Goal: Task Accomplishment & Management: Manage account settings

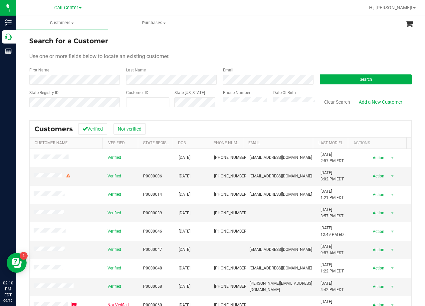
drag, startPoint x: 292, startPoint y: 24, endPoint x: 267, endPoint y: 52, distance: 37.5
click at [292, 24] on ul "Customers All customers Add a new customer All physicians Purchases All purchas…" at bounding box center [228, 23] width 425 height 14
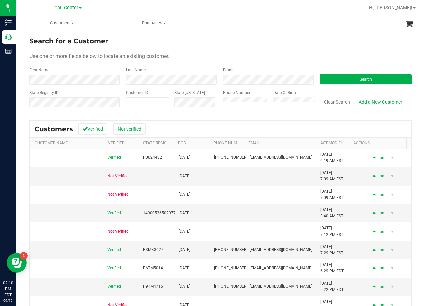
click at [281, 48] on form "Search for a Customer Use one or more fields below to locate an existing custom…" at bounding box center [220, 75] width 382 height 78
drag, startPoint x: 298, startPoint y: 29, endPoint x: 293, endPoint y: 35, distance: 8.3
click at [298, 30] on ul "Customers All customers Add a new customer All physicians Purchases All purchas…" at bounding box center [228, 23] width 425 height 14
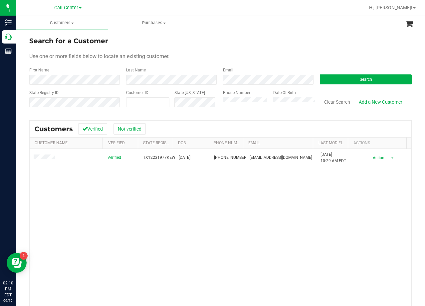
drag, startPoint x: 354, startPoint y: 214, endPoint x: 349, endPoint y: 214, distance: 4.7
click at [352, 214] on div "Verified TX12231977KEWH 12/23/1977 (972) 529-8099 whitehouse76227@gmail.com 9/1…" at bounding box center [221, 245] width 382 height 193
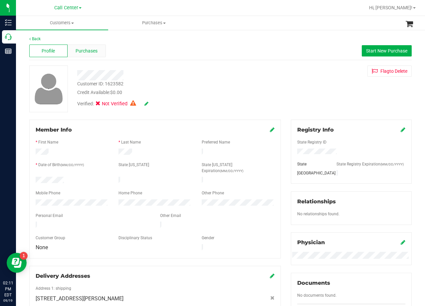
click at [81, 51] on span "Purchases" at bounding box center [87, 51] width 22 height 7
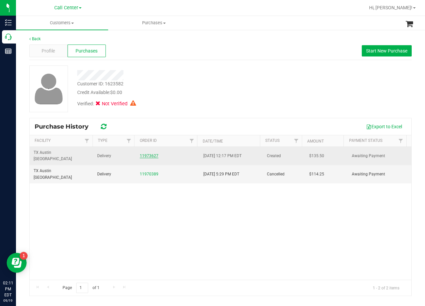
click at [145, 154] on link "11973627" at bounding box center [149, 156] width 19 height 5
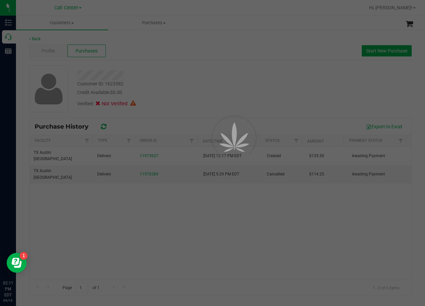
click at [219, 75] on div at bounding box center [212, 153] width 425 height 306
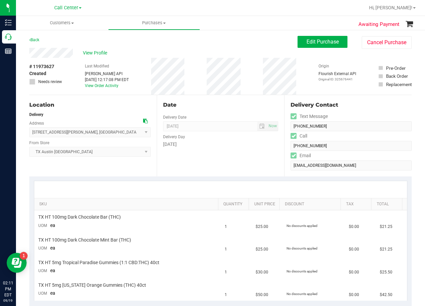
click at [229, 100] on div "Date Delivery Date 09/20/2025 Now 09/20/2025 06:00 PM Now Delivery Day Saturday" at bounding box center [220, 136] width 127 height 82
click at [203, 108] on div "Date" at bounding box center [220, 105] width 115 height 8
click at [213, 105] on div "Date" at bounding box center [220, 105] width 115 height 8
click at [292, 53] on div "View Profile" at bounding box center [163, 53] width 268 height 10
click at [298, 44] on button "Edit Purchase" at bounding box center [322, 42] width 50 height 12
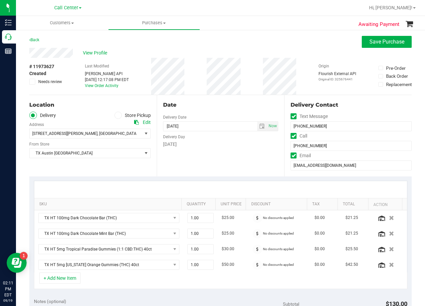
click at [219, 102] on div "Date" at bounding box center [220, 105] width 115 height 8
click at [134, 121] on icon at bounding box center [136, 122] width 5 height 5
click at [202, 95] on div "Date Delivery Date 09/20/2025 Now 09/20/2025 06:00 PM Now Delivery Day Saturday" at bounding box center [220, 136] width 127 height 82
click at [260, 126] on span "select" at bounding box center [261, 126] width 5 height 5
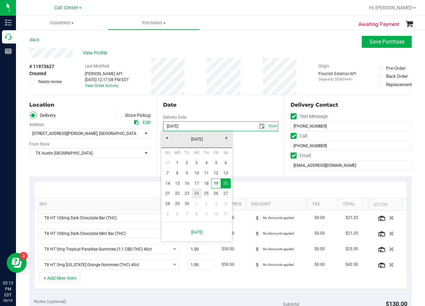
click at [192, 192] on link "24" at bounding box center [197, 194] width 10 height 10
type input "09/24/2025"
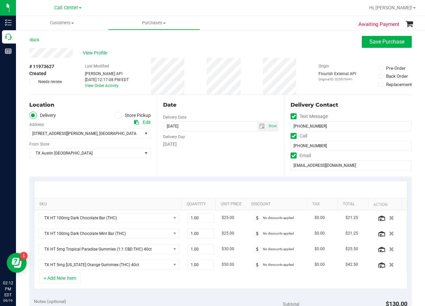
click at [227, 157] on div "Date Delivery Date 09/24/2025 Now 09/24/2025 06:00 PM Now Delivery Day Wednesday" at bounding box center [220, 136] width 127 height 82
click at [220, 108] on div "Date" at bounding box center [220, 105] width 115 height 8
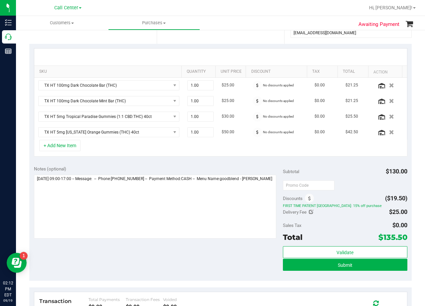
scroll to position [133, 0]
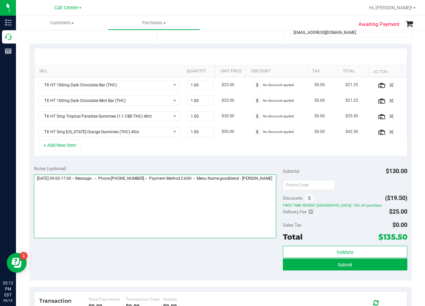
click at [148, 202] on textarea at bounding box center [155, 207] width 242 height 64
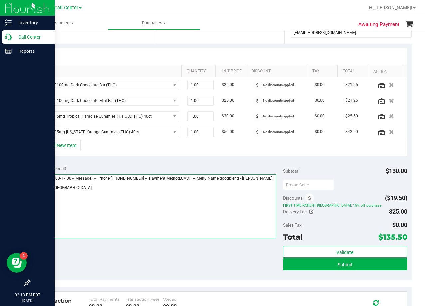
type textarea "Saturday 09/20/2025 09:00-17:00 -- Message: -- Phone:9725298099 -- Payment Meth…"
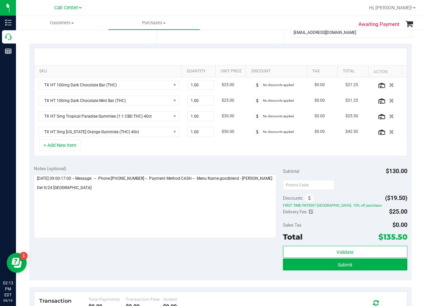
click at [274, 46] on div "SKU Quantity Unit Price Discount Tax Total Action TX HT 100mg Dark Chocolate Ba…" at bounding box center [220, 102] width 382 height 117
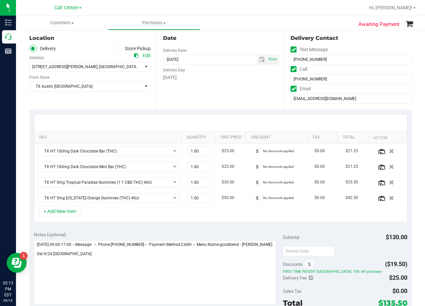
scroll to position [67, 0]
click at [321, 98] on input "whitehouse76227@gmail.com" at bounding box center [350, 99] width 121 height 10
click at [296, 76] on input "(972) 529-8099" at bounding box center [350, 80] width 121 height 10
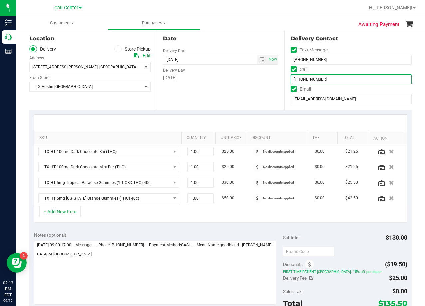
click at [296, 76] on input "(972) 529-8099" at bounding box center [350, 80] width 121 height 10
click at [232, 89] on div "Date Delivery Date 09/24/2025 Now 09/24/2025 06:00 PM Now Delivery Day Wednesday" at bounding box center [220, 70] width 127 height 82
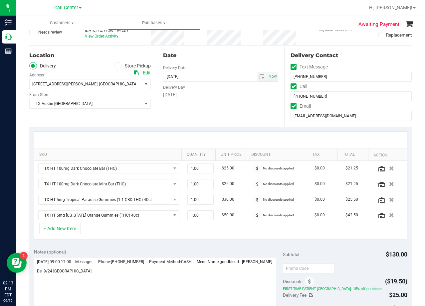
scroll to position [33, 0]
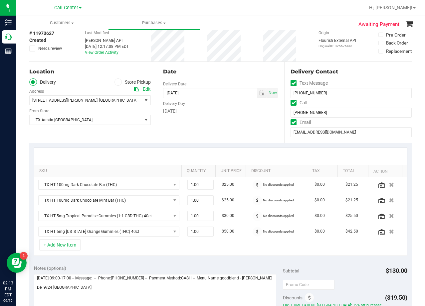
click at [218, 72] on div "Date" at bounding box center [220, 72] width 115 height 8
click at [219, 73] on div "Date" at bounding box center [220, 72] width 115 height 8
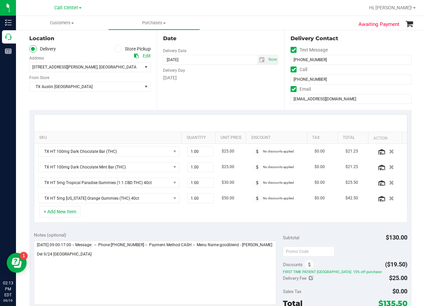
click at [219, 74] on div "Delivery Day" at bounding box center [220, 70] width 115 height 10
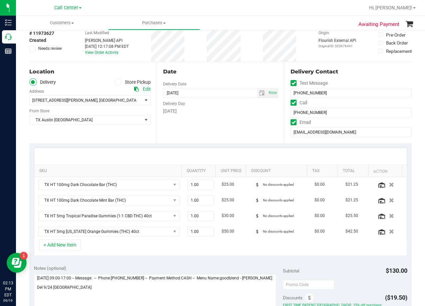
click at [219, 74] on div "Date" at bounding box center [220, 72] width 115 height 8
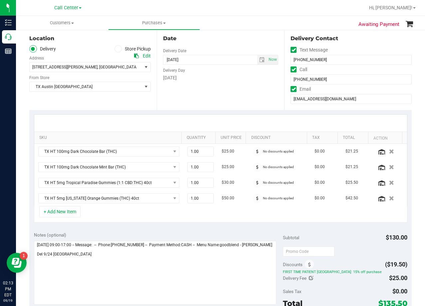
click at [219, 73] on div "Delivery Day" at bounding box center [220, 70] width 115 height 10
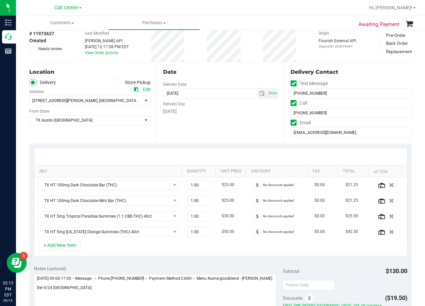
scroll to position [33, 0]
click at [239, 108] on div "[DATE]" at bounding box center [220, 111] width 115 height 7
click at [202, 115] on div "Date Delivery Date 09/24/2025 Now 09/24/2025 06:00 PM Now Delivery Day Wednesday" at bounding box center [220, 103] width 127 height 82
click at [214, 74] on div "Date" at bounding box center [220, 72] width 115 height 8
click at [237, 184] on td "$25.00" at bounding box center [233, 185] width 31 height 16
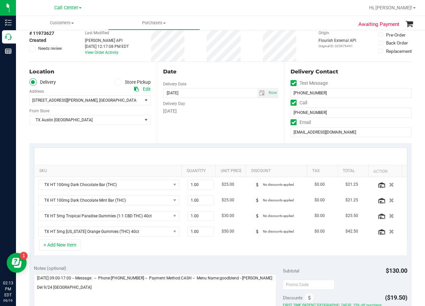
click at [238, 160] on div at bounding box center [220, 156] width 373 height 17
click at [238, 156] on div at bounding box center [220, 156] width 373 height 17
drag, startPoint x: 251, startPoint y: 123, endPoint x: 242, endPoint y: 66, distance: 58.0
click at [251, 123] on div "Date Delivery Date 09/24/2025 Now 09/24/2025 06:00 PM Now Delivery Day Wednesday" at bounding box center [220, 103] width 127 height 82
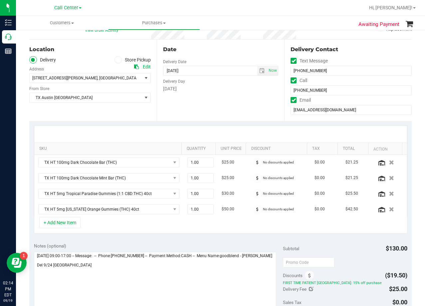
scroll to position [67, 0]
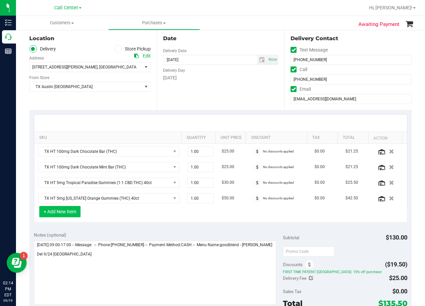
click at [76, 211] on button "+ Add New Item" at bounding box center [59, 211] width 41 height 11
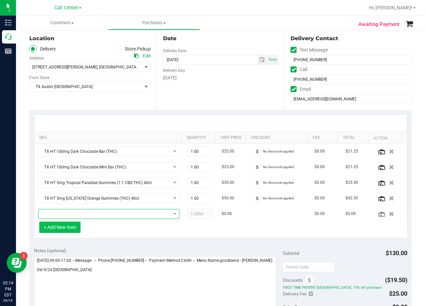
click at [76, 211] on span "NO DATA FOUND" at bounding box center [105, 214] width 132 height 9
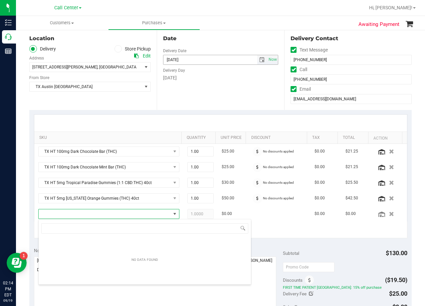
scroll to position [10, 133]
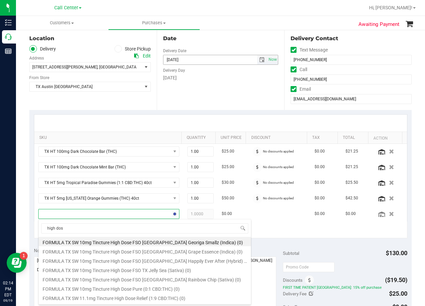
type input "high dose"
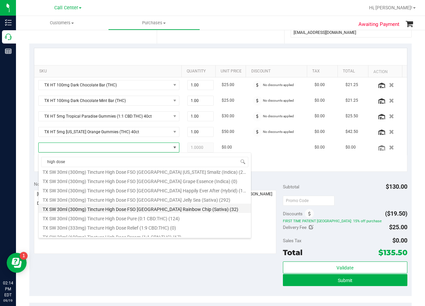
scroll to position [105, 0]
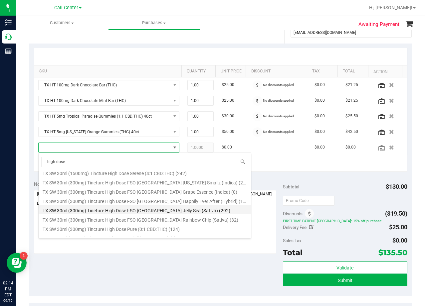
click at [202, 210] on li "TX SW 30ml (300mg) Tincture High Dose FSO TX Jelly Sea (Sativa) (292)" at bounding box center [145, 209] width 212 height 9
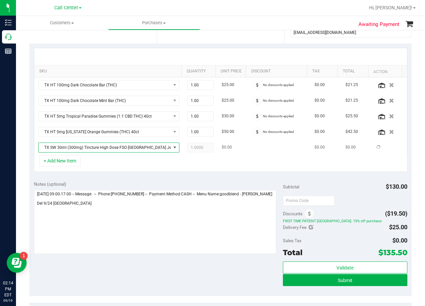
click at [177, 154] on td "TX SW 30ml (300mg) Tincture High Dose FSO TX Jelly Sea (Sativa) (292)" at bounding box center [108, 147] width 149 height 15
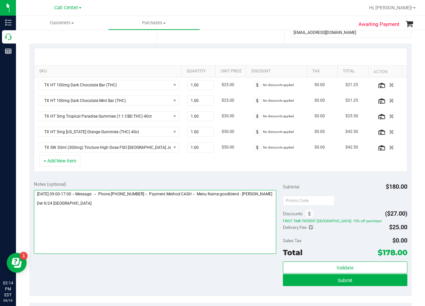
click at [123, 210] on textarea at bounding box center [155, 222] width 242 height 64
type textarea "Saturday 09/20/2025 09:00-17:00 -- Message: -- Phone:9725298099 -- Payment Meth…"
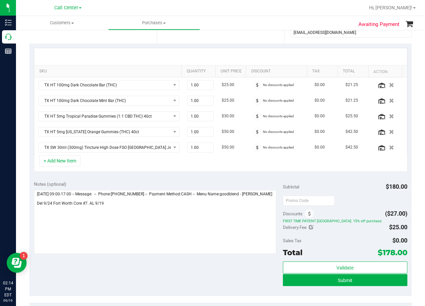
click at [240, 183] on div "Notes (optional)" at bounding box center [158, 184] width 249 height 7
click at [232, 181] on div "Notes (optional) Subtotal $180.00 Discounts ($27.00) FIRST TIME PATIENT TX: 15%…" at bounding box center [220, 237] width 382 height 120
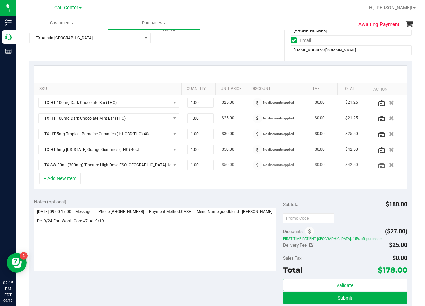
scroll to position [33, 0]
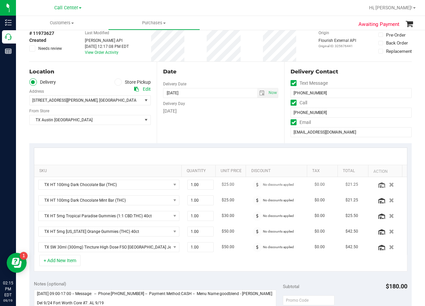
click at [238, 178] on td "$25.00" at bounding box center [233, 185] width 31 height 16
click at [238, 160] on div at bounding box center [220, 156] width 373 height 17
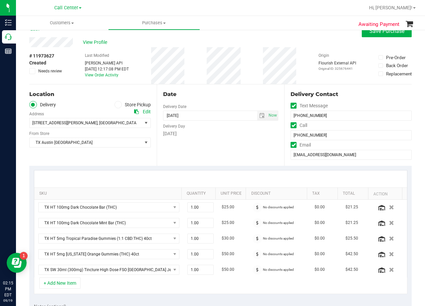
scroll to position [0, 0]
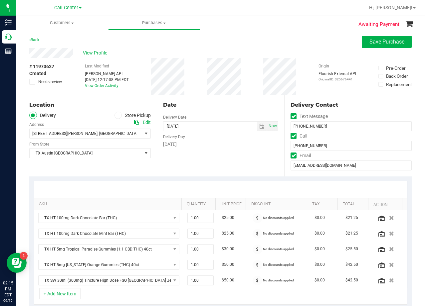
click at [218, 99] on div "Date Delivery Date 09/24/2025 Now 09/24/2025 08:00 AM Now Delivery Day Wednesday" at bounding box center [220, 136] width 127 height 82
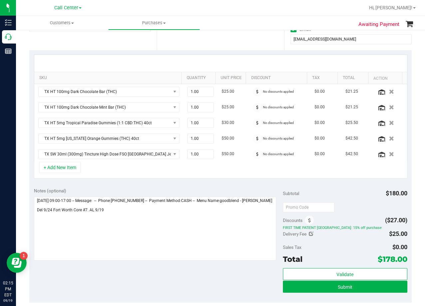
scroll to position [133, 0]
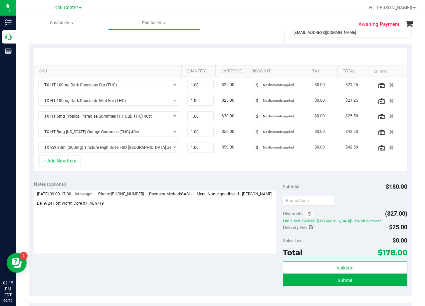
drag, startPoint x: 221, startPoint y: 182, endPoint x: 226, endPoint y: 178, distance: 6.9
click at [221, 182] on div "Notes (optional)" at bounding box center [158, 184] width 249 height 7
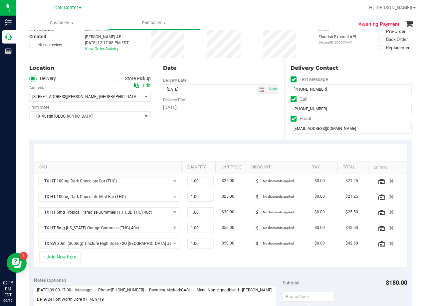
scroll to position [0, 0]
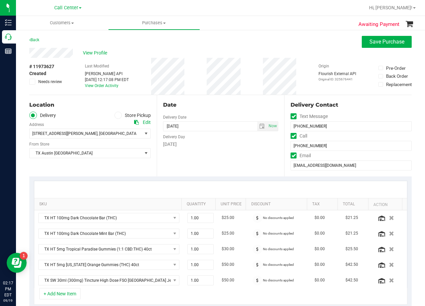
drag, startPoint x: 256, startPoint y: 161, endPoint x: 248, endPoint y: 162, distance: 8.0
click at [256, 161] on div "Date Delivery Date 09/24/2025 Now 09/24/2025 08:00 AM Now Delivery Day Wednesday" at bounding box center [220, 136] width 127 height 82
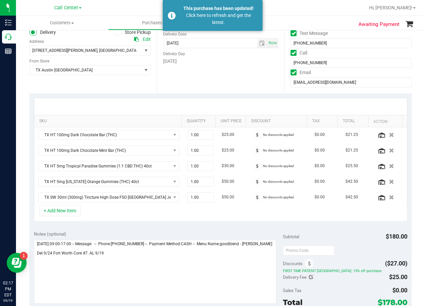
scroll to position [133, 0]
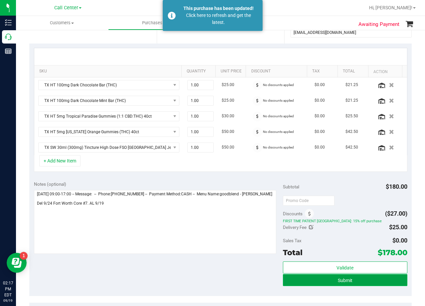
click at [285, 282] on button "Submit" at bounding box center [345, 280] width 124 height 12
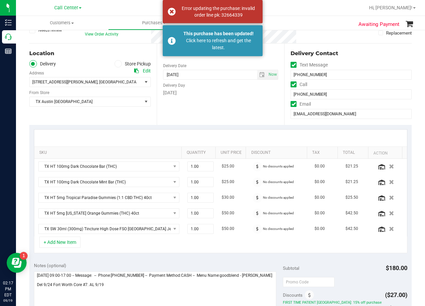
scroll to position [0, 0]
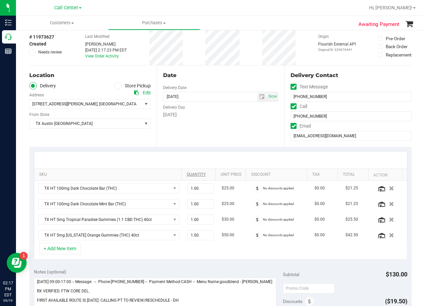
scroll to position [100, 0]
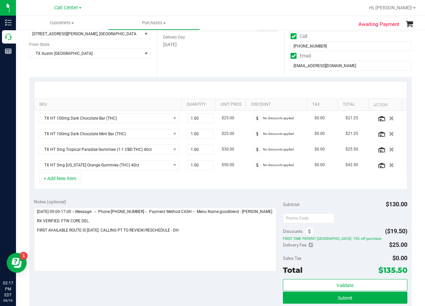
click at [197, 63] on div "Date Delivery Date [DATE] Now [DATE] 08:00 AM Now Delivery Day [DATE]" at bounding box center [220, 36] width 127 height 82
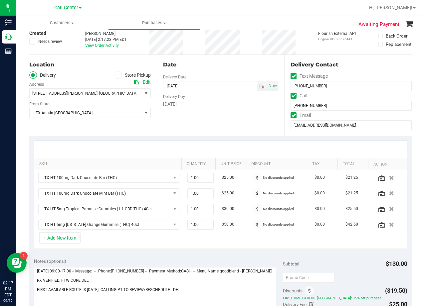
scroll to position [133, 0]
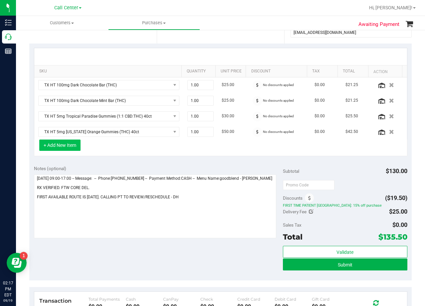
click at [72, 147] on button "+ Add New Item" at bounding box center [59, 145] width 41 height 11
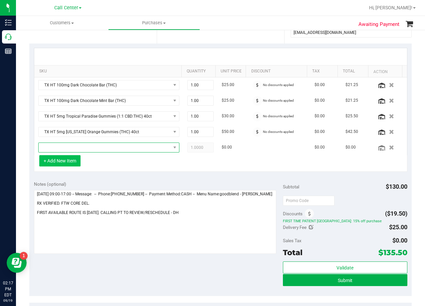
click at [72, 147] on span "NO DATA FOUND" at bounding box center [105, 147] width 132 height 9
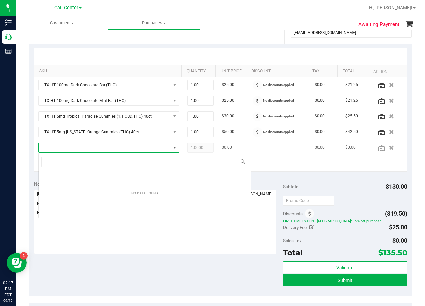
scroll to position [10, 137]
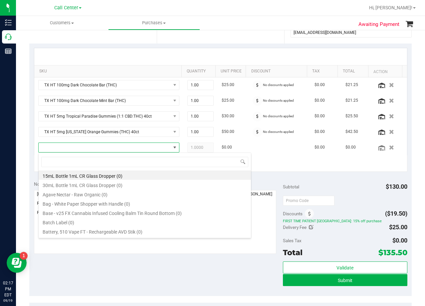
click at [229, 261] on div "Notes (optional) Subtotal $130.00 Discounts ($19.50) FIRST TIME PATIENT TX: 15%…" at bounding box center [220, 237] width 382 height 120
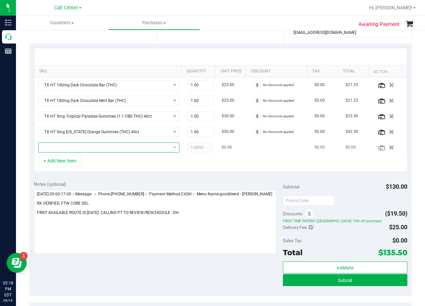
click at [130, 145] on span "NO DATA FOUND" at bounding box center [105, 147] width 132 height 9
drag, startPoint x: 238, startPoint y: 175, endPoint x: 232, endPoint y: 176, distance: 6.7
click at [239, 176] on div "SKU Quantity Unit Price Discount Tax Total Action TX HT 100mg Dark Chocolate Ba…" at bounding box center [220, 110] width 382 height 133
click at [114, 150] on span "NO DATA FOUND" at bounding box center [105, 147] width 132 height 9
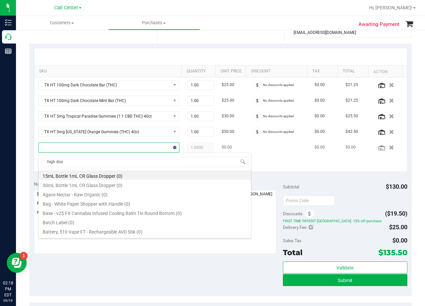
type input "high dose"
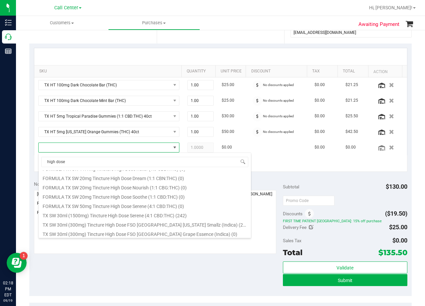
scroll to position [138, 0]
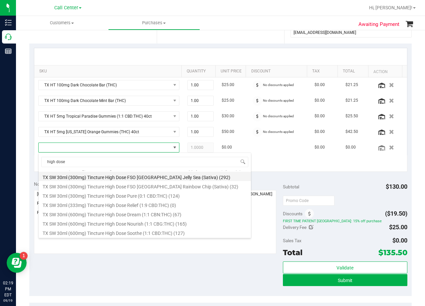
click at [152, 177] on li "TX SW 30ml (300mg) Tincture High Dose FSO TX Jelly Sea (Sativa) (292)" at bounding box center [145, 176] width 212 height 9
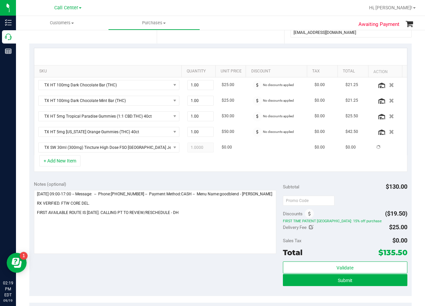
click at [152, 177] on div "Notes (optional) Subtotal $130.00 Discounts ($19.50) FIRST TIME PATIENT TX: 15%…" at bounding box center [220, 237] width 382 height 120
click at [153, 183] on div "Notes (optional)" at bounding box center [158, 184] width 249 height 7
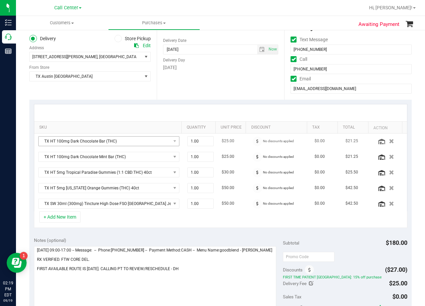
scroll to position [100, 0]
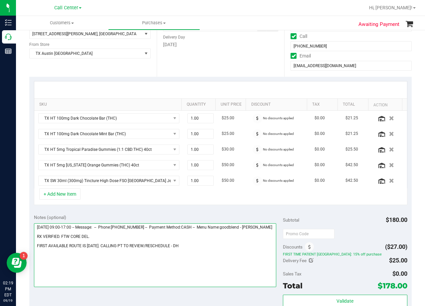
click at [194, 248] on textarea at bounding box center [155, 256] width 242 height 64
type textarea "Saturday 09/20/2025 09:00-17:00 -- Message: -- Phone:9725298099 -- Payment Meth…"
click at [196, 262] on textarea at bounding box center [155, 256] width 242 height 64
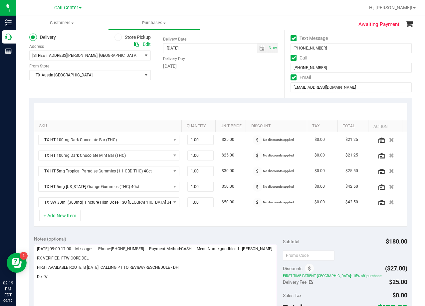
scroll to position [67, 0]
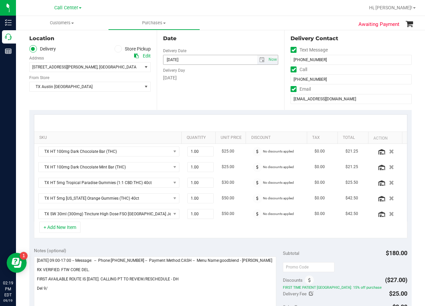
click at [257, 64] on div "Date Delivery Date 09/20/2025 Now 09/20/2025 08:00 AM Now Delivery Day Saturday" at bounding box center [220, 70] width 127 height 82
click at [259, 62] on span "select" at bounding box center [261, 59] width 5 height 5
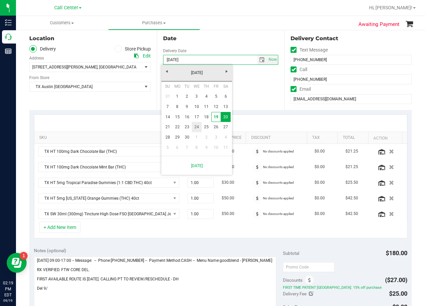
click at [196, 128] on link "24" at bounding box center [197, 127] width 10 height 10
type input "09/24/2025"
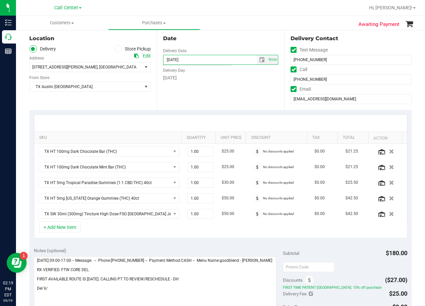
click at [220, 99] on div "Date Delivery Date 09/24/2025 Now 09/24/2025 08:00 AM Now Delivery Day Wednesday" at bounding box center [220, 70] width 127 height 82
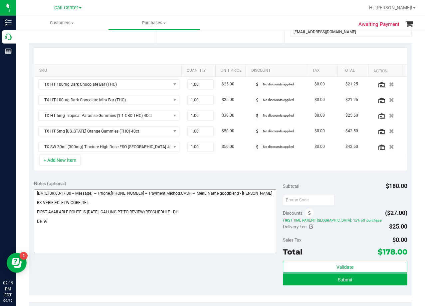
scroll to position [166, 0]
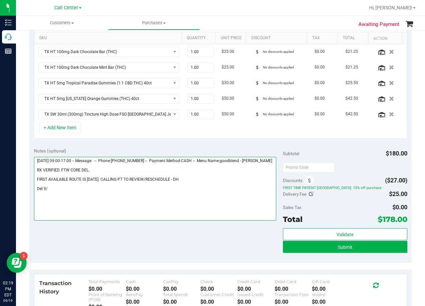
click at [124, 196] on textarea at bounding box center [155, 189] width 242 height 64
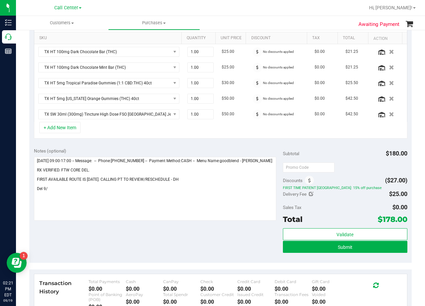
click at [244, 153] on div "Notes (optional)" at bounding box center [158, 151] width 249 height 7
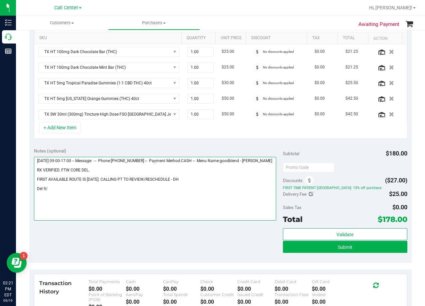
click at [125, 188] on textarea at bounding box center [155, 189] width 242 height 64
click at [125, 194] on textarea at bounding box center [155, 189] width 242 height 64
click at [140, 195] on textarea at bounding box center [155, 189] width 242 height 64
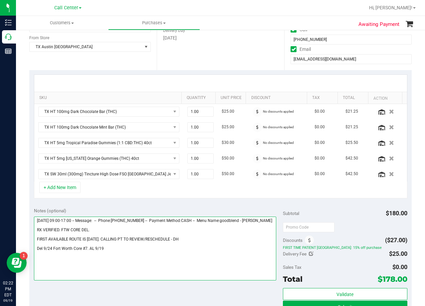
scroll to position [0, 0]
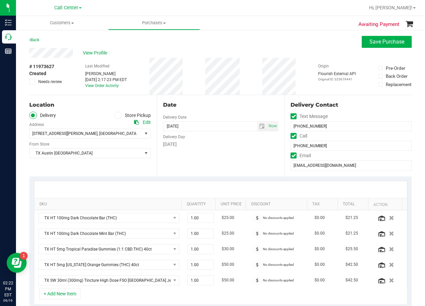
type textarea "Saturday 09/20/2025 09:00-17:00 -- Message: -- Phone:9725298099 -- Payment Meth…"
drag, startPoint x: 228, startPoint y: 151, endPoint x: 229, endPoint y: 118, distance: 32.9
click at [228, 151] on div "Date Delivery Date 09/24/2025 Now 09/24/2025 08:00 AM Now Delivery Day Wednesday" at bounding box center [220, 136] width 127 height 82
click at [225, 102] on div "Date" at bounding box center [220, 105] width 115 height 8
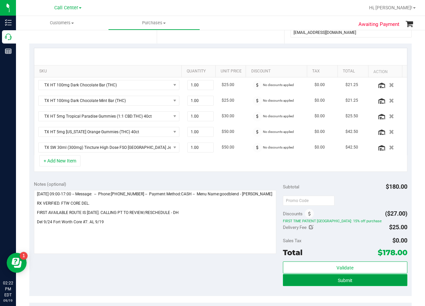
click at [283, 286] on button "Submit" at bounding box center [345, 280] width 124 height 12
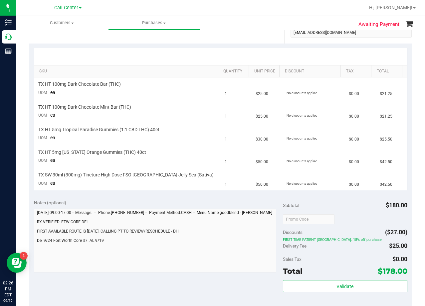
click at [259, 59] on div at bounding box center [220, 56] width 373 height 17
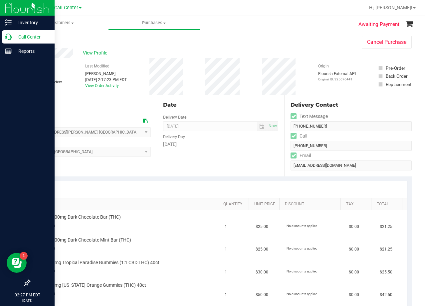
click at [8, 34] on icon at bounding box center [8, 37] width 7 height 7
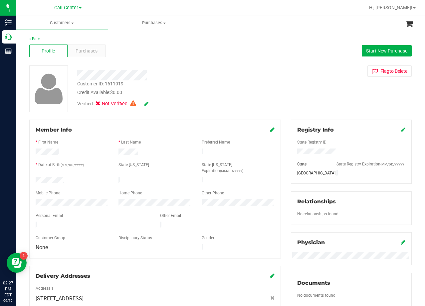
click at [250, 93] on div "Credit Available: $0.00" at bounding box center [170, 92] width 186 height 7
drag, startPoint x: 244, startPoint y: 98, endPoint x: 164, endPoint y: 80, distance: 82.0
click at [244, 98] on div "Verified: Not Verified" at bounding box center [170, 103] width 196 height 15
click at [89, 51] on span "Purchases" at bounding box center [87, 51] width 22 height 7
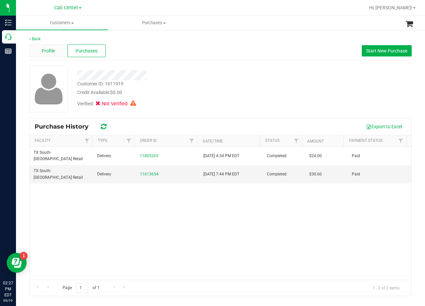
click at [54, 49] on span "Profile" at bounding box center [48, 51] width 13 height 7
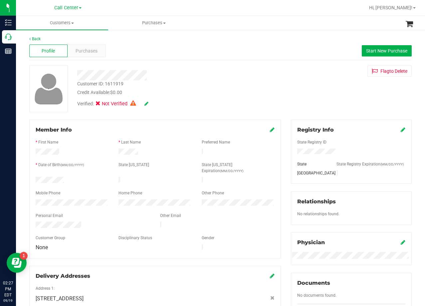
click at [217, 105] on div "Verified: Not Verified" at bounding box center [170, 103] width 196 height 15
click at [93, 51] on span "Purchases" at bounding box center [87, 51] width 22 height 7
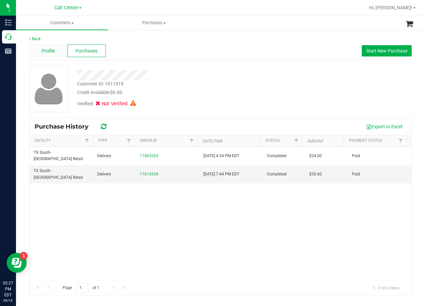
click at [46, 49] on span "Profile" at bounding box center [48, 51] width 13 height 7
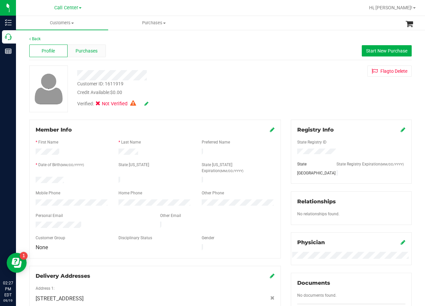
click at [82, 57] on div "Purchases" at bounding box center [87, 51] width 38 height 13
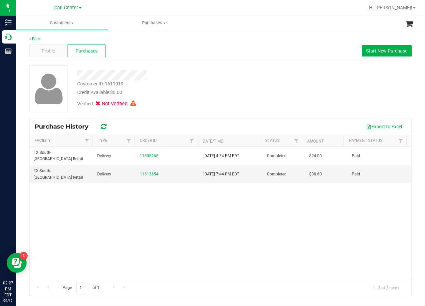
click at [192, 101] on div "Verified: Not Verified" at bounding box center [170, 103] width 196 height 15
click at [214, 111] on div "Customer ID: 1611919 Credit Available: $0.00 Verified: Not Verified" at bounding box center [220, 89] width 392 height 47
click at [383, 56] on button "Start New Purchase" at bounding box center [387, 50] width 50 height 11
click at [296, 69] on div "Customer ID: 1611919 Credit Available: $0.00 Verified: Not Verified" at bounding box center [220, 89] width 392 height 47
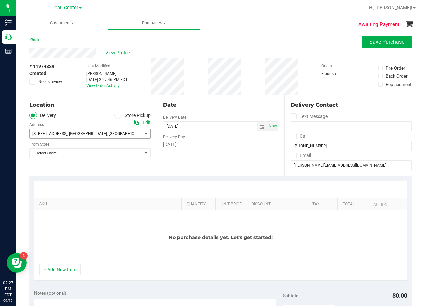
click at [99, 133] on span "7105 E Riverside Dr , Austin , TX 7874" at bounding box center [83, 133] width 107 height 9
click at [92, 151] on span "Select Store" at bounding box center [86, 153] width 112 height 9
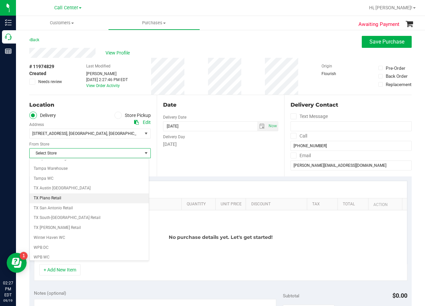
scroll to position [483, 0]
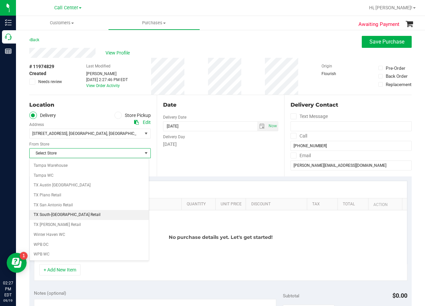
click at [87, 214] on li "TX South-[GEOGRAPHIC_DATA] Retail" at bounding box center [89, 215] width 119 height 10
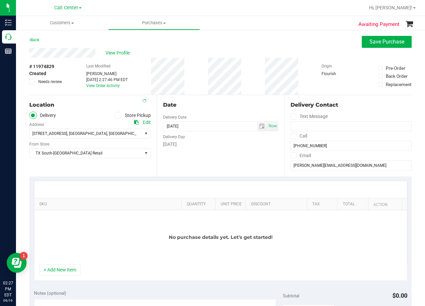
click at [182, 163] on div "Date Delivery Date 09/19/2025 Now 09/19/2025 02:27 PM Now Delivery Day Friday" at bounding box center [220, 136] width 127 height 82
click at [215, 105] on div "Date" at bounding box center [220, 105] width 115 height 8
click at [68, 267] on button "+ Add New Item" at bounding box center [59, 269] width 41 height 11
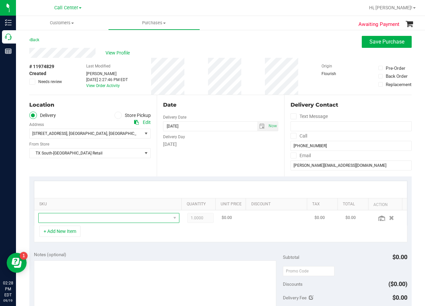
click at [76, 221] on span "NO DATA FOUND" at bounding box center [105, 218] width 132 height 9
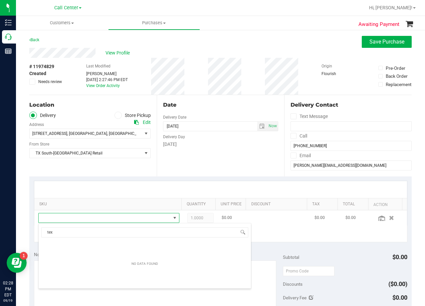
scroll to position [10, 133]
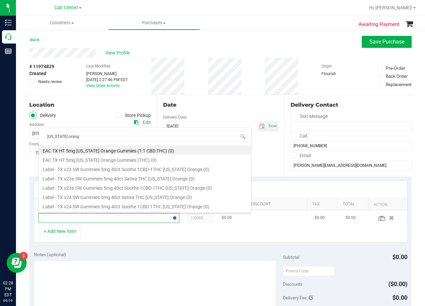
type input "[US_STATE] orange"
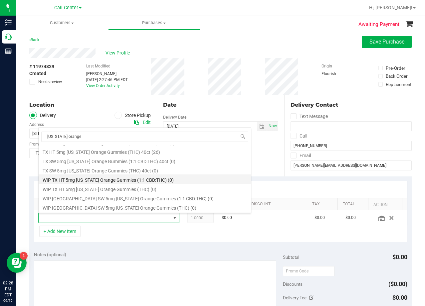
scroll to position [77, 0]
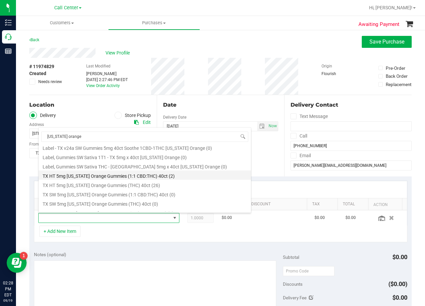
click at [117, 174] on li "TX HT 5mg [US_STATE] Orange Gummies (1:1 CBD:THC) 40ct (2)" at bounding box center [145, 175] width 212 height 9
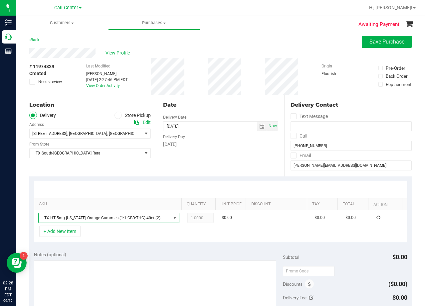
click at [206, 173] on div "Date Delivery Date 09/19/2025 Now 09/19/2025 02:27 PM Now Delivery Day Friday" at bounding box center [220, 136] width 127 height 82
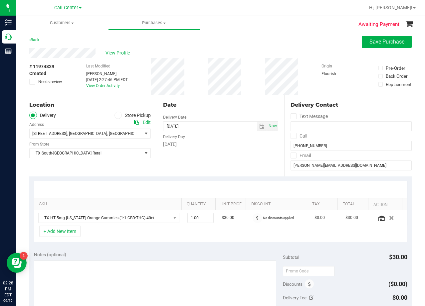
click at [215, 115] on div "Date Delivery Date 09/19/2025 Now 09/19/2025 08:00 AM Now Delivery Day Friday" at bounding box center [220, 136] width 127 height 82
click at [258, 162] on div "Date Delivery Date 09/19/2025 Now 09/19/2025 08:00 AM Now Delivery Day Friday" at bounding box center [220, 136] width 127 height 82
click at [362, 45] on button "Save Purchase" at bounding box center [387, 42] width 50 height 12
click at [318, 61] on div "# 11974829 Created Needs review Last Modified Alexander Lawson Sep 19, 2025 2:2…" at bounding box center [220, 76] width 382 height 37
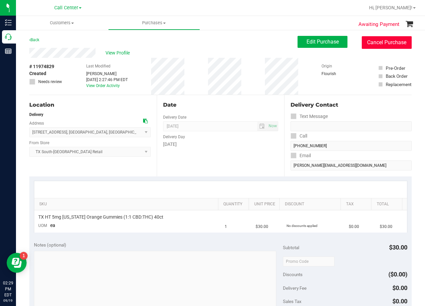
click at [370, 43] on button "Cancel Purchase" at bounding box center [387, 42] width 50 height 13
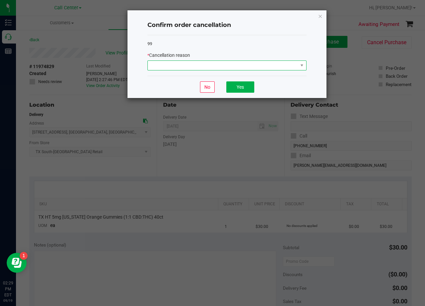
click at [222, 64] on span at bounding box center [223, 65] width 150 height 9
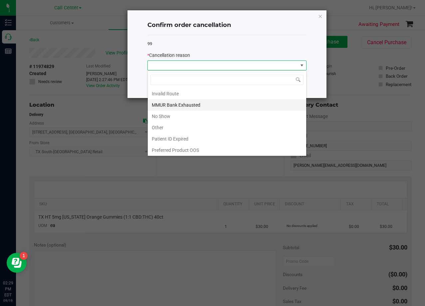
scroll to position [35, 0]
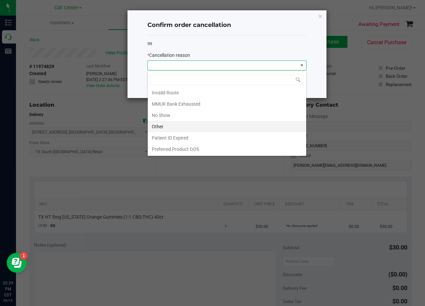
click at [220, 124] on li "Other" at bounding box center [227, 126] width 158 height 11
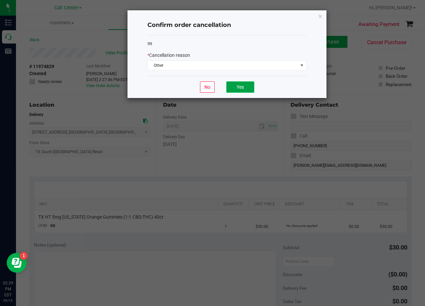
click at [239, 88] on button "Yes" at bounding box center [240, 87] width 28 height 11
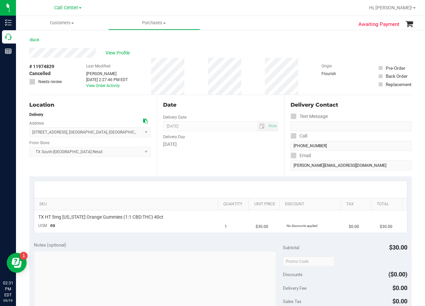
click at [259, 72] on div "# 11974829 Cancelled Needs review Last Modified Alexander Lawson Sep 19, 2025 2…" at bounding box center [220, 76] width 382 height 37
click at [262, 84] on div "# 11974829 Cancelled Needs review Last Modified Alexander Lawson Sep 19, 2025 2…" at bounding box center [220, 76] width 382 height 37
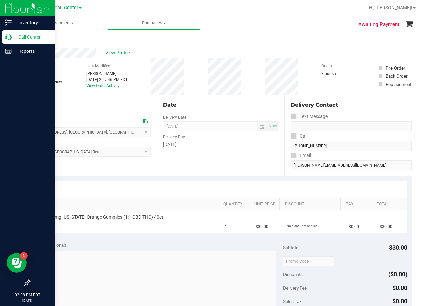
click at [13, 38] on p "Call Center" at bounding box center [32, 37] width 40 height 8
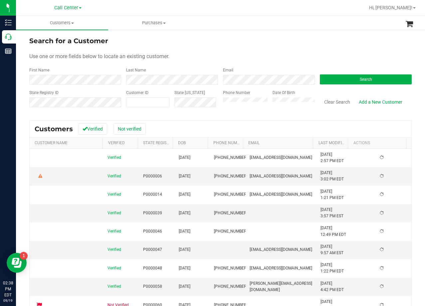
click at [74, 74] on div "First Name" at bounding box center [75, 76] width 92 height 18
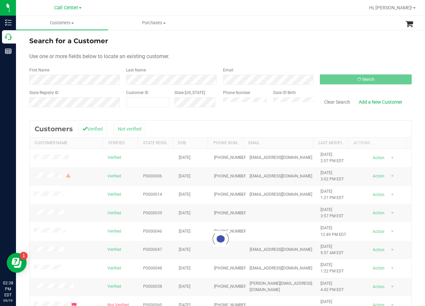
click at [301, 61] on form "Search for a Customer Use one or more fields below to locate an existing custom…" at bounding box center [220, 75] width 382 height 78
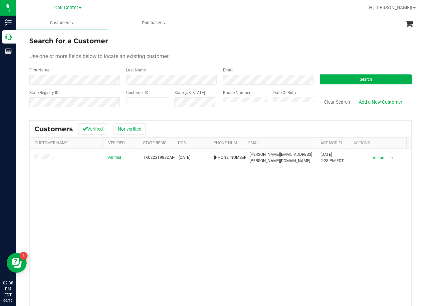
click at [253, 45] on div "Search for a Customer" at bounding box center [220, 41] width 382 height 10
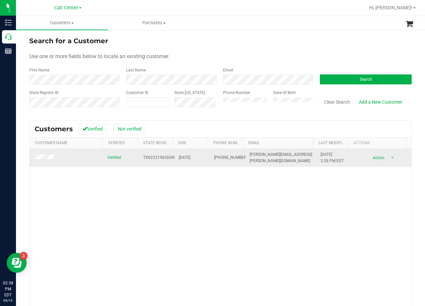
click at [50, 161] on span at bounding box center [45, 158] width 23 height 7
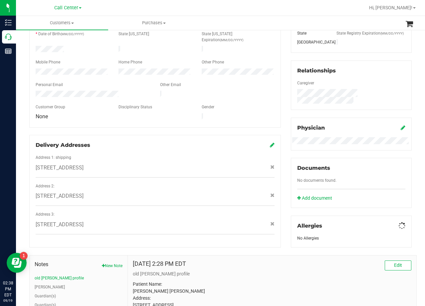
scroll to position [243, 0]
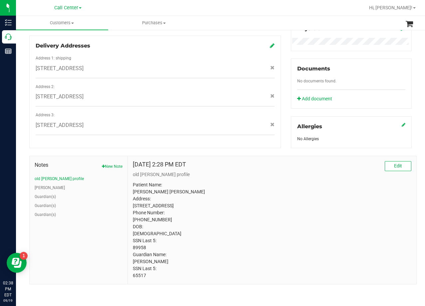
click at [140, 247] on p "Patient Name: David Christopher Ross Address: 2991 CR 265 Mico, TX, 78056 Phone…" at bounding box center [272, 231] width 278 height 98
copy p "89958"
click at [44, 185] on button "CURT" at bounding box center [50, 188] width 30 height 6
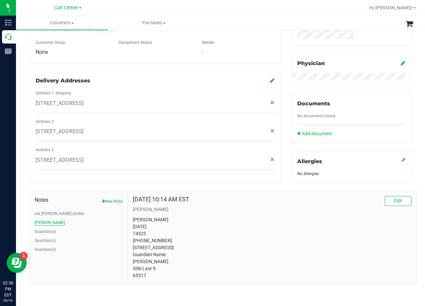
scroll to position [208, 0]
click at [45, 211] on button "old CURT profile" at bounding box center [59, 214] width 49 height 6
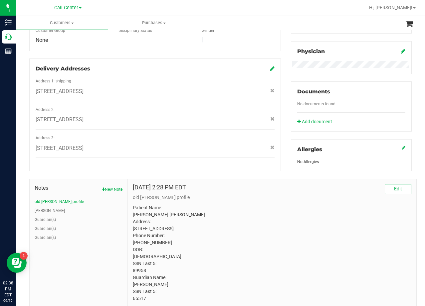
scroll to position [243, 0]
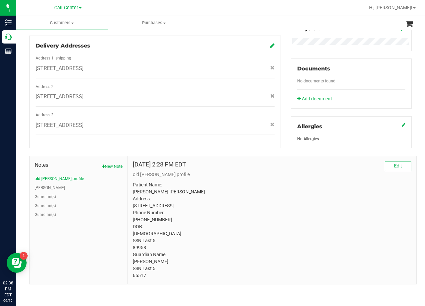
click at [139, 248] on p "Patient Name: David Christopher Ross Address: 2991 CR 265 Mico, TX, 78056 Phone…" at bounding box center [272, 231] width 278 height 98
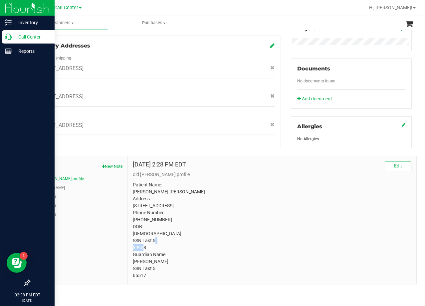
copy p "89958"
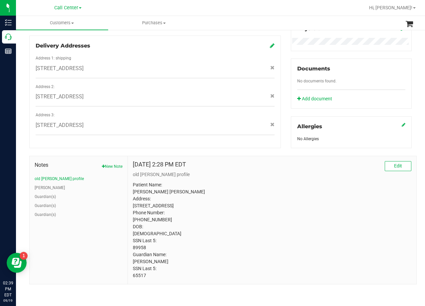
click at [284, 205] on p "Patient Name: David Christopher Ross Address: 2991 CR 265 Mico, TX, 78056 Phone…" at bounding box center [272, 231] width 278 height 98
click at [39, 185] on button "CURT" at bounding box center [50, 188] width 30 height 6
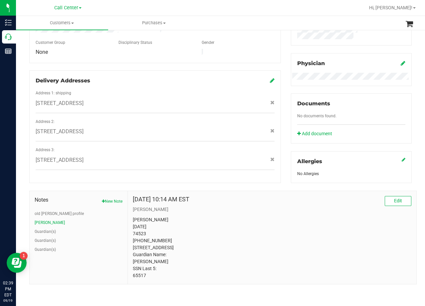
scroll to position [208, 0]
drag, startPoint x: 305, startPoint y: 193, endPoint x: 295, endPoint y: 195, distance: 10.6
click at [305, 196] on div "Feb 7, 2023 10:14 AM EST Edit" at bounding box center [272, 201] width 278 height 10
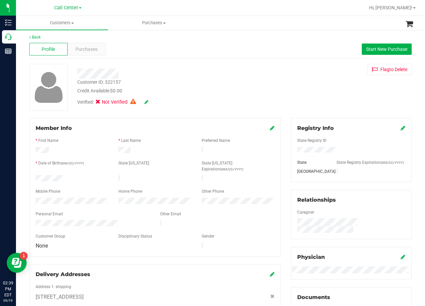
scroll to position [0, 0]
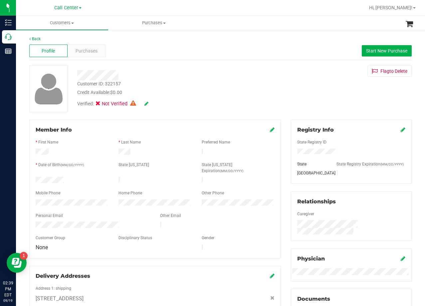
drag, startPoint x: 141, startPoint y: 77, endPoint x: 129, endPoint y: 77, distance: 11.6
click at [141, 77] on div at bounding box center [170, 75] width 196 height 10
drag, startPoint x: 260, startPoint y: 95, endPoint x: 253, endPoint y: 108, distance: 14.4
click at [260, 94] on div "Credit Available: $0.00" at bounding box center [170, 92] width 186 height 7
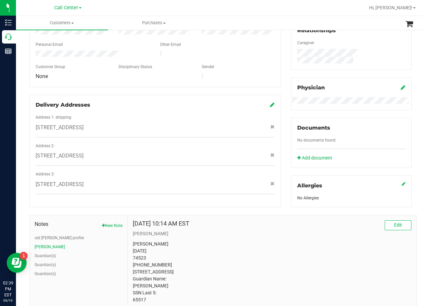
scroll to position [208, 0]
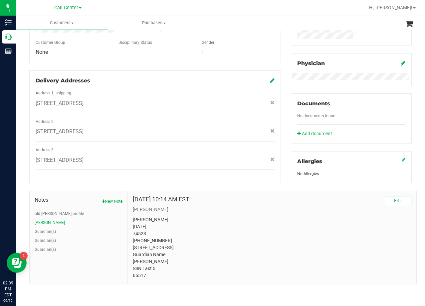
click at [140, 275] on p "david ross 02/23/1983 74523 (210) 268-9958 2993 County Rd 265 Mico, TX 78056 Gu…" at bounding box center [272, 248] width 278 height 63
click at [134, 226] on p "david ross 02/23/1983 74523 (210) 268-9958 2993 County Rd 265 Mico, TX 78056 Gu…" at bounding box center [272, 248] width 278 height 63
copy p "74523"
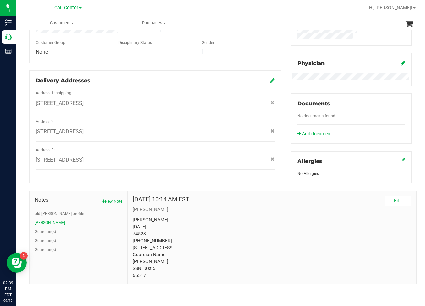
drag, startPoint x: 278, startPoint y: 115, endPoint x: 281, endPoint y: 112, distance: 3.5
click at [279, 114] on div "Member Info * First Name * Last Name Preferred Name * Date of Birth (MM/DD/YYYY…" at bounding box center [154, 53] width 261 height 259
click at [281, 112] on div "Member Info * First Name * Last Name Preferred Name * Date of Birth (MM/DD/YYYY…" at bounding box center [154, 53] width 261 height 259
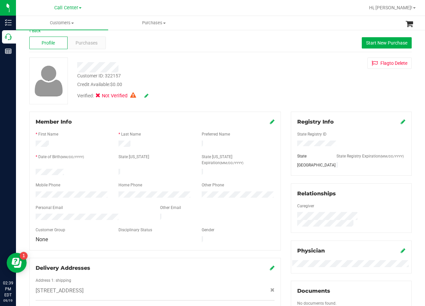
scroll to position [0, 0]
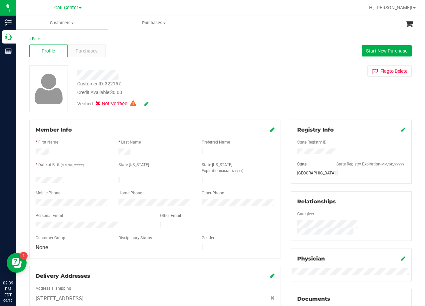
click at [244, 99] on div "Verified: Not Verified" at bounding box center [170, 103] width 196 height 15
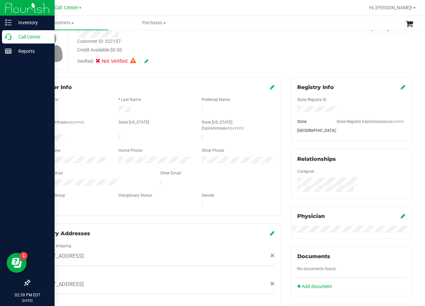
scroll to position [67, 0]
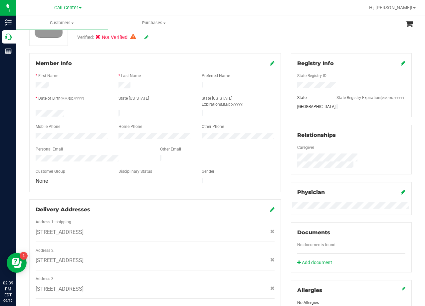
click at [279, 90] on div "Member Info * First Name * Last Name Preferred Name * Date of Birth (MM/DD/YYYY…" at bounding box center [154, 182] width 261 height 259
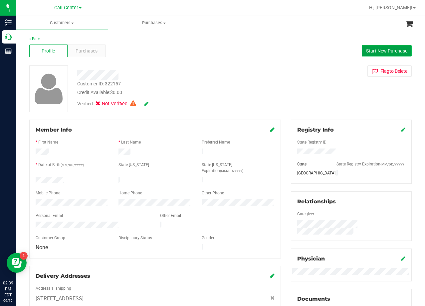
click at [362, 52] on button "Start New Purchase" at bounding box center [387, 50] width 50 height 11
click at [271, 52] on div "Profile Purchases Start New Purchase" at bounding box center [220, 51] width 382 height 18
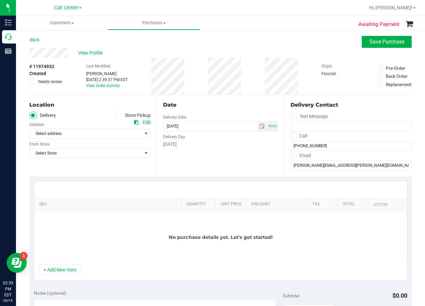
click at [96, 139] on div "Select Store Select Store Bonita Springs WC Boynton Beach WC Bradenton WC Brand…" at bounding box center [89, 149] width 121 height 20
click at [96, 136] on span "Select address" at bounding box center [83, 133] width 107 height 9
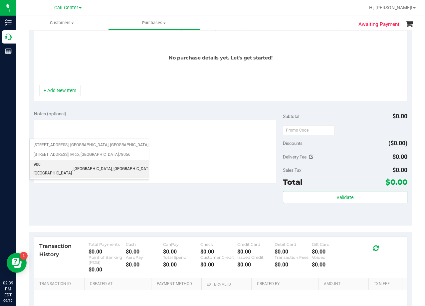
scroll to position [248, 0]
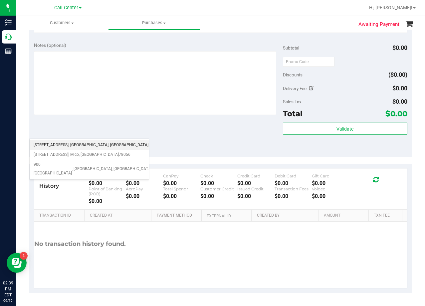
click at [86, 143] on span ", San Antonio" at bounding box center [89, 145] width 40 height 9
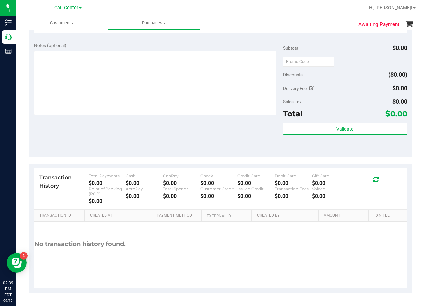
click at [104, 145] on div "Notes (optional) Subtotal $0.00 Discounts ($0.00) Delivery Fee $0.00 Sales Tax …" at bounding box center [220, 98] width 382 height 120
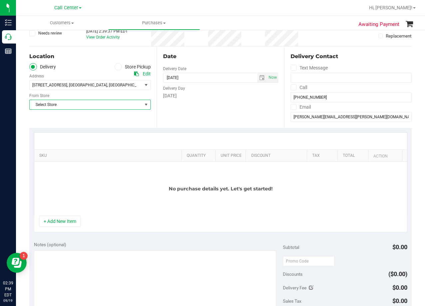
click at [94, 106] on span "Select Store" at bounding box center [86, 104] width 112 height 9
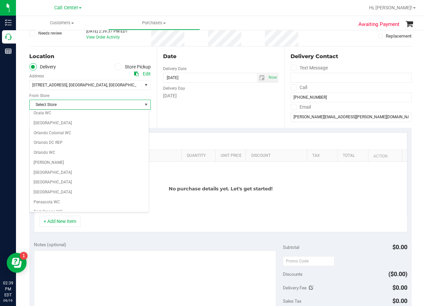
scroll to position [483, 0]
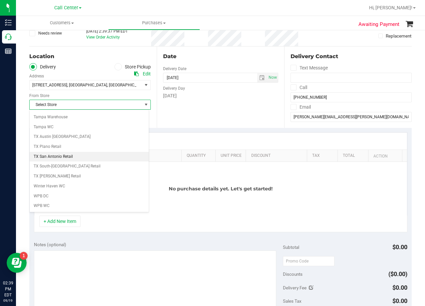
click at [90, 153] on li "TX San Antonio Retail" at bounding box center [89, 157] width 119 height 10
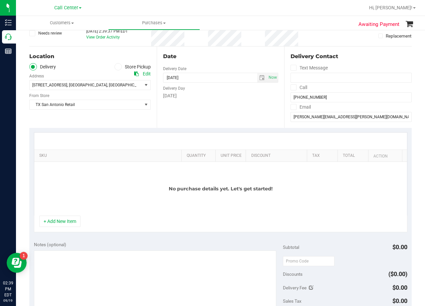
click at [257, 98] on div "[DATE]" at bounding box center [220, 95] width 115 height 7
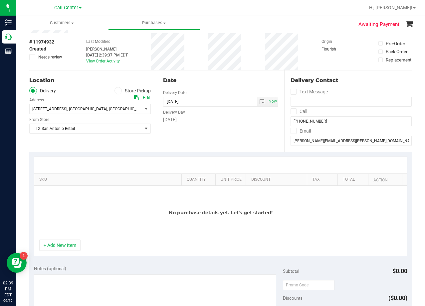
scroll to position [0, 0]
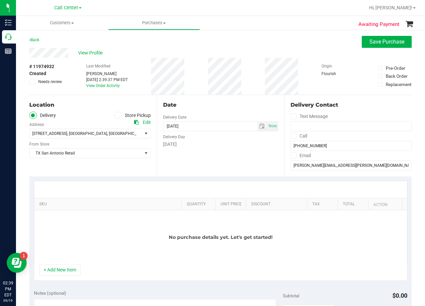
click at [245, 103] on div "Date" at bounding box center [220, 105] width 115 height 8
click at [257, 127] on span "select" at bounding box center [262, 126] width 10 height 9
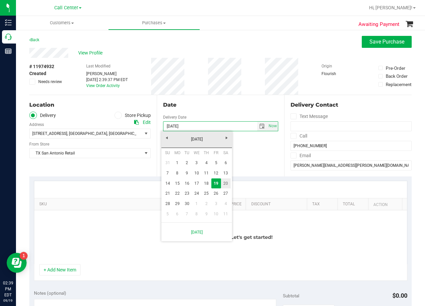
click at [227, 183] on link "20" at bounding box center [226, 184] width 10 height 10
type input "09/20/2025"
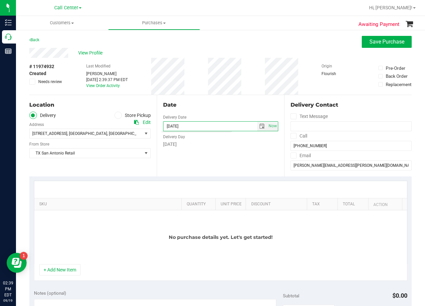
click at [221, 163] on div "Date Delivery Date 09/20/2025 Now 09/20/2025 02:39 PM Now Delivery Day Saturday" at bounding box center [220, 136] width 127 height 82
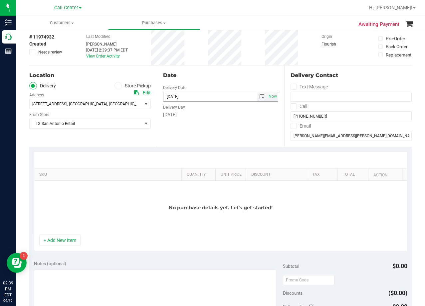
scroll to position [67, 0]
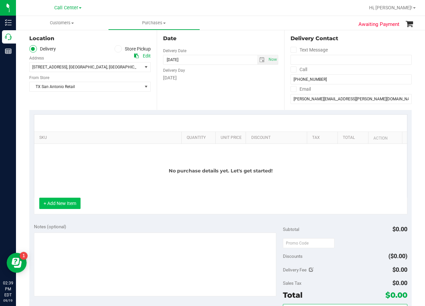
click at [69, 198] on button "+ Add New Item" at bounding box center [59, 203] width 41 height 11
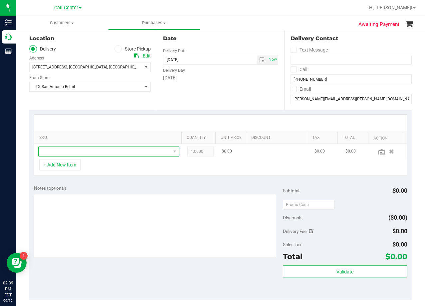
click at [86, 151] on span "NO DATA FOUND" at bounding box center [105, 151] width 132 height 9
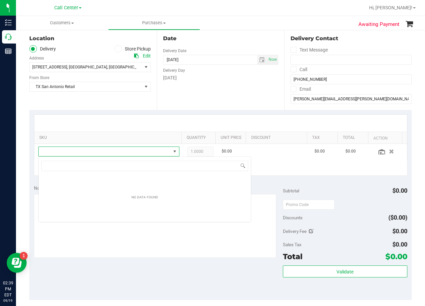
scroll to position [10, 137]
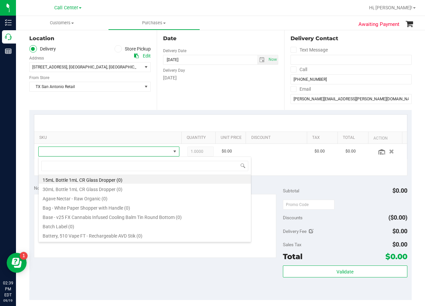
click at [183, 103] on div "Date Delivery Date 09/20/2025 Now 09/20/2025 02:39 PM Now Delivery Day Saturday" at bounding box center [220, 70] width 127 height 82
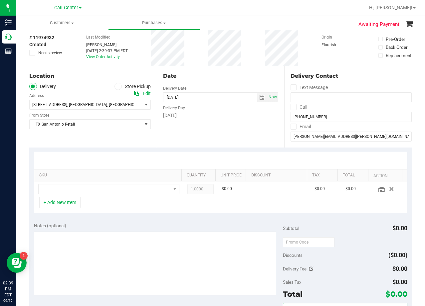
scroll to position [0, 0]
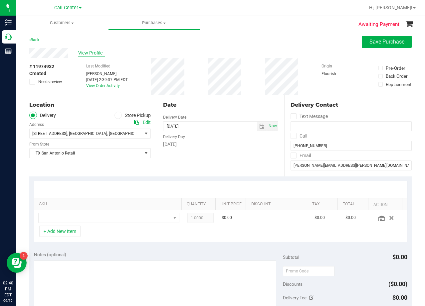
click at [94, 52] on span "View Profile" at bounding box center [91, 53] width 27 height 7
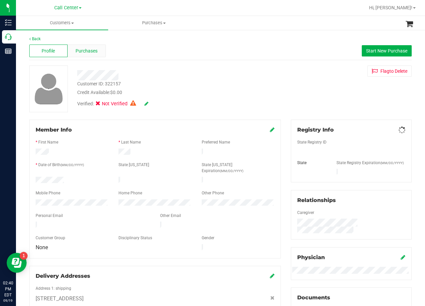
click at [89, 51] on span "Purchases" at bounding box center [87, 51] width 22 height 7
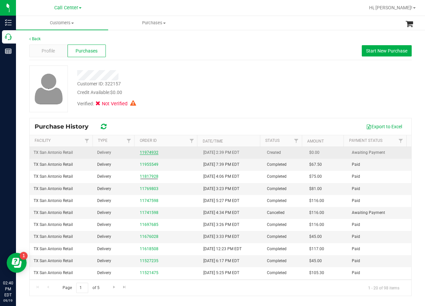
click at [148, 152] on link "11974932" at bounding box center [149, 152] width 19 height 5
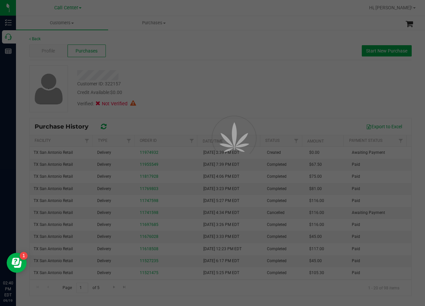
click at [167, 90] on div at bounding box center [212, 153] width 425 height 306
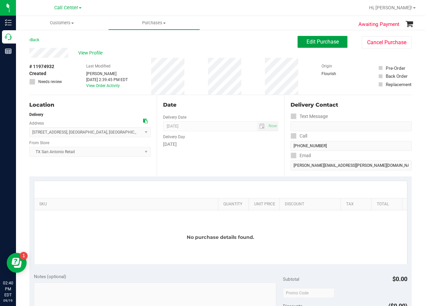
click at [304, 38] on button "Edit Purchase" at bounding box center [322, 42] width 50 height 12
click at [257, 43] on div "Back Edit Purchase Cancel Purchase" at bounding box center [220, 42] width 382 height 12
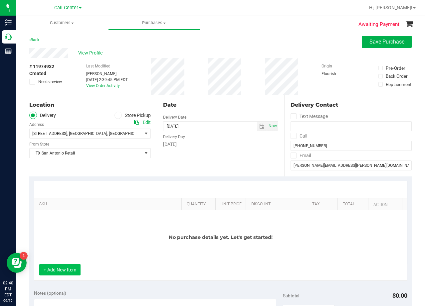
click at [62, 272] on button "+ Add New Item" at bounding box center [59, 269] width 41 height 11
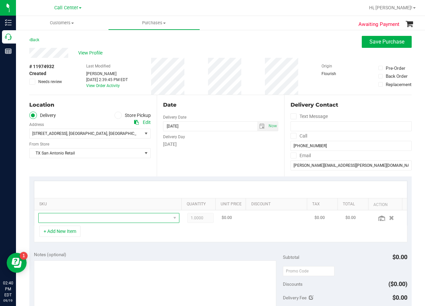
click at [74, 218] on span "NO DATA FOUND" at bounding box center [105, 218] width 132 height 9
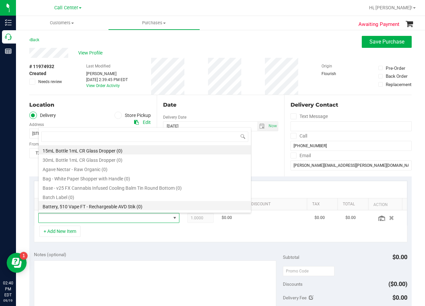
scroll to position [10, 133]
type input "soothe"
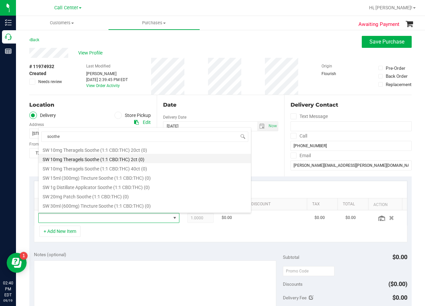
scroll to position [399, 0]
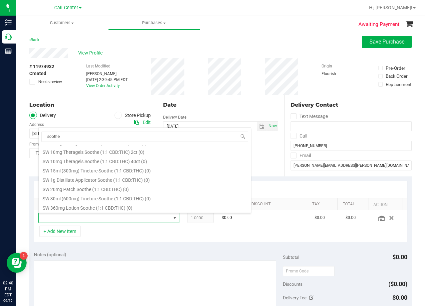
click at [236, 104] on div "Date" at bounding box center [220, 105] width 115 height 8
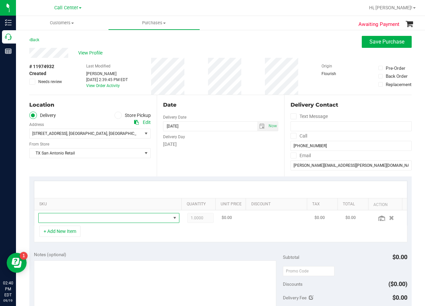
click at [83, 220] on span "NO DATA FOUND" at bounding box center [105, 218] width 132 height 9
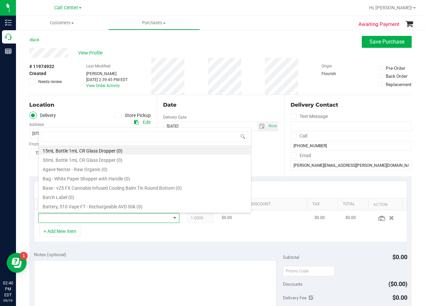
type input "TX SW 30ml (300mg) Tincture Soothe (1:1 CBD:THC)"
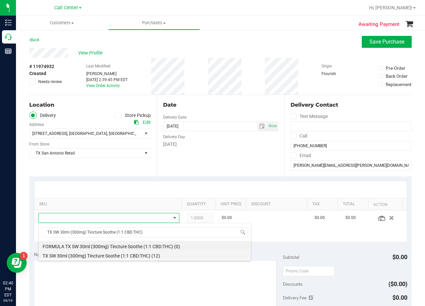
click at [146, 258] on li "TX SW 30ml (300mg) Tincture Soothe (1:1 CBD:THC) (12)" at bounding box center [145, 254] width 212 height 9
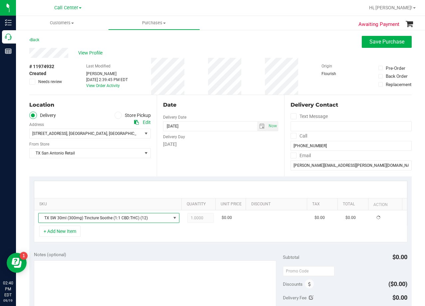
click at [204, 189] on div at bounding box center [220, 189] width 373 height 17
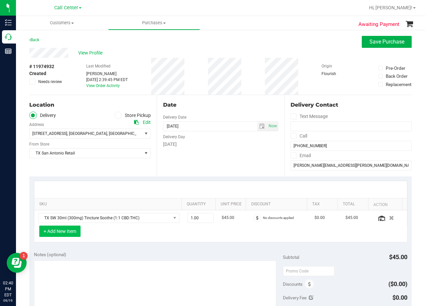
click at [70, 229] on button "+ Add New Item" at bounding box center [59, 231] width 41 height 11
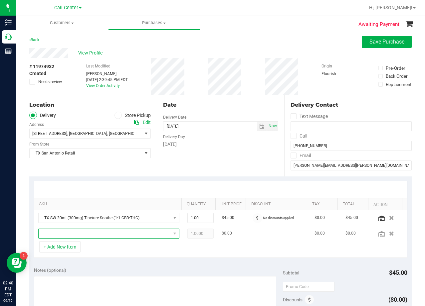
click at [71, 230] on span "NO DATA FOUND" at bounding box center [105, 233] width 132 height 9
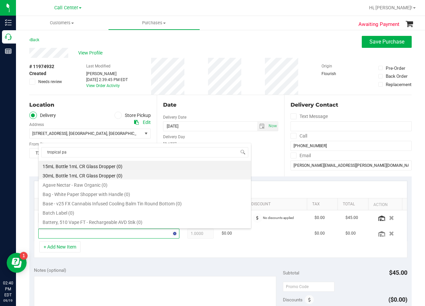
type input "tropical par"
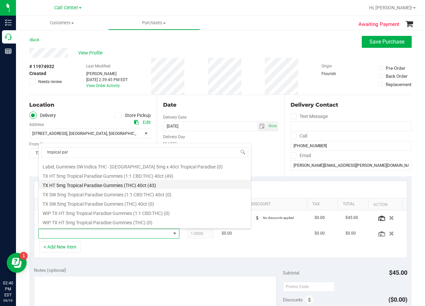
scroll to position [86, 0]
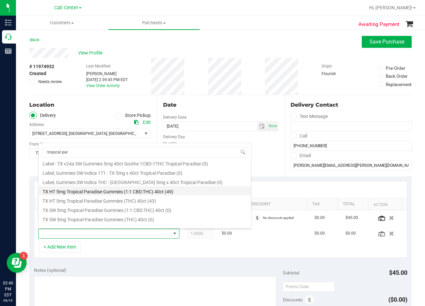
click at [165, 193] on li "TX HT 5mg Tropical Paradise Gummies (1:1 CBD:THC) 40ct (49)" at bounding box center [145, 190] width 212 height 9
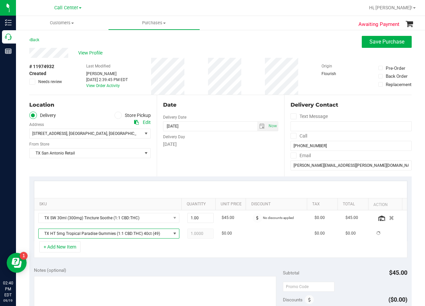
click at [193, 176] on div "Date Delivery Date [DATE] Now [DATE] 08:00 AM Now Delivery Day [DATE]" at bounding box center [220, 136] width 127 height 82
click at [208, 103] on div "Date" at bounding box center [220, 105] width 115 height 8
click at [261, 125] on span "select" at bounding box center [262, 126] width 10 height 9
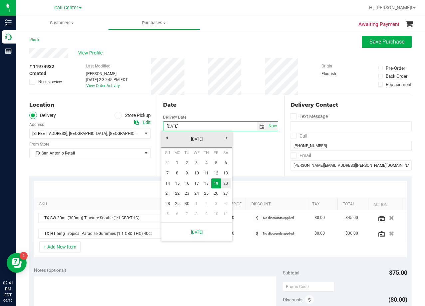
click at [222, 186] on link "20" at bounding box center [226, 184] width 10 height 10
type input "09/20/2025"
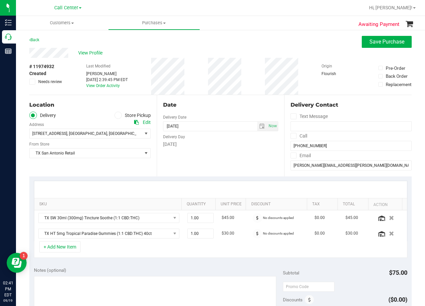
drag, startPoint x: 228, startPoint y: 174, endPoint x: 201, endPoint y: 157, distance: 31.9
click at [228, 174] on div "Date Delivery Date 09/20/2025 Now 09/20/2025 08:00 AM Now Delivery Day Saturday" at bounding box center [220, 136] width 127 height 82
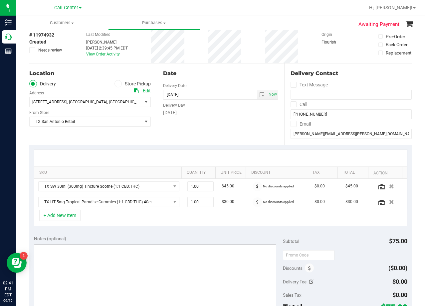
scroll to position [67, 0]
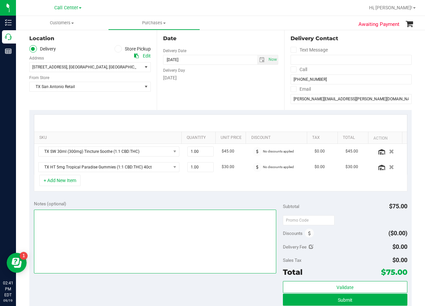
click at [187, 228] on textarea at bounding box center [155, 242] width 242 height 64
type textarea "o"
type textarea "pu 9/20 San Antonio. AL 9/19"
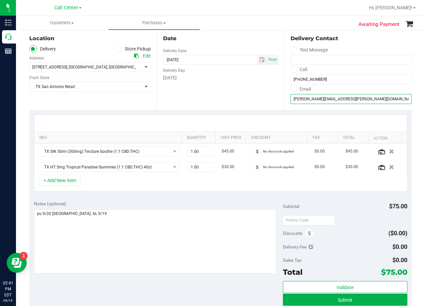
click at [328, 95] on input "margaret.honesty.ross@gmail.com" at bounding box center [350, 99] width 121 height 10
click at [328, 93] on div "Email" at bounding box center [350, 89] width 121 height 10
click at [329, 96] on input "margaret.honesty.ross@gmail.com" at bounding box center [350, 99] width 121 height 10
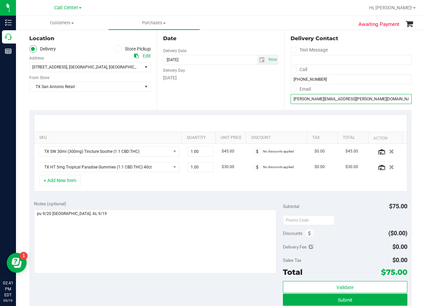
click at [329, 96] on input "margaret.honesty.ross@gmail.com" at bounding box center [350, 99] width 121 height 10
click at [302, 225] on input "text" at bounding box center [309, 221] width 52 height 10
type input "TXAIQ10"
click at [340, 213] on div "Subtotal $75.00" at bounding box center [345, 207] width 124 height 12
click at [233, 105] on div "Date Delivery Date 09/20/2025 Now 09/20/2025 08:00 AM Now Delivery Day Saturday" at bounding box center [220, 70] width 127 height 82
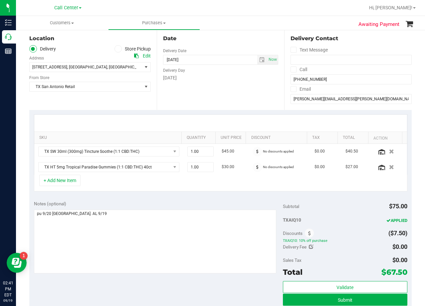
click at [233, 94] on div "Date Delivery Date 09/20/2025 Now 09/20/2025 08:00 AM Now Delivery Day Saturday" at bounding box center [220, 70] width 127 height 82
click at [233, 107] on div "Date Delivery Date 09/20/2025 Now 09/20/2025 08:00 AM Now Delivery Day Saturday" at bounding box center [220, 70] width 127 height 82
click at [226, 107] on div "Date Delivery Date 09/20/2025 Now 09/20/2025 08:00 AM Now Delivery Day Saturday" at bounding box center [220, 70] width 127 height 82
click at [217, 90] on div "Date Delivery Date 09/20/2025 Now 09/20/2025 08:00 AM Now Delivery Day Saturday" at bounding box center [220, 70] width 127 height 82
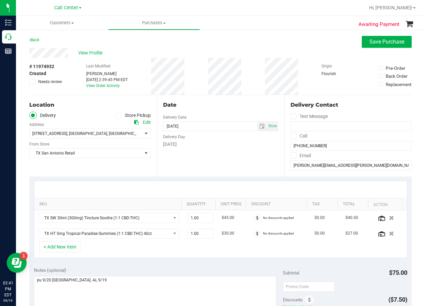
click at [228, 153] on div "Date Delivery Date 09/20/2025 Now 09/20/2025 08:00 AM Now Delivery Day Saturday" at bounding box center [220, 136] width 127 height 82
click at [197, 217] on span "1.00 1" at bounding box center [200, 218] width 26 height 10
click at [198, 216] on input "1" at bounding box center [201, 218] width 26 height 9
click at [157, 219] on span "TX SW 30ml (300mg) Tincture Soothe (1:1 CBD:THC)" at bounding box center [105, 218] width 132 height 9
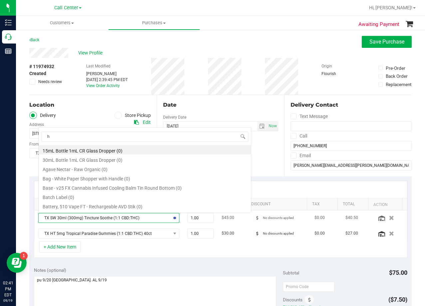
scroll to position [10, 133]
type input "high dose"
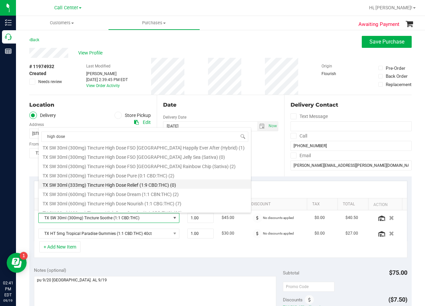
scroll to position [138, 0]
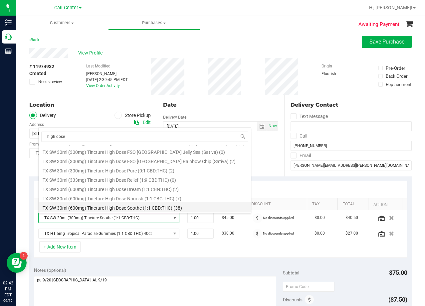
click at [129, 210] on li "TX SW 30ml (600mg) Tincture High Dose Soothe (1:1 CBD:THC) (38)" at bounding box center [145, 207] width 212 height 9
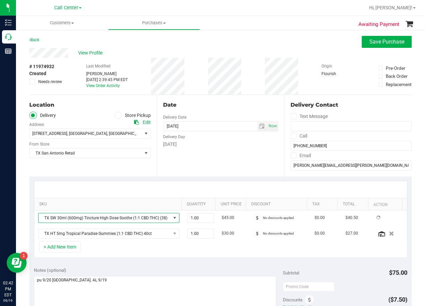
click at [201, 184] on div at bounding box center [220, 189] width 373 height 17
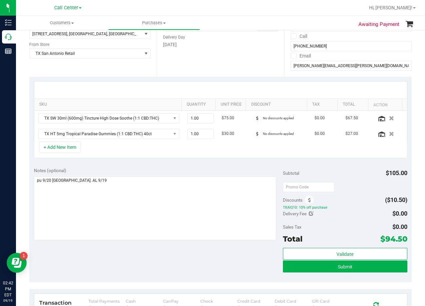
scroll to position [67, 0]
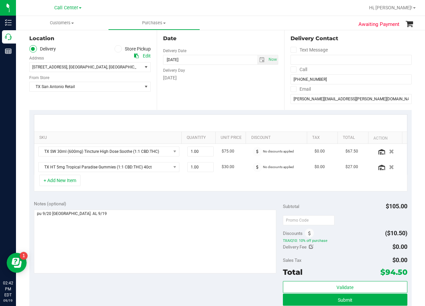
click at [218, 97] on div "Date Delivery Date 09/20/2025 Now 09/20/2025 08:00 AM Now Delivery Day Saturday" at bounding box center [220, 70] width 127 height 82
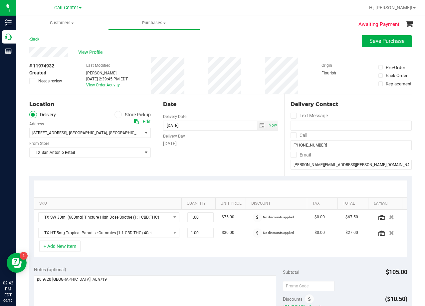
scroll to position [0, 0]
click at [218, 97] on div "Date Delivery Date 09/20/2025 Now 09/20/2025 08:00 AM Now Delivery Day Saturday" at bounding box center [220, 136] width 127 height 82
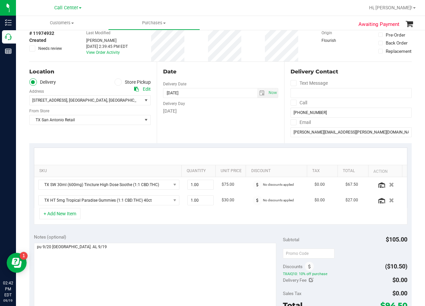
click at [230, 124] on div "Date Delivery Date 09/20/2025 Now 09/20/2025 08:00 AM Now Delivery Day Saturday" at bounding box center [220, 103] width 127 height 82
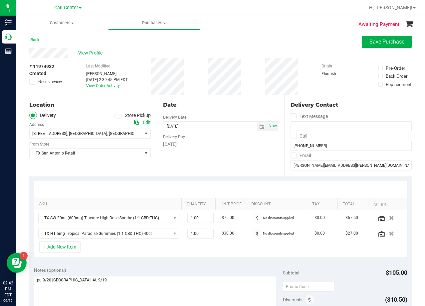
click at [227, 111] on div "Date Delivery Date 09/20/2025 Now 09/20/2025 08:00 AM Now Delivery Day Saturday" at bounding box center [220, 136] width 127 height 82
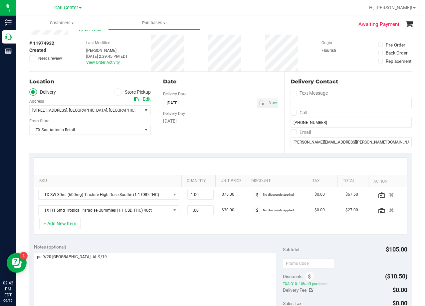
scroll to position [33, 0]
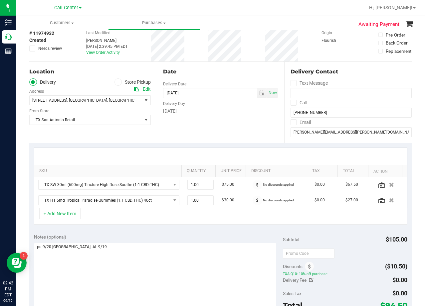
click at [233, 75] on div "Date" at bounding box center [220, 72] width 115 height 8
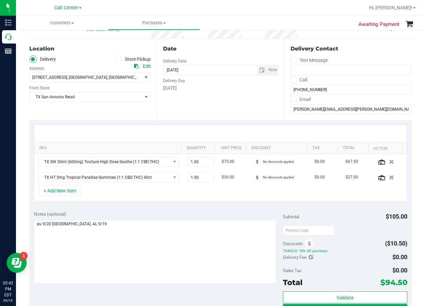
scroll to position [67, 0]
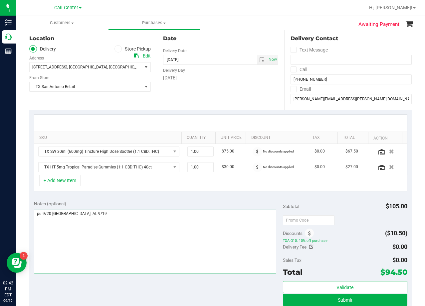
click at [188, 220] on textarea at bounding box center [155, 242] width 242 height 64
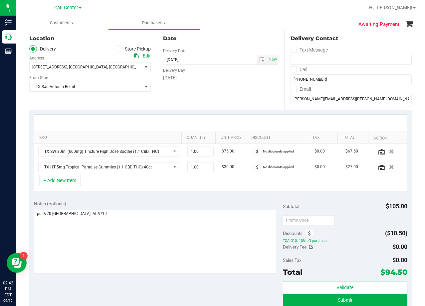
click at [205, 199] on div "Notes (optional) Subtotal $105.00 Discounts ($10.50) TXAIQ10: 10% off purchase …" at bounding box center [220, 256] width 382 height 120
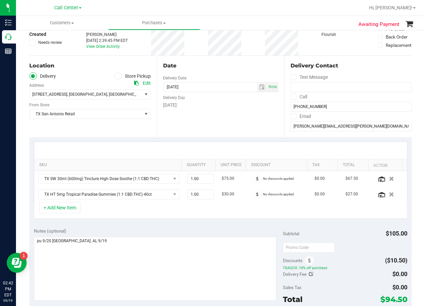
scroll to position [33, 0]
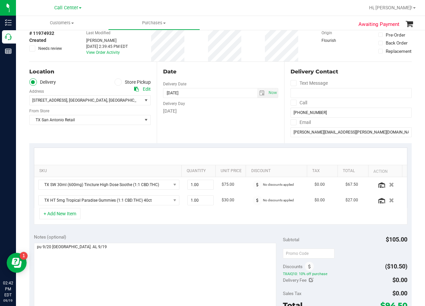
click at [222, 144] on div "SKU Quantity Unit Price Discount Tax Total Action TX SW 30ml (600mg) Tincture H…" at bounding box center [220, 186] width 382 height 86
click at [236, 153] on div at bounding box center [220, 156] width 373 height 17
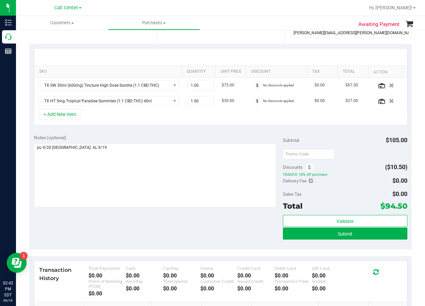
scroll to position [133, 0]
click at [227, 218] on div "Notes (optional) Subtotal $105.00 Discounts ($10.50) TXAIQ10: 10% off purchase …" at bounding box center [220, 190] width 382 height 120
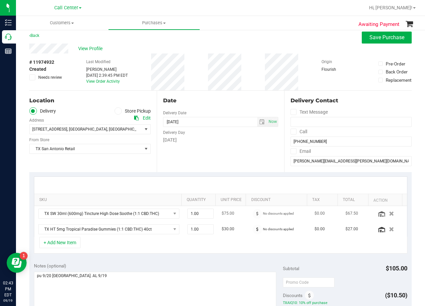
scroll to position [0, 0]
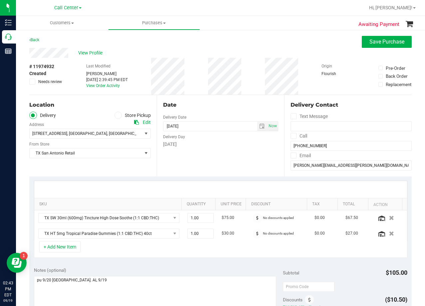
click at [230, 154] on div "Date Delivery Date 09/20/2025 Now 09/20/2025 08:00 AM Now Delivery Day Saturday" at bounding box center [220, 136] width 127 height 82
click at [216, 100] on div "Date Delivery Date 09/20/2025 Now 09/20/2025 08:00 AM Now Delivery Day Saturday" at bounding box center [220, 136] width 127 height 82
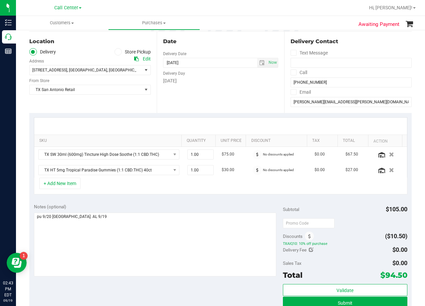
scroll to position [100, 0]
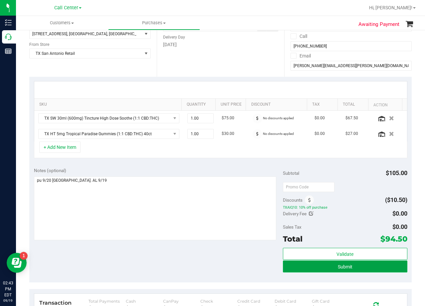
click at [291, 270] on button "Submit" at bounding box center [345, 267] width 124 height 12
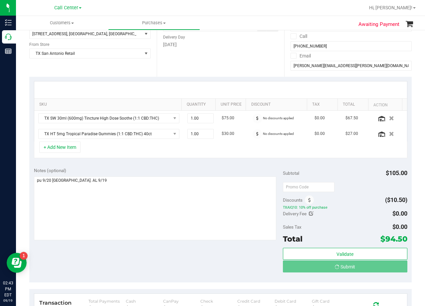
scroll to position [0, 0]
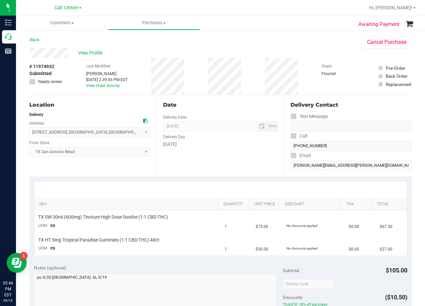
click at [251, 100] on div "Date Delivery Date 09/20/2025 Now 09/20/2025 08:00 AM Now Delivery Day Saturday" at bounding box center [220, 136] width 127 height 82
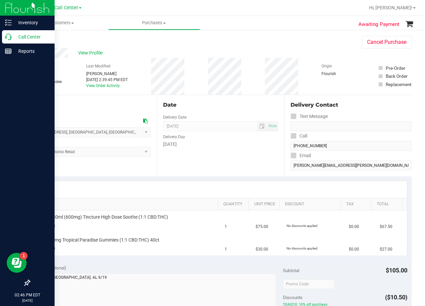
click at [13, 40] on p "Call Center" at bounding box center [32, 37] width 40 height 8
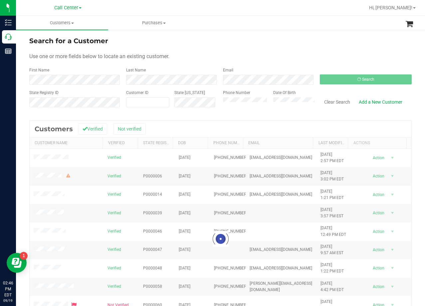
click at [246, 52] on form "Search for a Customer Use one or more fields below to locate an existing custom…" at bounding box center [220, 75] width 382 height 78
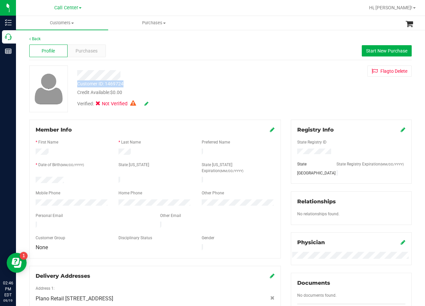
click at [268, 80] on div "Customer ID: 1469724 Credit Available: $0.00 Verified: Not Verified Flag to Del…" at bounding box center [220, 89] width 392 height 47
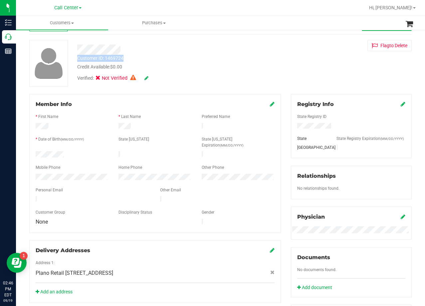
scroll to position [25, 0]
click at [283, 69] on div "Customer ID: 1469724 Credit Available: $0.00 Verified: Not Verified Flag to Del…" at bounding box center [220, 63] width 392 height 47
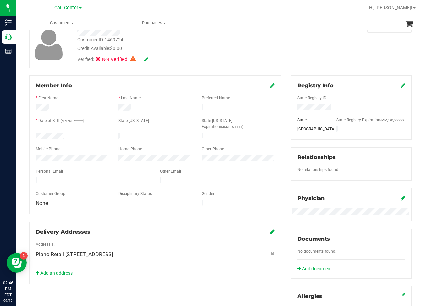
scroll to position [0, 0]
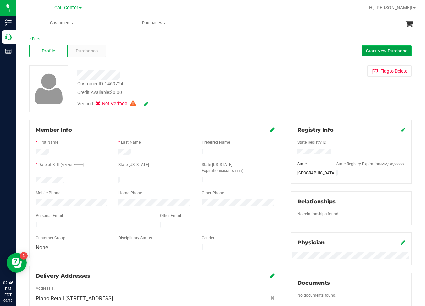
click at [372, 52] on span "Start New Purchase" at bounding box center [386, 50] width 41 height 5
click at [286, 58] on div "Profile Purchases Start New Purchase" at bounding box center [220, 51] width 382 height 18
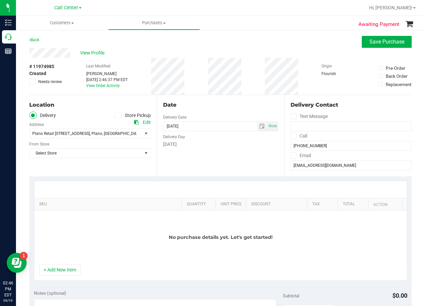
click at [261, 140] on div "Delivery Day" at bounding box center [220, 136] width 115 height 10
click at [83, 150] on span "Select Store" at bounding box center [86, 153] width 112 height 9
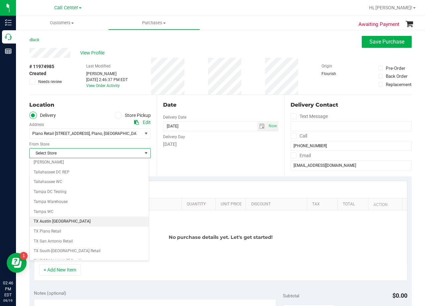
scroll to position [483, 0]
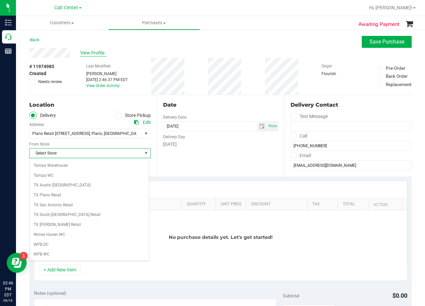
click at [98, 53] on span "View Profile" at bounding box center [93, 53] width 27 height 7
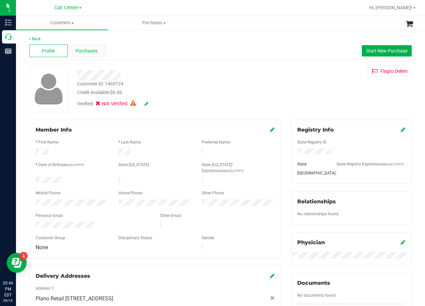
click at [83, 51] on span "Purchases" at bounding box center [87, 51] width 22 height 7
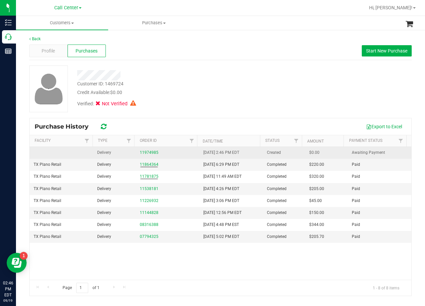
click at [151, 150] on div "11974985" at bounding box center [168, 153] width 56 height 6
click at [151, 151] on link "11974985" at bounding box center [149, 152] width 19 height 5
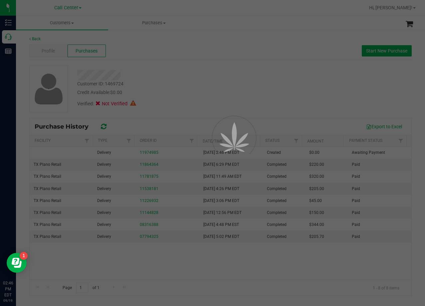
click at [187, 76] on div at bounding box center [212, 153] width 425 height 306
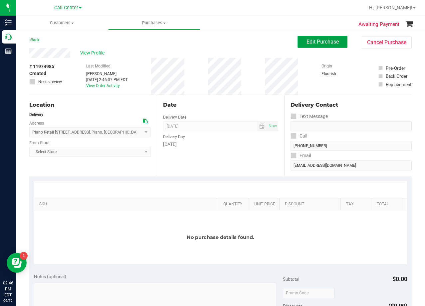
click at [308, 40] on span "Edit Purchase" at bounding box center [322, 42] width 32 height 6
click at [240, 55] on div "View Profile" at bounding box center [163, 53] width 268 height 10
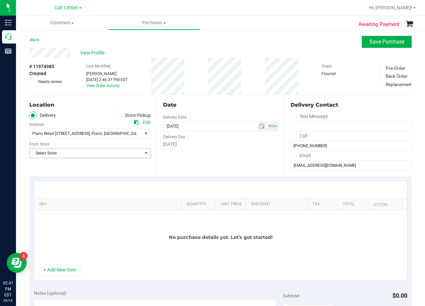
click at [123, 152] on span "Select Store" at bounding box center [86, 153] width 112 height 9
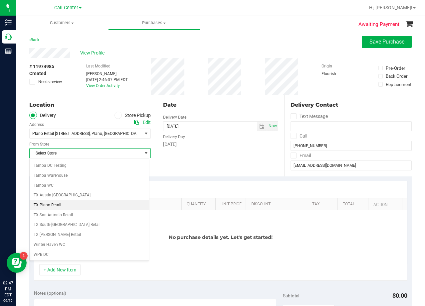
scroll to position [483, 0]
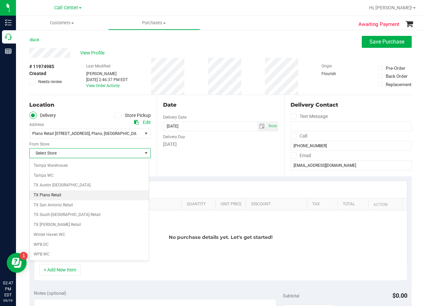
click at [88, 196] on li "TX Plano Retail" at bounding box center [89, 196] width 119 height 10
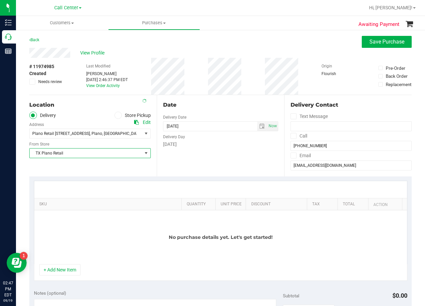
click at [203, 158] on div "Date Delivery Date 09/19/2025 Now 09/19/2025 02:47 PM Now Delivery Day Friday" at bounding box center [220, 136] width 127 height 82
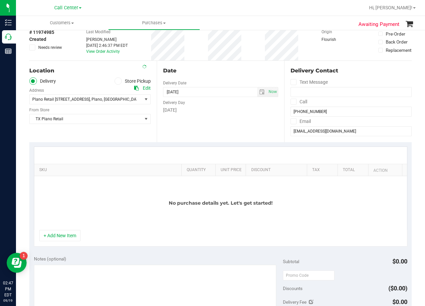
scroll to position [67, 0]
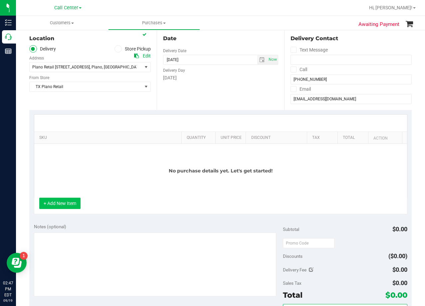
click at [65, 198] on div "No purchase details yet. Let's get started!" at bounding box center [220, 171] width 373 height 54
click at [67, 204] on button "+ Add New Item" at bounding box center [59, 203] width 41 height 11
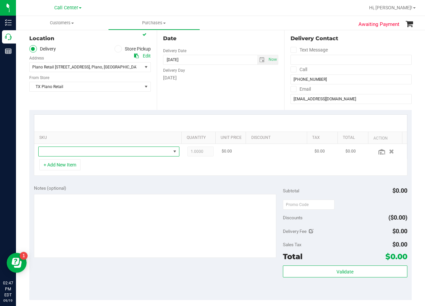
click at [80, 150] on span "NO DATA FOUND" at bounding box center [105, 151] width 132 height 9
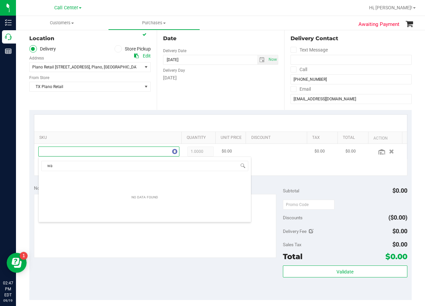
scroll to position [10, 137]
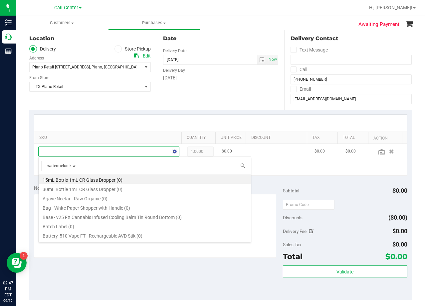
type input "watermelon kiwi"
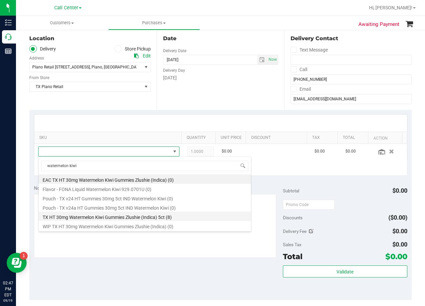
click at [157, 219] on li "TX HT 30mg Watermelon Kiwi Gummies Zlushie (Indica) 5ct (8)" at bounding box center [145, 216] width 212 height 9
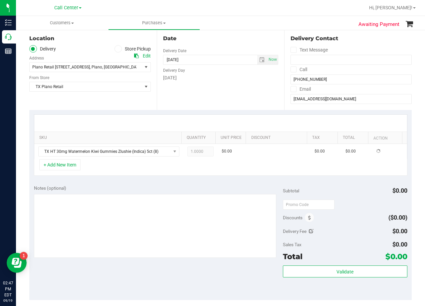
click at [159, 187] on div "Notes (optional)" at bounding box center [158, 188] width 249 height 7
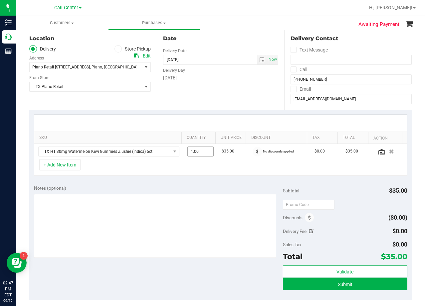
click at [200, 150] on span "1.00 1" at bounding box center [200, 152] width 26 height 10
click at [200, 150] on input "1" at bounding box center [201, 151] width 26 height 9
type input "3"
type input "3.00"
click at [205, 96] on div "Date Delivery Date 09/19/2025 Now 09/19/2025 08:00 AM Now Delivery Day Friday" at bounding box center [220, 70] width 127 height 82
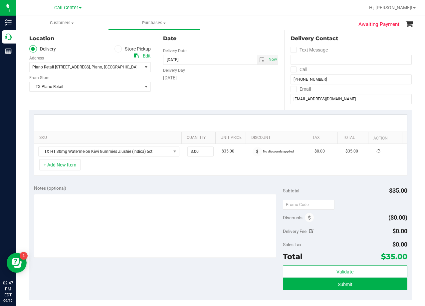
click at [153, 174] on div "+ Add New Item" at bounding box center [220, 167] width 373 height 17
click at [63, 167] on button "+ Add New Item" at bounding box center [59, 164] width 41 height 11
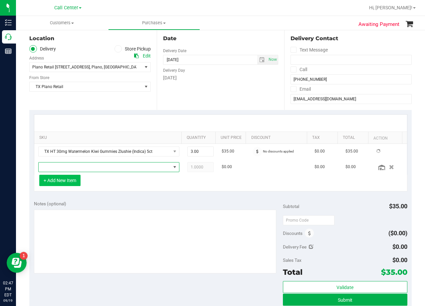
click at [63, 167] on span "NO DATA FOUND" at bounding box center [105, 167] width 132 height 9
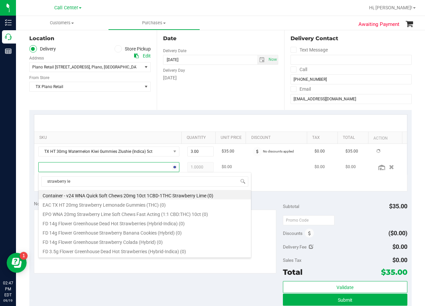
type input "strawberry lem"
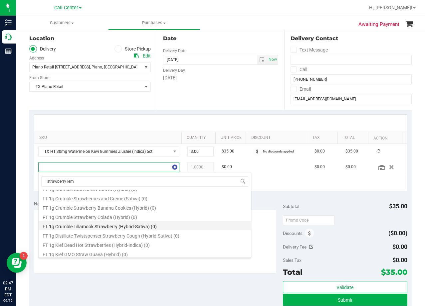
scroll to position [333, 0]
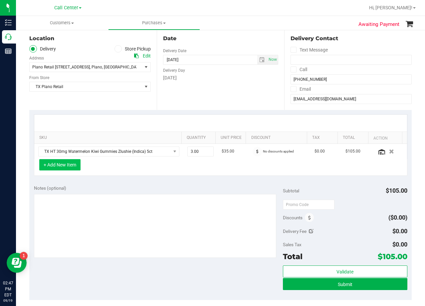
click at [68, 164] on button "+ Add New Item" at bounding box center [59, 164] width 41 height 11
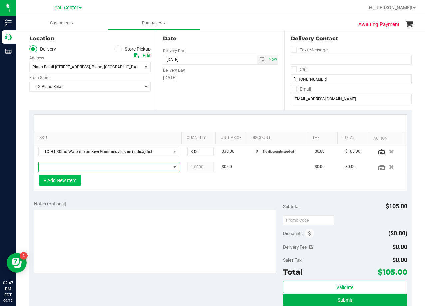
click at [67, 168] on span "NO DATA FOUND" at bounding box center [105, 167] width 132 height 9
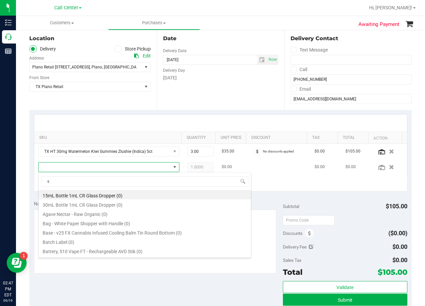
scroll to position [10, 137]
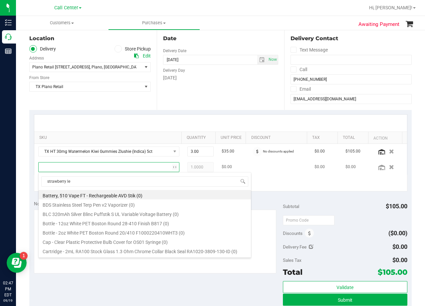
type input "strawberry lem"
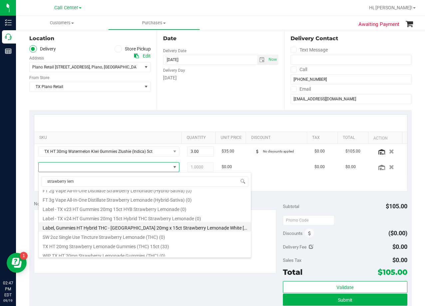
scroll to position [55, 0]
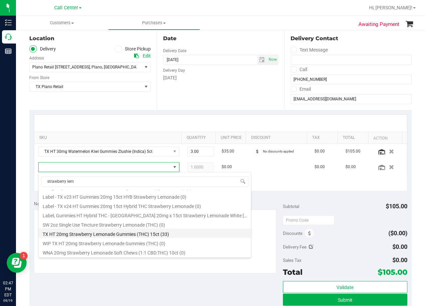
click at [170, 234] on li "TX HT 20mg Strawberry Lemonade Gummies (THC) 15ct (33)" at bounding box center [145, 233] width 212 height 9
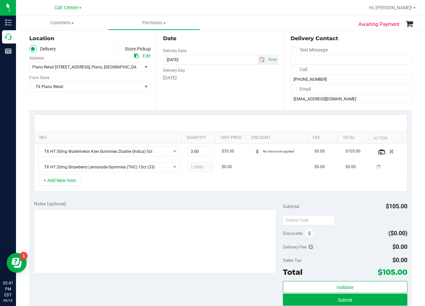
click at [163, 201] on div "Notes (optional)" at bounding box center [158, 204] width 249 height 7
click at [191, 167] on span "1.00 1" at bounding box center [200, 167] width 26 height 10
click at [191, 167] on input "1" at bounding box center [201, 167] width 26 height 9
type input "2"
type input "2.00"
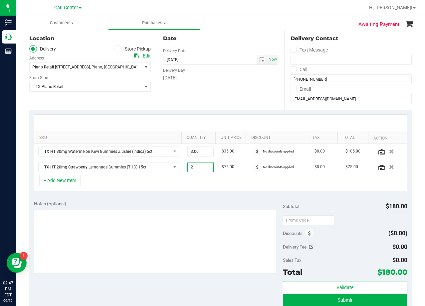
click at [224, 86] on div "Date Delivery Date 09/19/2025 Now 09/19/2025 08:00 AM Now Delivery Day Friday" at bounding box center [220, 70] width 127 height 82
click at [324, 98] on input "doyleroofer@yahoo.com" at bounding box center [350, 99] width 121 height 10
click at [261, 102] on div "Date Delivery Date 09/19/2025 Now 09/19/2025 08:00 AM Now Delivery Day Friday" at bounding box center [220, 70] width 127 height 82
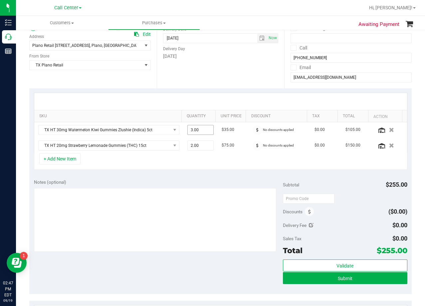
scroll to position [100, 0]
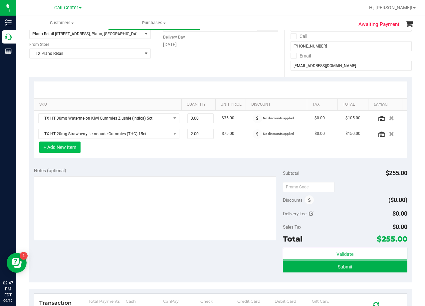
click at [58, 149] on button "+ Add New Item" at bounding box center [59, 147] width 41 height 11
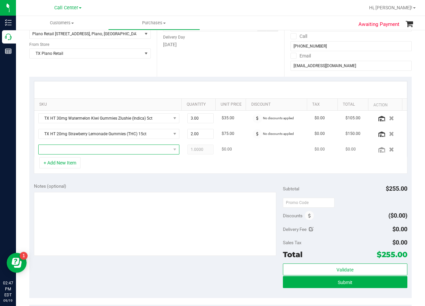
click at [59, 148] on span "NO DATA FOUND" at bounding box center [105, 149] width 132 height 9
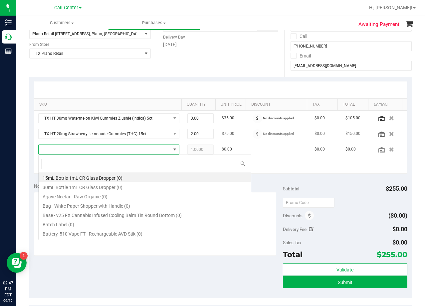
scroll to position [10, 137]
type input "fx"
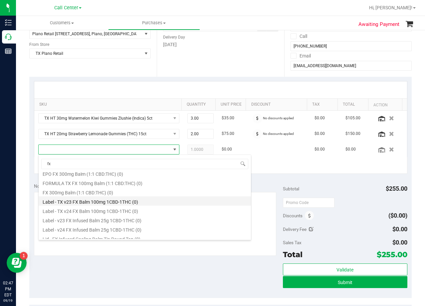
scroll to position [45, 0]
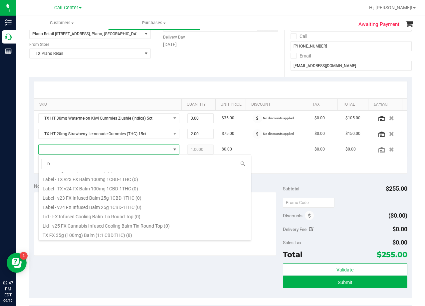
click at [181, 86] on div at bounding box center [220, 90] width 373 height 17
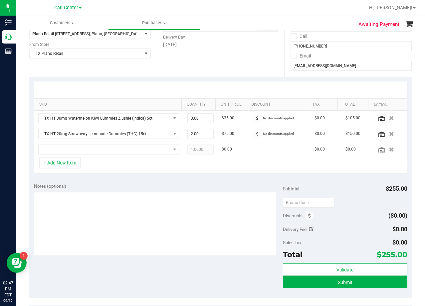
click at [259, 71] on div "Date Delivery Date 09/19/2025 Now 09/19/2025 08:00 AM Now Delivery Day Friday" at bounding box center [220, 36] width 127 height 82
click at [227, 172] on div "+ Add New Item" at bounding box center [220, 165] width 373 height 17
drag, startPoint x: 292, startPoint y: 200, endPoint x: 299, endPoint y: 205, distance: 8.8
click at [292, 200] on input "text" at bounding box center [309, 203] width 52 height 10
type input "TXAIQ10"
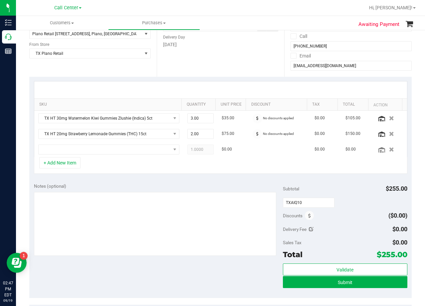
click at [330, 188] on div "Subtotal $255.00" at bounding box center [345, 189] width 124 height 12
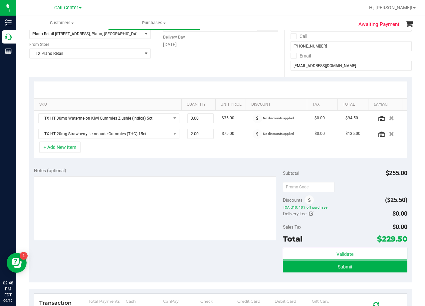
click at [233, 85] on div at bounding box center [220, 90] width 373 height 17
click at [237, 84] on div at bounding box center [220, 90] width 373 height 17
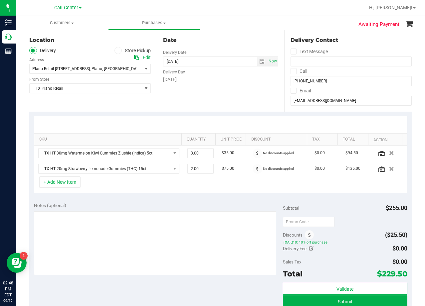
scroll to position [33, 0]
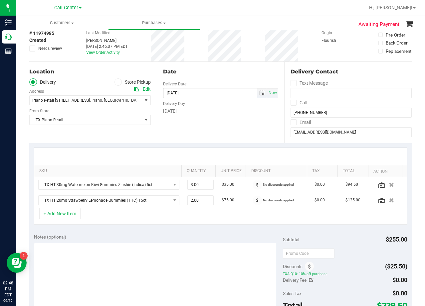
click at [259, 90] on span "select" at bounding box center [261, 92] width 5 height 5
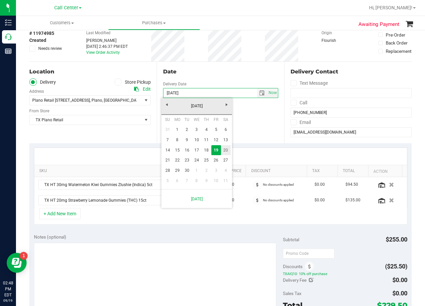
click at [223, 149] on link "20" at bounding box center [226, 150] width 10 height 10
type input "09/20/2025"
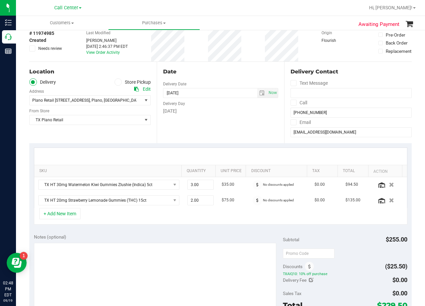
click at [228, 116] on div "Date Delivery Date 09/20/2025 Now 09/20/2025 08:00 AM Now Delivery Day Saturday" at bounding box center [220, 103] width 127 height 82
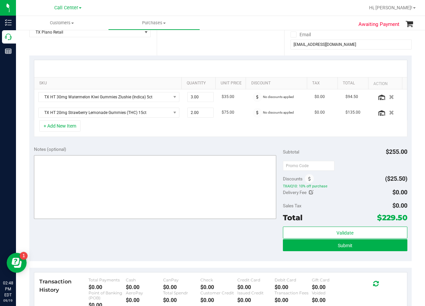
scroll to position [100, 0]
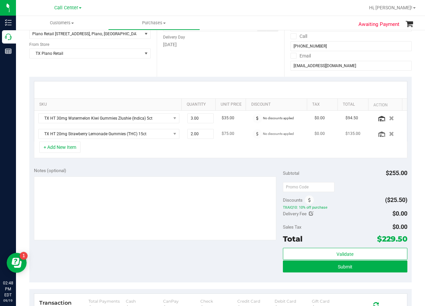
click at [238, 130] on td "$75.00" at bounding box center [233, 133] width 31 height 15
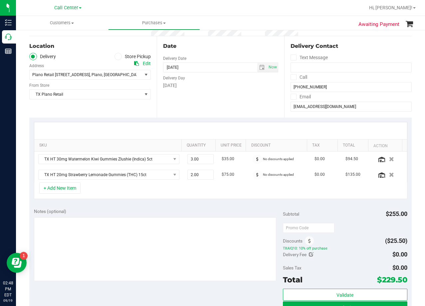
scroll to position [67, 0]
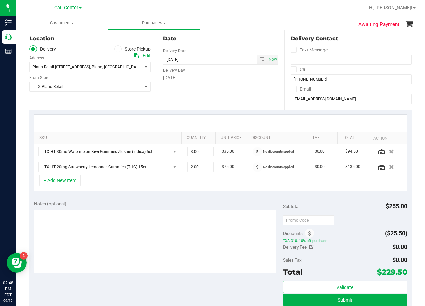
click at [196, 232] on textarea at bounding box center [155, 242] width 242 height 64
type textarea "pu 9/20 Plano. AL 9/19"
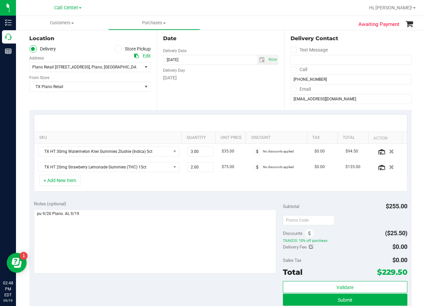
click at [222, 102] on div "Date Delivery Date 09/20/2025 Now 09/20/2025 08:00 AM Now Delivery Day Saturday" at bounding box center [220, 70] width 127 height 82
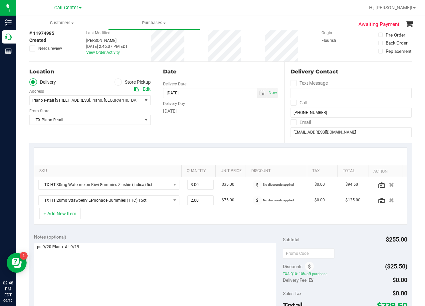
click at [220, 74] on div "Date" at bounding box center [220, 72] width 115 height 8
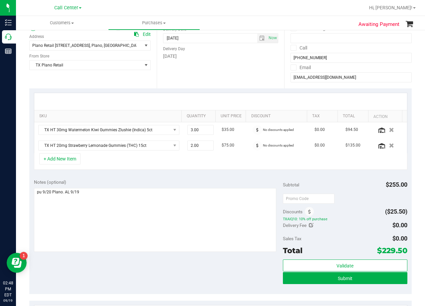
scroll to position [100, 0]
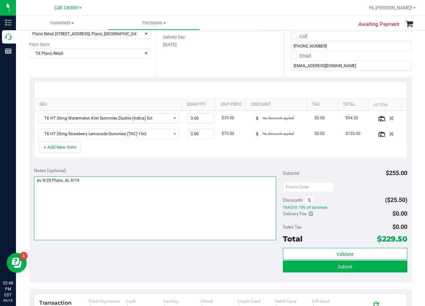
click at [237, 185] on textarea at bounding box center [155, 209] width 242 height 64
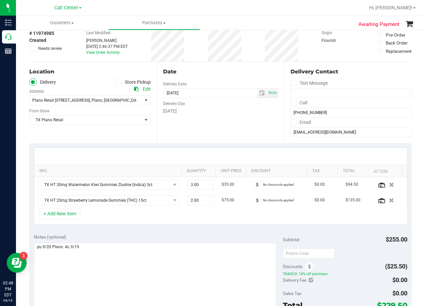
click at [221, 127] on div "Date Delivery Date 09/20/2025 Now 09/20/2025 08:00 AM Now Delivery Day Saturday" at bounding box center [220, 103] width 127 height 82
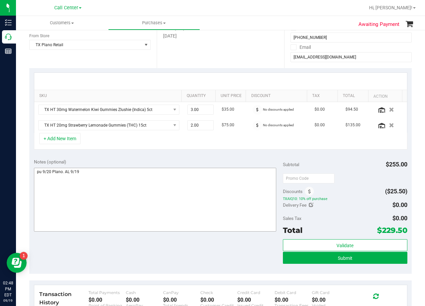
scroll to position [133, 0]
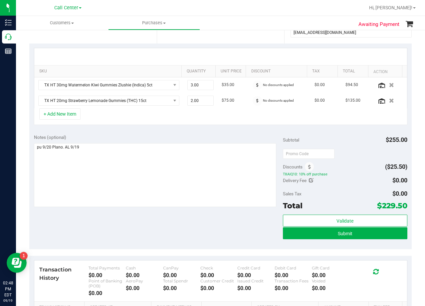
click at [292, 240] on div "Validate Submit" at bounding box center [345, 230] width 124 height 30
click at [292, 238] on button "Submit" at bounding box center [345, 234] width 124 height 12
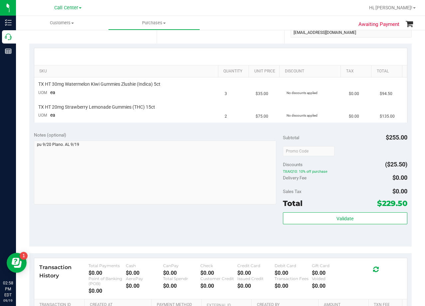
click at [225, 134] on div "Notes (optional)" at bounding box center [158, 135] width 249 height 7
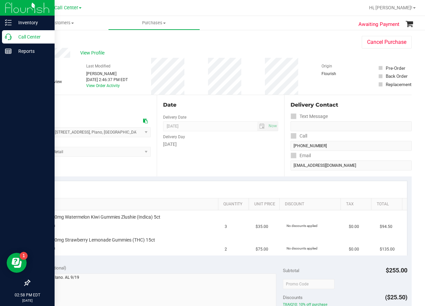
click at [10, 38] on icon at bounding box center [8, 37] width 7 height 7
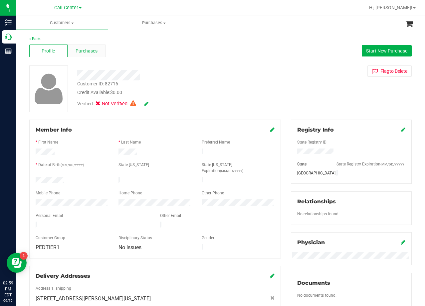
click at [82, 53] on span "Purchases" at bounding box center [87, 51] width 22 height 7
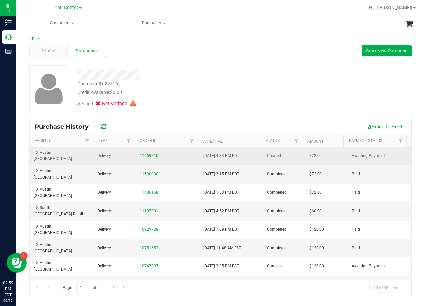
click at [148, 154] on link "11969810" at bounding box center [149, 156] width 19 height 5
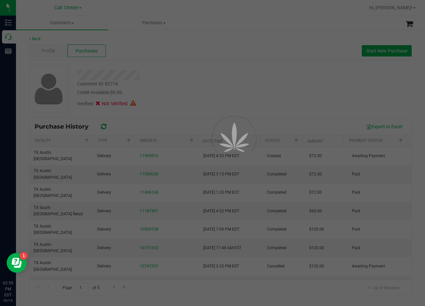
click at [200, 66] on div at bounding box center [212, 153] width 425 height 306
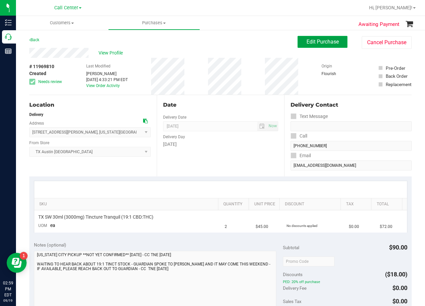
click at [300, 44] on button "Edit Purchase" at bounding box center [322, 42] width 50 height 12
click at [224, 46] on div "Back Edit Purchase Cancel Purchase" at bounding box center [220, 42] width 382 height 12
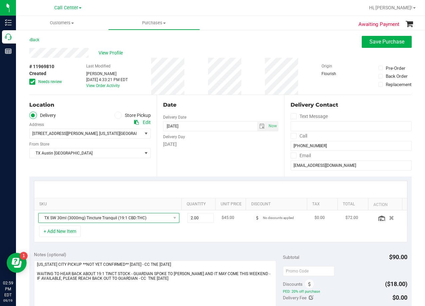
click at [119, 219] on span "TX SW 30ml (3000mg) Tincture Tranquil (19:1 CBD:THC)" at bounding box center [105, 218] width 132 height 9
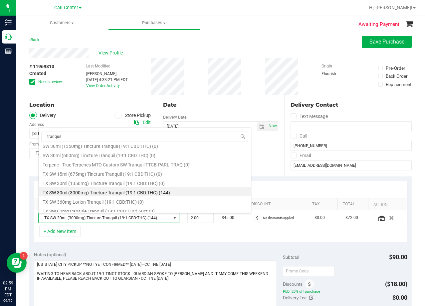
scroll to position [157, 0]
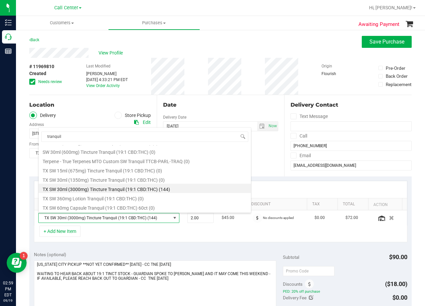
type input "tranquil"
click at [236, 105] on div "Date" at bounding box center [220, 105] width 115 height 8
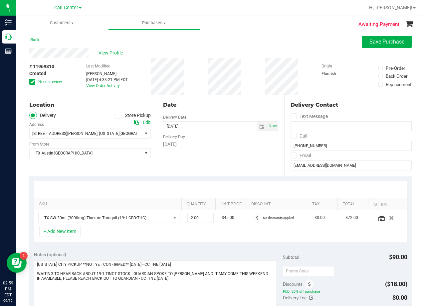
click at [255, 93] on div "# 11969810 Created Needs review Last Modified Terese Estes Sep 18, 2025 4:33:21…" at bounding box center [220, 76] width 382 height 37
click at [224, 101] on div "Date" at bounding box center [220, 105] width 115 height 8
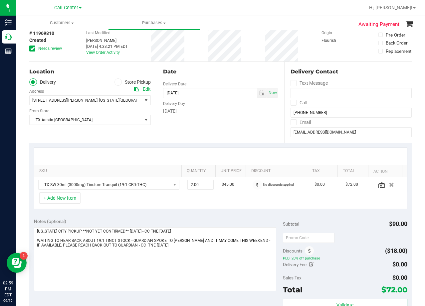
click at [231, 67] on div "Date Delivery Date 09/20/2025 Now 09/20/2025 08:00 AM Now Delivery Day Saturday" at bounding box center [220, 103] width 127 height 82
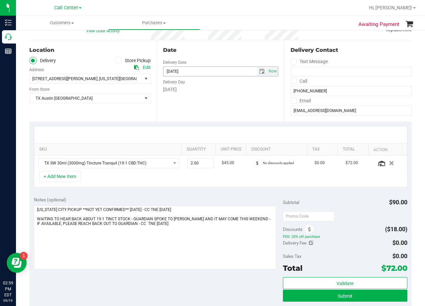
scroll to position [67, 0]
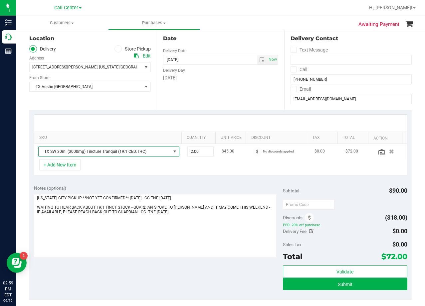
click at [111, 153] on span "TX SW 30ml (3000mg) Tincture Tranquil (19:1 CBD:THC)" at bounding box center [105, 151] width 132 height 9
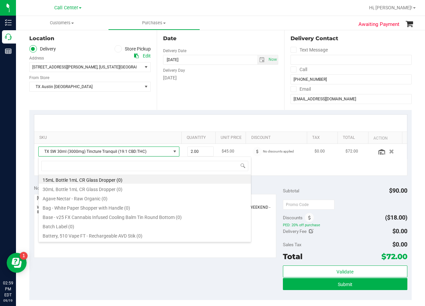
scroll to position [10, 137]
type input "tranquil"
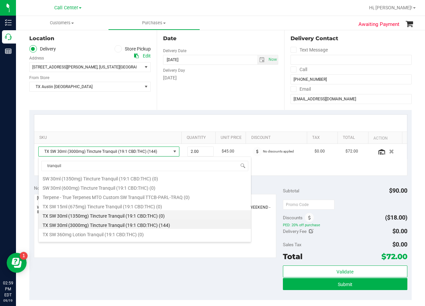
scroll to position [157, 0]
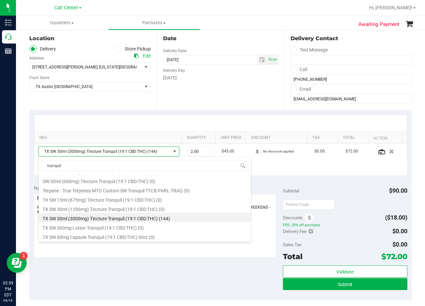
click at [220, 122] on div at bounding box center [220, 123] width 373 height 17
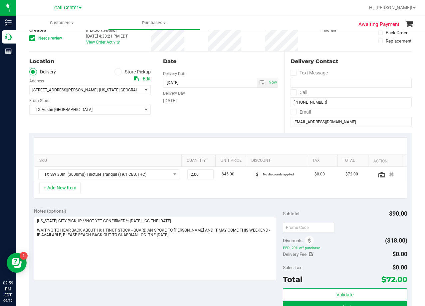
scroll to position [33, 0]
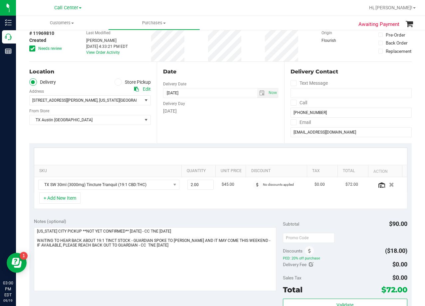
drag, startPoint x: 223, startPoint y: 138, endPoint x: 210, endPoint y: 133, distance: 14.2
click at [223, 138] on div "Date Delivery Date 09/20/2025 Now 09/20/2025 08:00 AM Now Delivery Day Saturday" at bounding box center [220, 103] width 127 height 82
click at [32, 49] on icon at bounding box center [32, 49] width 4 height 0
click at [0, 0] on input "Needs review" at bounding box center [0, 0] width 0 height 0
drag, startPoint x: 266, startPoint y: 137, endPoint x: 247, endPoint y: 129, distance: 20.6
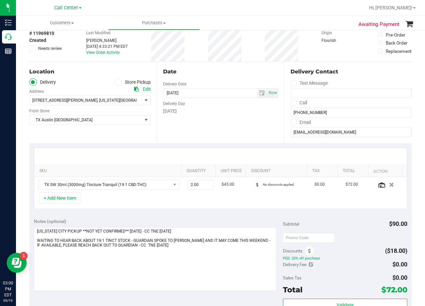
click at [266, 137] on div "Date Delivery Date 09/20/2025 Now 09/20/2025 08:00 AM Now Delivery Day Saturday" at bounding box center [220, 103] width 127 height 82
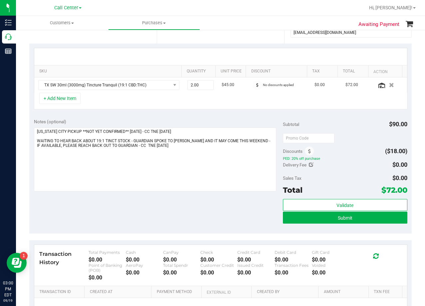
scroll to position [100, 0]
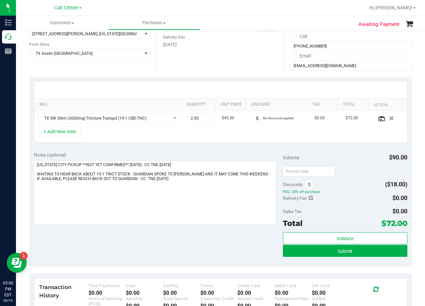
click at [244, 155] on div "Notes (optional)" at bounding box center [158, 155] width 249 height 7
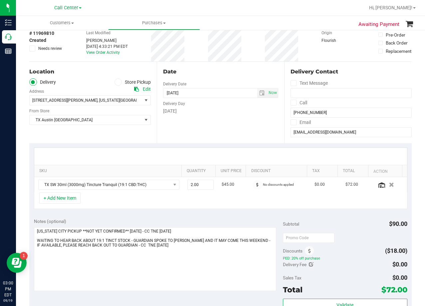
click at [235, 153] on div at bounding box center [220, 156] width 373 height 17
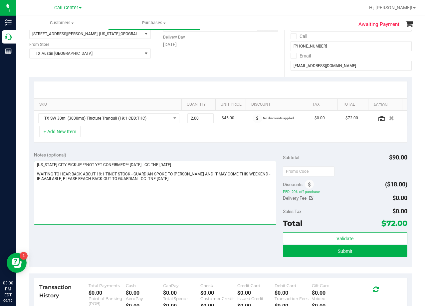
click at [201, 176] on textarea at bounding box center [155, 193] width 242 height 64
click at [203, 184] on textarea at bounding box center [155, 193] width 242 height 64
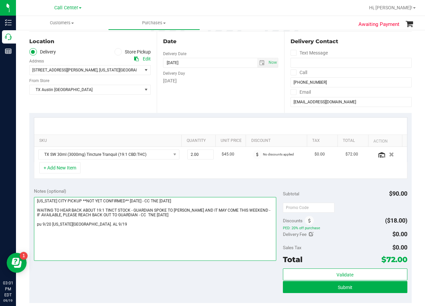
scroll to position [0, 0]
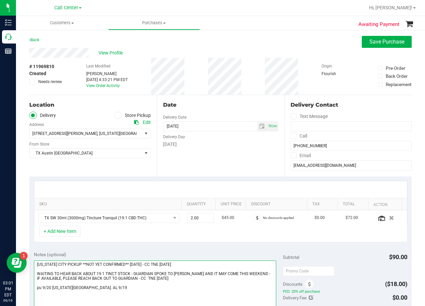
type textarea "MISSOURI CITY PICKUP **NOT YET CONFIRMED** 9/19/2025 - CC TNE 09/18/2025 WAITIN…"
click at [211, 152] on div "Date Delivery Date 09/20/2025 Now 09/20/2025 08:00 AM Now Delivery Day Saturday" at bounding box center [220, 136] width 127 height 82
click at [219, 100] on div "Date Delivery Date 09/20/2025 Now 09/20/2025 08:00 AM Now Delivery Day Saturday" at bounding box center [220, 136] width 127 height 82
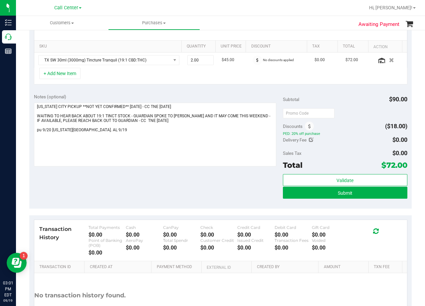
scroll to position [166, 0]
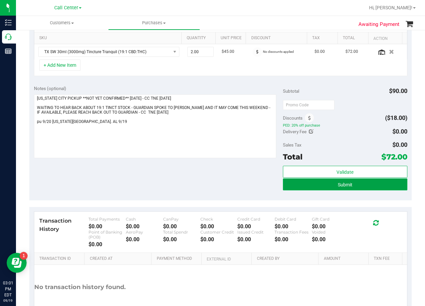
click at [285, 188] on button "Submit" at bounding box center [345, 185] width 124 height 12
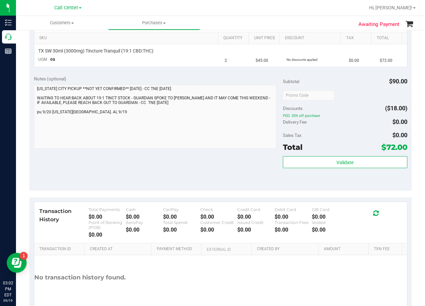
drag, startPoint x: 249, startPoint y: 156, endPoint x: 244, endPoint y: 163, distance: 8.6
click at [248, 157] on div "Notes (optional) Subtotal $90.00 Discounts ($18.00) PED: 20% off purchase Deliv…" at bounding box center [220, 131] width 382 height 120
click at [236, 177] on div "Notes (optional) Subtotal $90.00 Discounts ($18.00) PED: 20% off purchase Deliv…" at bounding box center [220, 131] width 382 height 120
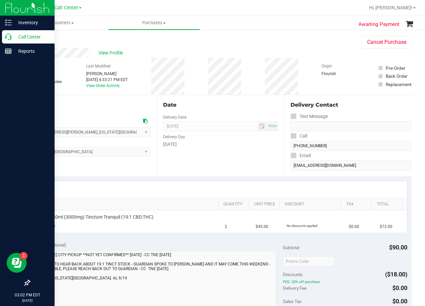
click at [13, 36] on p "Call Center" at bounding box center [32, 37] width 40 height 8
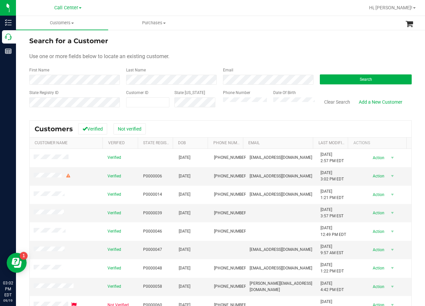
drag, startPoint x: 254, startPoint y: 59, endPoint x: 216, endPoint y: 75, distance: 42.3
click at [254, 59] on div "Use one or more fields below to locate an existing customer." at bounding box center [220, 57] width 382 height 8
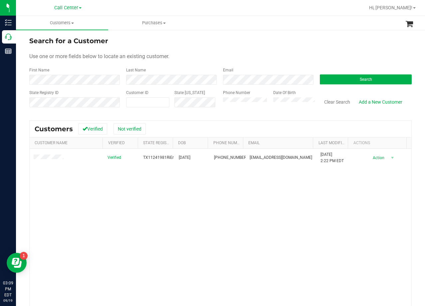
click at [257, 44] on div "Search for a Customer" at bounding box center [220, 41] width 382 height 10
click at [348, 75] on button "Search" at bounding box center [366, 80] width 92 height 10
click at [245, 47] on form "Search for a Customer Use one or more fields below to locate an existing custom…" at bounding box center [220, 75] width 382 height 78
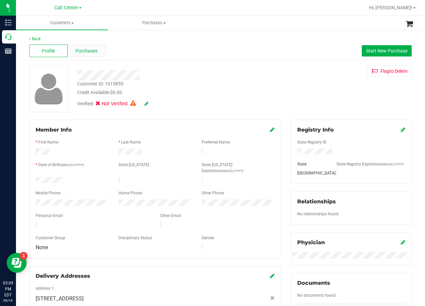
click at [93, 54] on span "Purchases" at bounding box center [87, 51] width 22 height 7
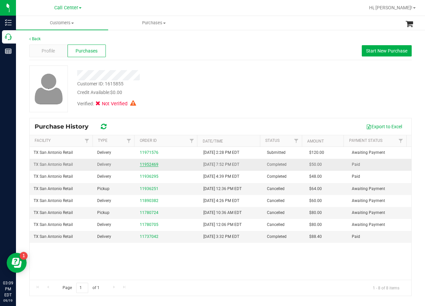
click at [148, 167] on link "11952469" at bounding box center [149, 164] width 19 height 5
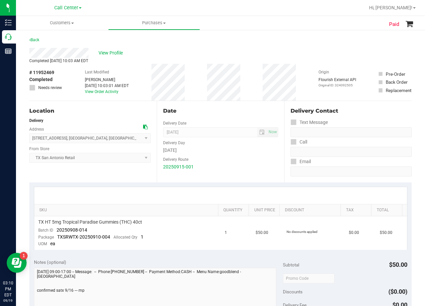
click at [97, 53] on div "View Profile" at bounding box center [220, 53] width 382 height 10
click at [252, 160] on div "Delivery Route" at bounding box center [220, 159] width 115 height 10
click at [259, 102] on div "Date Delivery Date 09/16/2025 Now 09/16/2025 08:00 AM Now Delivery Day Tuesday …" at bounding box center [220, 142] width 127 height 82
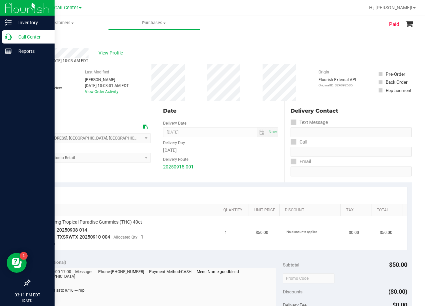
click at [3, 39] on div "Call Center" at bounding box center [28, 36] width 53 height 13
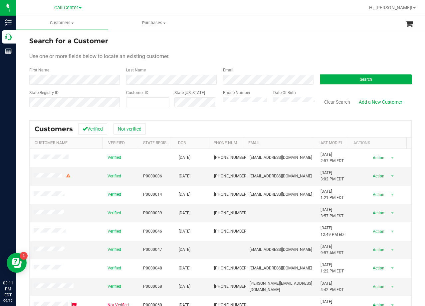
click at [230, 45] on div "Search for a Customer" at bounding box center [220, 41] width 382 height 10
click at [249, 47] on form "Search for a Customer Use one or more fields below to locate an existing custom…" at bounding box center [220, 75] width 382 height 78
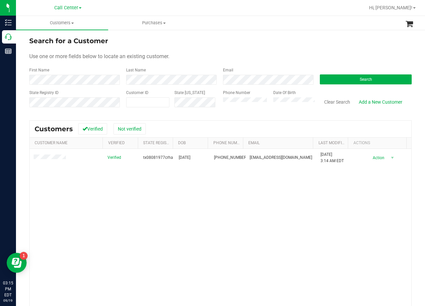
click at [265, 44] on div "Search for a Customer" at bounding box center [220, 41] width 382 height 10
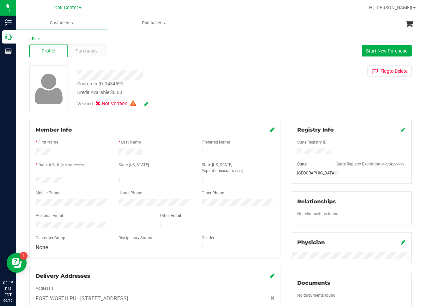
drag, startPoint x: 304, startPoint y: 115, endPoint x: 293, endPoint y: 92, distance: 25.8
click at [301, 111] on div "Back Profile Purchases Start New Purchase Customer ID: 1434591 Credit Available…" at bounding box center [220, 253] width 382 height 435
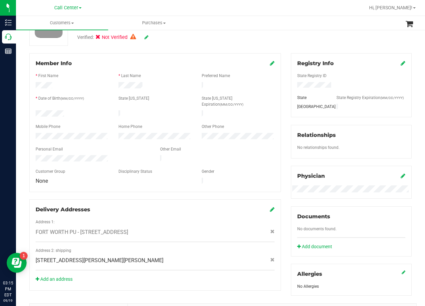
click at [286, 111] on div "Registry Info State Registry ID State State Registry Expiration (MM/DD/YYYY) TX…" at bounding box center [351, 174] width 131 height 243
click at [280, 106] on div "Member Info * First Name * Last Name Preferred Name * Date of Birth (MM/DD/YYYY…" at bounding box center [154, 172] width 261 height 238
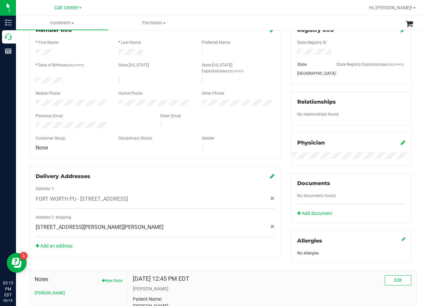
click at [280, 107] on div "Member Info * First Name * Last Name Preferred Name * Date of Birth (MM/DD/YYYY…" at bounding box center [154, 139] width 261 height 238
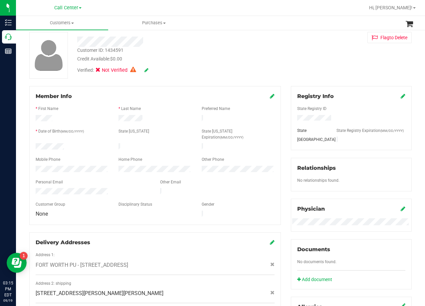
scroll to position [33, 0]
click at [282, 69] on div "Customer ID: 1434591 Credit Available: $0.00 Verified: Not Verified Flag to Del…" at bounding box center [220, 55] width 392 height 47
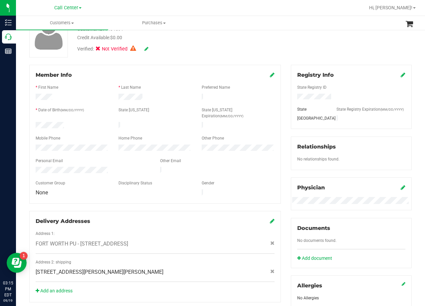
scroll to position [67, 0]
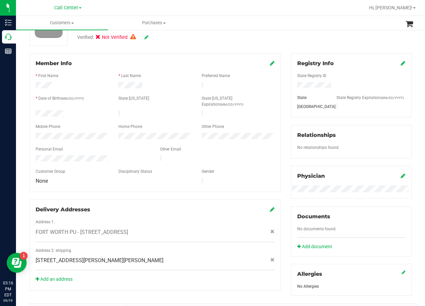
click at [277, 41] on div "Customer ID: 1434591 Credit Available: $0.00 Verified: Not Verified Flag to Del…" at bounding box center [220, 22] width 392 height 47
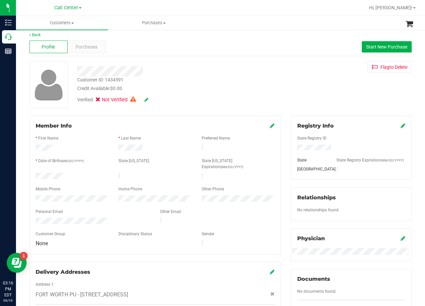
scroll to position [0, 0]
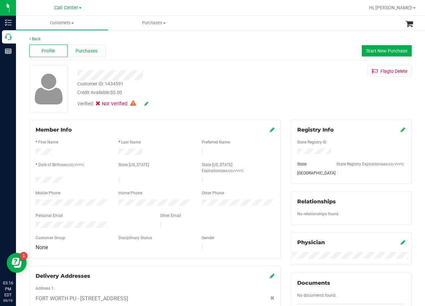
click at [92, 50] on span "Purchases" at bounding box center [87, 51] width 22 height 7
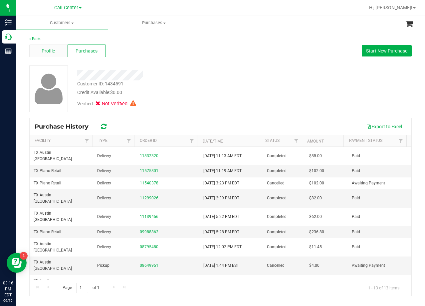
click at [48, 54] on span "Profile" at bounding box center [48, 51] width 13 height 7
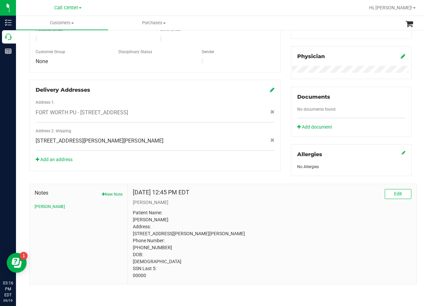
scroll to position [32, 0]
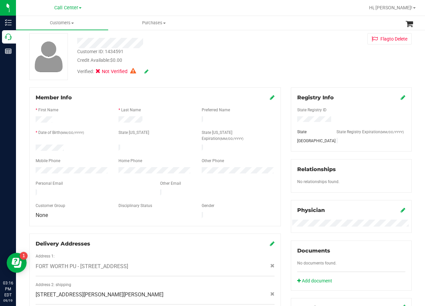
click at [205, 59] on div "Credit Available: $0.00" at bounding box center [170, 60] width 186 height 7
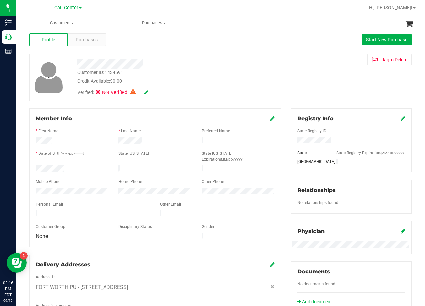
scroll to position [0, 0]
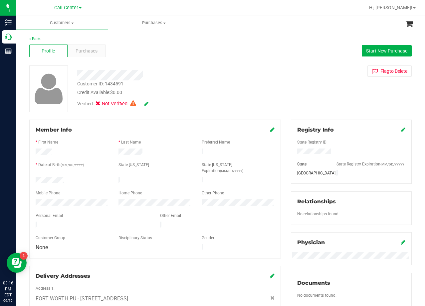
click at [286, 81] on div "Customer ID: 1434591 Credit Available: $0.00 Verified: Not Verified Flag to Del…" at bounding box center [220, 89] width 392 height 47
click at [98, 55] on div "Purchases" at bounding box center [87, 51] width 38 height 13
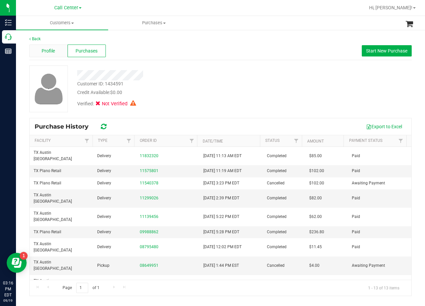
click at [50, 50] on span "Profile" at bounding box center [48, 51] width 13 height 7
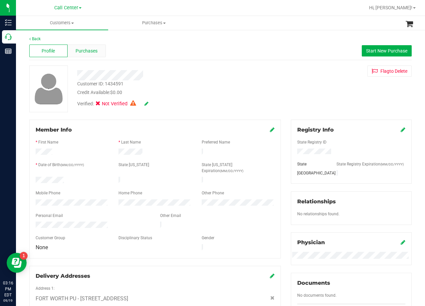
click at [92, 54] on span "Purchases" at bounding box center [87, 51] width 22 height 7
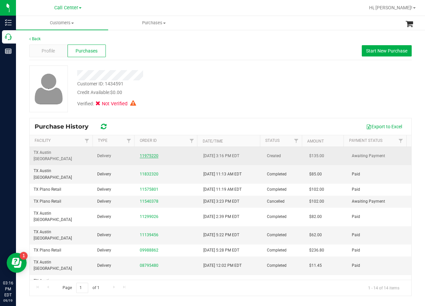
click at [151, 154] on link "11975220" at bounding box center [149, 156] width 19 height 5
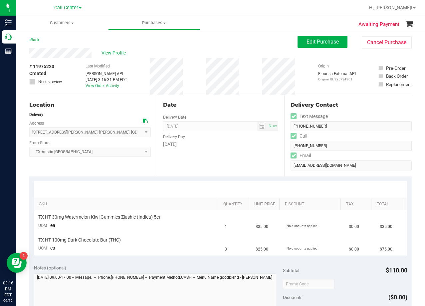
click at [211, 99] on div "Date Delivery Date 09/20/2025 Now 09/20/2025 06:00 PM Now Delivery Day Saturday" at bounding box center [220, 136] width 127 height 82
click at [259, 74] on div "# 11975220 Created Needs review Last Modified Jane API Sep 19, 2025 3:16:31 PM …" at bounding box center [220, 76] width 382 height 37
click at [87, 44] on div "Back Edit Purchase Cancel Purchase" at bounding box center [220, 42] width 382 height 12
click at [110, 51] on span "View Profile" at bounding box center [114, 53] width 27 height 7
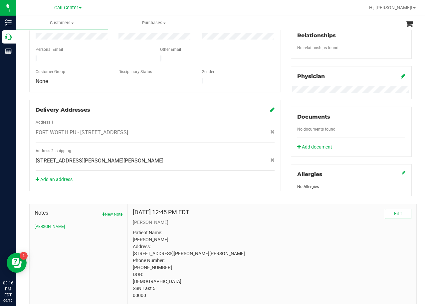
scroll to position [199, 0]
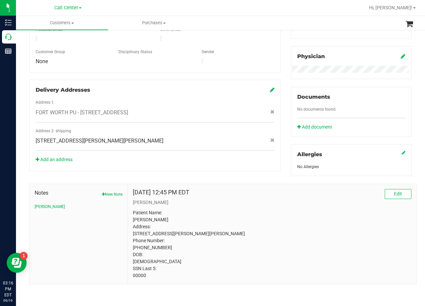
click at [251, 219] on p "Patient Name: Crystal Hardaway Address: 1200 BURNETT BLVD ALVARADO, TX, 76009 P…" at bounding box center [272, 245] width 278 height 70
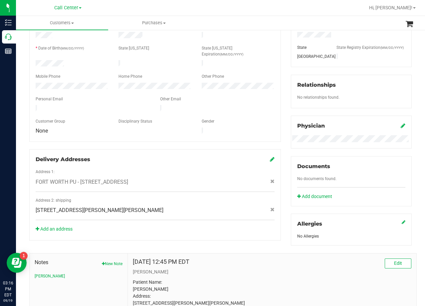
scroll to position [0, 0]
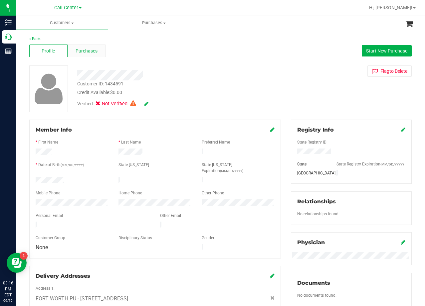
click at [79, 55] on div "Purchases" at bounding box center [87, 51] width 38 height 13
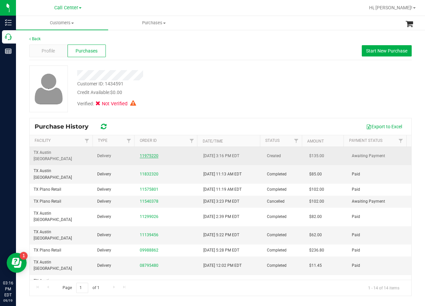
click at [151, 154] on link "11975220" at bounding box center [149, 156] width 19 height 5
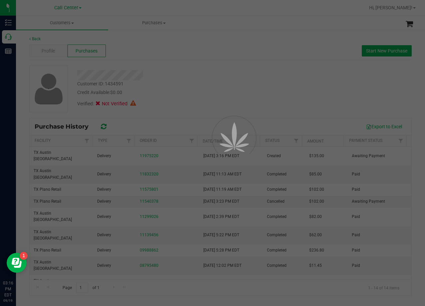
click at [230, 71] on div at bounding box center [212, 153] width 425 height 306
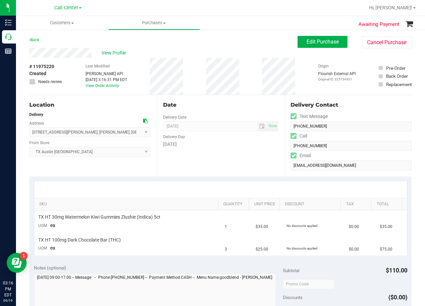
click at [143, 122] on icon at bounding box center [145, 121] width 5 height 5
click at [207, 102] on div "Date" at bounding box center [220, 105] width 115 height 8
click at [299, 48] on div "Edit Purchase Cancel Purchase" at bounding box center [354, 42] width 114 height 13
click at [297, 45] on button "Edit Purchase" at bounding box center [322, 42] width 50 height 12
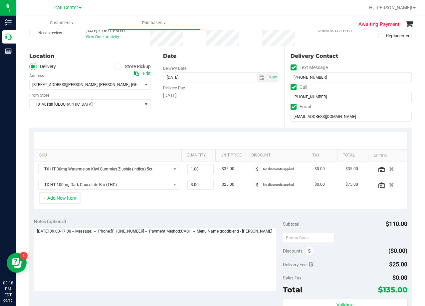
scroll to position [67, 0]
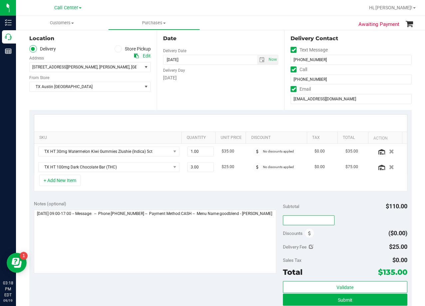
click at [309, 224] on input "text" at bounding box center [309, 221] width 52 height 10
type input "TXAIQ10"
drag, startPoint x: 352, startPoint y: 209, endPoint x: 332, endPoint y: 214, distance: 20.0
click at [352, 209] on div "Subtotal $110.00" at bounding box center [345, 207] width 124 height 12
click at [208, 105] on div "Date Delivery Date 09/20/2025 Now 09/20/2025 08:00 AM Now Delivery Day Saturday" at bounding box center [220, 70] width 127 height 82
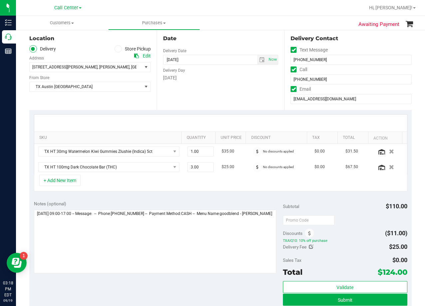
scroll to position [33, 0]
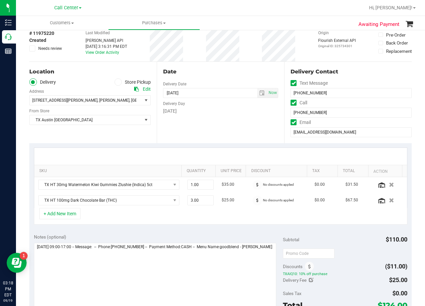
click at [134, 90] on icon at bounding box center [136, 89] width 5 height 5
click at [219, 66] on div "Date Delivery Date 09/20/2025 Now 09/20/2025 08:00 AM Now Delivery Day Saturday" at bounding box center [220, 103] width 127 height 82
click at [243, 124] on div "Date Delivery Date 09/20/2025 Now 09/20/2025 08:00 AM Now Delivery Day Saturday" at bounding box center [220, 103] width 127 height 82
click at [259, 94] on span "select" at bounding box center [261, 92] width 5 height 5
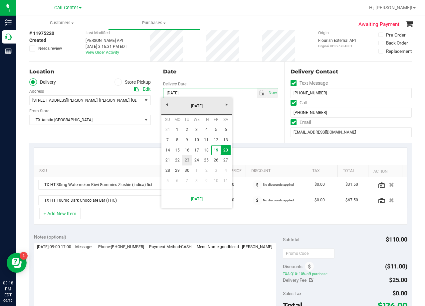
click at [188, 161] on link "23" at bounding box center [187, 160] width 10 height 10
type input "09/23/2025"
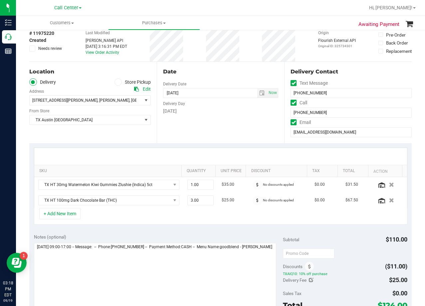
drag, startPoint x: 211, startPoint y: 123, endPoint x: 216, endPoint y: 109, distance: 14.8
click at [211, 123] on div "Date Delivery Date 09/23/2025 Now 09/23/2025 08:00 AM Now Delivery Day Tuesday" at bounding box center [220, 103] width 127 height 82
click at [216, 82] on div "Date Delivery Date 09/23/2025 Now 09/23/2025 08:00 AM Now Delivery Day Tuesday" at bounding box center [220, 103] width 127 height 82
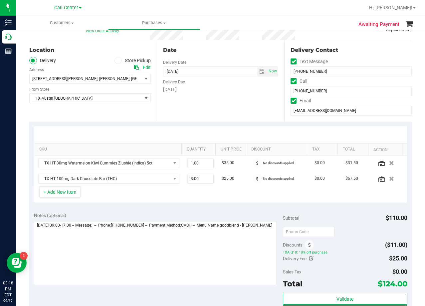
scroll to position [67, 0]
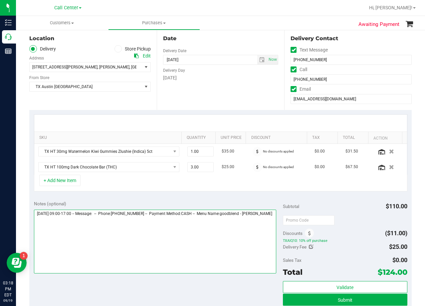
click at [162, 223] on textarea at bounding box center [155, 242] width 242 height 64
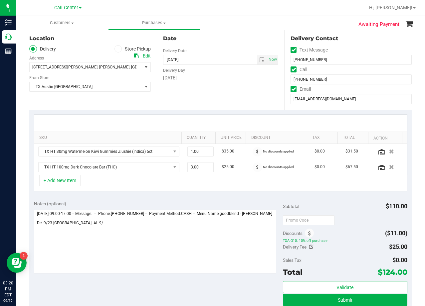
click at [190, 198] on div "Notes (optional) Subtotal $110.00 Discounts ($11.00) TXAIQ10: 10% off purchase …" at bounding box center [220, 256] width 382 height 120
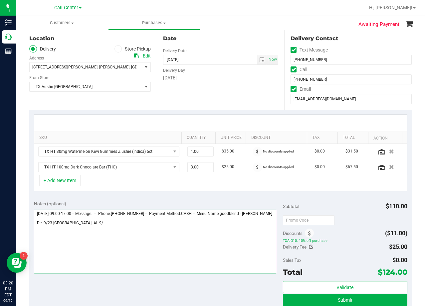
click at [155, 230] on textarea at bounding box center [155, 242] width 242 height 64
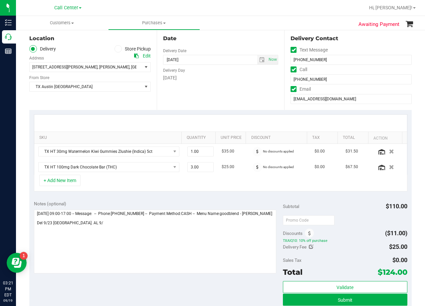
click at [233, 193] on div "SKU Quantity Unit Price Discount Tax Total Action TX HT 30mg Watermelon Kiwi Gu…" at bounding box center [220, 153] width 382 height 86
click at [238, 198] on div "Notes (optional) Subtotal $110.00 Discounts ($11.00) TXAIQ10: 10% off purchase …" at bounding box center [220, 256] width 382 height 120
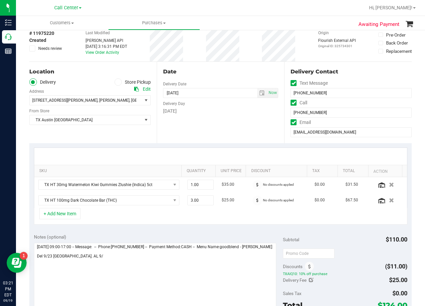
scroll to position [0, 0]
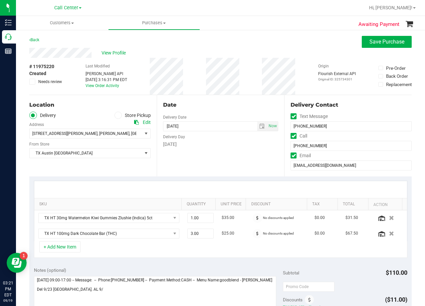
click at [232, 186] on div at bounding box center [220, 189] width 373 height 17
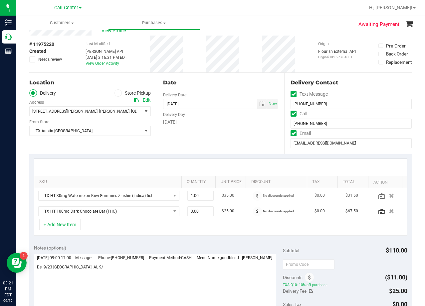
scroll to position [33, 0]
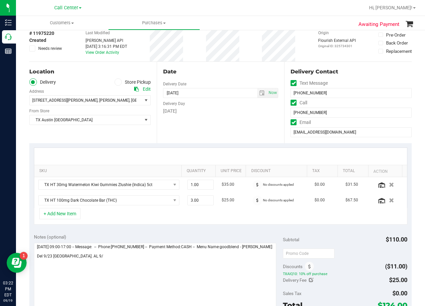
click at [233, 153] on div at bounding box center [220, 156] width 373 height 17
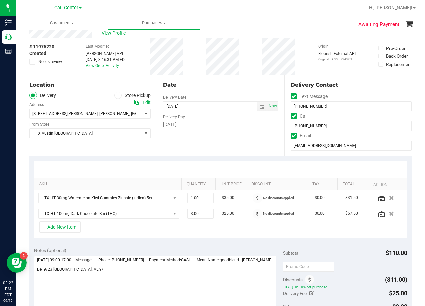
scroll to position [0, 0]
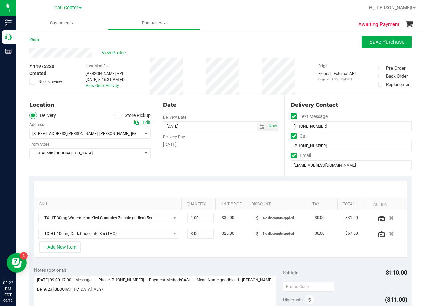
click at [233, 147] on div "Tuesday" at bounding box center [220, 144] width 115 height 7
click at [236, 99] on div "Date Delivery Date 09/23/2025 Now 09/23/2025 08:00 AM Now Delivery Day Tuesday" at bounding box center [220, 136] width 127 height 82
click at [230, 135] on div "Delivery Day" at bounding box center [220, 136] width 115 height 10
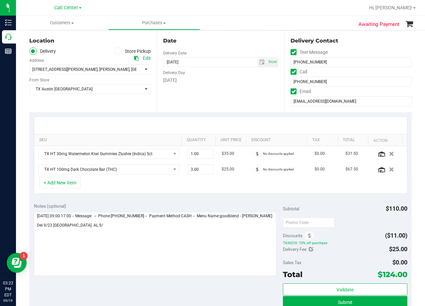
scroll to position [67, 0]
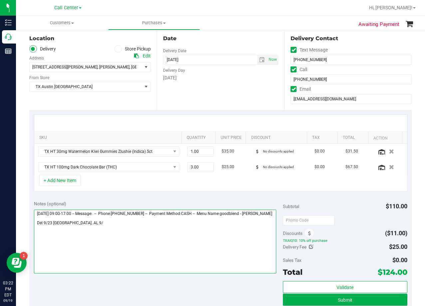
click at [113, 226] on textarea at bounding box center [155, 242] width 242 height 64
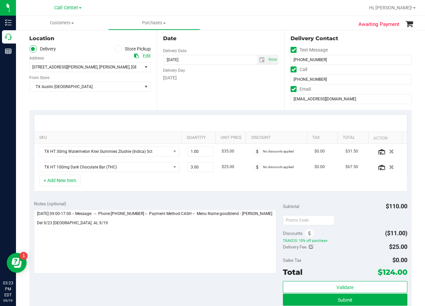
click at [226, 124] on div at bounding box center [220, 123] width 373 height 17
click at [232, 121] on div at bounding box center [220, 123] width 373 height 17
click at [235, 87] on div "Date Delivery Date 09/23/2025 Now 09/23/2025 08:00 AM Now Delivery Day Tuesday" at bounding box center [220, 70] width 127 height 82
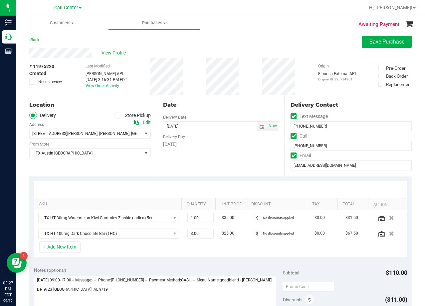
click at [220, 114] on div "Date Delivery Date 09/23/2025 Now 09/23/2025 08:00 AM Now Delivery Day Tuesday" at bounding box center [220, 136] width 127 height 82
click at [215, 105] on div "Date" at bounding box center [220, 105] width 115 height 8
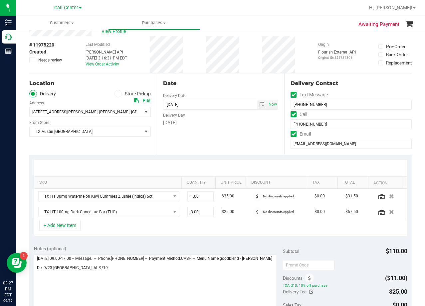
scroll to position [33, 0]
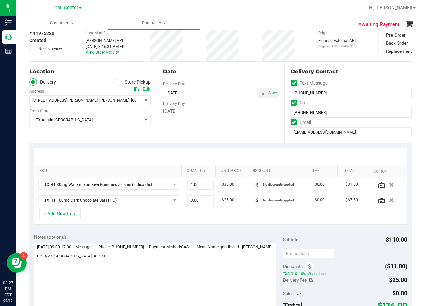
click at [215, 104] on div "Delivery Day" at bounding box center [220, 103] width 115 height 10
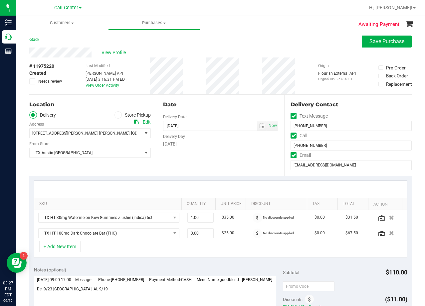
scroll to position [0, 0]
click at [217, 108] on div "Date" at bounding box center [220, 105] width 115 height 8
click at [215, 108] on div "Date" at bounding box center [220, 105] width 115 height 8
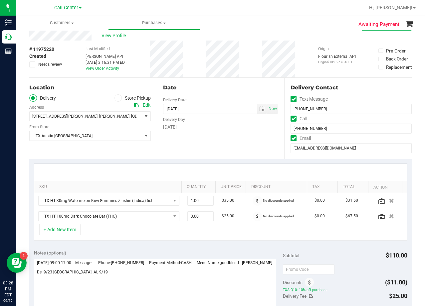
scroll to position [33, 0]
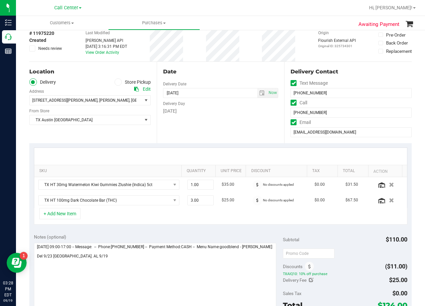
click at [215, 106] on div "Delivery Day" at bounding box center [220, 103] width 115 height 10
click at [223, 115] on div "Date Delivery Date 09/23/2025 Now 09/23/2025 08:00 AM Now Delivery Day Tuesday" at bounding box center [220, 103] width 127 height 82
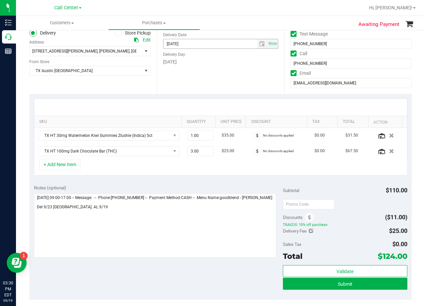
scroll to position [0, 0]
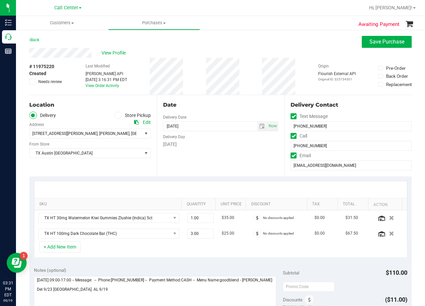
click at [219, 106] on div "Date" at bounding box center [220, 105] width 115 height 8
click at [225, 106] on div "Date" at bounding box center [220, 105] width 115 height 8
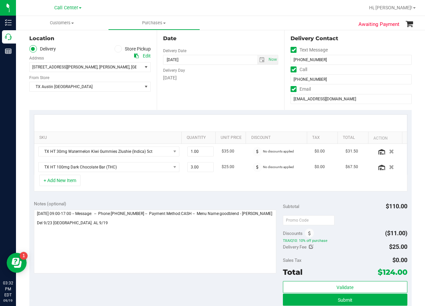
scroll to position [100, 0]
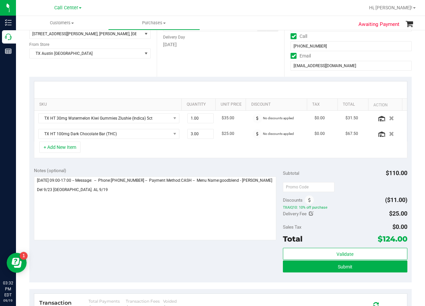
click at [246, 161] on div "SKU Quantity Unit Price Discount Tax Total Action TX HT 30mg Watermelon Kiwi Gu…" at bounding box center [220, 120] width 382 height 86
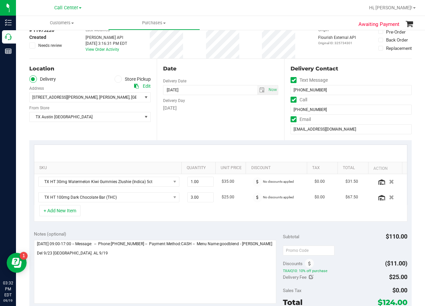
scroll to position [0, 0]
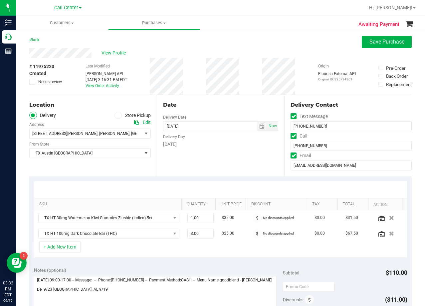
click at [214, 99] on div "Date Delivery Date 09/23/2025 Now 09/23/2025 08:00 AM Now Delivery Day Tuesday" at bounding box center [220, 136] width 127 height 82
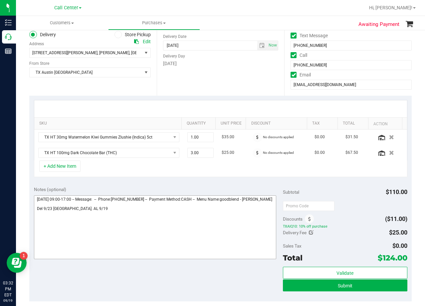
scroll to position [100, 0]
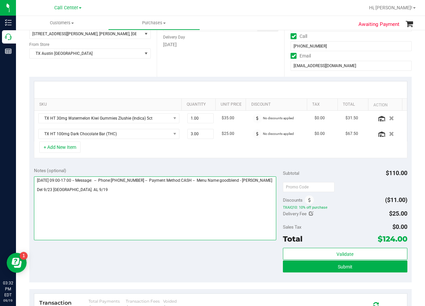
drag, startPoint x: 239, startPoint y: 213, endPoint x: 220, endPoint y: 212, distance: 19.3
click at [239, 213] on textarea at bounding box center [155, 209] width 242 height 64
click at [78, 195] on textarea at bounding box center [155, 209] width 242 height 64
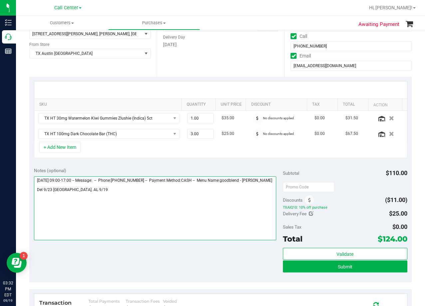
click at [100, 209] on textarea at bounding box center [155, 209] width 242 height 64
click at [82, 195] on textarea at bounding box center [155, 209] width 242 height 64
click at [82, 194] on textarea at bounding box center [155, 209] width 242 height 64
type textarea "Saturday 09/20/2025 09:00-17:00 -- Message: -- Phone:6822443895 -- Payment Meth…"
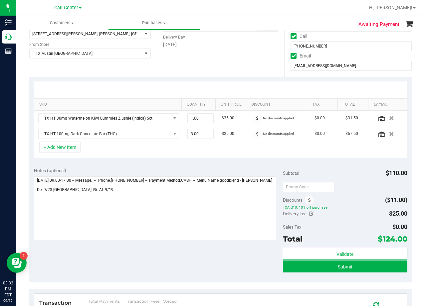
click at [185, 168] on div "Notes (optional)" at bounding box center [158, 170] width 249 height 7
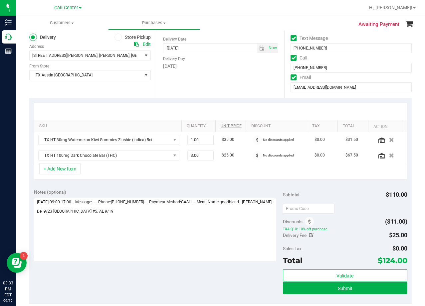
scroll to position [67, 0]
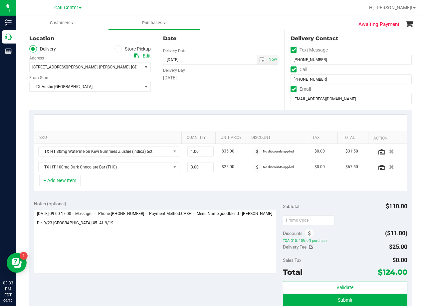
click at [235, 118] on div at bounding box center [220, 123] width 373 height 17
click at [234, 91] on div "Date Delivery Date 09/23/2025 Now 09/23/2025 08:00 AM Now Delivery Day Tuesday" at bounding box center [220, 70] width 127 height 82
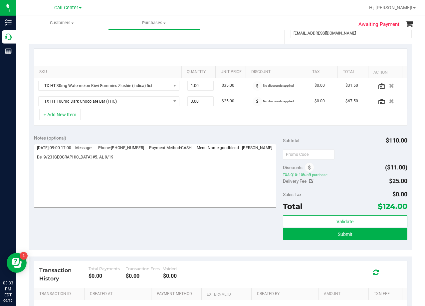
scroll to position [133, 0]
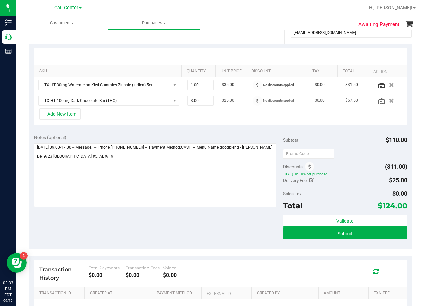
drag, startPoint x: 229, startPoint y: 116, endPoint x: 236, endPoint y: 104, distance: 13.6
click at [230, 116] on div "+ Add New Item" at bounding box center [220, 116] width 373 height 17
click at [236, 104] on td "$25.00" at bounding box center [233, 100] width 31 height 15
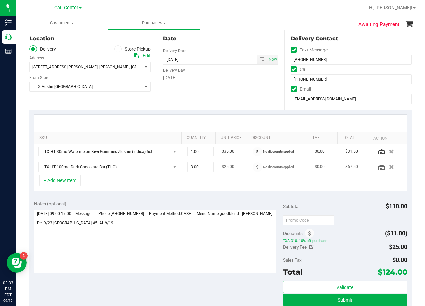
click at [236, 104] on div "Date Delivery Date 09/23/2025 Now 09/23/2025 08:00 AM Now Delivery Day Tuesday" at bounding box center [220, 70] width 127 height 82
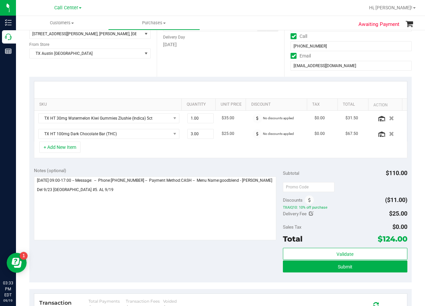
scroll to position [33, 0]
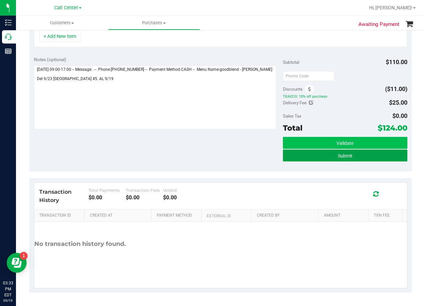
click at [293, 155] on button "Submit" at bounding box center [345, 156] width 124 height 12
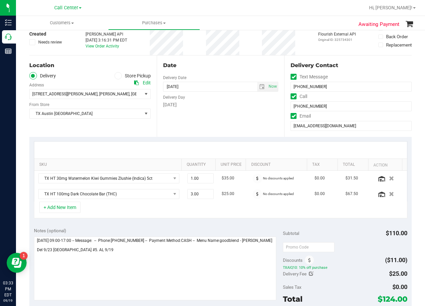
scroll to position [34, 0]
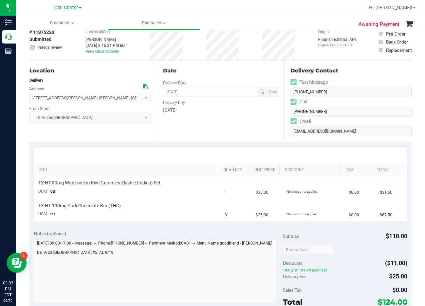
click at [240, 140] on div "Date Delivery Date 09/23/2025 Now 09/23/2025 08:00 AM Now Delivery Day Tuesday" at bounding box center [220, 102] width 127 height 82
click at [239, 236] on div "Notes (optional)" at bounding box center [158, 234] width 249 height 7
click at [248, 125] on div "Date Delivery Date 09/23/2025 Now 09/23/2025 08:00 AM Now Delivery Day Tuesday" at bounding box center [220, 102] width 127 height 82
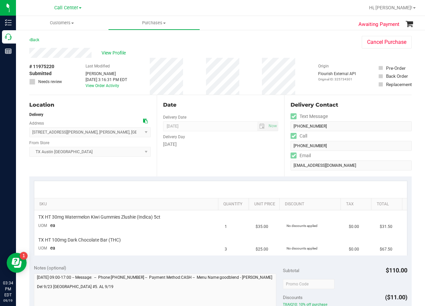
click at [222, 110] on div "Date Delivery Date 09/23/2025 Now 09/23/2025 08:00 AM Now Delivery Day Tuesday" at bounding box center [220, 136] width 127 height 82
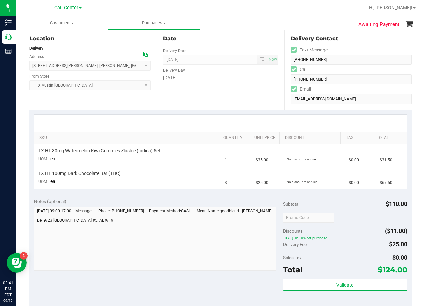
click at [243, 77] on div "[DATE]" at bounding box center [220, 78] width 115 height 7
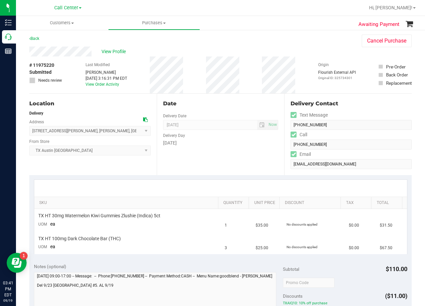
scroll to position [0, 0]
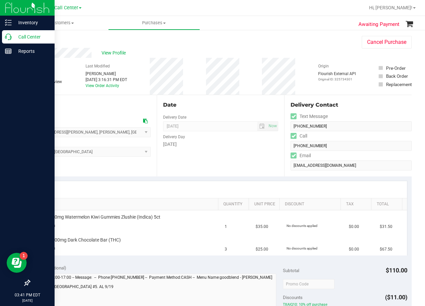
click at [11, 37] on icon at bounding box center [8, 37] width 7 height 7
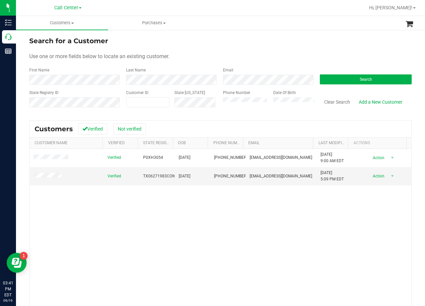
click at [233, 215] on div "Verified P0XH3054 05/20/1994 (863) 430-9393 courtneynwillis15@gmail.com 6/30/20…" at bounding box center [221, 245] width 382 height 193
drag, startPoint x: 269, startPoint y: 50, endPoint x: 251, endPoint y: 69, distance: 26.1
click at [269, 50] on form "Search for a Customer Use one or more fields below to locate an existing custom…" at bounding box center [220, 75] width 382 height 78
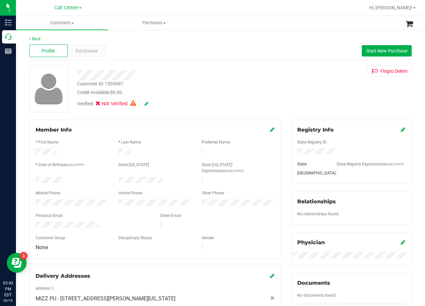
click at [331, 70] on div "Flag to Delete" at bounding box center [351, 71] width 131 height 11
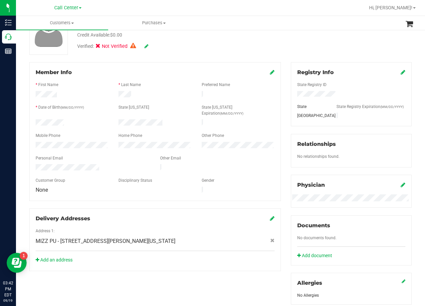
scroll to position [133, 0]
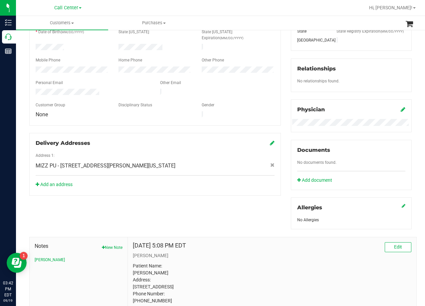
click at [281, 90] on div "Member Info * First Name * Last Name Preferred Name * Date of Birth (MM/DD/YYYY…" at bounding box center [154, 91] width 261 height 209
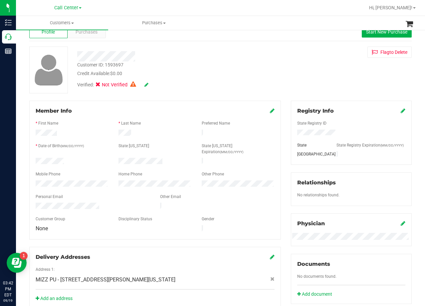
scroll to position [0, 0]
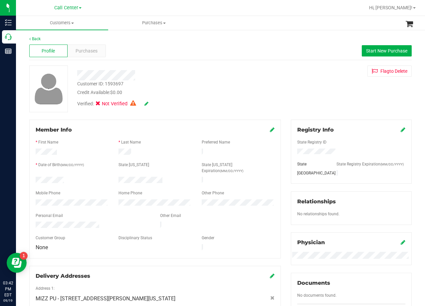
drag, startPoint x: 287, startPoint y: 93, endPoint x: 275, endPoint y: 89, distance: 11.8
click at [283, 92] on div "Customer ID: 1593697 Credit Available: $0.00 Verified: Not Verified Flag to Del…" at bounding box center [220, 89] width 392 height 47
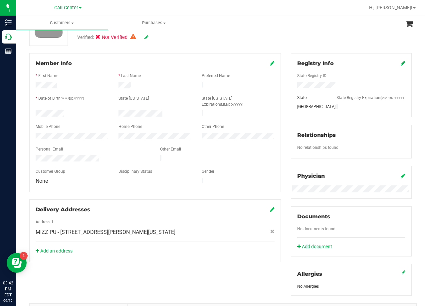
scroll to position [100, 0]
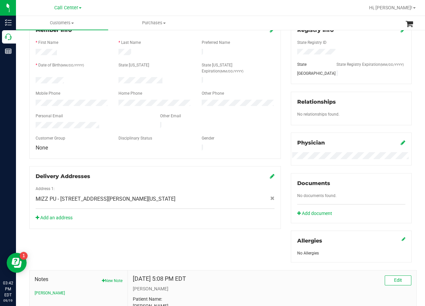
click at [280, 106] on div "Member Info * First Name * Last Name Preferred Name * Date of Birth (MM/DD/YYYY…" at bounding box center [154, 124] width 261 height 209
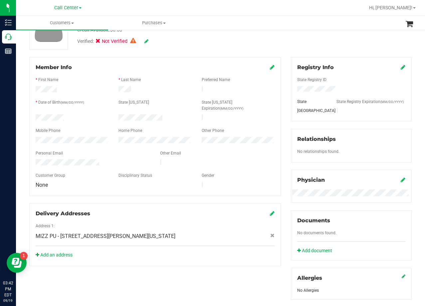
scroll to position [67, 0]
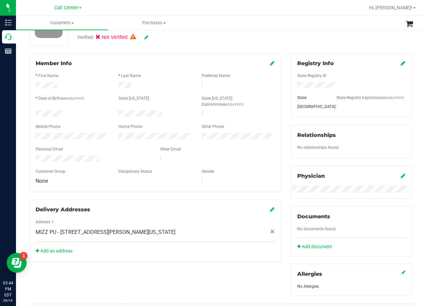
click at [280, 106] on div "Member Info * First Name * Last Name Preferred Name * Date of Birth (MM/DD/YYYY…" at bounding box center [154, 157] width 261 height 209
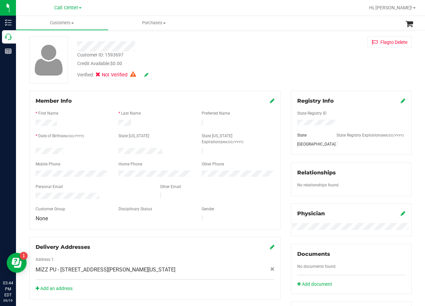
scroll to position [0, 0]
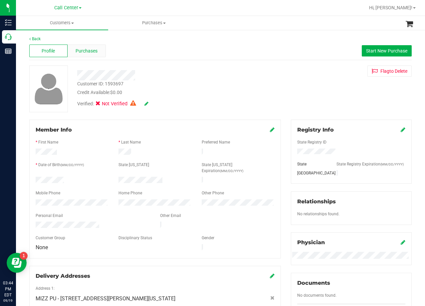
click at [96, 53] on span "Purchases" at bounding box center [87, 51] width 22 height 7
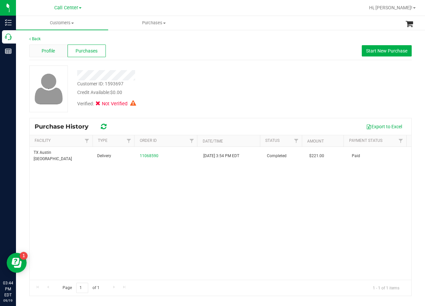
click at [53, 54] on div "Profile" at bounding box center [48, 51] width 38 height 13
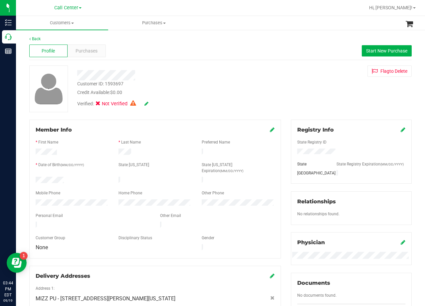
click at [297, 90] on div "Customer ID: 1593697 Credit Available: $0.00 Verified: Not Verified Flag to Del…" at bounding box center [220, 89] width 392 height 47
click at [270, 128] on icon at bounding box center [272, 129] width 5 height 5
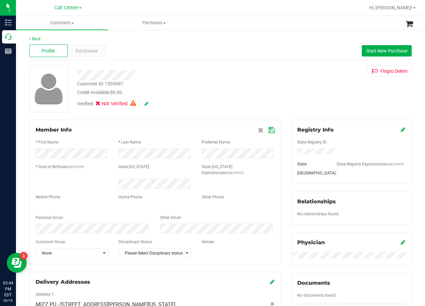
click at [240, 95] on div "Credit Available: $0.00" at bounding box center [170, 92] width 186 height 7
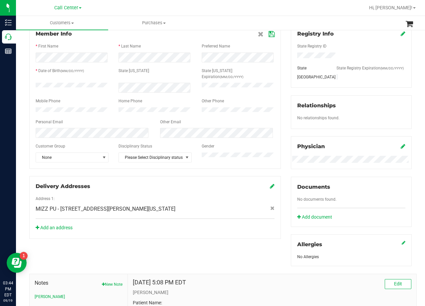
scroll to position [100, 0]
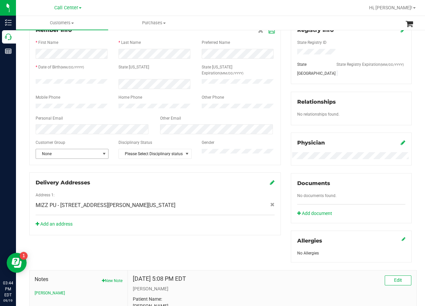
click at [96, 153] on span "None" at bounding box center [68, 153] width 64 height 9
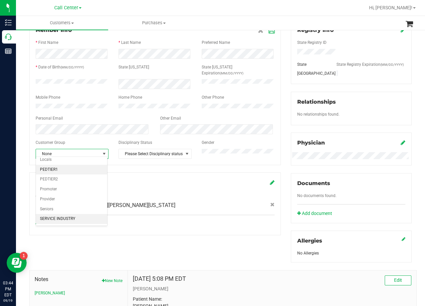
scroll to position [82, 0]
click at [65, 218] on li "Veteran" at bounding box center [71, 220] width 71 height 10
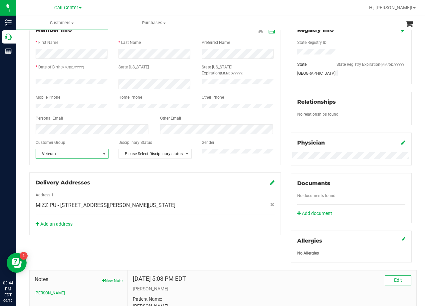
click at [282, 109] on div "Member Info * First Name * Last Name Preferred Name * Date of Birth (MM/DD/YYYY…" at bounding box center [154, 128] width 261 height 216
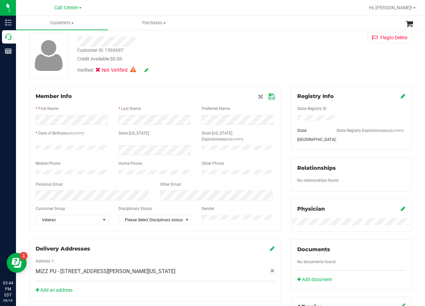
scroll to position [33, 0]
click at [269, 98] on icon at bounding box center [271, 96] width 6 height 5
click at [284, 60] on div "Customer ID: 1593697 Credit Available: $0.00 Verified: Not Verified Flag to Del…" at bounding box center [220, 55] width 392 height 47
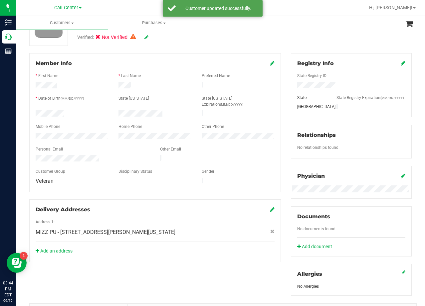
click at [281, 74] on div "Member Info * First Name * Last Name Preferred Name * Date of Birth (MM/DD/YYYY…" at bounding box center [154, 157] width 261 height 209
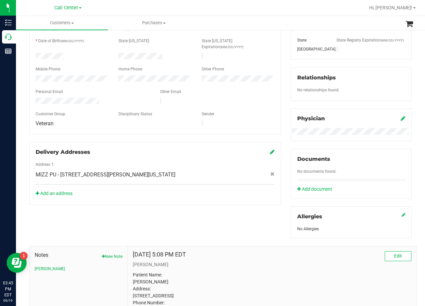
scroll to position [133, 0]
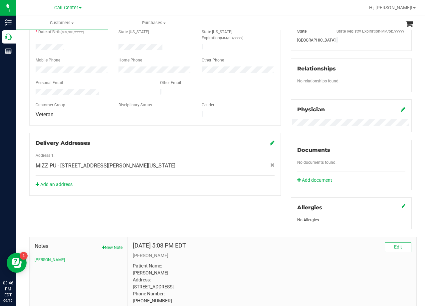
click at [250, 87] on div at bounding box center [155, 88] width 239 height 2
click at [314, 184] on link "Add document" at bounding box center [316, 180] width 38 height 7
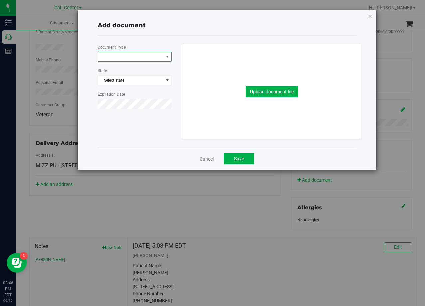
click at [143, 61] on span at bounding box center [130, 56] width 65 height 9
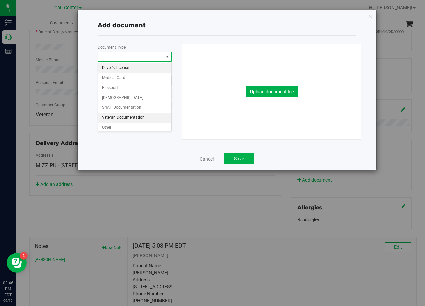
click at [144, 115] on li "Veteran Documentation" at bounding box center [135, 118] width 74 height 10
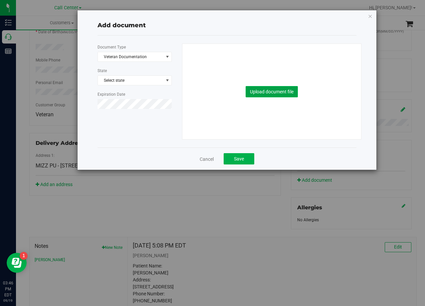
click at [282, 88] on button "Upload document file" at bounding box center [271, 91] width 52 height 11
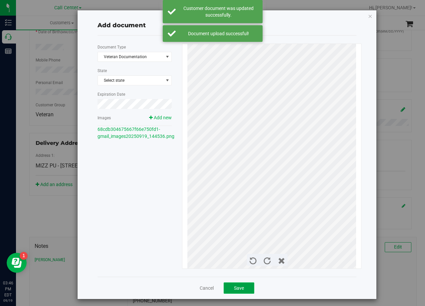
click at [241, 290] on span "Save" at bounding box center [239, 288] width 10 height 5
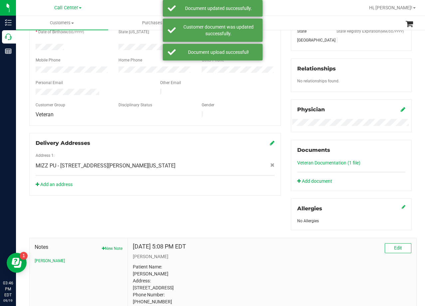
click at [247, 202] on div "Member Info * First Name * Last Name Preferred Name * Date of Birth (MM/DD/YYYY…" at bounding box center [220, 163] width 392 height 352
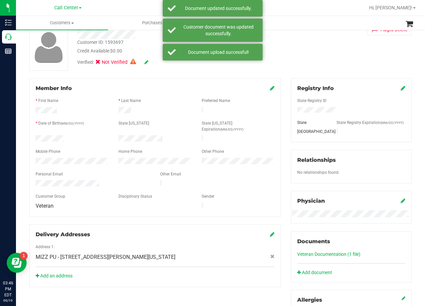
scroll to position [0, 0]
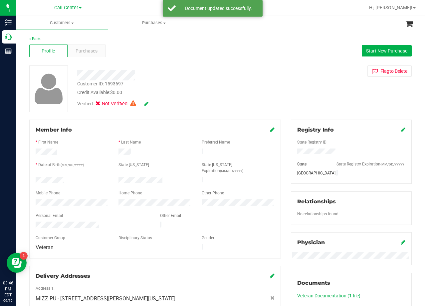
click at [147, 103] on icon at bounding box center [146, 103] width 4 height 5
click at [149, 103] on div "Verified: Medical" at bounding box center [170, 104] width 196 height 16
click at [146, 103] on icon at bounding box center [145, 104] width 5 height 5
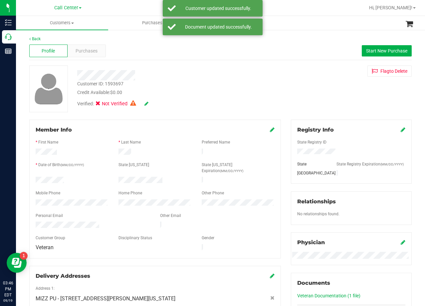
click at [175, 90] on div "Credit Available: $0.00" at bounding box center [170, 92] width 186 height 7
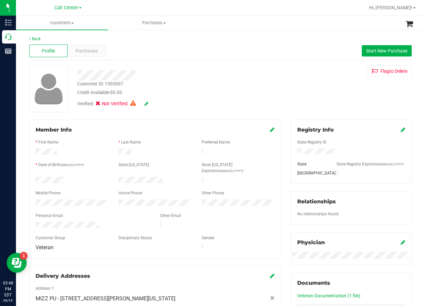
click at [286, 73] on div "Flag to Delete" at bounding box center [351, 71] width 131 height 11
click at [246, 77] on div at bounding box center [170, 75] width 196 height 10
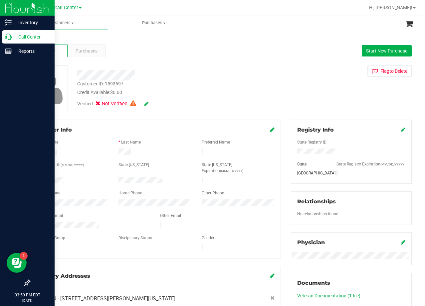
click at [9, 39] on icon at bounding box center [8, 37] width 7 height 7
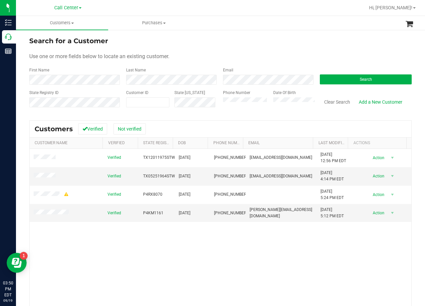
click at [242, 55] on div "Use one or more fields below to locate an existing customer." at bounding box center [220, 57] width 382 height 8
click at [41, 173] on span at bounding box center [46, 176] width 24 height 7
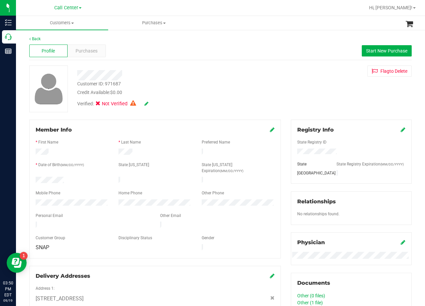
click at [288, 76] on div "Flag to Delete" at bounding box center [351, 71] width 131 height 11
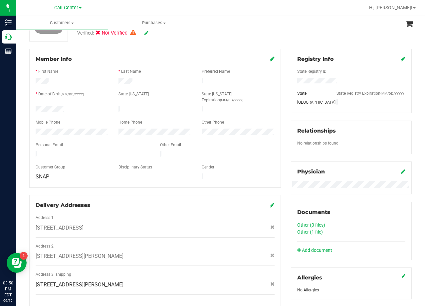
scroll to position [166, 0]
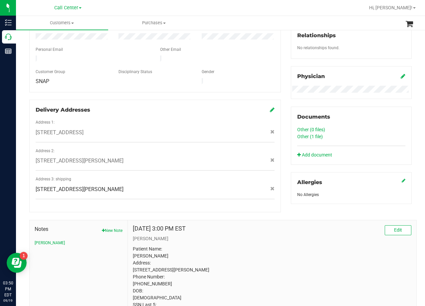
click at [117, 157] on span "740 Ridgeway Drive , Bulverde , TX 78163" at bounding box center [80, 161] width 88 height 8
copy div "740 Ridgeway Drive , Bulverde , TX 78163"
click at [185, 153] on div "Address 2: 740 Ridgeway Drive , Bulverde , TX 78163" at bounding box center [155, 159] width 239 height 23
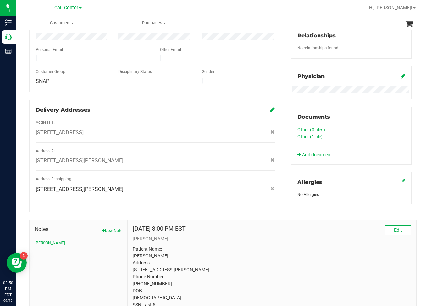
click at [241, 204] on div "Member Info * First Name * Last Name Preferred Name * Date of Birth (MM/DD/YYYY…" at bounding box center [220, 137] width 392 height 368
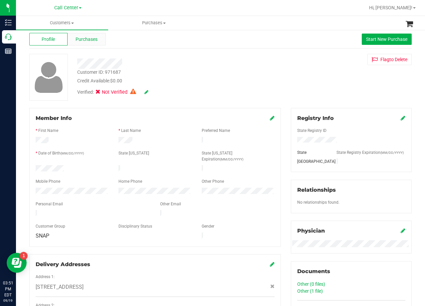
scroll to position [0, 0]
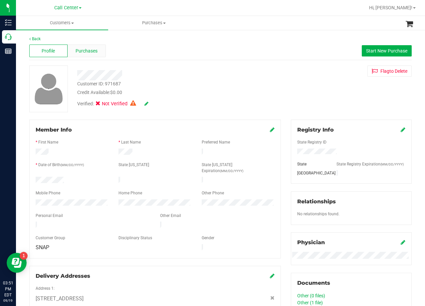
click at [82, 52] on span "Purchases" at bounding box center [87, 51] width 22 height 7
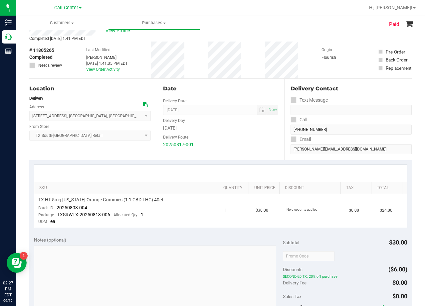
scroll to position [33, 0]
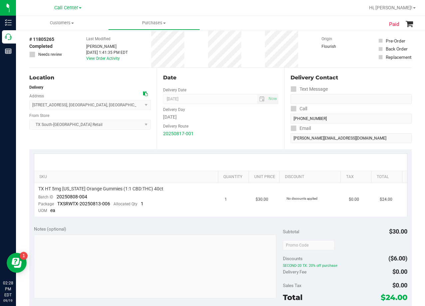
drag, startPoint x: 257, startPoint y: 71, endPoint x: 250, endPoint y: 84, distance: 15.0
click at [257, 71] on div "Date Delivery Date 08/18/2025 Now 08/18/2025 08:00 AM Now Delivery Day Monday D…" at bounding box center [220, 109] width 127 height 82
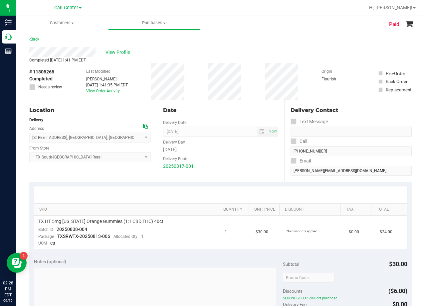
scroll to position [0, 0]
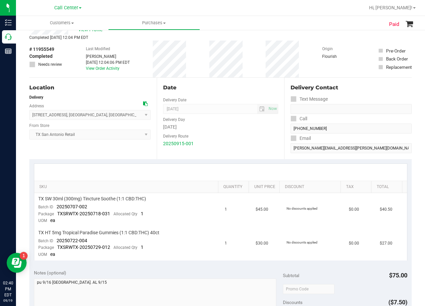
scroll to position [33, 0]
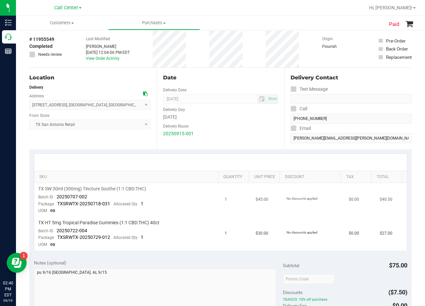
click at [119, 192] on span "TX SW 30ml (300mg) Tincture Soothe (1:1 CBD:THC)" at bounding box center [92, 189] width 108 height 6
copy div "TX SW 30ml (300mg) Tincture Soothe (1:1 CBD:THC)"
click at [200, 189] on div "TX SW 30ml (300mg) Tincture Soothe (1:1 CBD:THC)" at bounding box center [127, 189] width 178 height 6
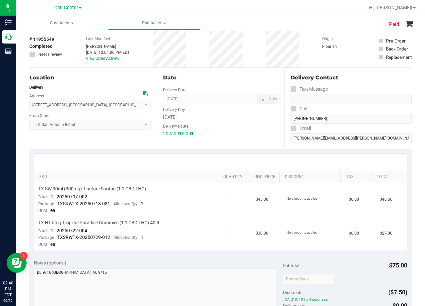
click at [244, 162] on div at bounding box center [220, 162] width 361 height 0
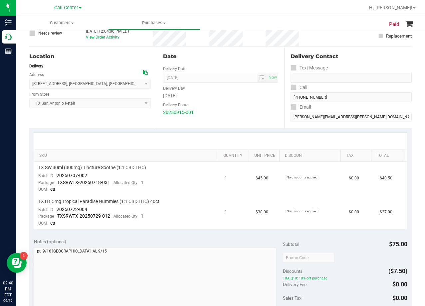
scroll to position [67, 0]
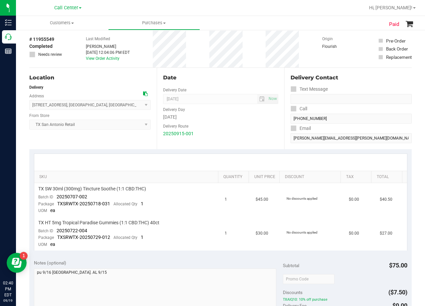
click at [235, 159] on div at bounding box center [220, 162] width 373 height 17
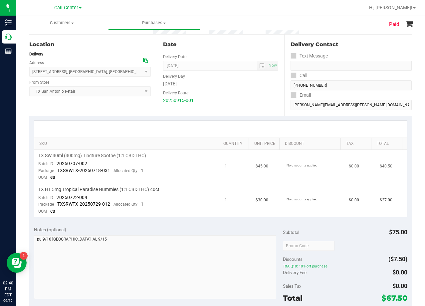
scroll to position [33, 0]
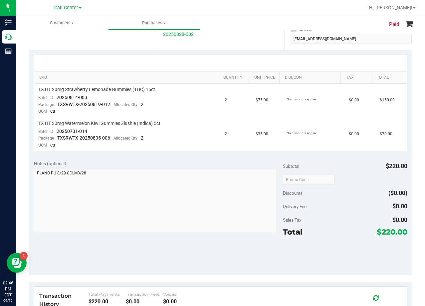
scroll to position [133, 0]
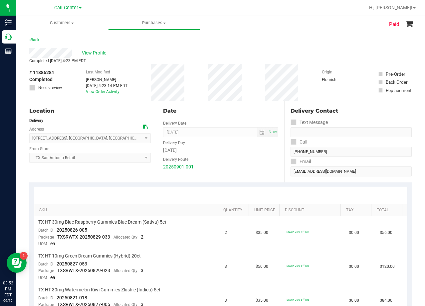
click at [229, 45] on div "Back" at bounding box center [220, 42] width 382 height 12
click at [101, 55] on span "View Profile" at bounding box center [95, 53] width 27 height 7
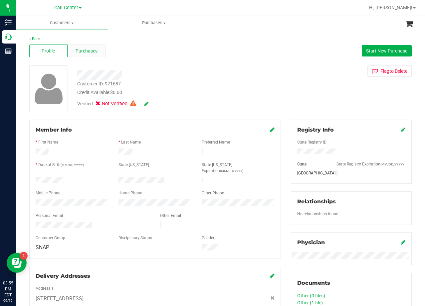
click at [93, 49] on span "Purchases" at bounding box center [87, 51] width 22 height 7
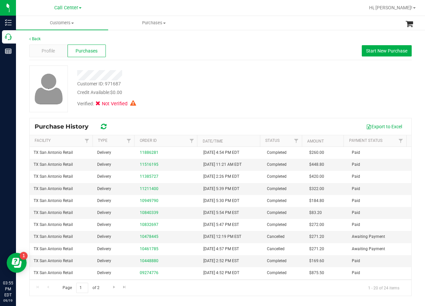
click at [52, 44] on div "Profile Purchases Start New Purchase" at bounding box center [220, 51] width 382 height 18
click at [54, 50] on span "Profile" at bounding box center [48, 51] width 13 height 7
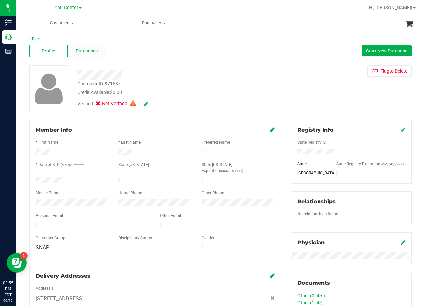
click at [85, 51] on span "Purchases" at bounding box center [87, 51] width 22 height 7
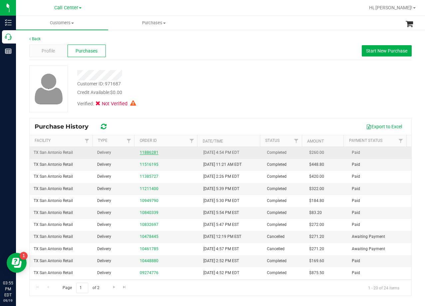
click at [151, 151] on link "11886281" at bounding box center [149, 152] width 19 height 5
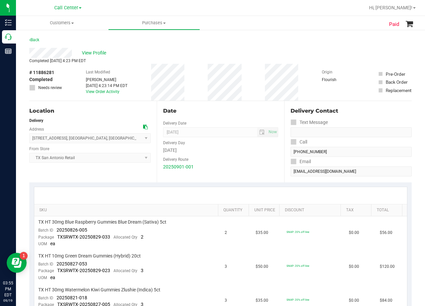
click at [105, 61] on div "Completed Sep 2, 2025 4:23 PM EDT" at bounding box center [220, 61] width 382 height 6
click at [99, 53] on span "View Profile" at bounding box center [95, 53] width 27 height 7
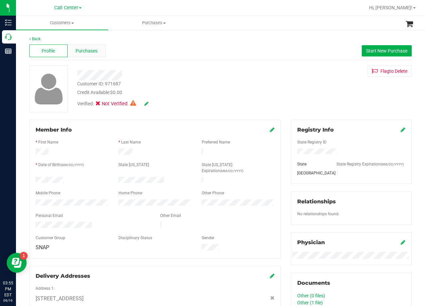
click at [99, 54] on div "Purchases" at bounding box center [87, 51] width 38 height 13
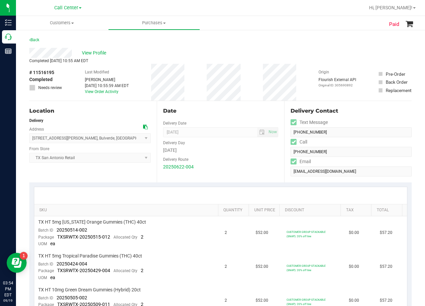
click at [232, 113] on div "Date" at bounding box center [220, 111] width 115 height 8
click at [216, 117] on div "Date Delivery Date [DATE] Now [DATE] 08:00 AM Now Delivery Day [DATE] Delivery …" at bounding box center [220, 142] width 127 height 82
click at [192, 45] on div "Back" at bounding box center [220, 42] width 382 height 12
click at [87, 54] on span "View Profile" at bounding box center [95, 53] width 27 height 7
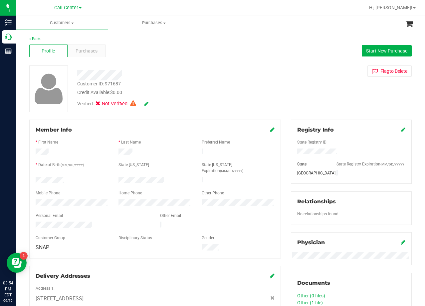
click at [81, 61] on div "Back Profile Purchases Start New Purchase Customer ID: 971687 Credit Available:…" at bounding box center [220, 261] width 382 height 451
click at [80, 53] on span "Purchases" at bounding box center [87, 51] width 22 height 7
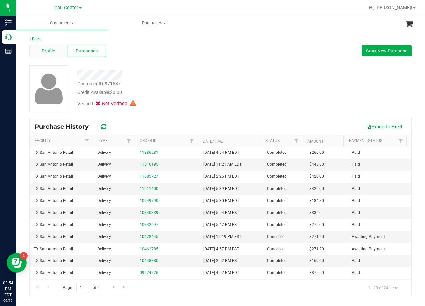
click at [55, 57] on div "Profile" at bounding box center [48, 51] width 38 height 13
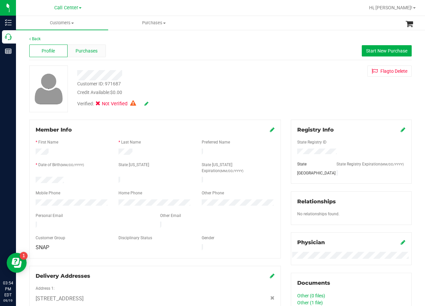
click at [80, 55] on div "Purchases" at bounding box center [87, 51] width 38 height 13
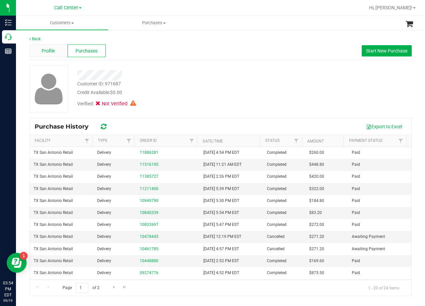
click at [59, 50] on div "Profile" at bounding box center [48, 51] width 38 height 13
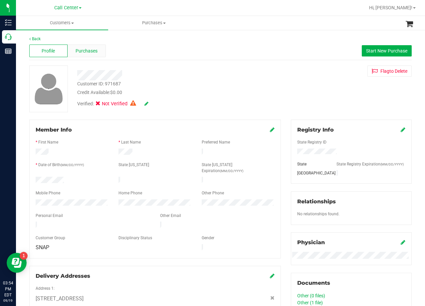
click at [90, 51] on span "Purchases" at bounding box center [87, 51] width 22 height 7
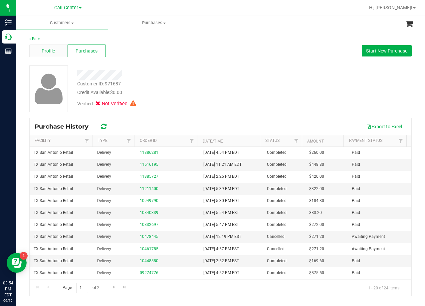
click at [53, 51] on span "Profile" at bounding box center [48, 51] width 13 height 7
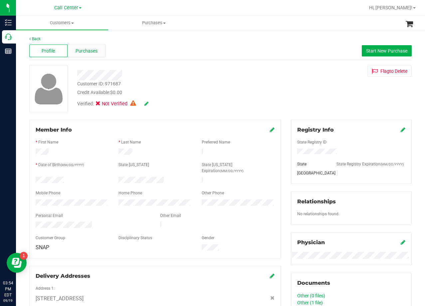
click at [88, 53] on span "Purchases" at bounding box center [87, 51] width 22 height 7
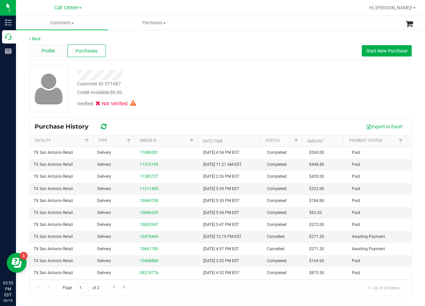
click at [57, 47] on div "Profile" at bounding box center [48, 51] width 38 height 13
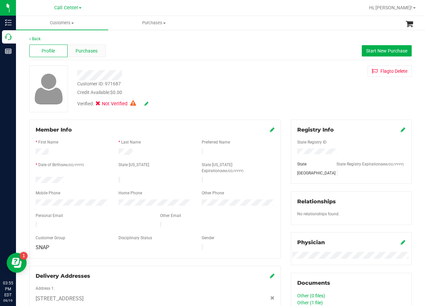
click at [84, 49] on span "Purchases" at bounding box center [87, 51] width 22 height 7
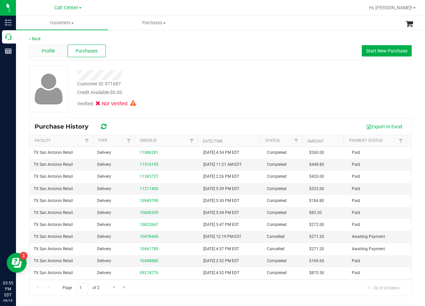
click at [59, 49] on div "Profile" at bounding box center [48, 51] width 38 height 13
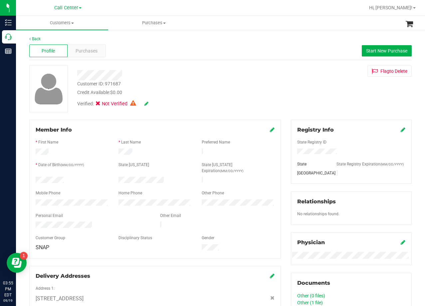
click at [89, 42] on div "Profile Purchases Start New Purchase" at bounding box center [220, 51] width 382 height 18
click at [97, 54] on div "Purchases" at bounding box center [87, 51] width 38 height 13
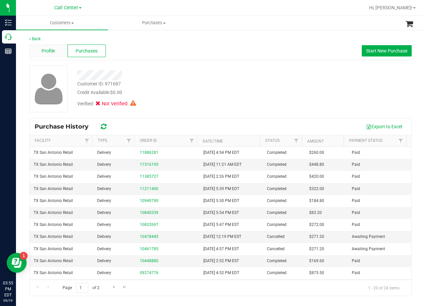
click at [51, 54] on span "Profile" at bounding box center [48, 51] width 13 height 7
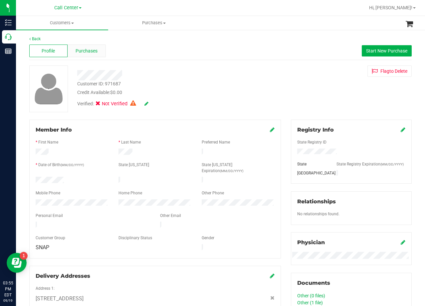
click at [86, 50] on span "Purchases" at bounding box center [87, 51] width 22 height 7
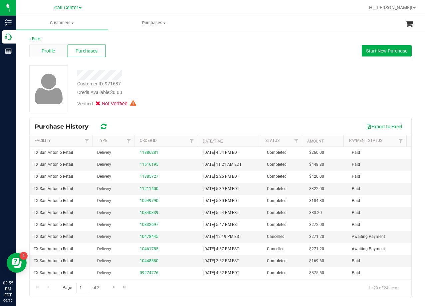
click at [55, 54] on div "Profile" at bounding box center [48, 51] width 38 height 13
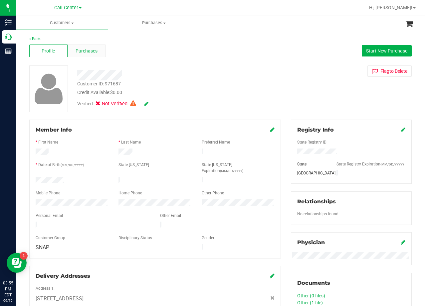
click at [83, 54] on span "Purchases" at bounding box center [87, 51] width 22 height 7
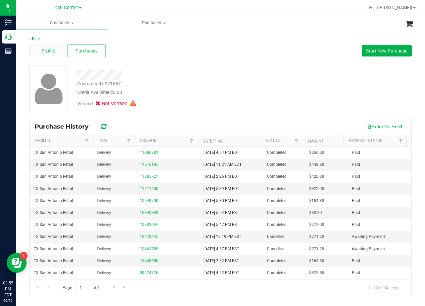
click at [47, 50] on span "Profile" at bounding box center [48, 51] width 13 height 7
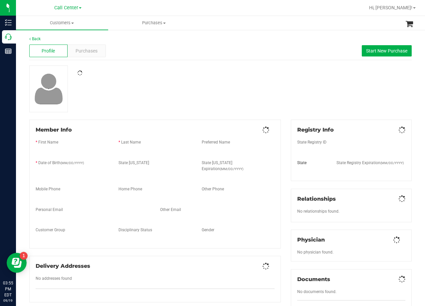
click at [181, 65] on div "Back Profile Purchases Start New Purchase Member Info * First Name * Last Name …" at bounding box center [220, 251] width 382 height 431
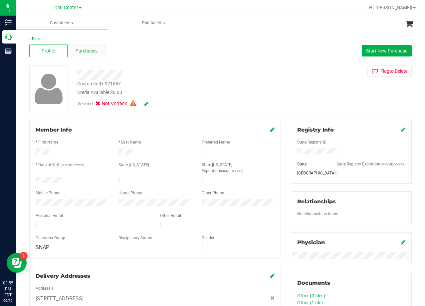
click at [91, 50] on span "Purchases" at bounding box center [87, 51] width 22 height 7
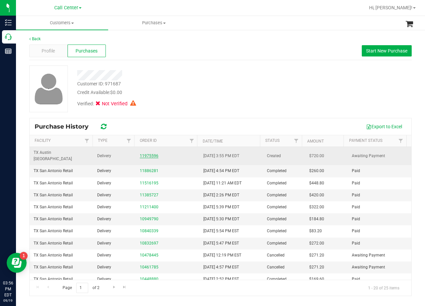
click at [151, 154] on link "11975596" at bounding box center [149, 156] width 19 height 5
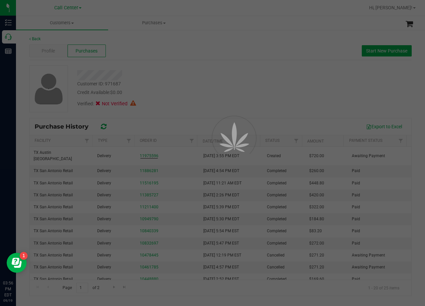
click at [190, 86] on div at bounding box center [212, 153] width 425 height 306
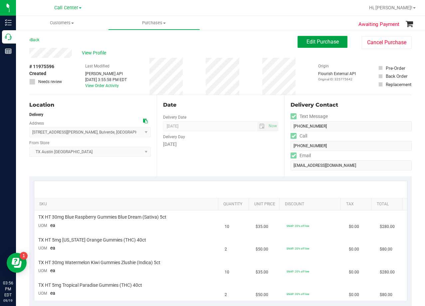
click at [306, 43] on span "Edit Purchase" at bounding box center [322, 42] width 32 height 6
click at [212, 40] on div "Back Edit Purchase Cancel Purchase" at bounding box center [220, 42] width 382 height 12
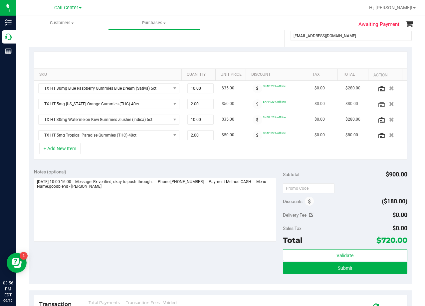
scroll to position [133, 0]
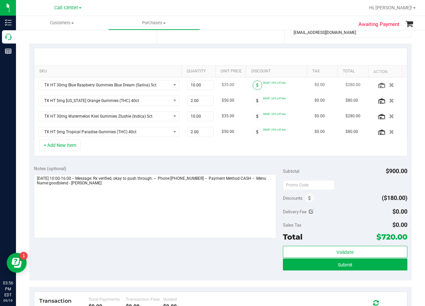
click at [256, 86] on icon at bounding box center [257, 85] width 2 height 4
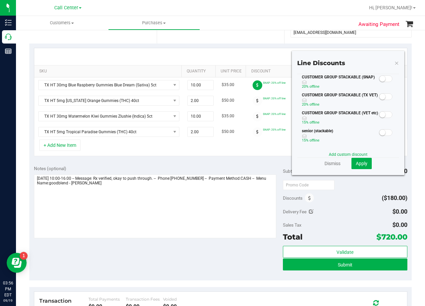
click at [381, 79] on span at bounding box center [385, 79] width 13 height 7
click at [361, 162] on span "Apply" at bounding box center [362, 163] width 12 height 5
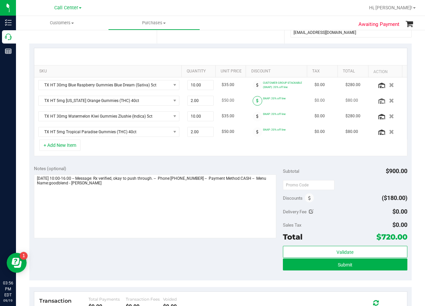
click at [253, 101] on span at bounding box center [257, 101] width 10 height 10
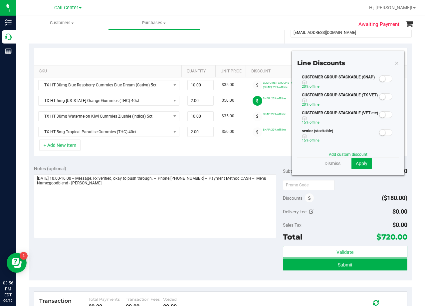
click at [379, 77] on small at bounding box center [382, 79] width 6 height 6
click at [356, 166] on span "Apply" at bounding box center [362, 163] width 12 height 5
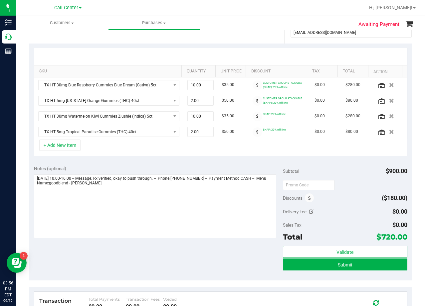
click at [256, 115] on icon at bounding box center [257, 116] width 2 height 4
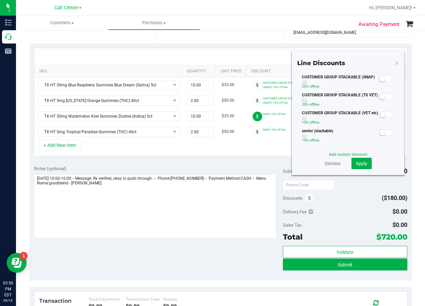
drag, startPoint x: 376, startPoint y: 76, endPoint x: 376, endPoint y: 80, distance: 3.3
click at [379, 76] on small at bounding box center [382, 79] width 6 height 6
click at [356, 164] on span "Apply" at bounding box center [362, 163] width 12 height 5
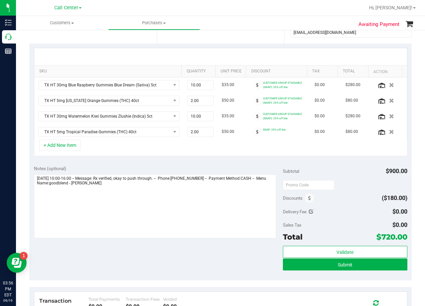
click at [253, 131] on span at bounding box center [257, 132] width 10 height 10
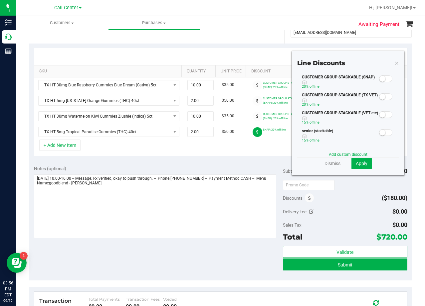
click at [381, 77] on span at bounding box center [385, 79] width 13 height 7
drag, startPoint x: 356, startPoint y: 163, endPoint x: 347, endPoint y: 172, distance: 12.9
click at [356, 163] on span "Apply" at bounding box center [362, 163] width 12 height 5
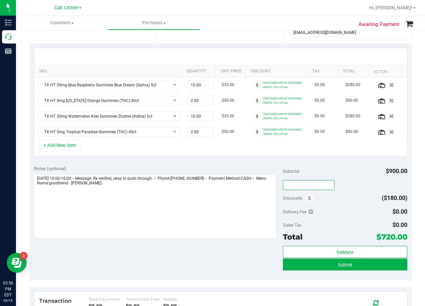
click at [313, 185] on input "text" at bounding box center [309, 185] width 52 height 10
type input "TXAIQ10"
click at [190, 174] on div "Notes (optional)" at bounding box center [158, 202] width 249 height 75
click at [70, 146] on button "+ Add New Item" at bounding box center [59, 145] width 41 height 11
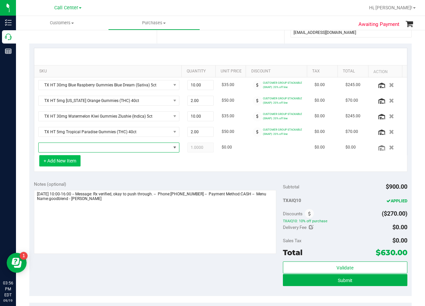
click at [70, 146] on span "NO DATA FOUND" at bounding box center [105, 147] width 132 height 9
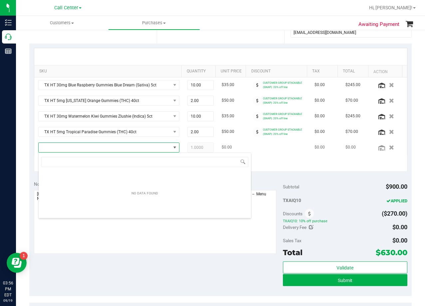
scroll to position [10, 137]
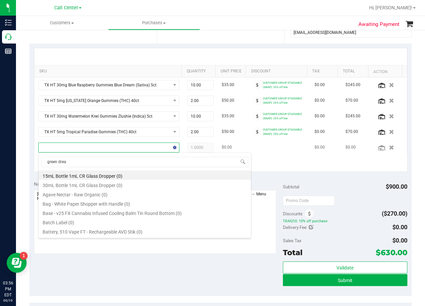
type input "green dream"
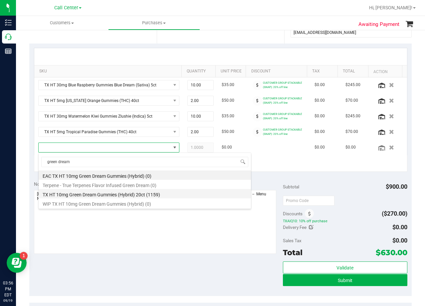
click at [148, 192] on li "TX HT 10mg Green Dream Gummies (Hybrid) 20ct (1159)" at bounding box center [145, 193] width 212 height 9
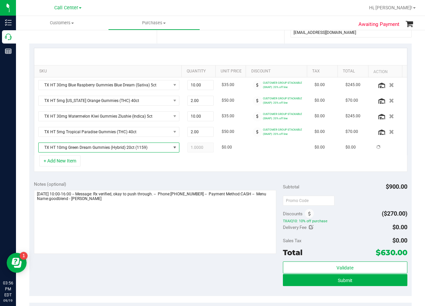
click at [142, 178] on div "Notes (optional) Subtotal $900.00 Discounts ($270.00) TXAIQ10: 10% off purchase…" at bounding box center [220, 237] width 382 height 120
click at [199, 146] on span "1.00 1" at bounding box center [200, 148] width 26 height 10
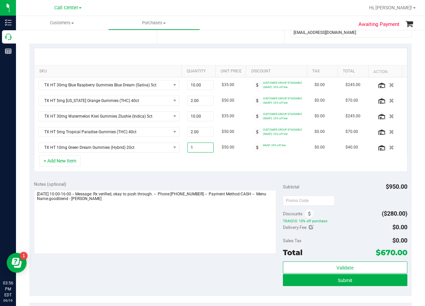
click at [199, 146] on input "1" at bounding box center [201, 147] width 26 height 9
type input "5"
type input "5.00"
click at [235, 156] on div "+ Add New Item" at bounding box center [220, 163] width 373 height 17
click at [254, 148] on span at bounding box center [257, 148] width 10 height 10
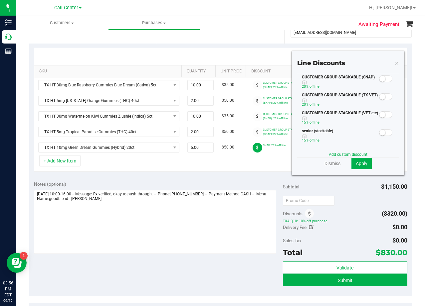
click at [382, 79] on span at bounding box center [385, 79] width 13 height 7
click at [363, 164] on button "Apply" at bounding box center [361, 163] width 20 height 11
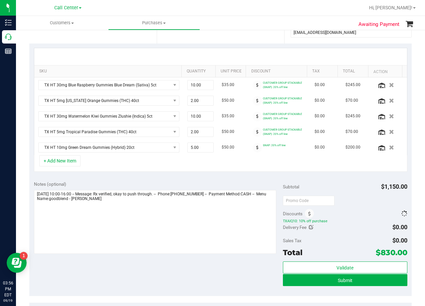
click at [363, 165] on div "+ Add New Item" at bounding box center [220, 163] width 373 height 17
click at [355, 182] on div "Subtotal $1,150.00" at bounding box center [345, 187] width 124 height 12
click at [223, 183] on div "Notes (optional)" at bounding box center [158, 184] width 249 height 7
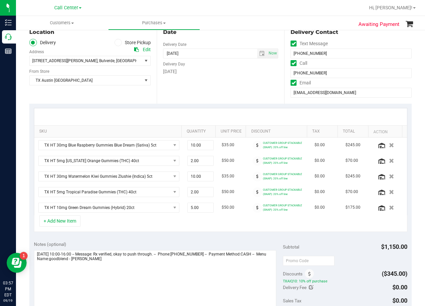
scroll to position [0, 0]
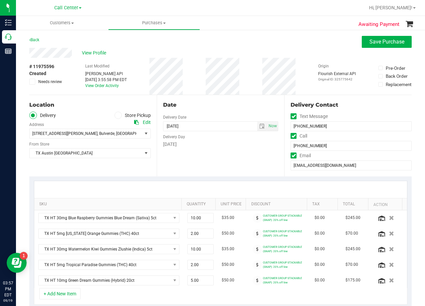
click at [223, 97] on div "Date Delivery Date 09/21/2025 Now 09/21/2025 08:00 AM Now Delivery Day Sunday" at bounding box center [220, 136] width 127 height 82
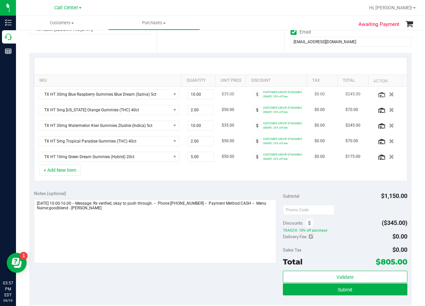
scroll to position [133, 0]
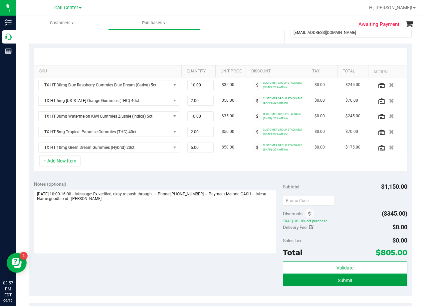
click at [312, 277] on button "Submit" at bounding box center [345, 280] width 124 height 12
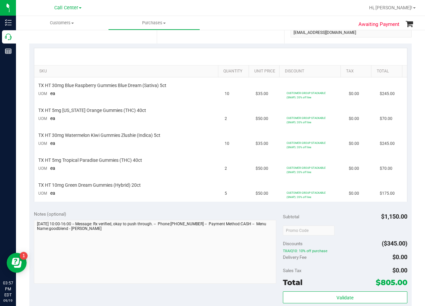
click at [239, 213] on div "Notes (optional)" at bounding box center [158, 214] width 249 height 7
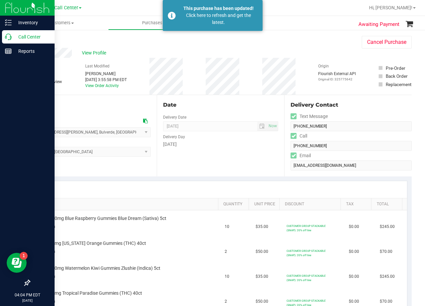
click at [12, 40] on p "Call Center" at bounding box center [32, 37] width 40 height 8
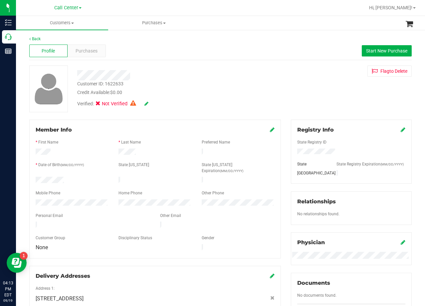
click at [161, 70] on div at bounding box center [170, 73] width 196 height 15
click at [86, 48] on span "Purchases" at bounding box center [87, 51] width 22 height 7
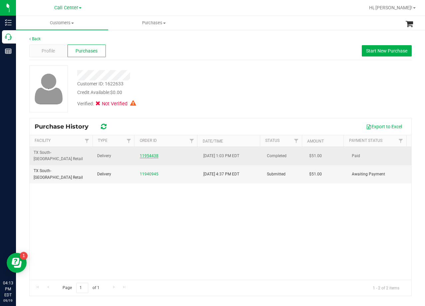
click at [149, 154] on link "11954438" at bounding box center [149, 156] width 19 height 5
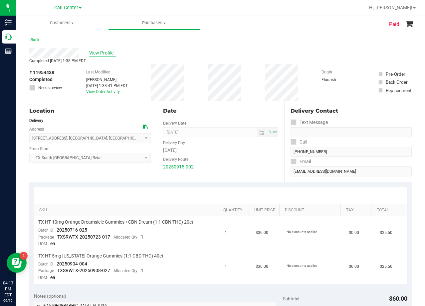
click at [96, 56] on span "View Profile" at bounding box center [102, 53] width 27 height 7
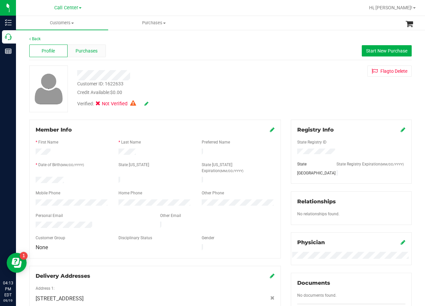
click at [77, 49] on span "Purchases" at bounding box center [87, 51] width 22 height 7
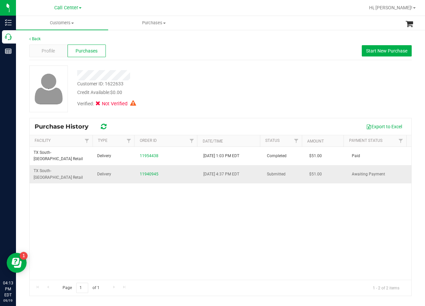
click at [148, 171] on div "11940945" at bounding box center [168, 174] width 56 height 6
click at [148, 172] on link "11940945" at bounding box center [149, 174] width 19 height 5
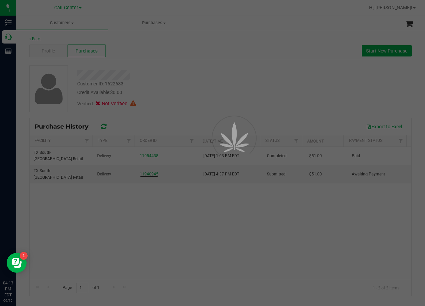
click at [187, 80] on div at bounding box center [212, 153] width 425 height 306
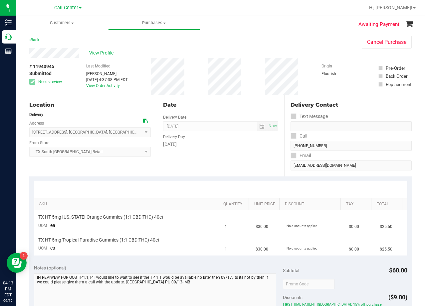
click at [105, 57] on div "View Profile" at bounding box center [188, 53] width 319 height 10
click at [103, 55] on span "View Profile" at bounding box center [102, 53] width 27 height 7
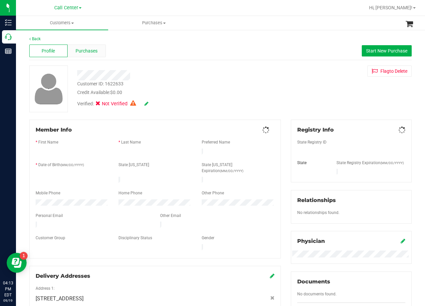
click at [84, 52] on span "Purchases" at bounding box center [87, 51] width 22 height 7
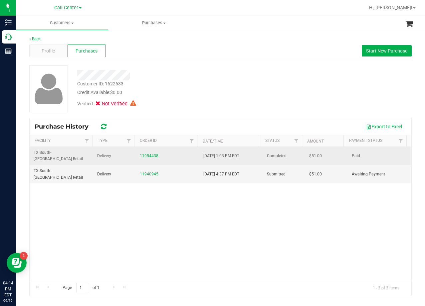
click at [142, 154] on link "11954438" at bounding box center [149, 156] width 19 height 5
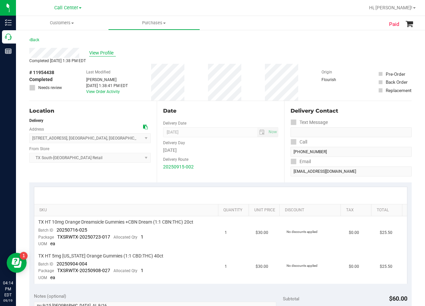
click at [104, 51] on span "View Profile" at bounding box center [102, 53] width 27 height 7
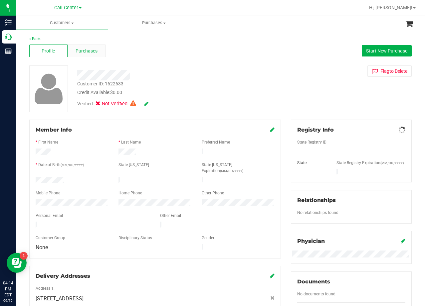
click at [88, 48] on span "Purchases" at bounding box center [87, 51] width 22 height 7
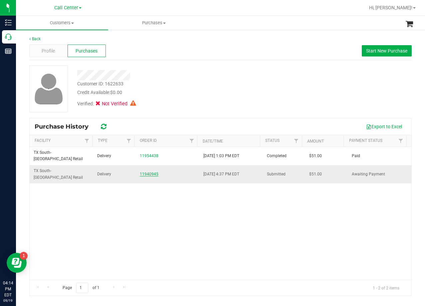
click at [145, 172] on link "11940945" at bounding box center [149, 174] width 19 height 5
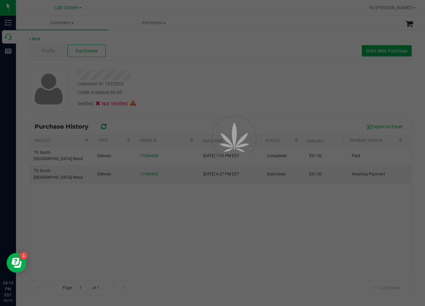
click at [179, 71] on div at bounding box center [212, 153] width 425 height 306
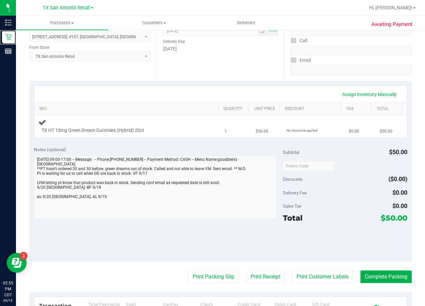
scroll to position [200, 0]
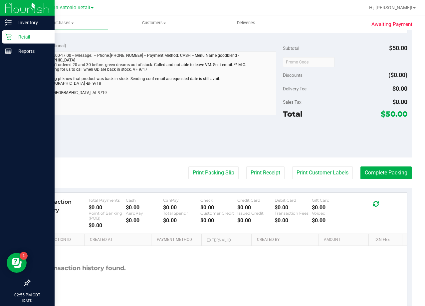
click at [8, 33] on div "Retail" at bounding box center [28, 36] width 53 height 13
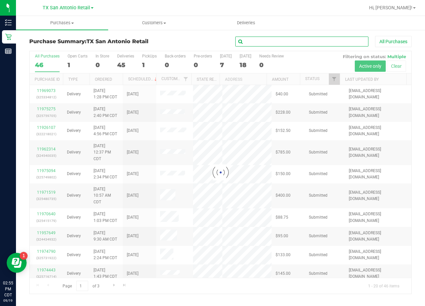
click at [267, 41] on input "text" at bounding box center [301, 42] width 133 height 10
paste input "[PERSON_NAME]"
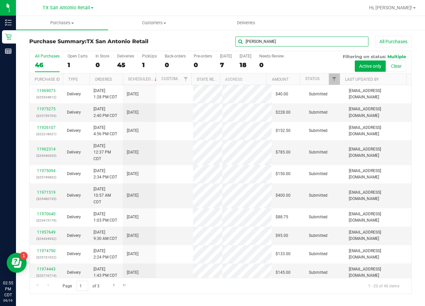
type input "[PERSON_NAME]"
click at [206, 42] on div "[PERSON_NAME] All Purchases" at bounding box center [284, 41] width 255 height 11
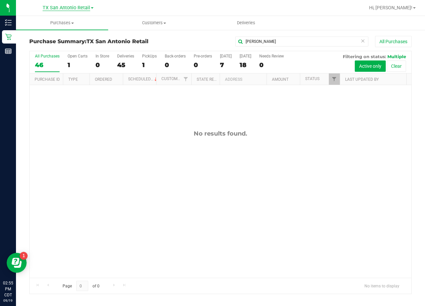
click at [61, 9] on span "TX San Antonio Retail" at bounding box center [67, 8] width 48 height 6
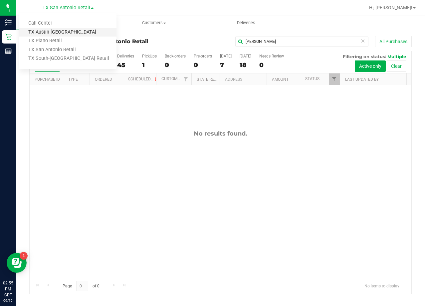
click at [52, 35] on link "TX Austin [GEOGRAPHIC_DATA]" at bounding box center [67, 32] width 97 height 9
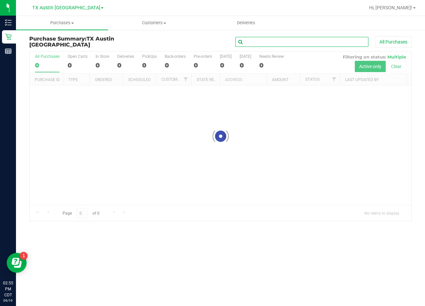
click at [267, 40] on input "text" at bounding box center [301, 42] width 133 height 10
paste input "[PERSON_NAME]"
type input "[PERSON_NAME]"
click at [191, 41] on div "[PERSON_NAME] All Purchases" at bounding box center [284, 41] width 255 height 11
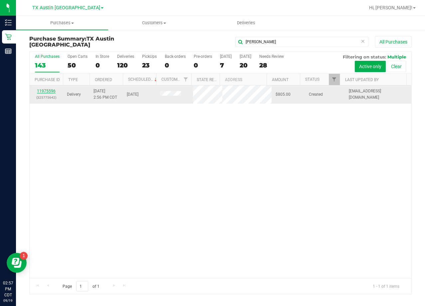
click at [46, 92] on link "11975596" at bounding box center [46, 91] width 19 height 5
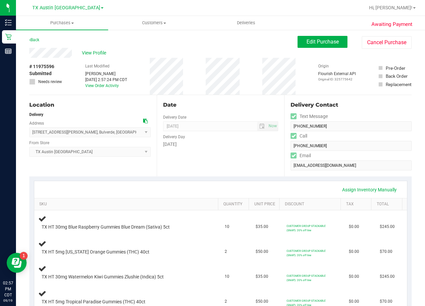
click at [309, 48] on div "Edit Purchase Cancel Purchase" at bounding box center [354, 42] width 114 height 13
click at [308, 44] on span "Edit Purchase" at bounding box center [322, 42] width 32 height 6
click at [242, 49] on div "View Profile" at bounding box center [163, 53] width 268 height 10
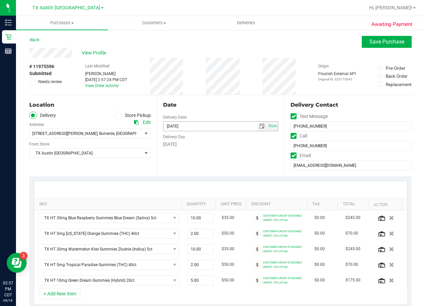
click at [259, 127] on span "select" at bounding box center [261, 126] width 5 height 5
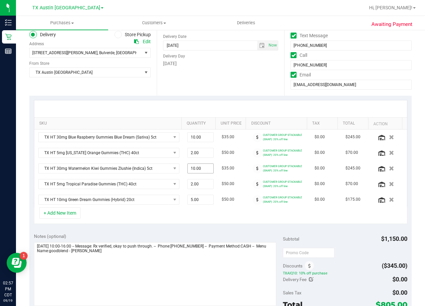
scroll to position [133, 0]
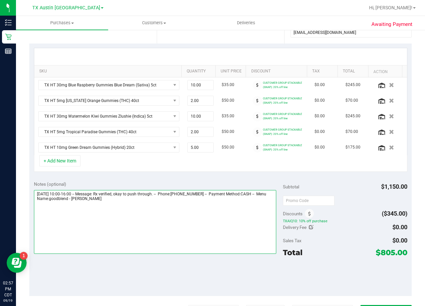
click at [140, 203] on textarea at bounding box center [155, 222] width 242 height 64
click at [142, 208] on textarea at bounding box center [155, 222] width 242 height 64
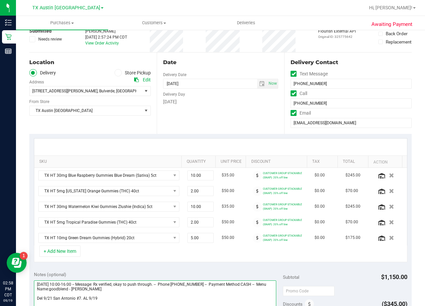
scroll to position [0, 0]
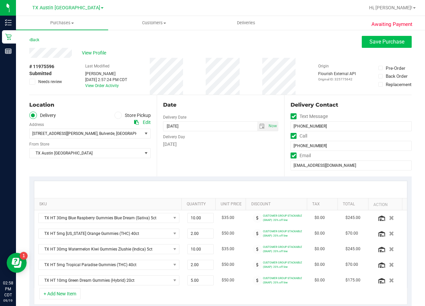
type textarea "[DATE] 10:00-16:00 -- Message: Rx verified, okay to push through. -- Phone:[PHO…"
click at [362, 39] on button "Save Purchase" at bounding box center [387, 42] width 50 height 12
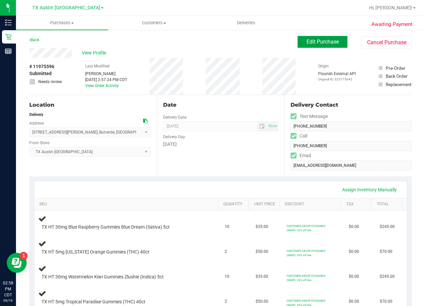
click at [311, 48] on button "Edit Purchase" at bounding box center [322, 42] width 50 height 12
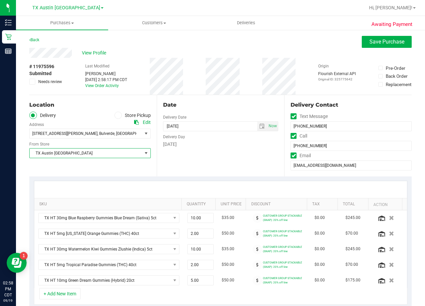
click at [117, 155] on span "TX Austin [GEOGRAPHIC_DATA]" at bounding box center [86, 153] width 112 height 9
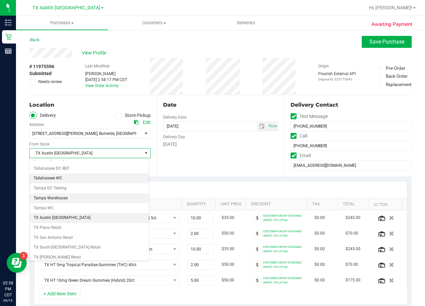
scroll to position [483, 0]
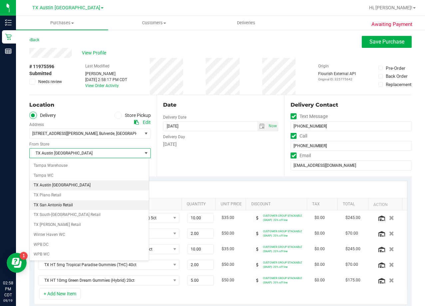
click at [91, 206] on li "TX San Antonio Retail" at bounding box center [89, 206] width 119 height 10
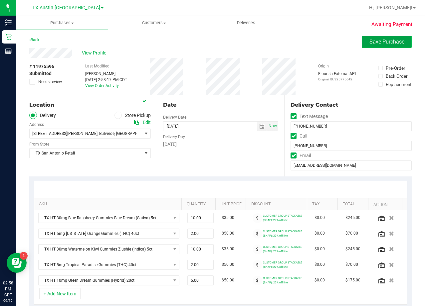
click at [372, 39] on span "Save Purchase" at bounding box center [386, 42] width 35 height 6
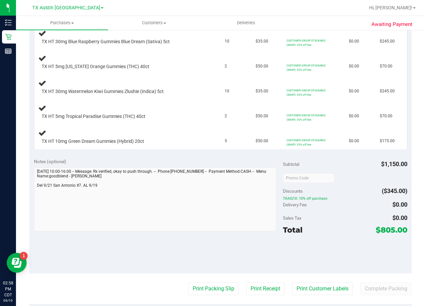
scroll to position [233, 0]
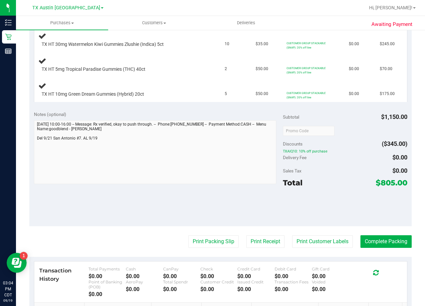
click at [240, 113] on div "Notes (optional)" at bounding box center [158, 114] width 249 height 7
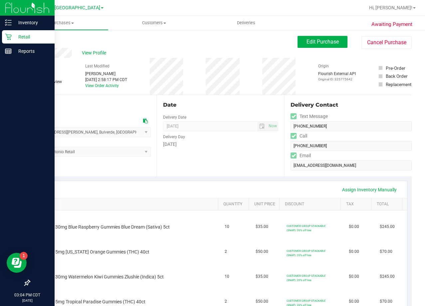
click at [7, 32] on div "Retail" at bounding box center [28, 36] width 53 height 13
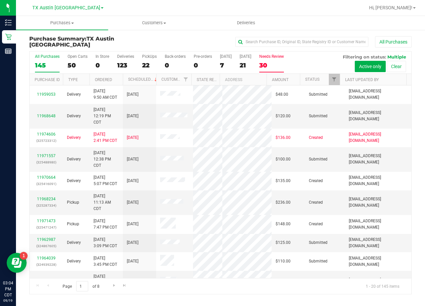
click at [267, 62] on div "30" at bounding box center [271, 66] width 25 height 8
click at [0, 0] on input "Needs Review 30" at bounding box center [0, 0] width 0 height 0
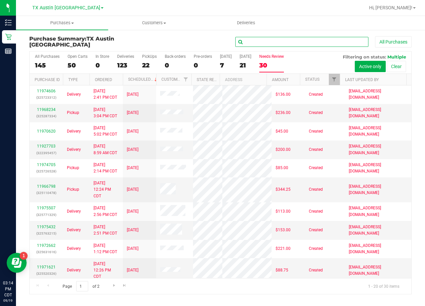
click at [260, 39] on input "text" at bounding box center [301, 42] width 133 height 10
paste input "Lesley Heaton"
type input "Lesley Heaton"
click at [200, 41] on div "Lesley Heaton All Purchases" at bounding box center [284, 41] width 255 height 11
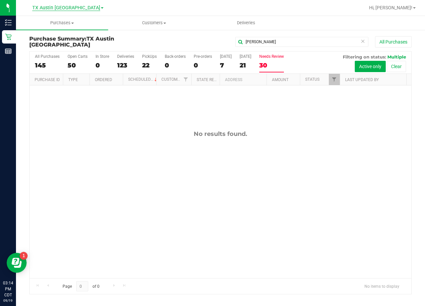
click at [65, 8] on span "TX Austin [GEOGRAPHIC_DATA]" at bounding box center [66, 8] width 68 height 6
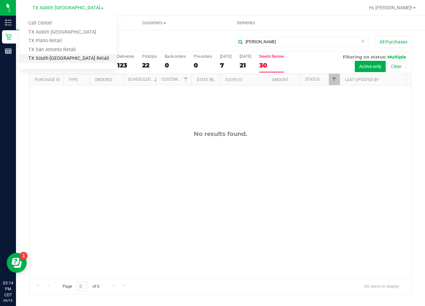
click at [65, 55] on link "TX South-[GEOGRAPHIC_DATA] Retail" at bounding box center [67, 58] width 97 height 9
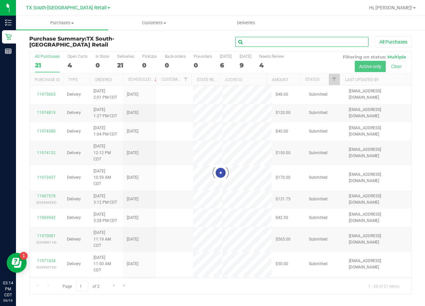
click at [257, 40] on input "text" at bounding box center [301, 42] width 133 height 10
paste input "Lesley Heaton"
type input "Lesley Heaton"
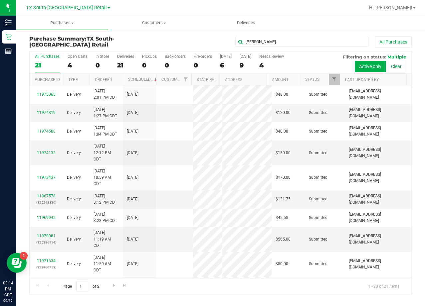
click at [197, 42] on div "Lesley Heaton All Purchases" at bounding box center [284, 41] width 255 height 11
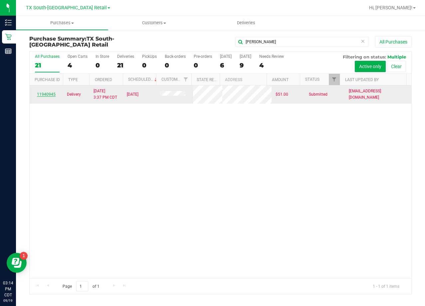
click at [52, 92] on link "11940945" at bounding box center [46, 94] width 19 height 5
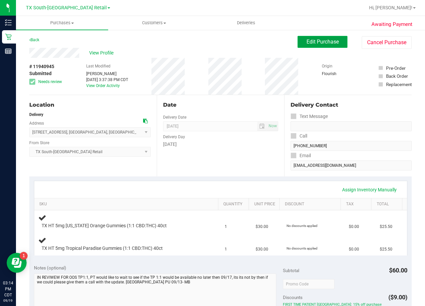
click at [311, 39] on span "Edit Purchase" at bounding box center [322, 42] width 32 height 6
click at [240, 42] on div "Back Edit Purchase Cancel Purchase" at bounding box center [220, 42] width 382 height 12
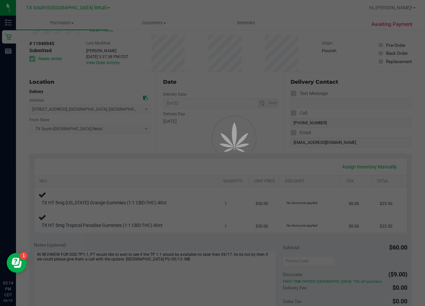
scroll to position [67, 0]
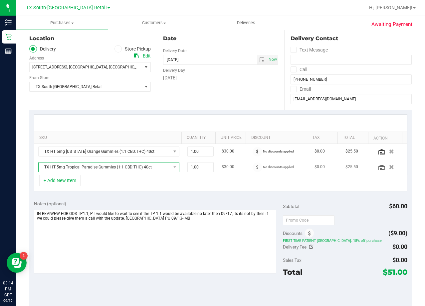
click at [127, 169] on span "TX HT 5mg Tropical Paradise Gummies (1:1 CBD:THC) 40ct" at bounding box center [105, 167] width 132 height 9
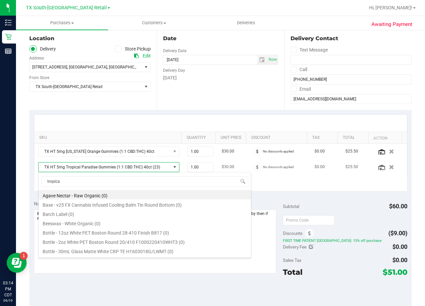
scroll to position [55, 0]
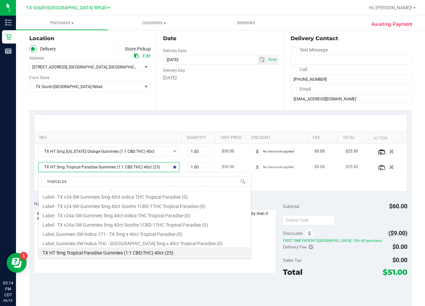
type input "tropical par"
click at [198, 115] on div at bounding box center [220, 123] width 373 height 17
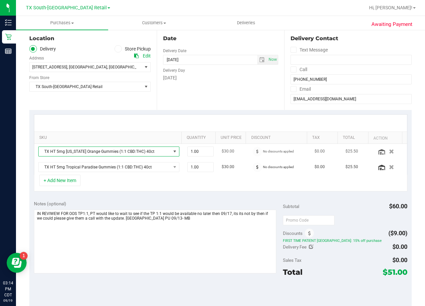
click at [143, 148] on span "TX HT 5mg Texas Orange Gummies (1:1 CBD:THC) 40ct" at bounding box center [105, 151] width 132 height 9
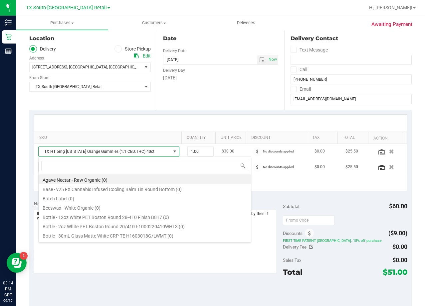
scroll to position [10, 137]
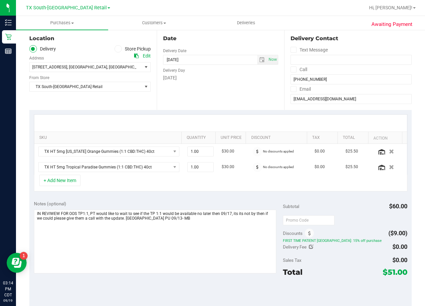
click at [162, 121] on div at bounding box center [220, 123] width 373 height 17
click at [321, 80] on input "(512) 921-2960" at bounding box center [350, 80] width 121 height 10
click at [236, 83] on div "Date Delivery Date 09/13/2025 Now 09/13/2025 08:00 AM Now Delivery Day Saturday" at bounding box center [220, 70] width 127 height 82
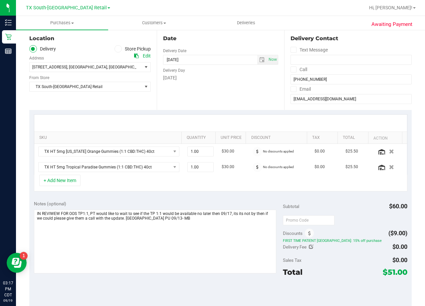
scroll to position [0, 0]
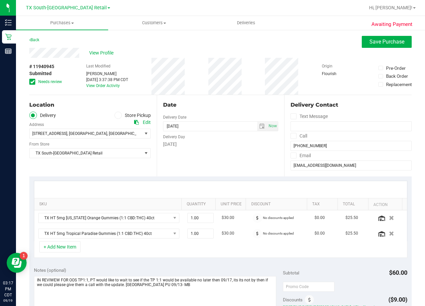
click at [258, 104] on div "Date" at bounding box center [220, 105] width 115 height 8
click at [120, 218] on span "TX HT 5mg Texas Orange Gummies (1:1 CBD:THC) 40ct" at bounding box center [105, 218] width 132 height 9
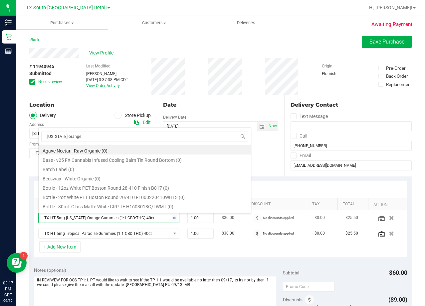
scroll to position [45, 0]
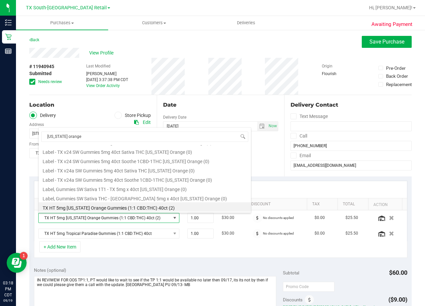
type input "texas orange"
click at [210, 94] on div "# 11940945 Submitted Needs review Last Modified Megan Cameron Sep 12, 2025 3:37…" at bounding box center [220, 76] width 382 height 37
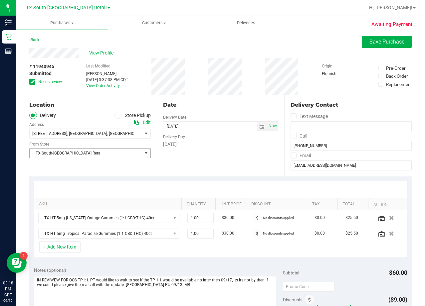
click at [112, 157] on span "TX South-[GEOGRAPHIC_DATA] Retail" at bounding box center [86, 153] width 112 height 9
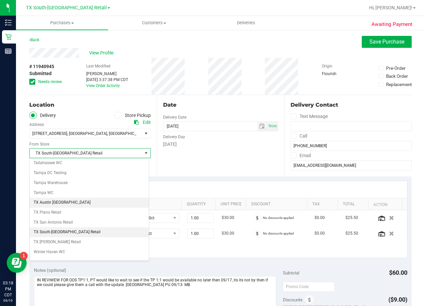
scroll to position [483, 0]
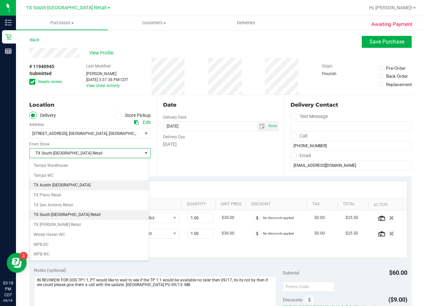
click at [66, 183] on li "TX Austin [GEOGRAPHIC_DATA]" at bounding box center [89, 186] width 119 height 10
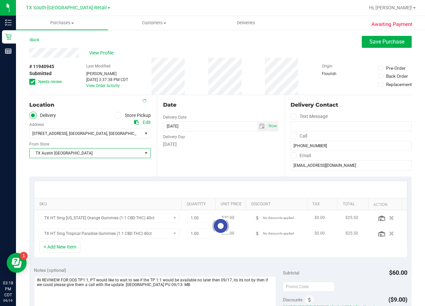
click at [208, 143] on div "Saturday" at bounding box center [220, 144] width 115 height 7
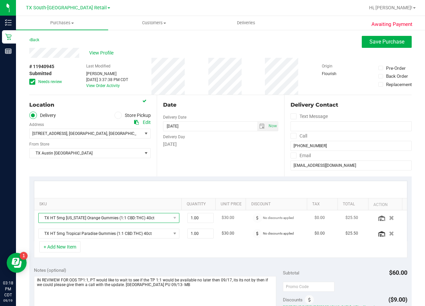
click at [122, 219] on span "TX HT 5mg Texas Orange Gummies (1:1 CBD:THC) 40ct" at bounding box center [105, 218] width 132 height 9
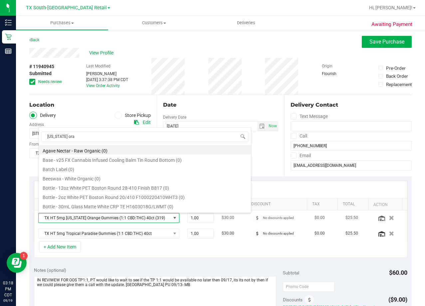
scroll to position [45, 0]
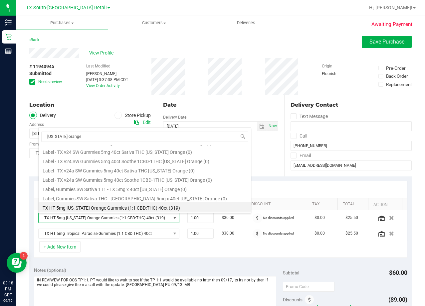
type input "texas orange"
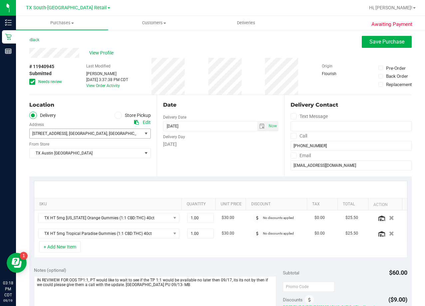
click at [136, 133] on span "7105 E Riverside Dr , Austin , TX 78741" at bounding box center [89, 134] width 121 height 10
click at [135, 133] on span "7105 E Riverside Dr , Austin , TX 78741" at bounding box center [89, 134] width 121 height 10
click at [103, 153] on span "TX Austin [GEOGRAPHIC_DATA]" at bounding box center [86, 153] width 112 height 9
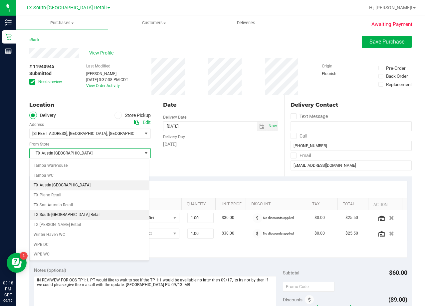
click at [87, 218] on li "TX South-[GEOGRAPHIC_DATA] Retail" at bounding box center [89, 215] width 119 height 10
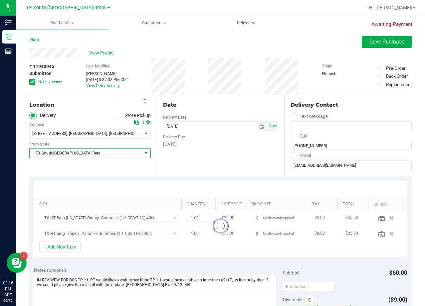
click at [189, 156] on div "Date Delivery Date 09/13/2025 Now 09/13/2025 08:00 AM Now Delivery Day Saturday" at bounding box center [220, 136] width 127 height 82
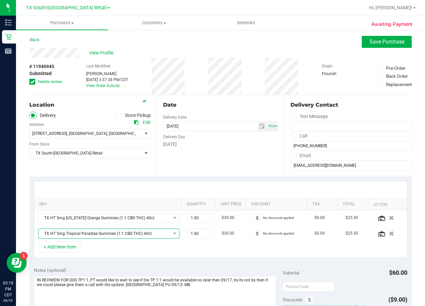
click at [125, 234] on span "TX HT 5mg Tropical Paradise Gummies (1:1 CBD:THC) 40ct" at bounding box center [105, 233] width 132 height 9
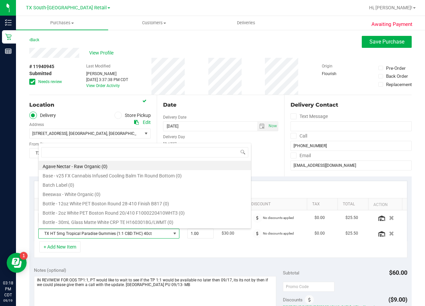
scroll to position [10, 133]
type input "tropical par"
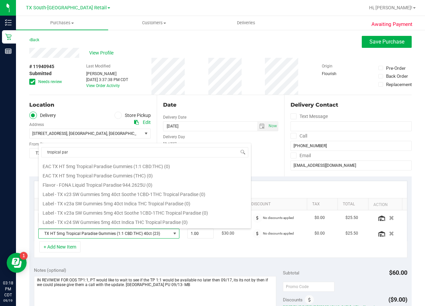
scroll to position [55, 0]
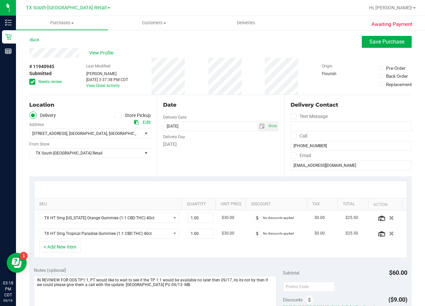
click at [199, 94] on div "# 11940945 Submitted Needs review Last Modified Megan Cameron Sep 12, 2025 3:37…" at bounding box center [220, 76] width 382 height 37
click at [300, 144] on input "(512) 921-2960" at bounding box center [350, 146] width 121 height 10
click at [249, 99] on div "Date Delivery Date 09/13/2025 Now 09/13/2025 08:00 AM Now Delivery Day Saturday" at bounding box center [220, 136] width 127 height 82
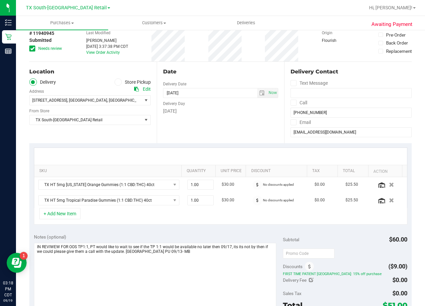
scroll to position [0, 0]
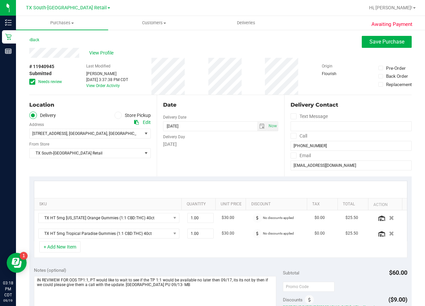
click at [228, 104] on div "Date" at bounding box center [220, 105] width 115 height 8
click at [240, 154] on div "Date Delivery Date 09/13/2025 Now 09/13/2025 08:00 AM Now Delivery Day Saturday" at bounding box center [220, 136] width 127 height 82
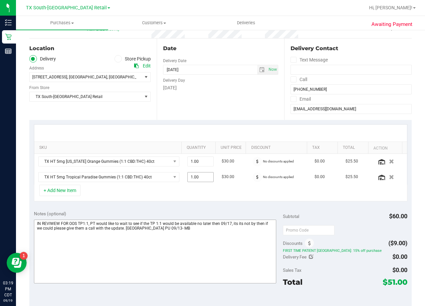
scroll to position [67, 0]
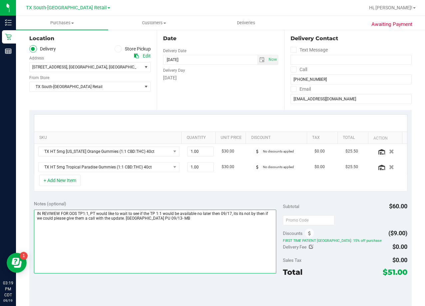
click at [212, 222] on textarea at bounding box center [155, 242] width 242 height 64
paste textarea "LVM that TP 1:1 is back in stock."
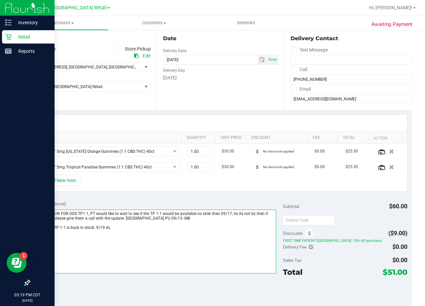
type textarea "IN REVIWEW FOR OOS TP1:1, PT would like to wait to see if the TP 1:1 would be a…"
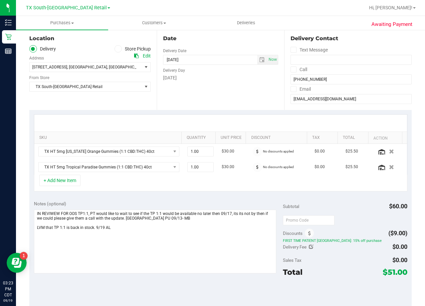
click at [239, 113] on div "SKU Quantity Unit Price Discount Tax Total Action TX HT 5mg Texas Orange Gummie…" at bounding box center [220, 153] width 382 height 86
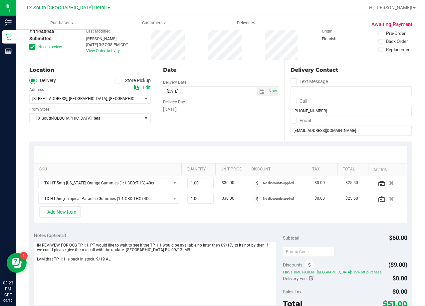
scroll to position [0, 0]
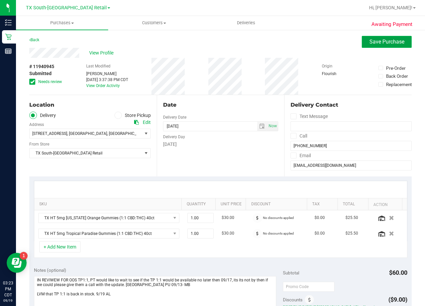
click at [382, 45] on button "Save Purchase" at bounding box center [387, 42] width 50 height 12
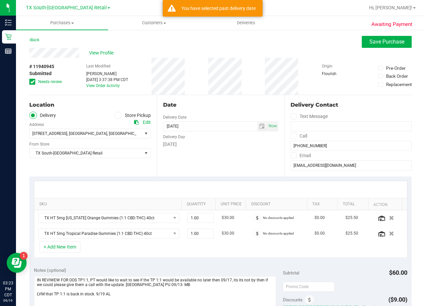
click at [282, 52] on div "View Profile" at bounding box center [220, 53] width 382 height 10
click at [259, 128] on span "select" at bounding box center [261, 126] width 5 height 5
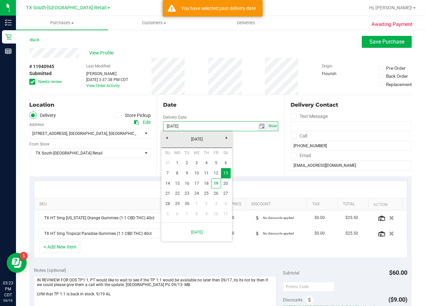
click at [270, 128] on span "Now" at bounding box center [272, 126] width 11 height 10
type input "[DATE]"
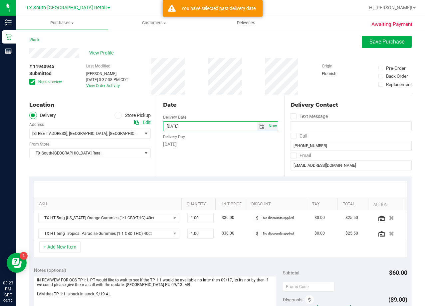
click at [270, 128] on span "Now" at bounding box center [272, 126] width 11 height 10
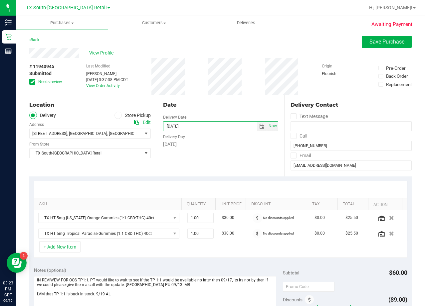
click at [366, 48] on div "View Profile" at bounding box center [220, 53] width 382 height 10
click at [355, 44] on div "Back Save Purchase" at bounding box center [220, 42] width 382 height 12
click at [369, 42] on span "Save Purchase" at bounding box center [386, 42] width 35 height 6
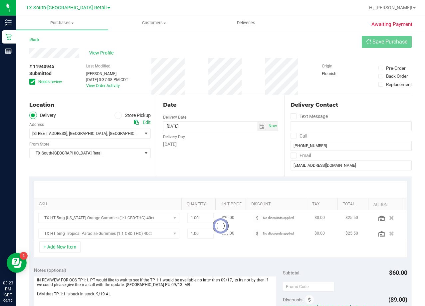
click at [294, 52] on div "View Profile" at bounding box center [220, 53] width 382 height 10
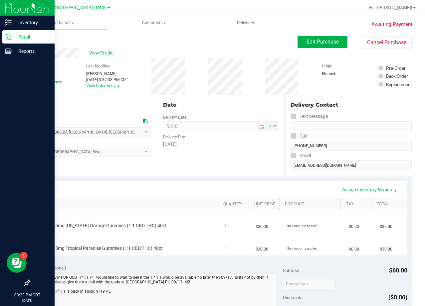
click at [12, 36] on p "Retail" at bounding box center [32, 37] width 40 height 8
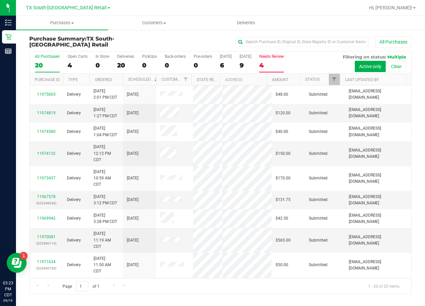
click at [279, 64] on div "4" at bounding box center [271, 66] width 25 height 8
click at [0, 0] on input "Needs Review 4" at bounding box center [0, 0] width 0 height 0
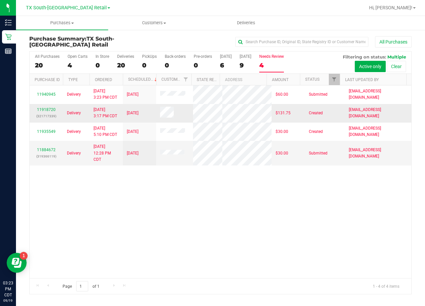
click at [46, 107] on div "11918720 (321717339)" at bounding box center [46, 113] width 25 height 13
click at [46, 107] on link "11918720" at bounding box center [46, 109] width 19 height 5
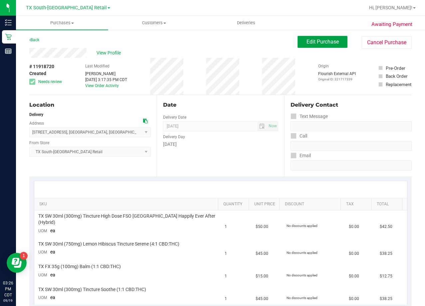
click at [297, 39] on button "Edit Purchase" at bounding box center [322, 42] width 50 height 12
click at [218, 53] on div "View Profile" at bounding box center [163, 53] width 268 height 10
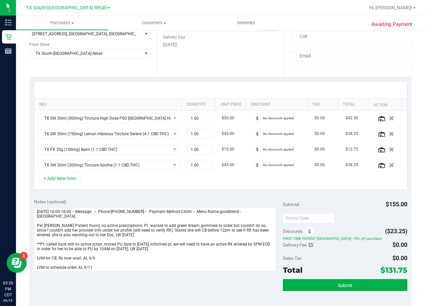
scroll to position [133, 0]
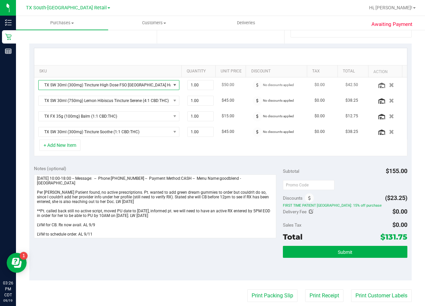
click at [118, 84] on span "TX SW 30ml (300mg) Tincture High Dose FSO TX Happily Ever After (Hybrid)" at bounding box center [105, 85] width 132 height 9
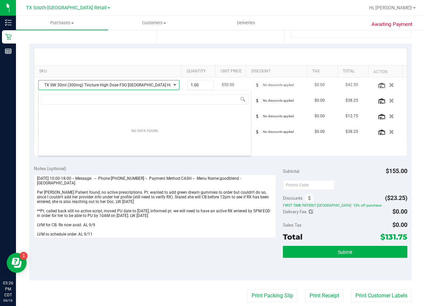
scroll to position [10, 137]
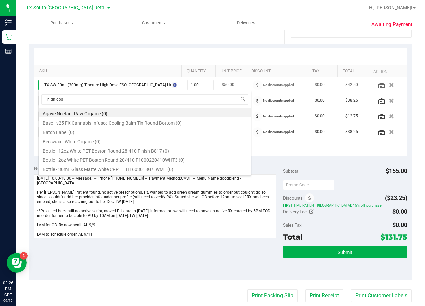
type input "high dose"
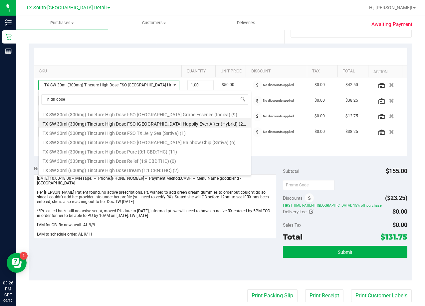
scroll to position [105, 0]
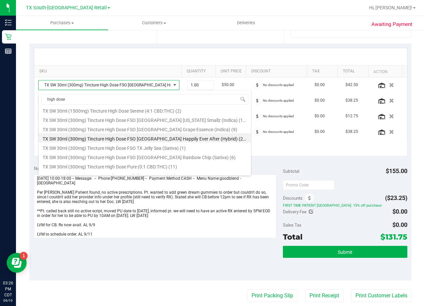
click at [196, 42] on div "Date Delivery Date 09/11/2025 Now 09/11/2025 08:00 AM Now Delivery Day Thursday" at bounding box center [220, 3] width 127 height 82
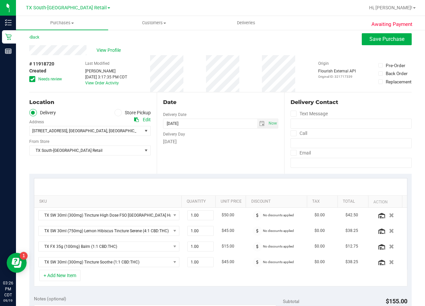
scroll to position [0, 0]
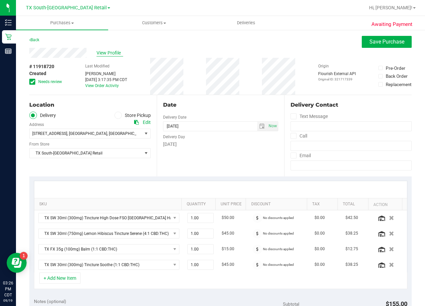
click at [101, 51] on span "View Profile" at bounding box center [109, 53] width 27 height 7
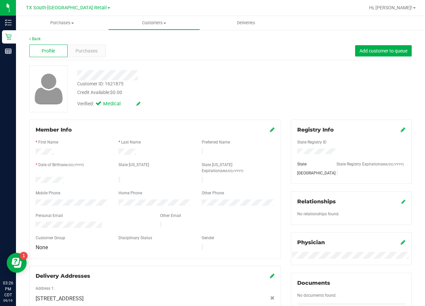
click at [87, 41] on div "Back" at bounding box center [220, 39] width 382 height 6
click at [87, 47] on div "Purchases" at bounding box center [87, 51] width 38 height 13
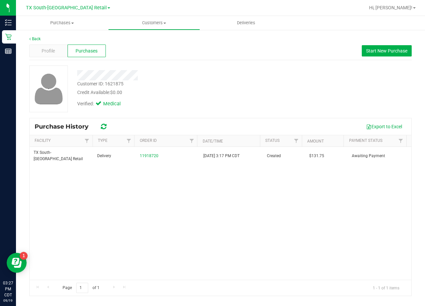
click at [272, 71] on div "Customer ID: 1621875 Credit Available: $0.00 Verified: Medical" at bounding box center [220, 89] width 392 height 47
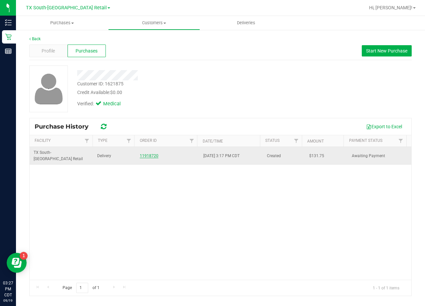
click at [145, 154] on link "11918720" at bounding box center [149, 156] width 19 height 5
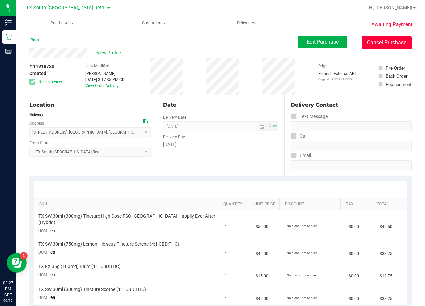
drag, startPoint x: 380, startPoint y: 44, endPoint x: 241, endPoint y: 40, distance: 139.5
click at [380, 44] on button "Cancel Purchase" at bounding box center [387, 42] width 50 height 13
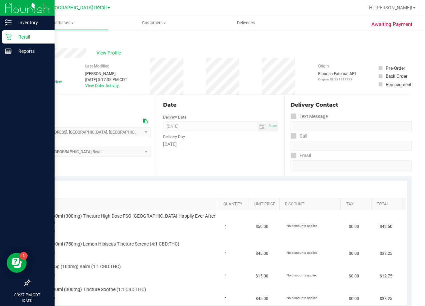
click at [14, 37] on p "Retail" at bounding box center [32, 37] width 40 height 8
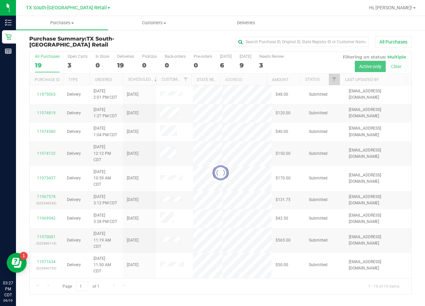
click at [271, 60] on label "Needs Review 3" at bounding box center [271, 63] width 25 height 18
click at [0, 0] on input "Needs Review 3" at bounding box center [0, 0] width 0 height 0
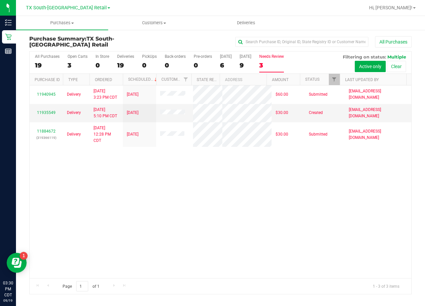
drag, startPoint x: 232, startPoint y: 176, endPoint x: 235, endPoint y: 156, distance: 20.1
click at [233, 176] on div "11940945 Delivery 9/19/2025 3:23 PM CDT 9/19/2025 $60.00 Submitted alawson@good…" at bounding box center [221, 181] width 382 height 193
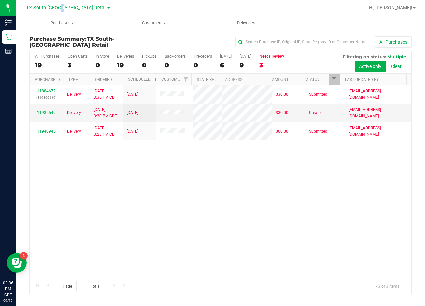
click at [73, 6] on span "TX South-[GEOGRAPHIC_DATA] Retail" at bounding box center [66, 8] width 81 height 6
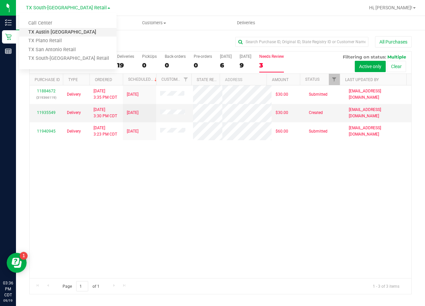
click at [69, 35] on link "TX Austin [GEOGRAPHIC_DATA]" at bounding box center [67, 32] width 97 height 9
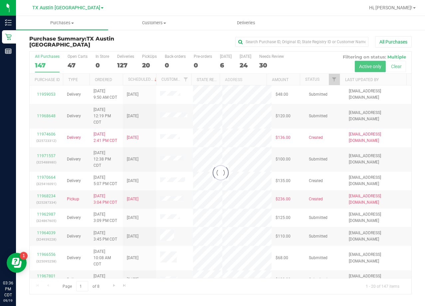
click at [273, 62] on div at bounding box center [221, 173] width 382 height 243
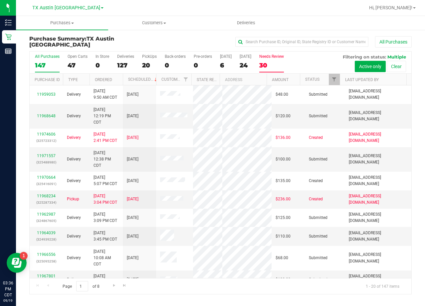
click at [272, 63] on div "30" at bounding box center [271, 66] width 25 height 8
click at [0, 0] on input "Needs Review 30" at bounding box center [0, 0] width 0 height 0
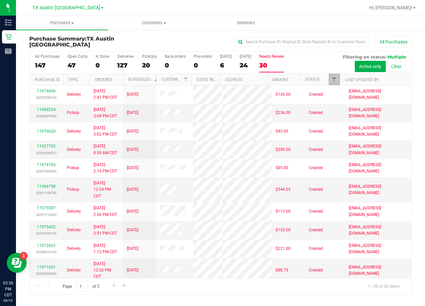
click at [331, 80] on link "Filter" at bounding box center [334, 79] width 11 height 11
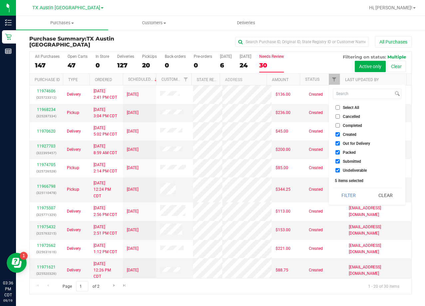
click at [347, 143] on span "Out for Delivery" at bounding box center [356, 144] width 27 height 4
click at [340, 143] on input "Out for Delivery" at bounding box center [337, 143] width 4 height 4
checkbox input "false"
click at [348, 152] on span "Packed" at bounding box center [349, 153] width 13 height 4
click at [340, 152] on input "Packed" at bounding box center [337, 152] width 4 height 4
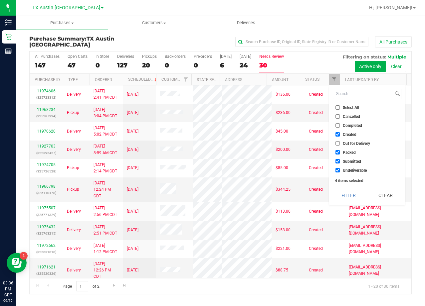
checkbox input "false"
click at [349, 171] on span "Undeliverable" at bounding box center [355, 171] width 24 height 4
click at [340, 171] on input "Undeliverable" at bounding box center [337, 170] width 4 height 4
checkbox input "false"
click at [347, 196] on button "Filter" at bounding box center [349, 195] width 32 height 15
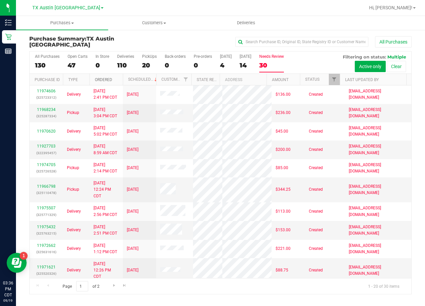
click at [109, 80] on link "Ordered" at bounding box center [103, 80] width 17 height 5
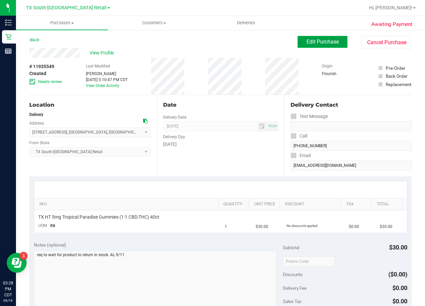
click at [301, 43] on button "Edit Purchase" at bounding box center [322, 42] width 50 height 12
click at [260, 52] on div "View Profile" at bounding box center [163, 53] width 268 height 10
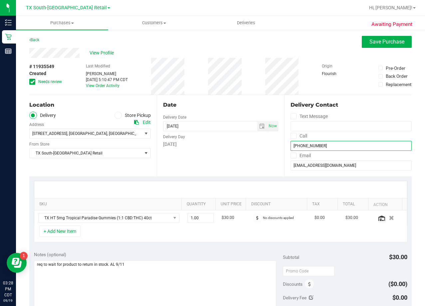
click at [309, 149] on input "(501) 920-8816" at bounding box center [350, 146] width 121 height 10
click at [254, 89] on div "# 11935549 Created Needs review Last Modified Alexander Lawson Sep 11, 2025 5:1…" at bounding box center [220, 76] width 382 height 37
click at [309, 147] on input "(501) 920-8816" at bounding box center [350, 146] width 121 height 10
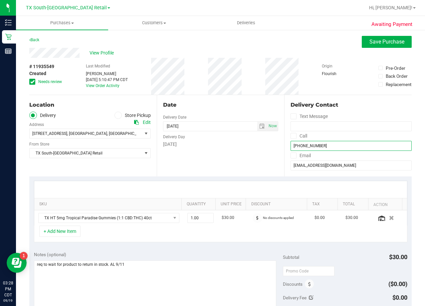
click at [309, 147] on input "(501) 920-8816" at bounding box center [350, 146] width 121 height 10
click at [254, 97] on div "Date Delivery Date 09/11/2025 Now 09/11/2025 08:00 AM Now Delivery Day Thursday" at bounding box center [220, 136] width 127 height 82
click at [269, 123] on span "Now" at bounding box center [272, 126] width 11 height 10
type input "[DATE]"
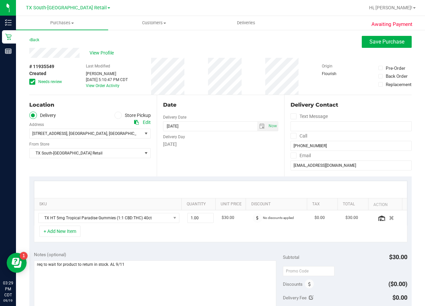
click at [223, 101] on div "Date" at bounding box center [220, 105] width 115 height 8
drag, startPoint x: 230, startPoint y: 151, endPoint x: 209, endPoint y: 209, distance: 61.8
click at [230, 151] on div "Date Delivery Date 09/19/2025 Now 09/19/2025 04:28 PM Now Delivery Day Friday" at bounding box center [220, 136] width 127 height 82
click at [186, 268] on textarea at bounding box center [155, 293] width 242 height 64
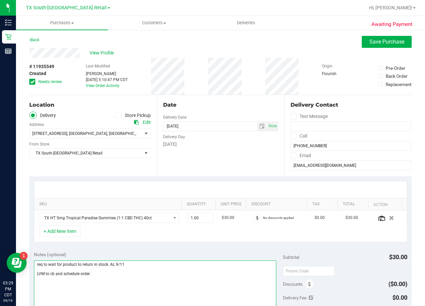
click at [46, 275] on textarea at bounding box center [155, 293] width 242 height 64
click at [98, 273] on textarea at bounding box center [155, 293] width 242 height 64
click at [43, 275] on textarea at bounding box center [155, 293] width 242 height 64
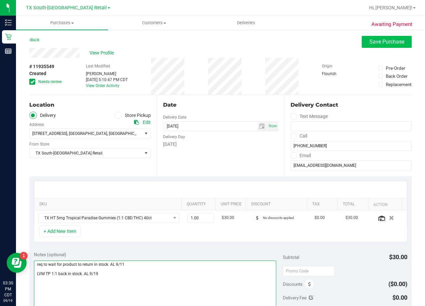
type textarea "req to wait for product to return in stock. AL 9/11 LVM TP 1:1 back in stock. A…"
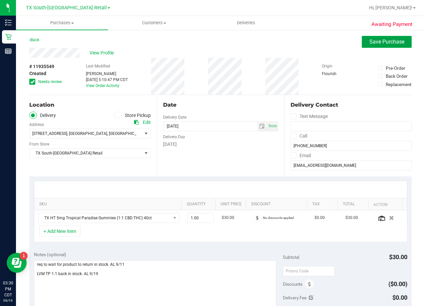
click at [375, 40] on span "Save Purchase" at bounding box center [386, 42] width 35 height 6
click at [229, 39] on div "Back Save Purchase" at bounding box center [220, 42] width 382 height 12
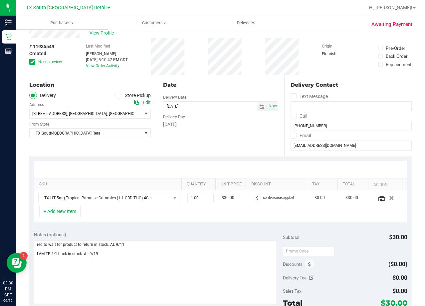
scroll to position [100, 0]
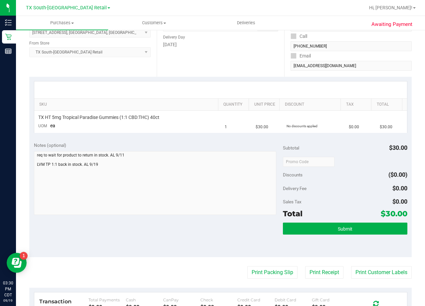
click at [240, 62] on div "Date Delivery Date 09/19/2025 Now 09/19/2025 08:00 AM Now Delivery Day Friday" at bounding box center [220, 36] width 127 height 82
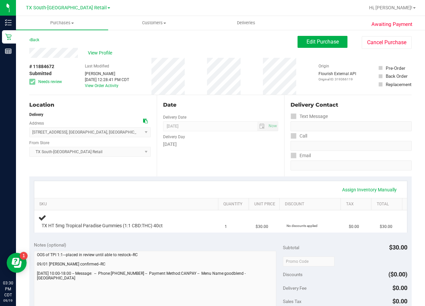
click at [265, 97] on div "Date Delivery Date [DATE] Now [DATE] 08:00 AM Now Delivery Day [DATE]" at bounding box center [220, 136] width 127 height 82
click at [250, 58] on div "View Profile" at bounding box center [163, 53] width 268 height 10
click at [306, 45] on span "Edit Purchase" at bounding box center [322, 42] width 32 height 6
click at [213, 48] on div "View Profile" at bounding box center [163, 53] width 268 height 10
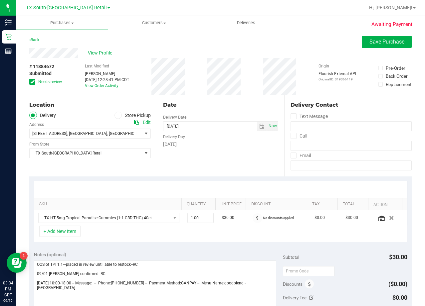
scroll to position [33, 0]
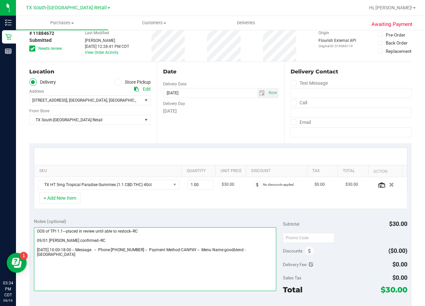
drag, startPoint x: 136, startPoint y: 249, endPoint x: 158, endPoint y: 250, distance: 22.3
click at [158, 250] on textarea at bounding box center [155, 260] width 242 height 64
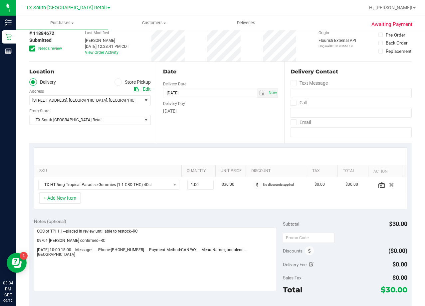
click at [244, 129] on div "Date Delivery Date [DATE] Now [DATE] 08:00 AM Now Delivery Day [DATE]" at bounding box center [220, 103] width 127 height 82
click at [261, 116] on div "Date Delivery Date [DATE] Now [DATE] 08:00 AM Now Delivery Day [DATE]" at bounding box center [220, 103] width 127 height 82
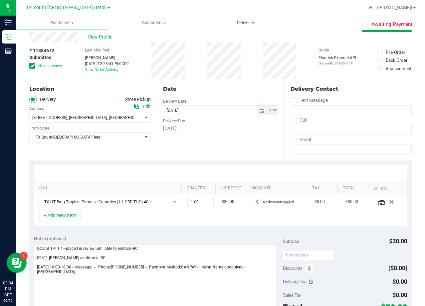
scroll to position [0, 0]
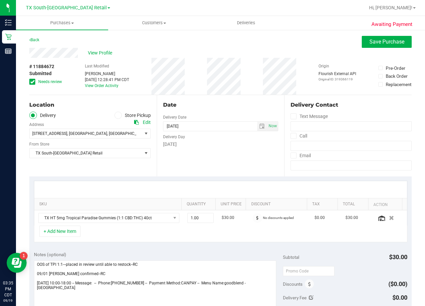
click at [250, 84] on div "# 11884672 Submitted Needs review Last Modified [PERSON_NAME] [DATE] 12:28:41 P…" at bounding box center [220, 76] width 382 height 37
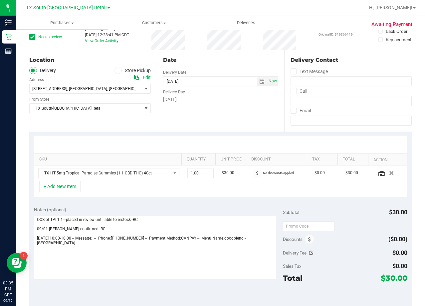
scroll to position [133, 0]
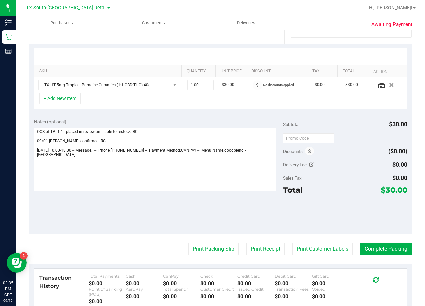
click at [270, 225] on div "Notes (optional) Subtotal $30.00 Discounts ($0.00) Delivery Fee $0.00 Sales Tax…" at bounding box center [220, 174] width 382 height 120
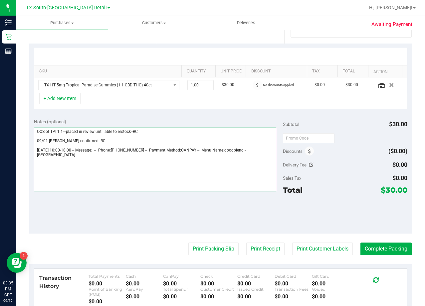
click at [114, 156] on textarea at bounding box center [155, 160] width 242 height 64
paste textarea "LVM that TP 1:1 is back in stock"
click at [114, 163] on textarea at bounding box center [155, 160] width 242 height 64
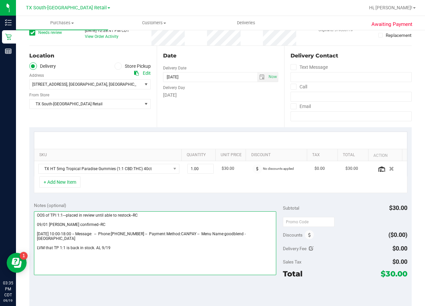
scroll to position [0, 0]
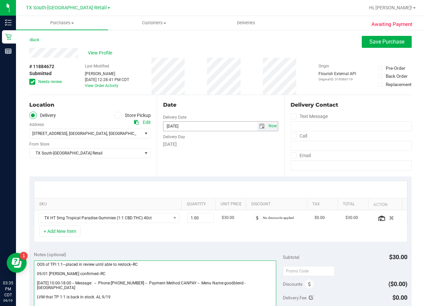
type textarea "OOS of TPI 1:1---placed in review until able to restock--RC 09/01 [PERSON_NAME]…"
click at [269, 128] on span "Now" at bounding box center [272, 126] width 11 height 10
type input "[DATE]"
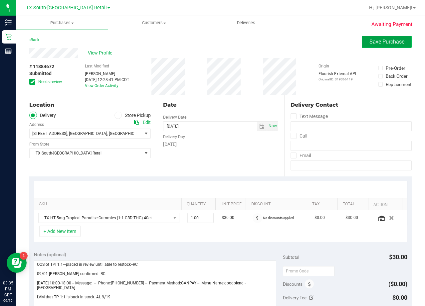
click at [369, 40] on span "Save Purchase" at bounding box center [386, 42] width 35 height 6
click at [211, 50] on div "View Profile" at bounding box center [220, 53] width 382 height 10
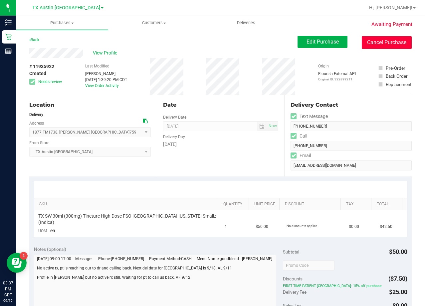
click at [379, 40] on button "Cancel Purchase" at bounding box center [387, 42] width 50 height 13
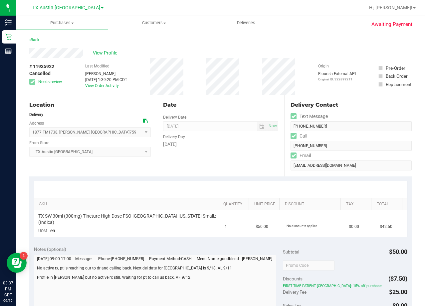
scroll to position [33, 0]
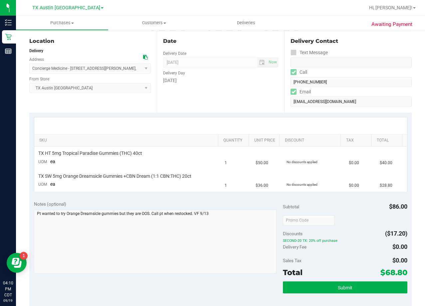
scroll to position [67, 0]
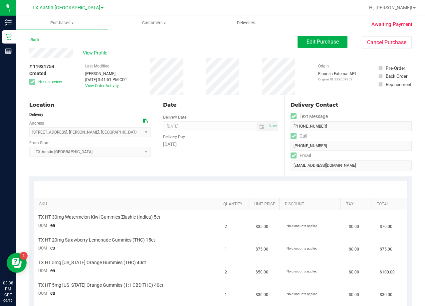
click at [229, 141] on div "[DATE]" at bounding box center [220, 144] width 115 height 7
click at [226, 100] on div "Date Delivery Date [DATE] Now [DATE] 08:00 AM Now Delivery Day [DATE]" at bounding box center [220, 136] width 127 height 82
click at [103, 56] on span "View Profile" at bounding box center [96, 53] width 27 height 7
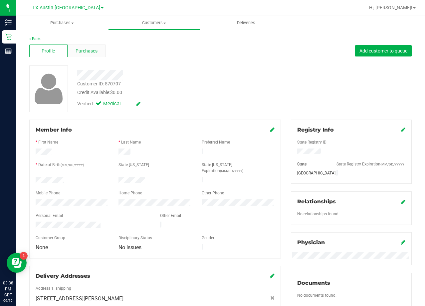
click at [88, 52] on span "Purchases" at bounding box center [87, 51] width 22 height 7
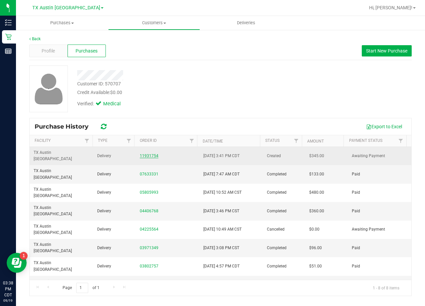
click at [151, 154] on link "11931754" at bounding box center [149, 156] width 19 height 5
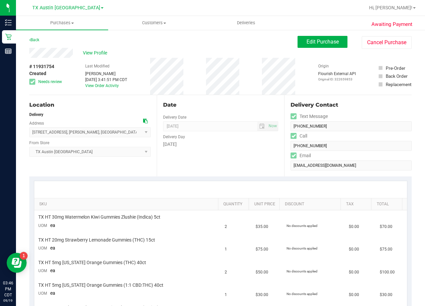
drag, startPoint x: 239, startPoint y: 48, endPoint x: 197, endPoint y: 59, distance: 43.3
click at [239, 47] on div "Back Edit Purchase Cancel Purchase" at bounding box center [220, 42] width 382 height 12
click at [253, 79] on div "# 11931754 Created Needs review Last Modified Terese Estes Sep 12, 2025 3:41:51…" at bounding box center [220, 76] width 382 height 37
click at [253, 90] on div "# 11931754 Created Needs review Last Modified Terese Estes Sep 12, 2025 3:41:51…" at bounding box center [220, 76] width 382 height 37
click at [100, 53] on span "View Profile" at bounding box center [96, 53] width 27 height 7
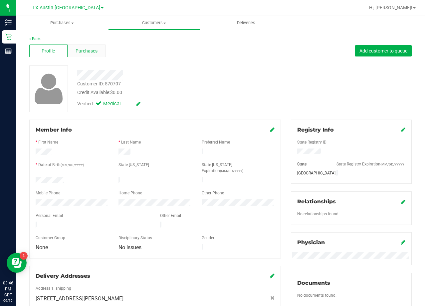
click at [86, 49] on span "Purchases" at bounding box center [87, 51] width 22 height 7
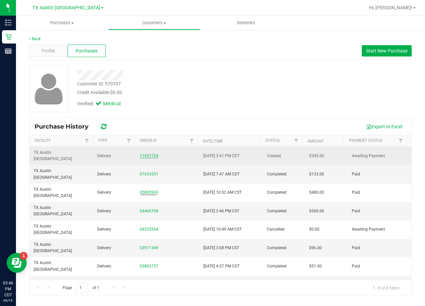
click at [148, 154] on link "11931754" at bounding box center [149, 156] width 19 height 5
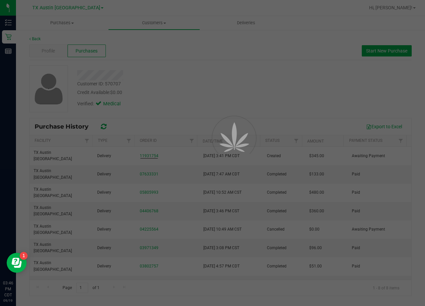
click at [175, 101] on div at bounding box center [212, 153] width 425 height 306
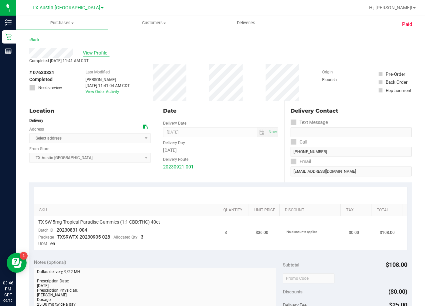
click at [99, 54] on span "View Profile" at bounding box center [96, 53] width 27 height 7
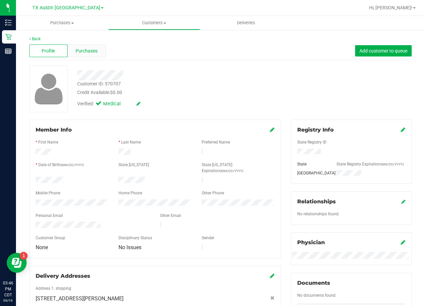
click at [86, 48] on span "Purchases" at bounding box center [87, 51] width 22 height 7
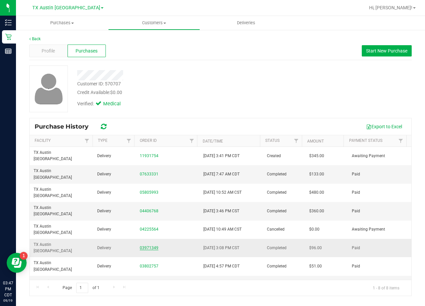
click at [145, 246] on link "03971349" at bounding box center [149, 248] width 19 height 5
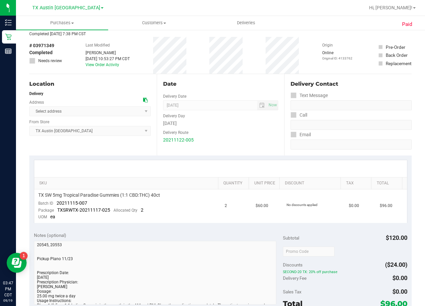
scroll to position [67, 0]
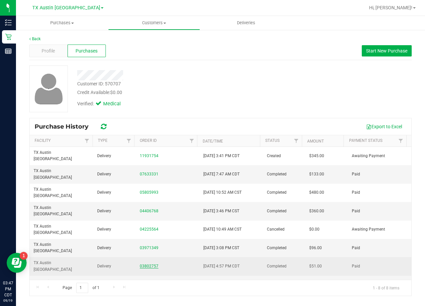
click at [151, 264] on link "03802757" at bounding box center [149, 266] width 19 height 5
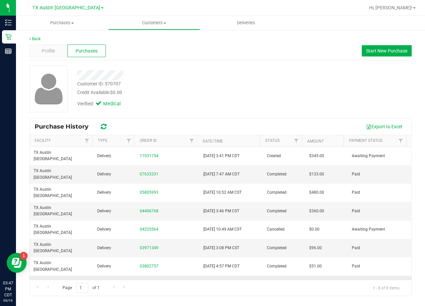
click at [144, 282] on link "03585666" at bounding box center [149, 284] width 19 height 5
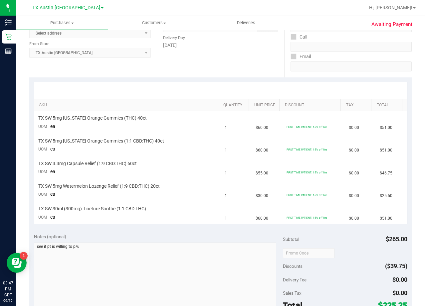
scroll to position [100, 0]
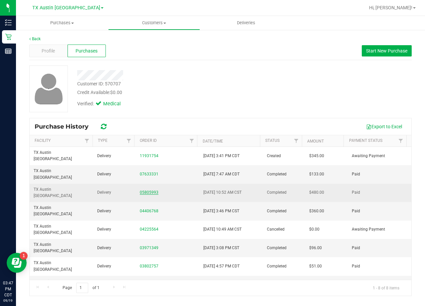
click at [146, 190] on link "05805993" at bounding box center [149, 192] width 19 height 5
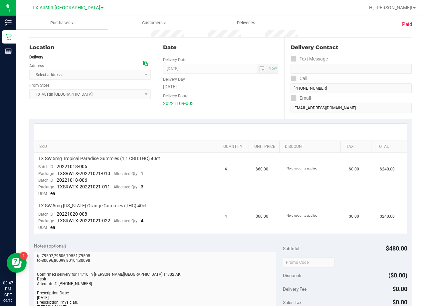
scroll to position [67, 0]
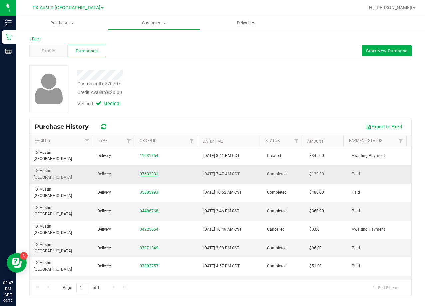
click at [150, 172] on link "07633331" at bounding box center [149, 174] width 19 height 5
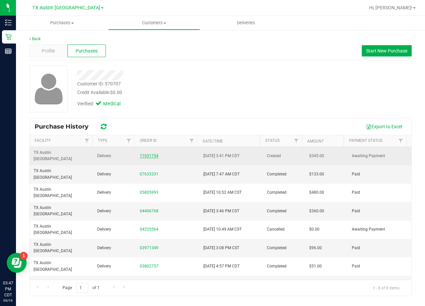
click at [149, 154] on link "11931754" at bounding box center [149, 156] width 19 height 5
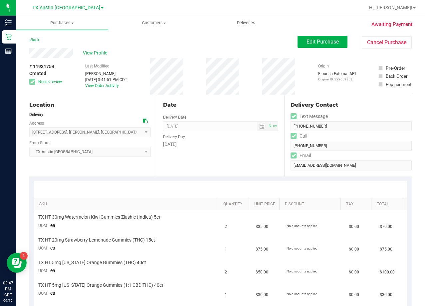
click at [206, 87] on div "# 11931754 Created Needs review Last Modified Terese Estes Sep 12, 2025 3:41:51…" at bounding box center [220, 76] width 382 height 37
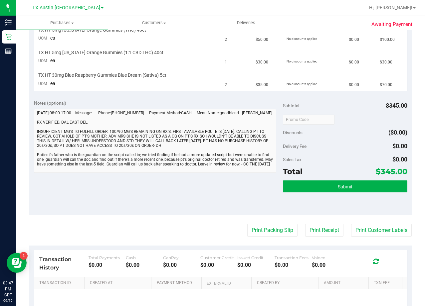
scroll to position [5, 0]
click at [232, 101] on div "Notes (optional)" at bounding box center [158, 103] width 249 height 7
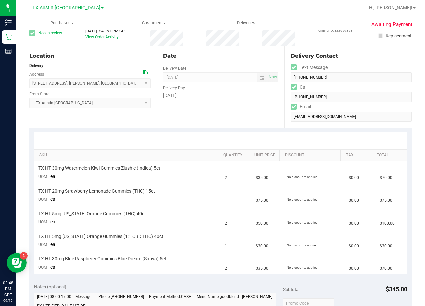
scroll to position [133, 0]
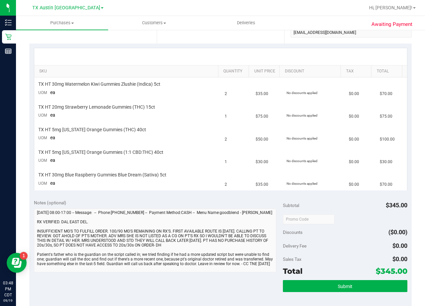
click at [225, 201] on div "Notes (optional)" at bounding box center [158, 203] width 249 height 7
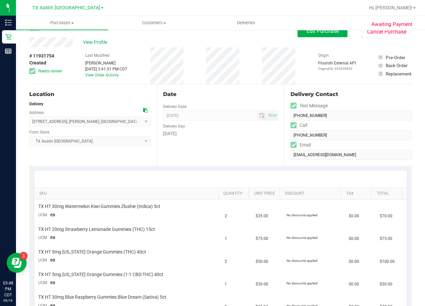
scroll to position [0, 0]
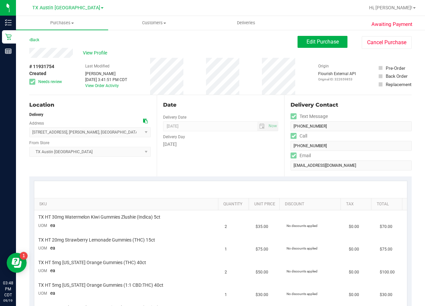
click at [219, 111] on div "Date Delivery Date 09/12/2025 Now 09/12/2025 08:00 AM Now Delivery Day Friday" at bounding box center [220, 136] width 127 height 82
click at [221, 105] on div "Date" at bounding box center [220, 105] width 115 height 8
click at [312, 42] on span "Edit Purchase" at bounding box center [322, 42] width 32 height 6
click at [264, 54] on div "View Profile" at bounding box center [163, 53] width 268 height 10
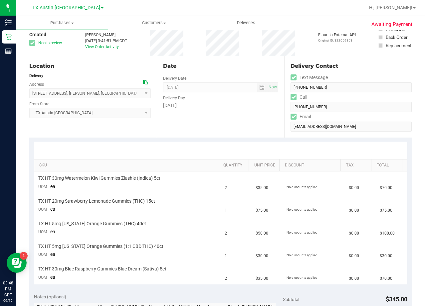
scroll to position [100, 0]
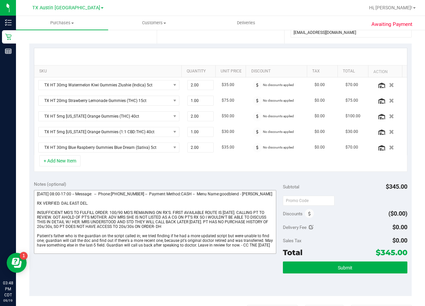
scroll to position [5, 0]
click at [91, 252] on textarea at bounding box center [155, 222] width 242 height 64
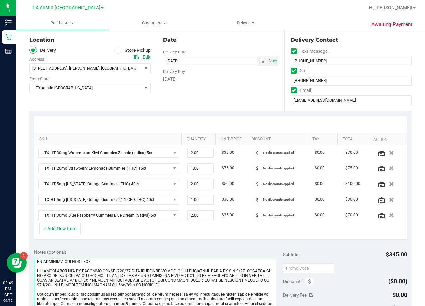
scroll to position [200, 0]
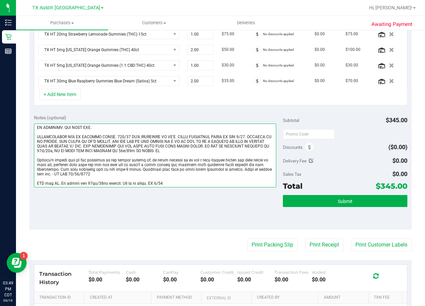
click at [144, 184] on textarea at bounding box center [155, 156] width 242 height 64
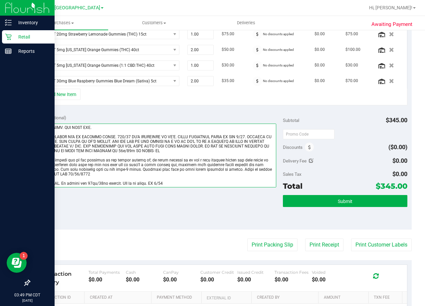
type textarea "Friday 09/12/2025 08:00-17:00 -- Message: -- Phone:8122401957 -- Payment Method…"
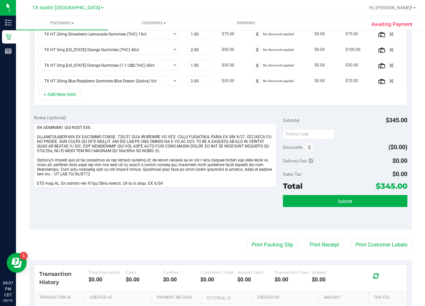
click at [245, 107] on div "SKU Quantity Unit Price Discount Tax Total Action TX HT 30mg Watermelon Kiwi Gu…" at bounding box center [220, 43] width 382 height 133
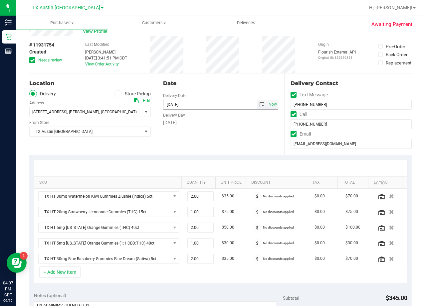
scroll to position [0, 0]
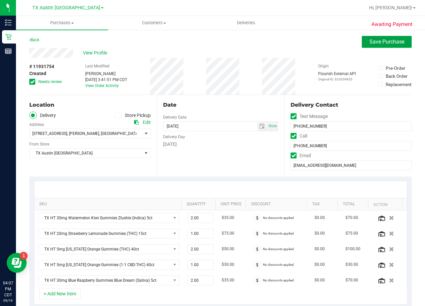
click at [276, 70] on purchase-details "Back Save Purchase View Profile # 11931754 Created Needs review Last Modified T…" at bounding box center [220, 305] width 382 height 539
click at [369, 42] on span "Save Purchase" at bounding box center [386, 42] width 35 height 6
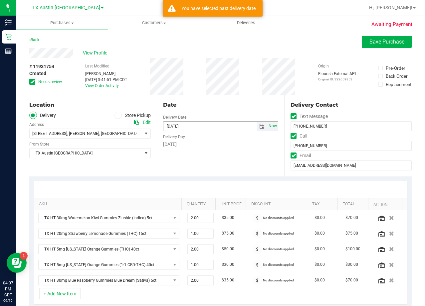
click at [271, 126] on span "Now" at bounding box center [272, 126] width 11 height 10
type input "[DATE]"
click at [374, 37] on button "Save Purchase" at bounding box center [387, 42] width 50 height 12
click at [248, 51] on div "View Profile" at bounding box center [207, 53] width 356 height 10
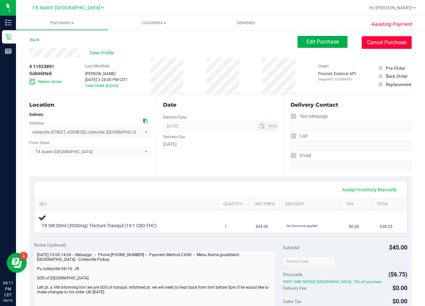
click at [375, 43] on button "Cancel Purchase" at bounding box center [387, 42] width 50 height 13
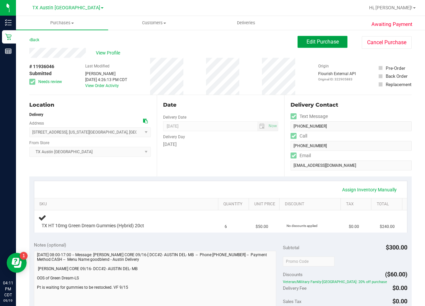
click at [320, 42] on span "Edit Purchase" at bounding box center [322, 42] width 32 height 6
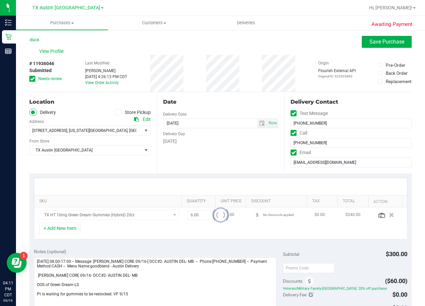
drag, startPoint x: 3, startPoint y: 13, endPoint x: 224, endPoint y: 108, distance: 240.5
click at [258, 106] on div "Date" at bounding box center [220, 102] width 115 height 8
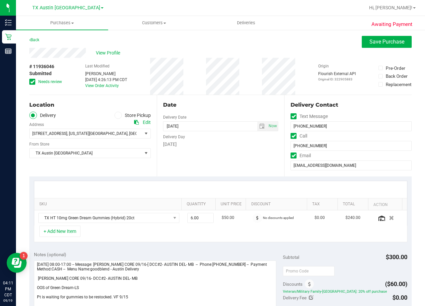
drag, startPoint x: 258, startPoint y: 84, endPoint x: 253, endPoint y: 85, distance: 5.7
click at [257, 84] on div "# 11936046 Submitted Needs review Last Modified [PERSON_NAME] [DATE] 4:26:13 PM…" at bounding box center [220, 76] width 382 height 37
click at [108, 53] on span "View Profile" at bounding box center [109, 53] width 27 height 7
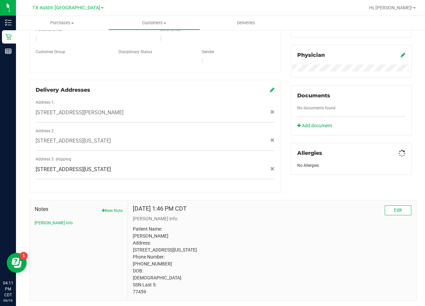
scroll to position [197, 0]
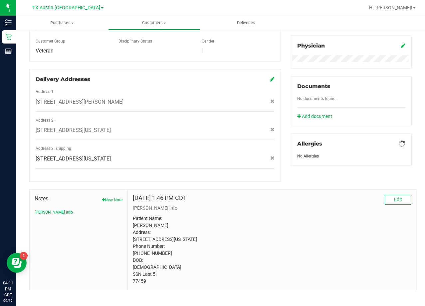
click at [143, 279] on p "Patient Name: Michael Carlyon Address: 2311 Quail Valley East Dr, Missouri City…" at bounding box center [272, 250] width 278 height 70
click at [142, 279] on p "Patient Name: Michael Carlyon Address: 2311 Quail Valley East Dr, Missouri City…" at bounding box center [272, 250] width 278 height 70
copy body "77459"
click at [246, 215] on p "Patient Name: Michael Carlyon Address: 2311 Quail Valley East Dr, Missouri City…" at bounding box center [272, 250] width 278 height 70
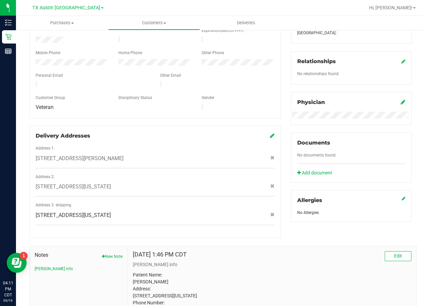
scroll to position [0, 0]
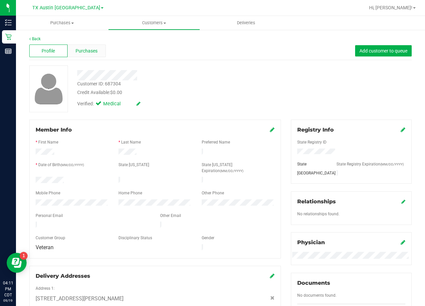
click at [84, 51] on span "Purchases" at bounding box center [87, 51] width 22 height 7
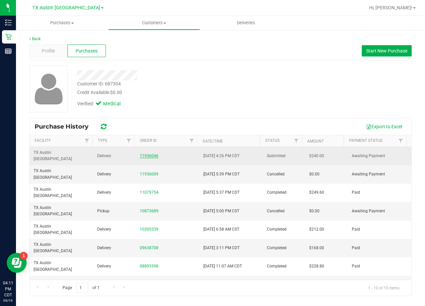
click at [151, 154] on link "11936046" at bounding box center [149, 156] width 19 height 5
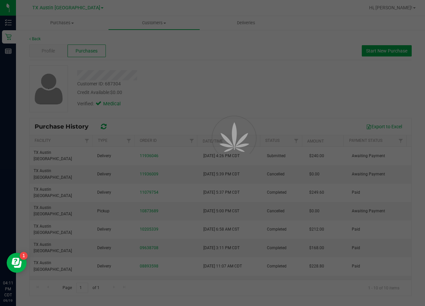
click at [192, 84] on div at bounding box center [212, 153] width 425 height 306
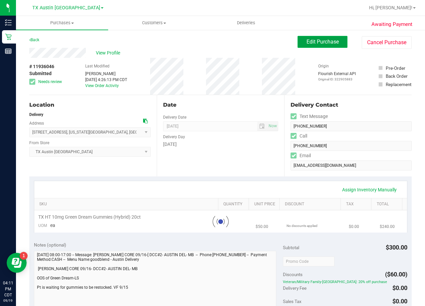
click at [301, 38] on button "Edit Purchase" at bounding box center [322, 42] width 50 height 12
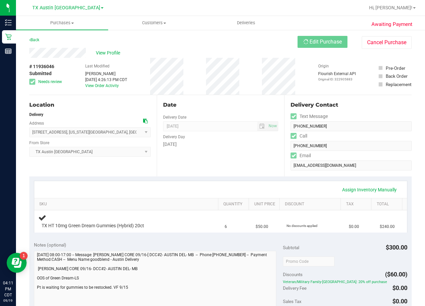
click at [229, 47] on div "Back Edit Purchase Cancel Purchase" at bounding box center [220, 42] width 382 height 12
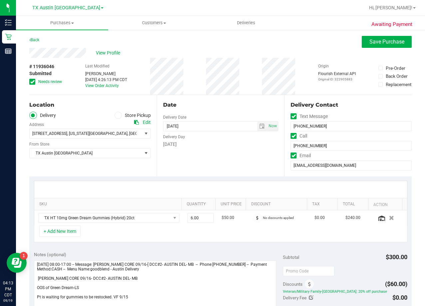
click at [225, 48] on div "View Profile" at bounding box center [220, 53] width 382 height 10
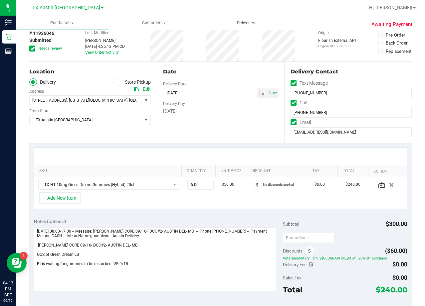
click at [136, 90] on icon at bounding box center [136, 89] width 5 height 5
click at [246, 132] on div "Date Delivery Date 09/16/2025 Now 09/16/2025 08:00 AM Now Delivery Day Tuesday" at bounding box center [220, 103] width 127 height 82
drag, startPoint x: 220, startPoint y: 119, endPoint x: 230, endPoint y: 115, distance: 10.9
click at [221, 119] on div "Date Delivery Date 09/16/2025 Now 09/16/2025 08:00 AM Now Delivery Day Tuesday" at bounding box center [220, 103] width 127 height 82
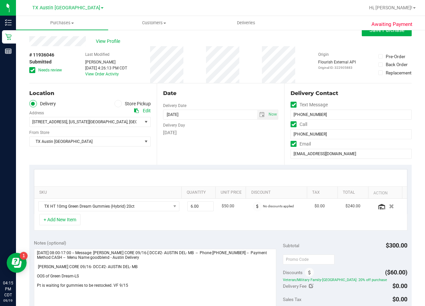
scroll to position [0, 0]
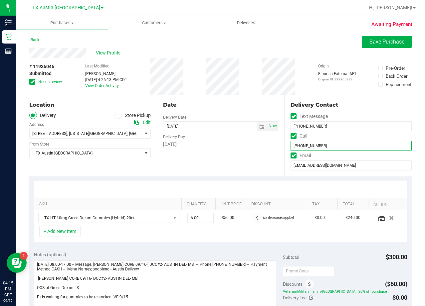
click at [310, 146] on input "(281) 723-2471" at bounding box center [350, 146] width 121 height 10
click at [252, 49] on div "View Profile" at bounding box center [220, 53] width 382 height 10
click at [262, 54] on div "View Profile" at bounding box center [220, 53] width 382 height 10
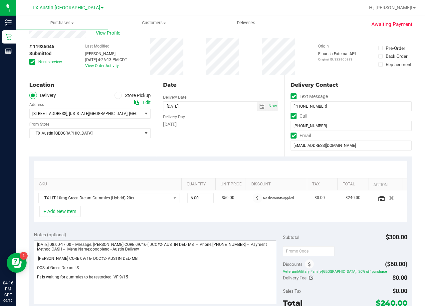
scroll to position [100, 0]
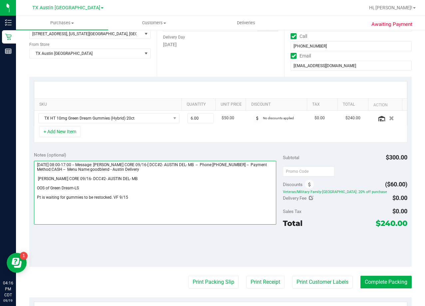
click at [177, 200] on textarea at bounding box center [155, 193] width 242 height 64
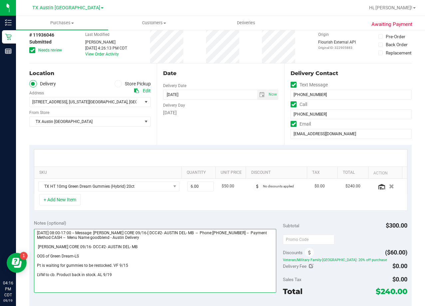
scroll to position [0, 0]
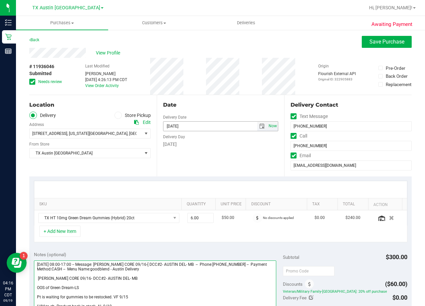
type textarea "Tuesday 09/16/2025 08:00-17:00 -- Message: HUSTON CORE 09/16-[ DCC#2- AUSTIN DE…"
click at [267, 128] on span "Now" at bounding box center [272, 126] width 11 height 10
type input "[DATE]"
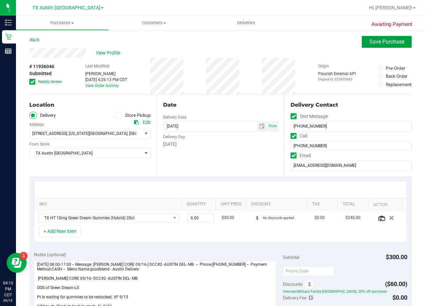
click at [363, 42] on button "Save Purchase" at bounding box center [387, 42] width 50 height 12
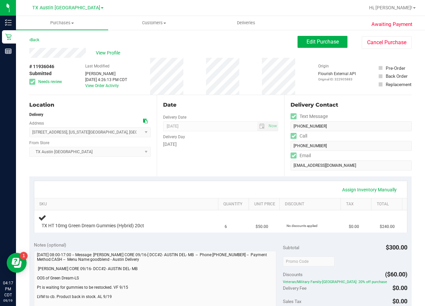
drag, startPoint x: 191, startPoint y: 91, endPoint x: 159, endPoint y: 34, distance: 65.2
click at [191, 89] on div "# 11936046 Submitted Needs review Last Modified Alexander Lawson Sep 15, 2025 4…" at bounding box center [220, 76] width 382 height 37
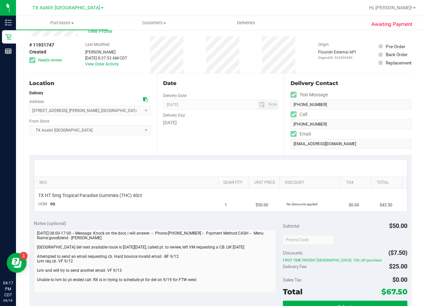
scroll to position [33, 0]
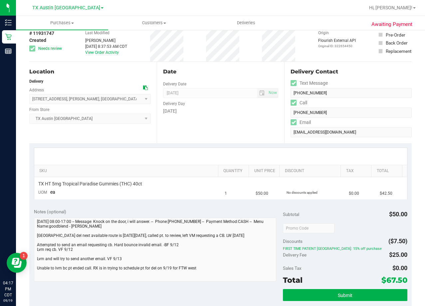
click at [239, 78] on div "Date Delivery Date [DATE] Now [DATE] 08:00 AM Now Delivery Day [DATE]" at bounding box center [220, 103] width 127 height 82
click at [274, 137] on div "Date Delivery Date [DATE] Now [DATE] 08:00 AM Now Delivery Day [DATE]" at bounding box center [220, 103] width 127 height 82
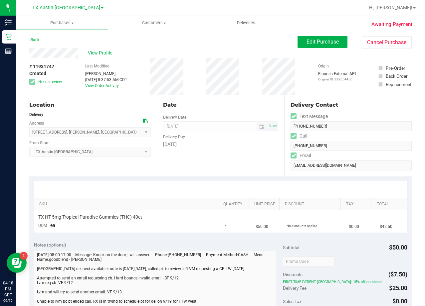
scroll to position [67, 0]
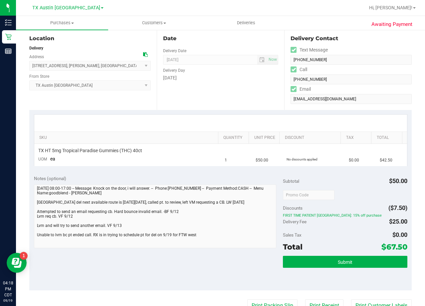
click at [231, 98] on div "Date Delivery Date [DATE] Now [DATE] 08:00 AM Now Delivery Day [DATE]" at bounding box center [220, 70] width 127 height 82
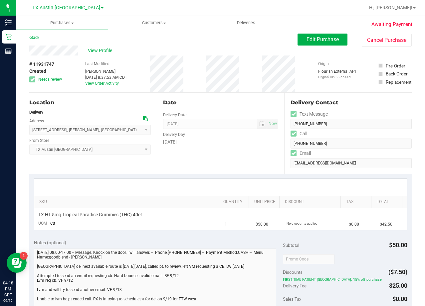
scroll to position [0, 0]
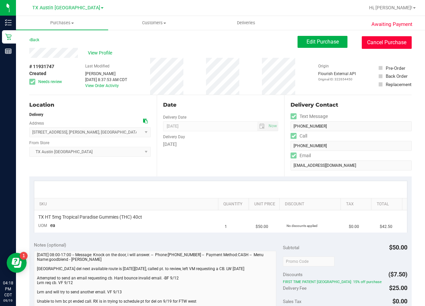
click at [383, 42] on button "Cancel Purchase" at bounding box center [387, 42] width 50 height 13
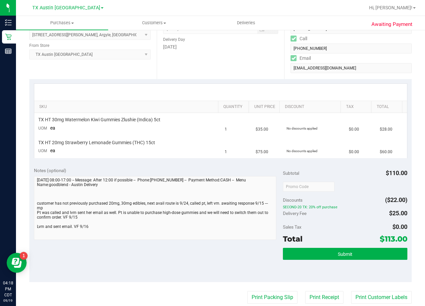
scroll to position [100, 0]
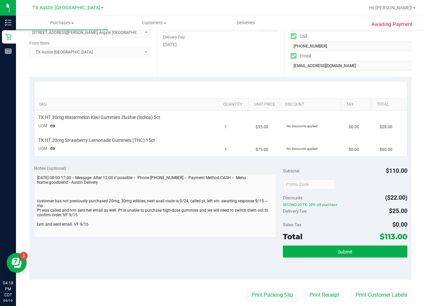
click at [185, 66] on div "Date Delivery Date [DATE] Now [DATE] 08:00 AM Now Delivery Day [DATE]" at bounding box center [220, 36] width 127 height 82
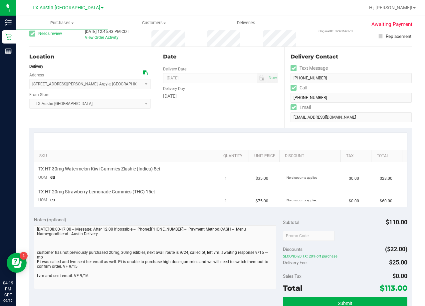
scroll to position [0, 0]
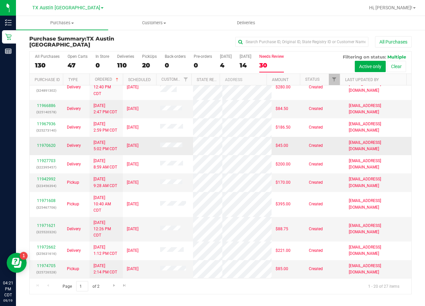
scroll to position [265, 0]
click at [113, 284] on span "Go to the next page" at bounding box center [113, 285] width 5 height 5
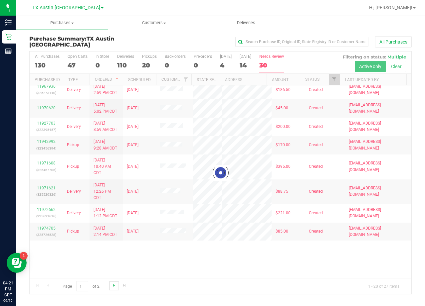
scroll to position [0, 0]
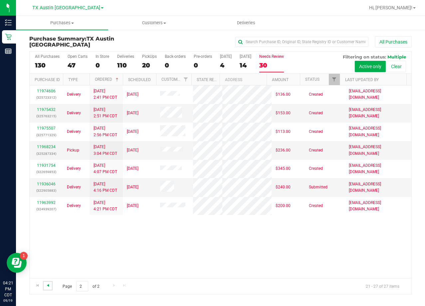
click at [50, 284] on span "Go to the previous page" at bounding box center [47, 285] width 5 height 5
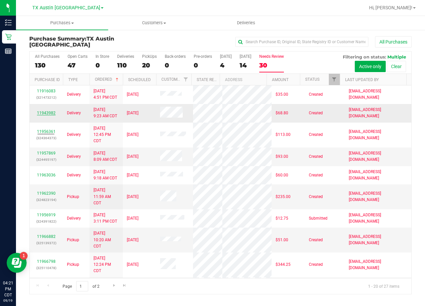
drag, startPoint x: 46, startPoint y: 118, endPoint x: 44, endPoint y: 121, distance: 3.7
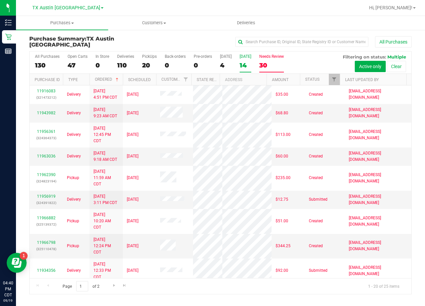
click at [245, 66] on div "14" at bounding box center [246, 66] width 12 height 8
click at [0, 0] on input "Tomorrow 14" at bounding box center [0, 0] width 0 height 0
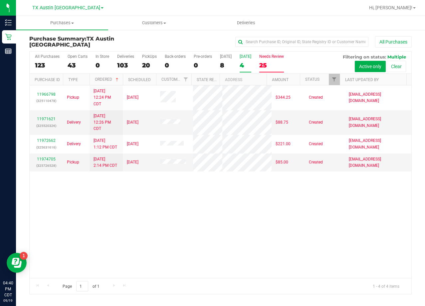
click at [270, 70] on label "Needs Review 25" at bounding box center [271, 63] width 25 height 18
click at [0, 0] on input "Needs Review 25" at bounding box center [0, 0] width 0 height 0
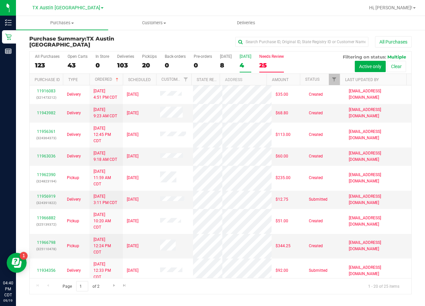
click at [240, 64] on div "4" at bounding box center [246, 66] width 12 height 8
click at [0, 0] on input "Tomorrow 4" at bounding box center [0, 0] width 0 height 0
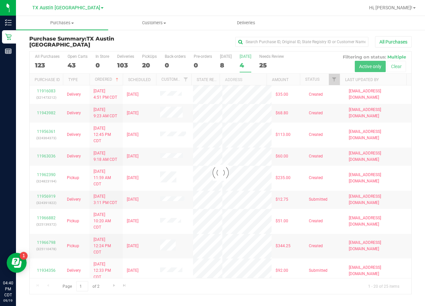
checkbox input "true"
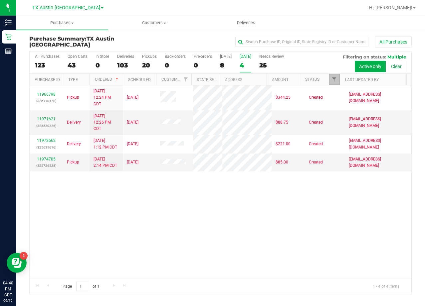
click at [337, 81] on link "Filter" at bounding box center [334, 79] width 11 height 11
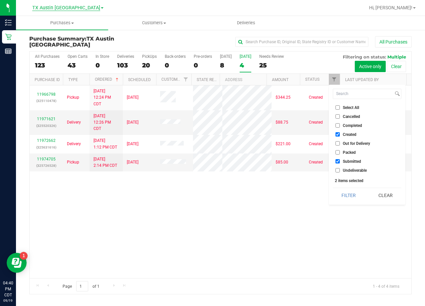
click at [72, 8] on span "TX Austin [GEOGRAPHIC_DATA]" at bounding box center [66, 8] width 68 height 6
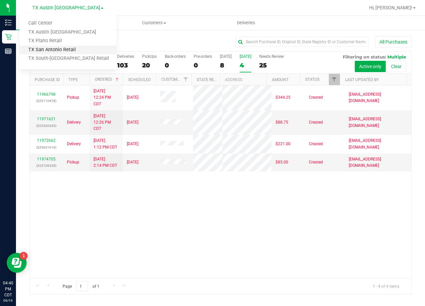
click at [71, 49] on link "TX San Antonio Retail" at bounding box center [67, 50] width 97 height 9
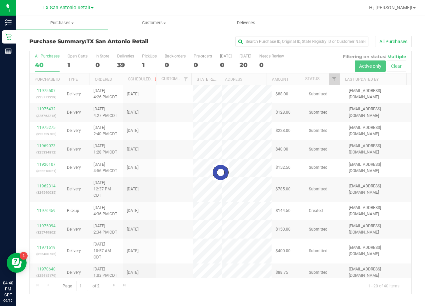
click at [243, 63] on div at bounding box center [221, 172] width 382 height 243
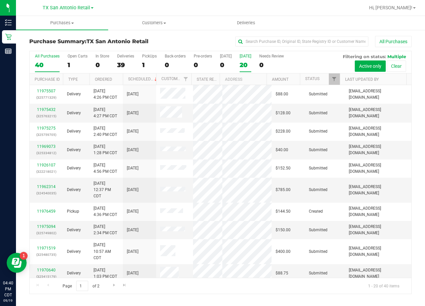
click at [243, 66] on div "20" at bounding box center [246, 65] width 12 height 8
click at [0, 0] on input "Tomorrow 20" at bounding box center [0, 0] width 0 height 0
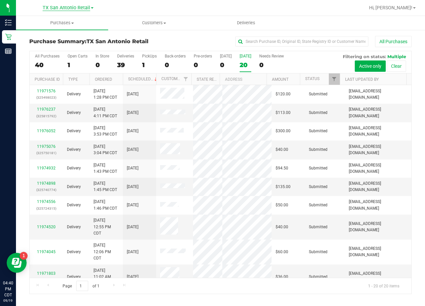
click at [63, 8] on span "TX San Antonio Retail" at bounding box center [67, 8] width 48 height 6
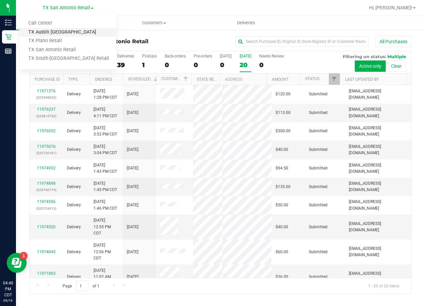
click at [63, 35] on link "TX Austin [GEOGRAPHIC_DATA]" at bounding box center [67, 32] width 97 height 9
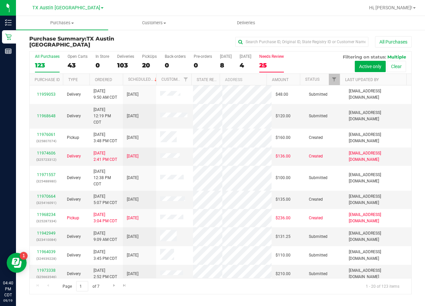
click at [273, 62] on div "25" at bounding box center [271, 66] width 25 height 8
click at [0, 0] on input "Needs Review 25" at bounding box center [0, 0] width 0 height 0
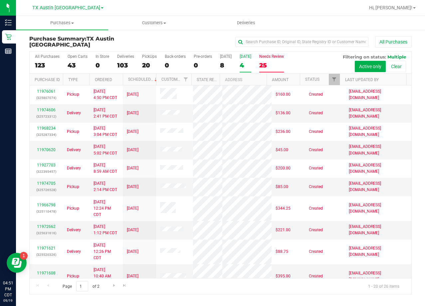
click at [244, 54] on div "Tomorrow" at bounding box center [246, 56] width 12 height 5
click at [0, 0] on input "Tomorrow 4" at bounding box center [0, 0] width 0 height 0
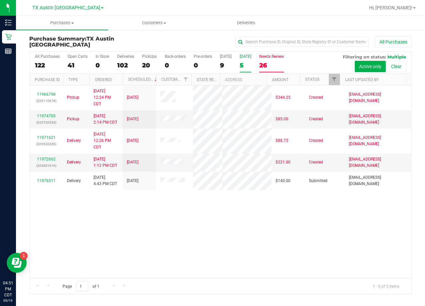
click at [267, 67] on div "26" at bounding box center [271, 66] width 25 height 8
click at [0, 0] on input "Needs Review 26" at bounding box center [0, 0] width 0 height 0
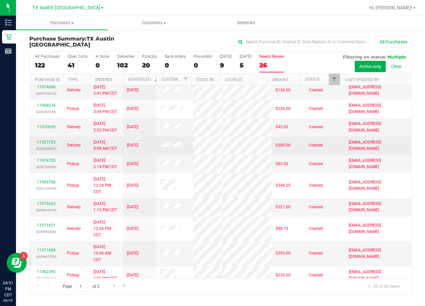
scroll to position [33, 0]
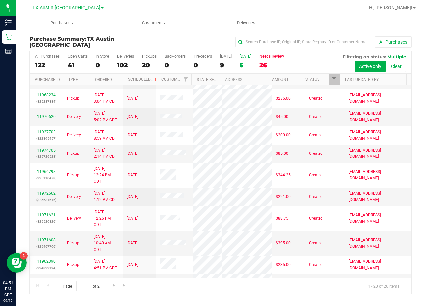
click at [250, 60] on label "Tomorrow 5" at bounding box center [246, 63] width 12 height 18
click at [0, 0] on input "Tomorrow 5" at bounding box center [0, 0] width 0 height 0
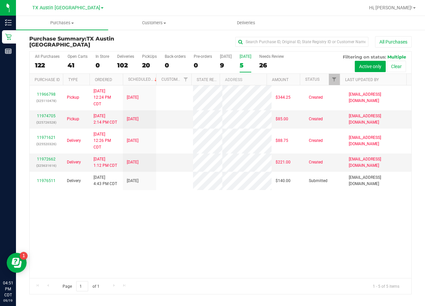
scroll to position [0, 0]
click at [269, 62] on div "26" at bounding box center [271, 66] width 25 height 8
click at [0, 0] on input "Needs Review 26" at bounding box center [0, 0] width 0 height 0
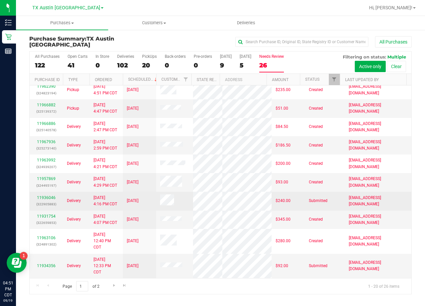
scroll to position [258, 0]
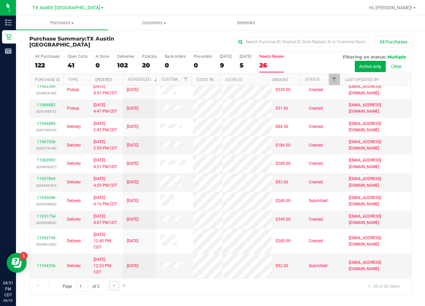
click at [110, 286] on link "Go to the next page" at bounding box center [114, 285] width 10 height 9
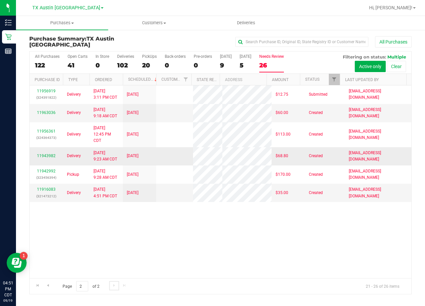
scroll to position [0, 0]
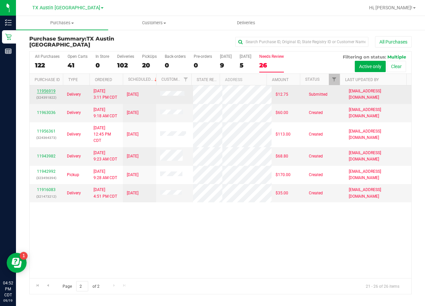
click at [45, 91] on link "11956919" at bounding box center [46, 91] width 19 height 5
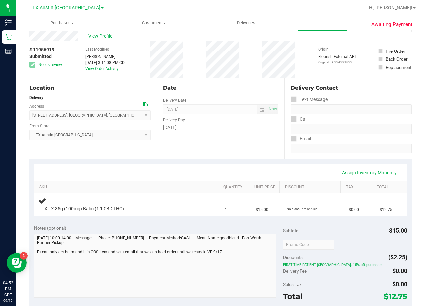
scroll to position [33, 0]
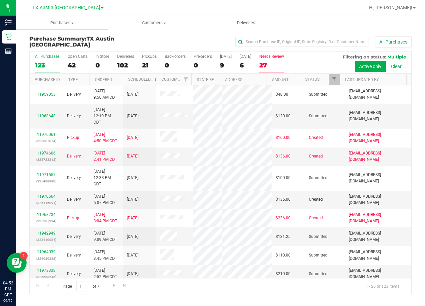
click at [273, 65] on div "27" at bounding box center [271, 66] width 25 height 8
click at [0, 0] on input "Needs Review 27" at bounding box center [0, 0] width 0 height 0
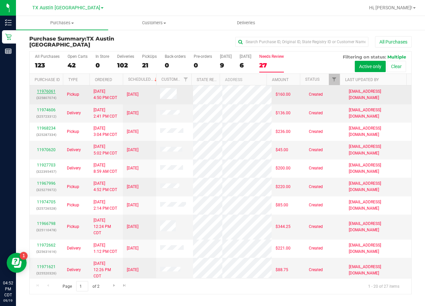
click at [46, 93] on link "11976061" at bounding box center [46, 91] width 19 height 5
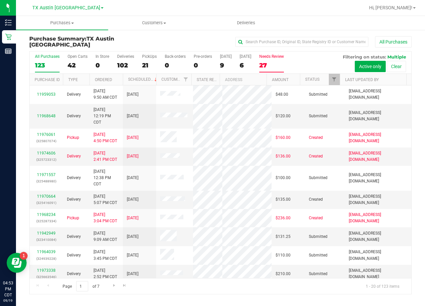
click at [266, 63] on div "27" at bounding box center [271, 66] width 25 height 8
click at [0, 0] on input "Needs Review 27" at bounding box center [0, 0] width 0 height 0
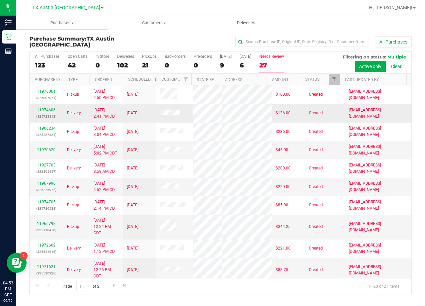
click at [43, 108] on link "11974606" at bounding box center [46, 110] width 19 height 5
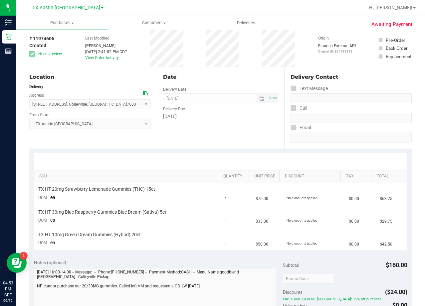
scroll to position [67, 0]
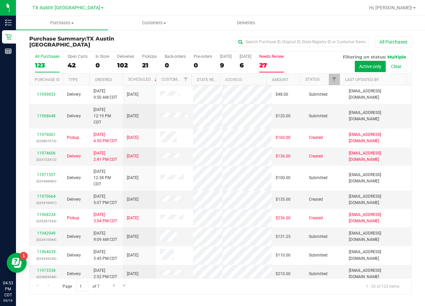
click at [273, 60] on label "Needs Review 27" at bounding box center [271, 63] width 25 height 18
click at [0, 0] on input "Needs Review 27" at bounding box center [0, 0] width 0 height 0
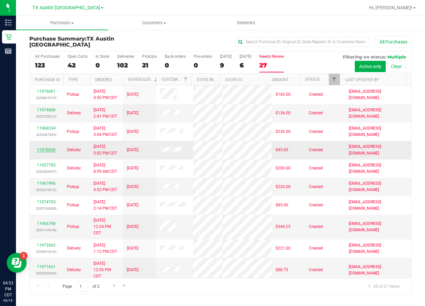
click at [53, 152] on link "11970620" at bounding box center [46, 150] width 19 height 5
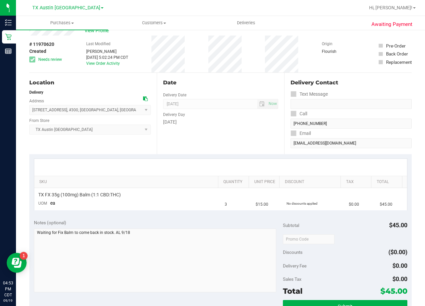
scroll to position [33, 0]
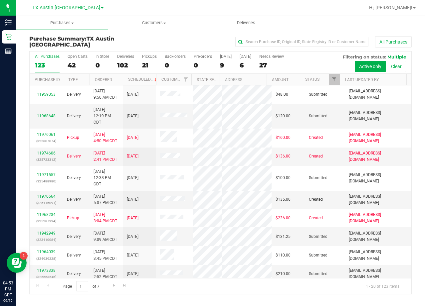
click at [66, 3] on div "TX Austin DC Call Center TX Austin DC TX Plano Retail TX San Antonio Retail TX …" at bounding box center [67, 8] width 97 height 10
click at [66, 6] on span "TX Austin [GEOGRAPHIC_DATA]" at bounding box center [66, 8] width 68 height 6
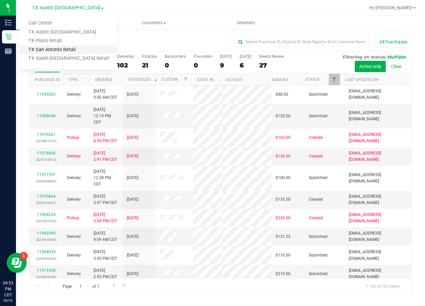
click at [70, 53] on link "TX San Antonio Retail" at bounding box center [67, 50] width 97 height 9
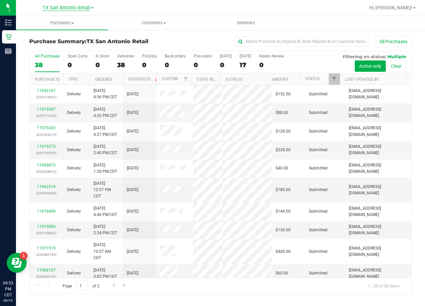
click at [70, 7] on span "TX San Antonio Retail" at bounding box center [67, 8] width 48 height 6
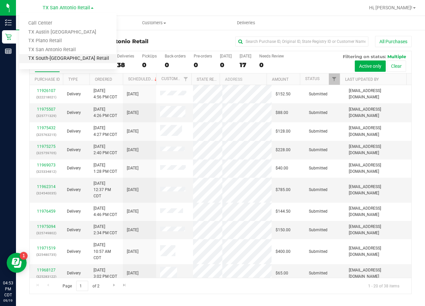
click at [67, 61] on link "TX South-[GEOGRAPHIC_DATA] Retail" at bounding box center [67, 58] width 97 height 9
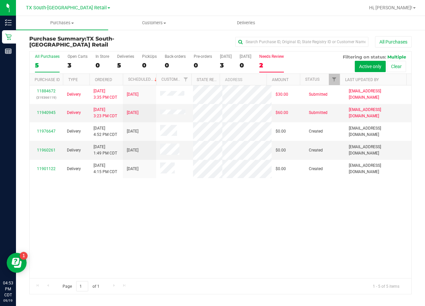
click at [267, 58] on div "Needs Review" at bounding box center [271, 56] width 25 height 5
click at [0, 0] on input "Needs Review 2" at bounding box center [0, 0] width 0 height 0
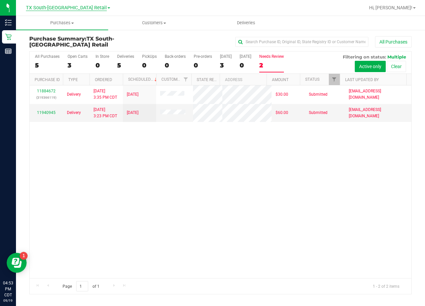
click at [58, 9] on span "TX South-[GEOGRAPHIC_DATA] Retail" at bounding box center [66, 8] width 81 height 6
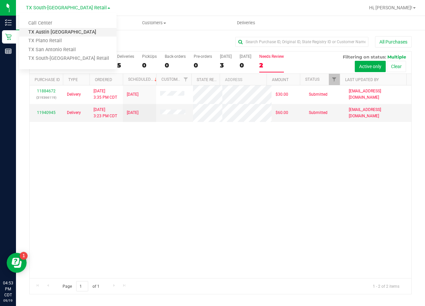
click at [58, 31] on link "TX Austin [GEOGRAPHIC_DATA]" at bounding box center [67, 32] width 97 height 9
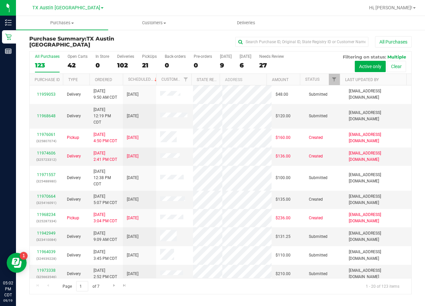
click at [228, 44] on div "All Purchases" at bounding box center [284, 41] width 255 height 11
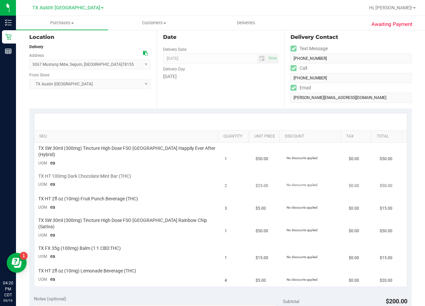
scroll to position [67, 0]
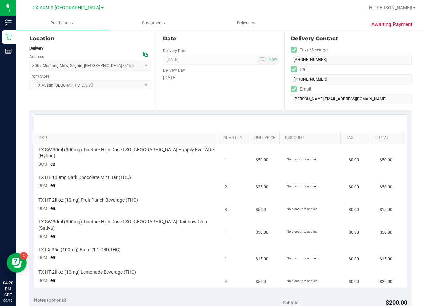
click at [275, 64] on div "Date Delivery Date [DATE] Now [DATE] 08:00 AM Now Delivery Day [DATE]" at bounding box center [220, 70] width 127 height 82
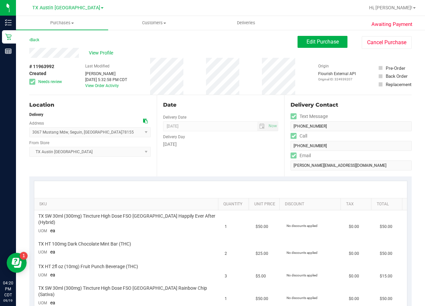
click at [257, 62] on div "# 11963992 Created Needs review Last Modified [PERSON_NAME] [DATE] 5:32:58 PM C…" at bounding box center [220, 76] width 382 height 37
click at [248, 69] on div "# 11963992 Created Needs review Last Modified [PERSON_NAME] [DATE] 5:32:58 PM C…" at bounding box center [220, 76] width 382 height 37
click at [309, 42] on span "Edit Purchase" at bounding box center [322, 42] width 32 height 6
click at [233, 46] on div "Back Edit Purchase Cancel Purchase" at bounding box center [220, 42] width 382 height 12
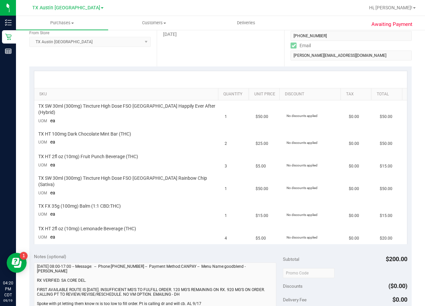
scroll to position [133, 0]
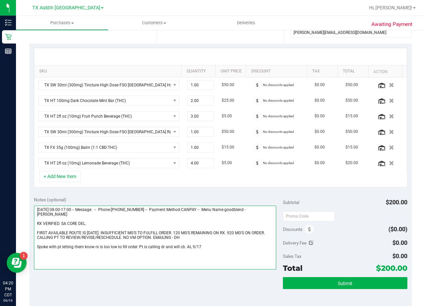
click at [211, 245] on textarea at bounding box center [155, 238] width 242 height 64
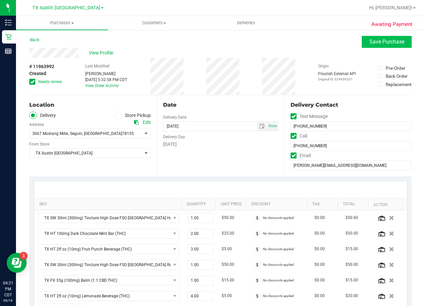
type textarea "[DATE] 08:00-17:00 -- Message: -- Phone:[PHONE_NUMBER] -- Payment Method:CANPAY…"
click at [378, 44] on span "Save Purchase" at bounding box center [386, 42] width 35 height 6
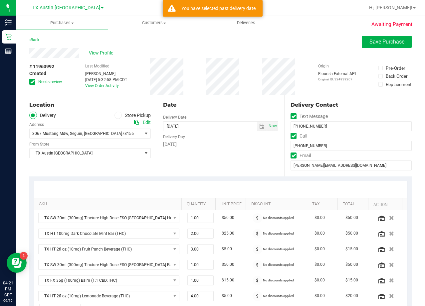
click at [269, 46] on div "Back Save Purchase" at bounding box center [220, 42] width 382 height 12
click at [272, 125] on span "Now" at bounding box center [272, 126] width 11 height 10
type input "[DATE]"
click at [375, 43] on span "Save Purchase" at bounding box center [386, 42] width 35 height 6
drag, startPoint x: 254, startPoint y: 49, endPoint x: 245, endPoint y: 86, distance: 38.0
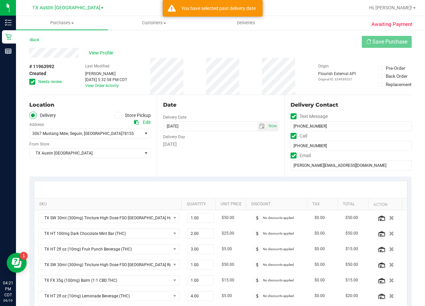
click at [254, 49] on div "View Profile" at bounding box center [220, 53] width 382 height 10
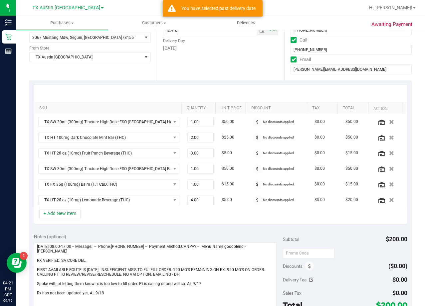
scroll to position [100, 0]
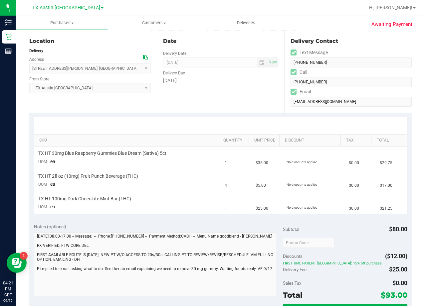
scroll to position [67, 0]
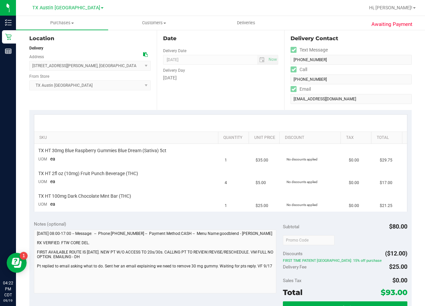
click at [230, 105] on div "Date Delivery Date [DATE] Now [DATE] 08:00 AM Now Delivery Day [DATE]" at bounding box center [220, 70] width 127 height 82
click at [220, 94] on div "Date Delivery Date [DATE] Now [DATE] 08:00 AM Now Delivery Day [DATE]" at bounding box center [220, 70] width 127 height 82
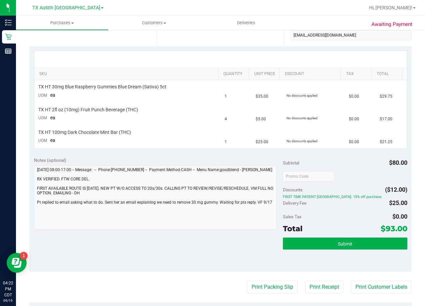
scroll to position [133, 0]
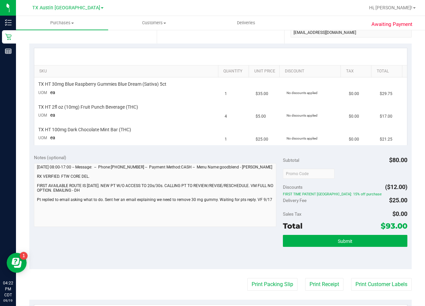
click at [231, 56] on div at bounding box center [220, 56] width 373 height 17
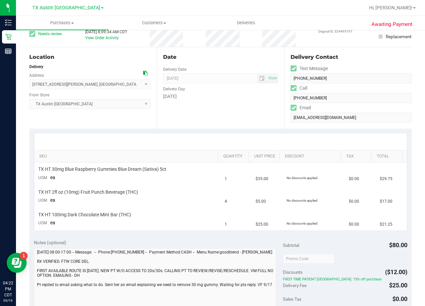
scroll to position [0, 0]
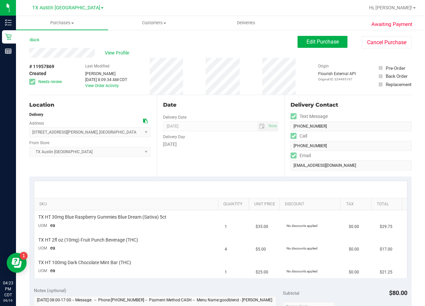
click at [247, 93] on div "# 11957869 Created Needs review Last Modified [PERSON_NAME] [DATE] 8:09:34 AM C…" at bounding box center [220, 76] width 382 height 37
click at [306, 39] on span "Edit Purchase" at bounding box center [322, 42] width 32 height 6
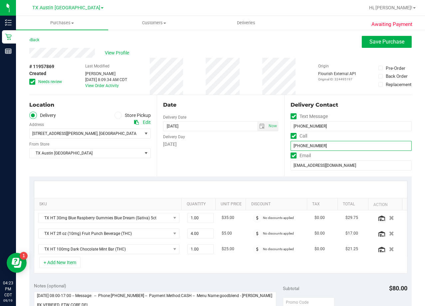
click at [304, 148] on input "[PHONE_NUMBER]" at bounding box center [350, 146] width 121 height 10
click at [136, 122] on icon at bounding box center [136, 122] width 5 height 5
click at [306, 144] on input "[PHONE_NUMBER]" at bounding box center [350, 146] width 121 height 10
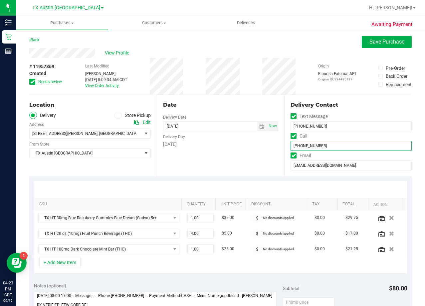
click at [306, 144] on input "[PHONE_NUMBER]" at bounding box center [350, 146] width 121 height 10
drag, startPoint x: 227, startPoint y: 108, endPoint x: 218, endPoint y: 109, distance: 8.7
click at [227, 108] on div "Date" at bounding box center [220, 105] width 115 height 8
click at [260, 172] on div "Date Delivery Date [DATE] Now [DATE] 08:00 AM Now Delivery Day [DATE]" at bounding box center [220, 136] width 127 height 82
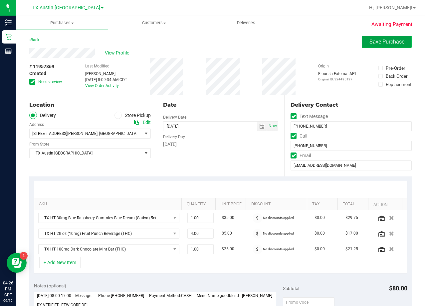
click at [369, 39] on span "Save Purchase" at bounding box center [386, 42] width 35 height 6
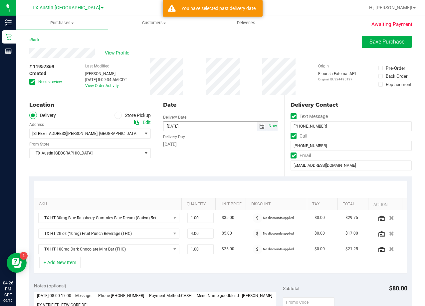
click at [271, 126] on span "Now" at bounding box center [272, 126] width 11 height 10
type input "[DATE]"
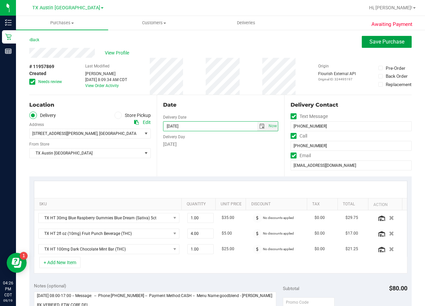
click at [369, 41] on span "Save Purchase" at bounding box center [386, 42] width 35 height 6
click at [289, 50] on div "View Profile" at bounding box center [220, 53] width 382 height 10
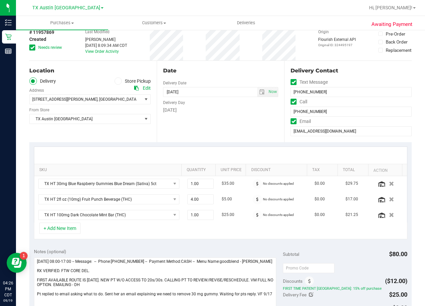
scroll to position [67, 0]
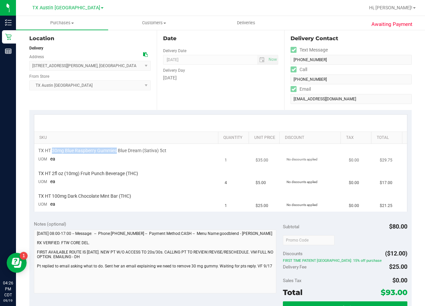
drag, startPoint x: 117, startPoint y: 150, endPoint x: 53, endPoint y: 151, distance: 64.2
click at [53, 151] on span "TX HT 30mg Blue Raspberry Gummies Blue Dream (Sativa) 5ct" at bounding box center [102, 151] width 128 height 6
copy span "30mg Blue Raspberry Gummies"
click at [224, 91] on div "Date Delivery Date [DATE] Now [DATE] 08:00 AM Now Delivery Day [DATE]" at bounding box center [220, 70] width 127 height 82
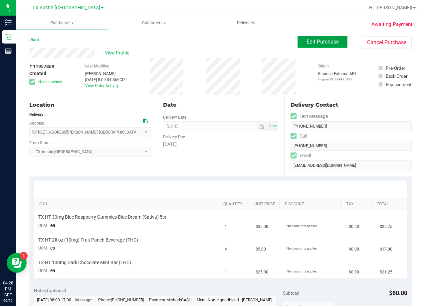
click at [313, 43] on span "Edit Purchase" at bounding box center [322, 42] width 32 height 6
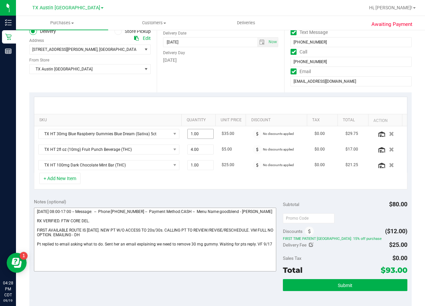
scroll to position [100, 0]
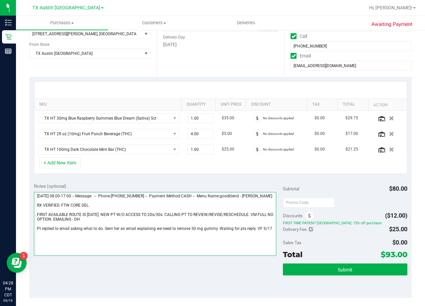
click at [269, 235] on textarea at bounding box center [155, 224] width 242 height 64
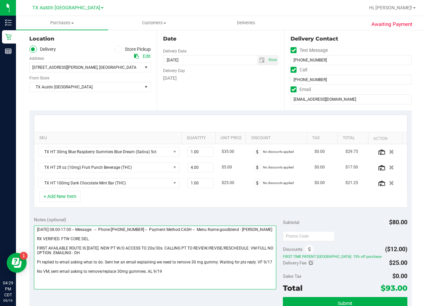
scroll to position [0, 0]
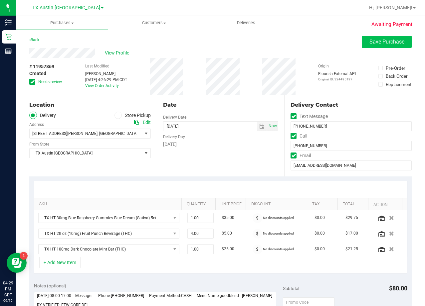
type textarea "[DATE] 08:00-17:00 -- Message: -- Phone:[PHONE_NUMBER] -- Payment Method:CASH -…"
click at [369, 46] on button "Save Purchase" at bounding box center [387, 42] width 50 height 12
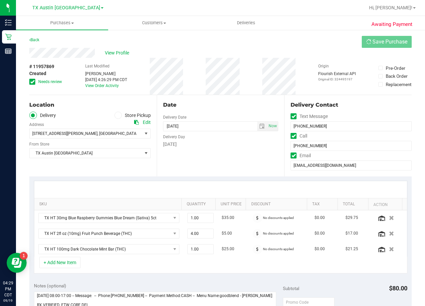
click at [259, 66] on div "# 11957869 Created Needs review Last Modified [PERSON_NAME] [DATE] 4:26:29 PM C…" at bounding box center [220, 76] width 382 height 37
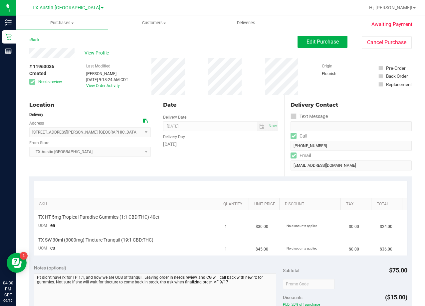
drag, startPoint x: 245, startPoint y: 93, endPoint x: 245, endPoint y: 98, distance: 4.4
click at [245, 93] on div "# 11963036 Created Needs review Last Modified [PERSON_NAME] [DATE] 9:18:24 AM C…" at bounding box center [220, 76] width 382 height 37
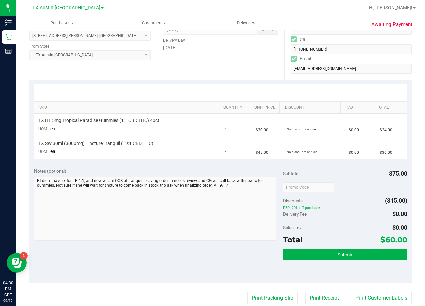
scroll to position [100, 0]
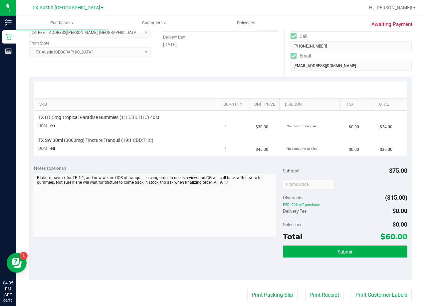
click at [203, 60] on div "Date Delivery Date [DATE] Now [DATE] 08:00 AM Now Delivery Day [DATE]" at bounding box center [220, 36] width 127 height 82
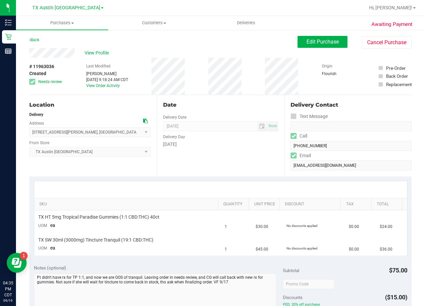
scroll to position [33, 0]
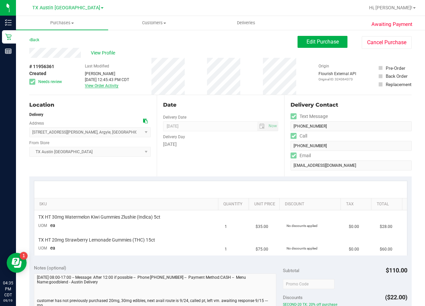
click at [108, 85] on link "View Order Activity" at bounding box center [102, 85] width 34 height 5
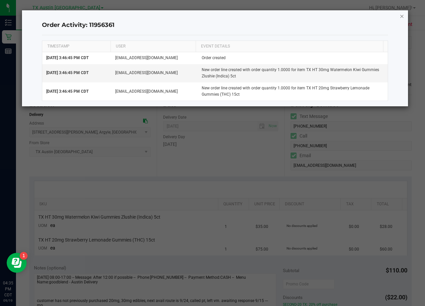
click at [402, 17] on icon "button" at bounding box center [402, 16] width 5 height 8
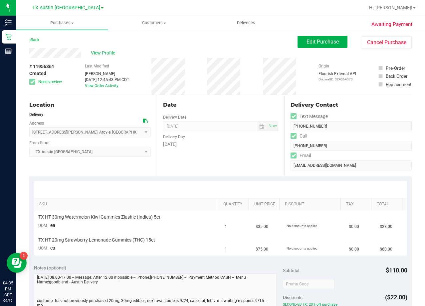
click at [210, 107] on div "Date" at bounding box center [220, 105] width 115 height 8
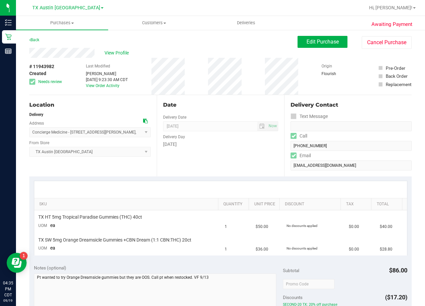
scroll to position [67, 0]
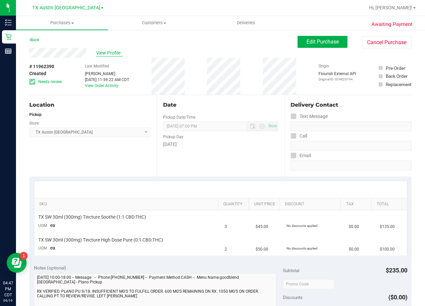
click at [108, 51] on span "View Profile" at bounding box center [109, 53] width 27 height 7
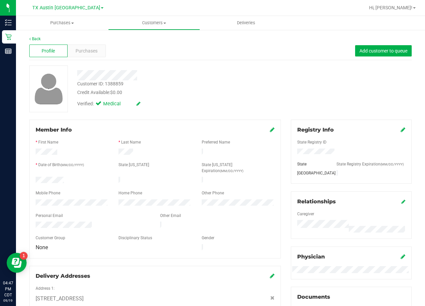
click at [242, 108] on div "Verified: Medical" at bounding box center [170, 103] width 196 height 15
click at [95, 55] on div "Purchases" at bounding box center [87, 51] width 38 height 13
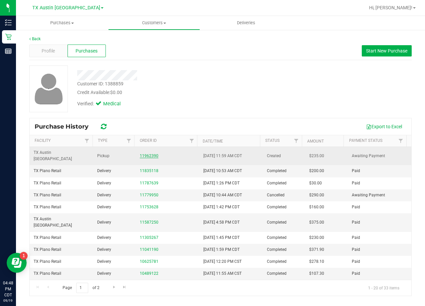
click at [149, 154] on link "11962390" at bounding box center [149, 156] width 19 height 5
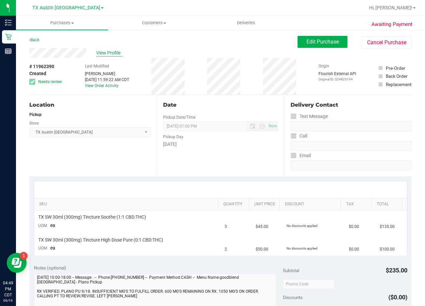
click at [109, 53] on span "View Profile" at bounding box center [109, 53] width 27 height 7
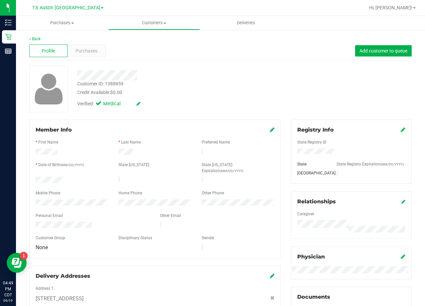
click at [181, 107] on div "Verified: Medical" at bounding box center [170, 103] width 196 height 15
click at [81, 56] on div "Purchases" at bounding box center [87, 51] width 38 height 13
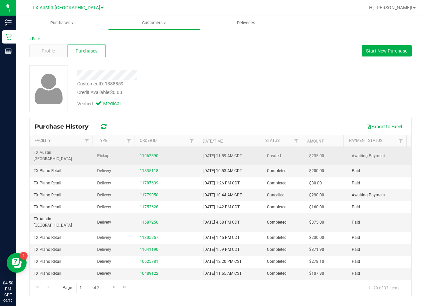
click at [151, 153] on div "11962390" at bounding box center [168, 156] width 56 height 6
click at [148, 154] on link "11962390" at bounding box center [149, 156] width 19 height 5
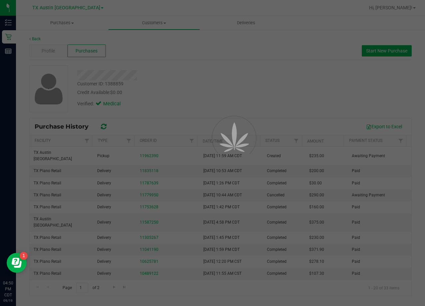
click at [176, 85] on div at bounding box center [212, 153] width 425 height 306
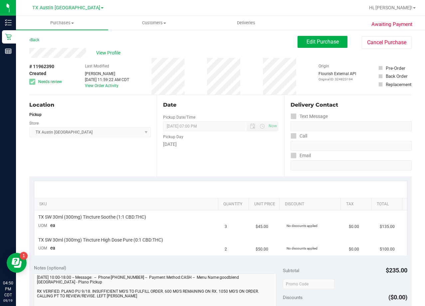
click at [262, 95] on div "Date Pickup Date/Time 09/18/2025 Now 09/18/2025 07:00 PM Now Pickup Day Thursday" at bounding box center [220, 136] width 127 height 82
click at [306, 43] on span "Edit Purchase" at bounding box center [322, 42] width 32 height 6
drag, startPoint x: 214, startPoint y: 33, endPoint x: 213, endPoint y: 37, distance: 4.3
click at [214, 33] on div "Awaiting Payment Back Edit Purchase Cancel Purchase View Profile # 11962390 Cre…" at bounding box center [220, 291] width 409 height 524
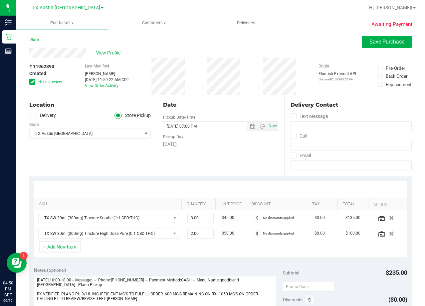
click at [231, 43] on div "Back Save Purchase" at bounding box center [220, 42] width 382 height 12
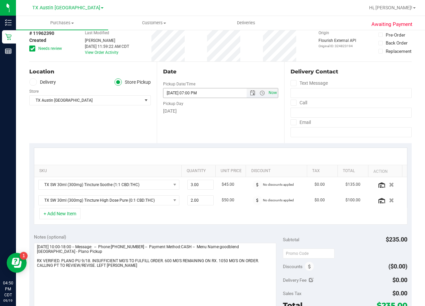
click at [267, 93] on span "Now" at bounding box center [272, 93] width 11 height 10
type input "09/19/2025 04:50 PM"
click at [239, 69] on div "Date" at bounding box center [220, 72] width 115 height 8
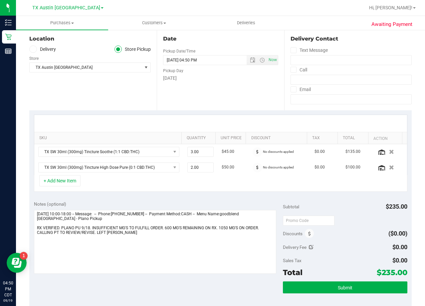
scroll to position [67, 0]
click at [242, 191] on div "+ Add New Item" at bounding box center [220, 183] width 373 height 17
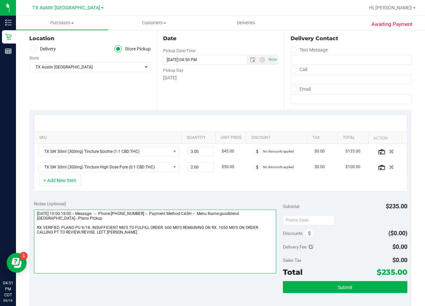
click at [165, 240] on textarea at bounding box center [155, 242] width 242 height 64
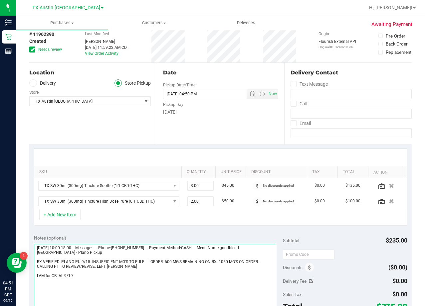
scroll to position [0, 0]
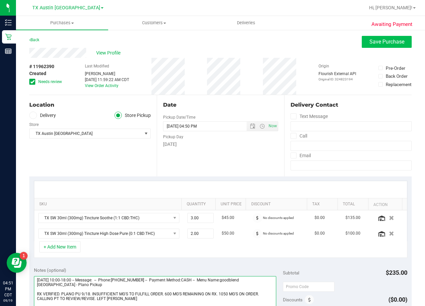
type textarea "Thursday 09/18/2025 10:00-18:00 -- Message: -- Phone:4695838393 -- Payment Meth…"
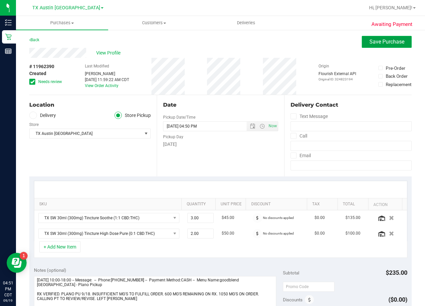
click at [374, 39] on span "Save Purchase" at bounding box center [386, 42] width 35 height 6
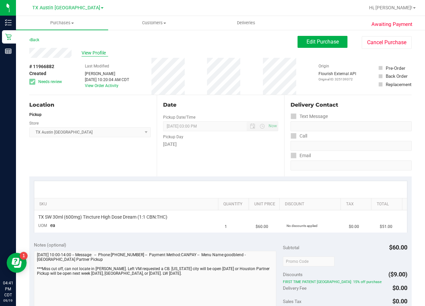
click at [104, 56] on span "View Profile" at bounding box center [95, 53] width 27 height 7
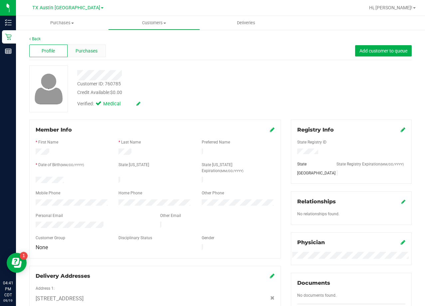
click at [88, 56] on div "Purchases" at bounding box center [87, 51] width 38 height 13
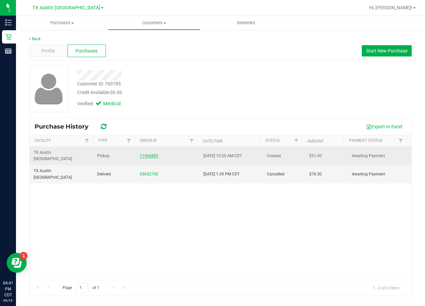
click at [143, 154] on link "11966882" at bounding box center [149, 156] width 19 height 5
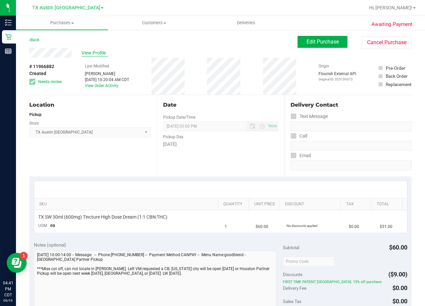
click at [100, 53] on span "View Profile" at bounding box center [95, 53] width 27 height 7
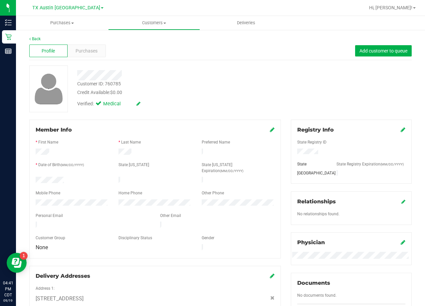
click at [264, 60] on div "Profile Purchases Add customer to queue" at bounding box center [220, 51] width 382 height 18
click at [288, 95] on div "Customer ID: 760785 Credit Available: $0.00 Verified: Medical" at bounding box center [220, 89] width 392 height 47
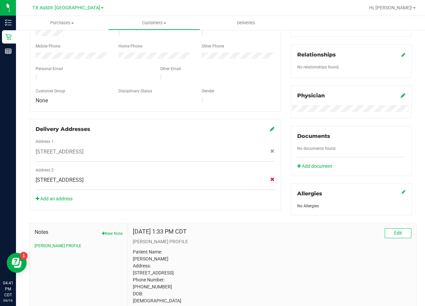
scroll to position [192, 0]
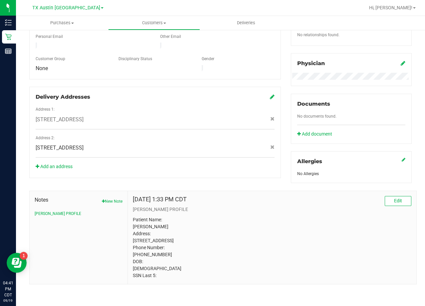
click at [233, 191] on div "[DATE] 1:33 PM CDT Edit [PERSON_NAME] PROFILE Patient Name: [PERSON_NAME] Addre…" at bounding box center [272, 237] width 288 height 93
click at [154, 254] on p "Patient Name: [PERSON_NAME] Address: [STREET_ADDRESS] Phone Number: [PHONE_NUMB…" at bounding box center [272, 248] width 278 height 63
click at [154, 254] on p "Patient Name: Chloe Fuller Address: 4306 Waterfall Cv Pasadena, TX, 77505 Phone…" at bounding box center [272, 248] width 278 height 63
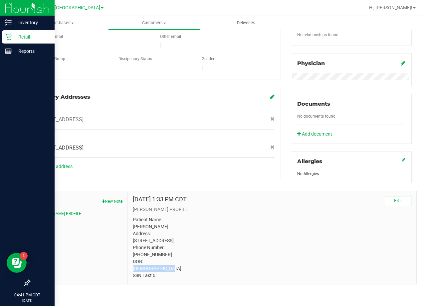
copy p "(832) 998-5518"
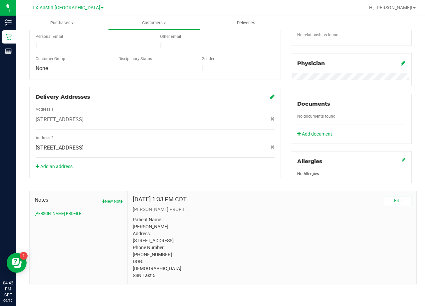
click at [270, 217] on p "Patient Name: Chloe Fuller Address: 4306 Waterfall Cv Pasadena, TX, 77505 Phone…" at bounding box center [272, 248] width 278 height 63
click at [169, 242] on p "Patient Name: Chloe Fuller Address: 4306 Waterfall Cv Pasadena, TX, 77505 Phone…" at bounding box center [272, 248] width 278 height 63
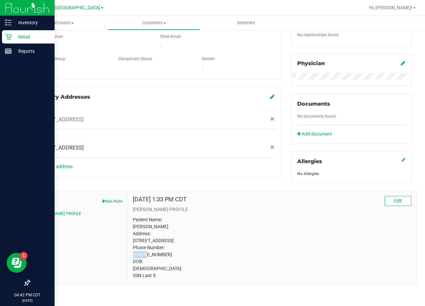
copy p "77505"
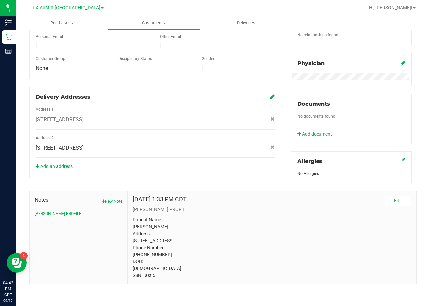
drag, startPoint x: 277, startPoint y: 234, endPoint x: 273, endPoint y: 235, distance: 4.8
click at [277, 234] on p "Patient Name: Chloe Fuller Address: 4306 Waterfall Cv Pasadena, TX, 77505 Phone…" at bounding box center [272, 248] width 278 height 63
click at [266, 155] on div "Member Info * First Name * Last Name Preferred Name * Date of Birth (MM/DD/YYYY…" at bounding box center [220, 112] width 392 height 344
click at [285, 206] on p "CURT PROFILE" at bounding box center [272, 209] width 278 height 7
click at [148, 236] on p "Patient Name: Chloe Fuller Address: 4306 Waterfall Cv Pasadena, TX, 77505 Phone…" at bounding box center [272, 248] width 278 height 63
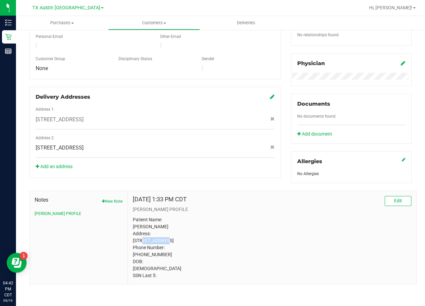
click at [148, 236] on p "Patient Name: Chloe Fuller Address: 4306 Waterfall Cv Pasadena, TX, 77505 Phone…" at bounding box center [272, 248] width 278 height 63
copy p "4306 Waterfall Cv"
click at [249, 231] on p "Patient Name: Chloe Fuller Address: 4306 Waterfall Cv Pasadena, TX, 77505 Phone…" at bounding box center [272, 248] width 278 height 63
click at [140, 241] on p "Patient Name: Chloe Fuller Address: 4306 Waterfall Cv Pasadena, TX, 77505 Phone…" at bounding box center [272, 248] width 278 height 63
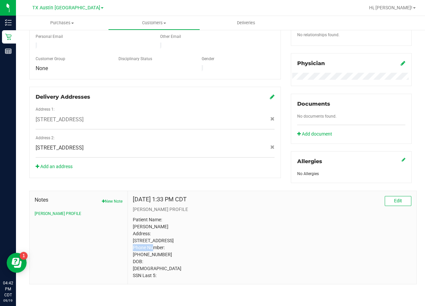
click at [140, 241] on p "Patient Name: Chloe Fuller Address: 4306 Waterfall Cv Pasadena, TX, 77505 Phone…" at bounding box center [272, 248] width 278 height 63
copy p "Pasadena"
click at [272, 217] on p "Patient Name: Chloe Fuller Address: 4306 Waterfall Cv Pasadena, TX, 77505 Phone…" at bounding box center [272, 248] width 278 height 63
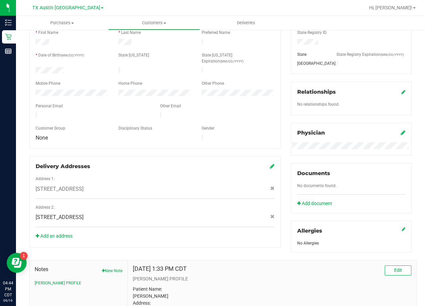
scroll to position [0, 0]
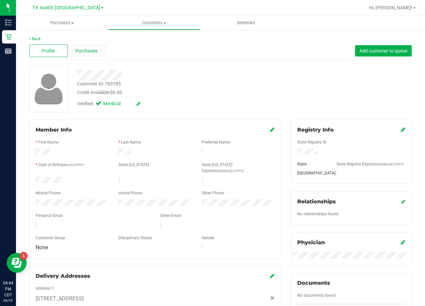
click at [83, 52] on span "Purchases" at bounding box center [87, 51] width 22 height 7
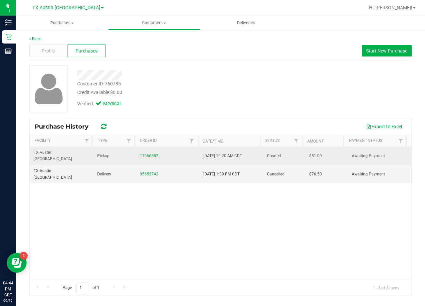
click at [142, 154] on link "11966882" at bounding box center [149, 156] width 19 height 5
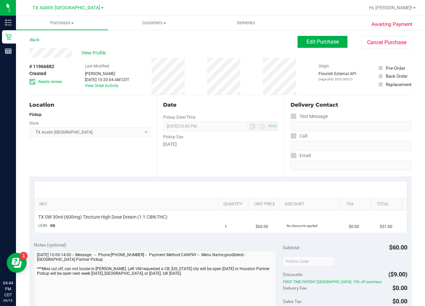
click at [245, 149] on div "Date Pickup Date/Time 09/18/2025 Now 09/18/2025 03:00 PM Now Pickup Day Thursday" at bounding box center [220, 136] width 127 height 82
click at [301, 42] on button "Edit Purchase" at bounding box center [322, 42] width 50 height 12
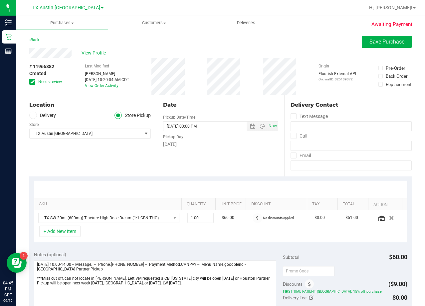
click at [221, 149] on div "Date Pickup Date/Time 09/18/2025 Now 09/18/2025 03:00 PM Now Pickup Day Thursday" at bounding box center [220, 136] width 127 height 82
click at [214, 104] on div "Date" at bounding box center [220, 105] width 115 height 8
click at [215, 109] on div "Date" at bounding box center [220, 105] width 115 height 8
click at [227, 151] on div "Date Pickup Date/Time 09/18/2025 Now 09/18/2025 03:00 PM Now Pickup Day Thursday" at bounding box center [220, 136] width 127 height 82
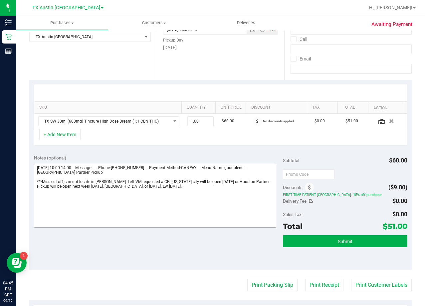
scroll to position [100, 0]
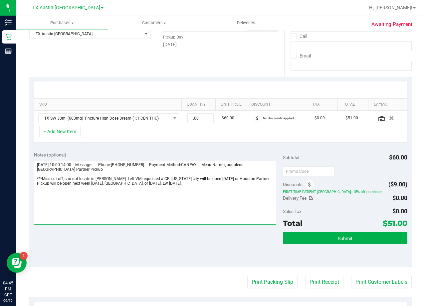
click at [163, 193] on textarea at bounding box center [155, 193] width 242 height 64
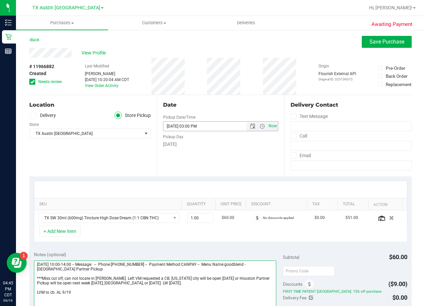
type textarea "Thursday 09/18/2025 10:00-14:00 -- Message: -- Phone:8329985518 -- Payment Meth…"
click at [267, 127] on span "Now" at bounding box center [272, 126] width 11 height 10
type input "09/19/2025 04:45 PM"
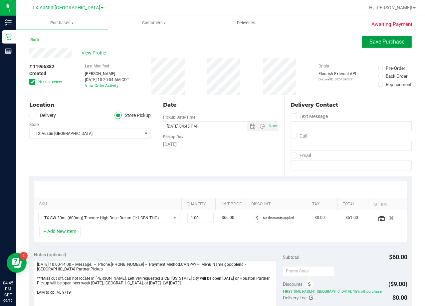
click at [366, 45] on button "Save Purchase" at bounding box center [387, 42] width 50 height 12
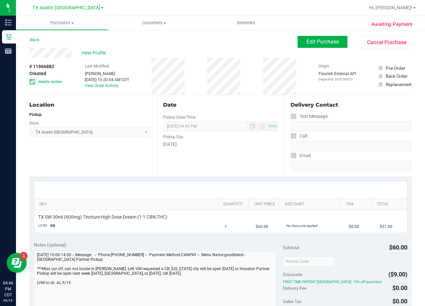
drag, startPoint x: 240, startPoint y: 103, endPoint x: 207, endPoint y: 89, distance: 35.5
click at [238, 102] on div "Date" at bounding box center [220, 105] width 115 height 8
click at [97, 56] on span "View Profile" at bounding box center [95, 53] width 27 height 7
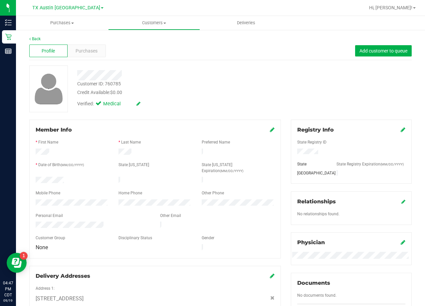
click at [250, 74] on div at bounding box center [170, 75] width 196 height 10
click at [89, 49] on span "Purchases" at bounding box center [87, 51] width 22 height 7
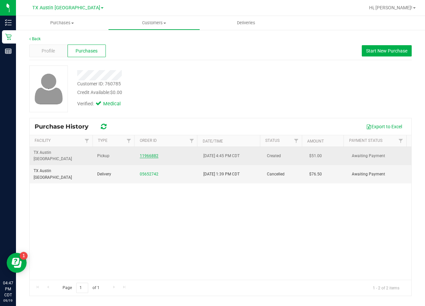
click at [148, 154] on link "11966882" at bounding box center [149, 156] width 19 height 5
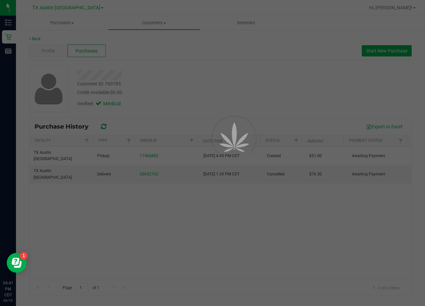
click at [198, 86] on div at bounding box center [212, 153] width 425 height 306
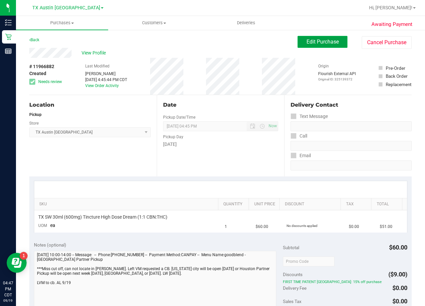
click at [317, 40] on span "Edit Purchase" at bounding box center [322, 42] width 32 height 6
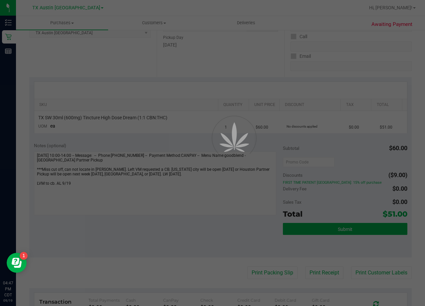
scroll to position [100, 0]
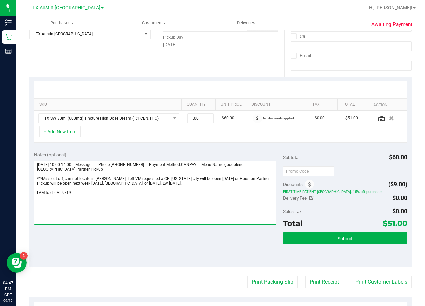
click at [55, 193] on textarea at bounding box center [155, 193] width 242 height 64
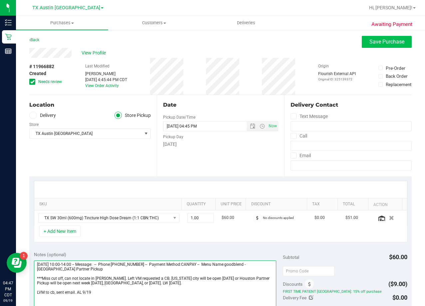
type textarea "Thursday 09/18/2025 10:00-14:00 -- Message: -- Phone:8329985518 -- Payment Meth…"
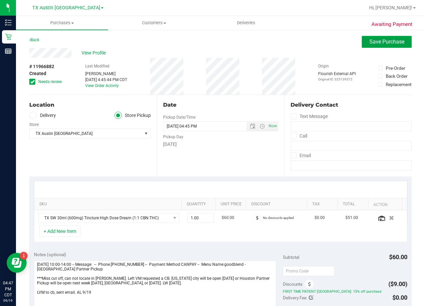
click at [374, 37] on button "Save Purchase" at bounding box center [387, 42] width 50 height 12
click at [265, 58] on div "View Profile # 11966882 Created Needs review Last Modified Alexander Lawson Sep…" at bounding box center [220, 71] width 382 height 47
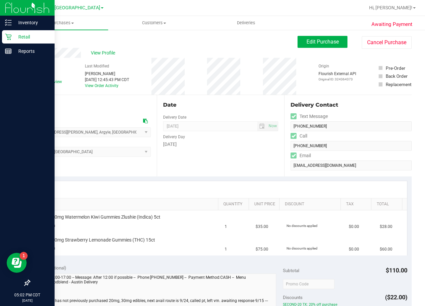
click at [14, 38] on p "Retail" at bounding box center [32, 37] width 40 height 8
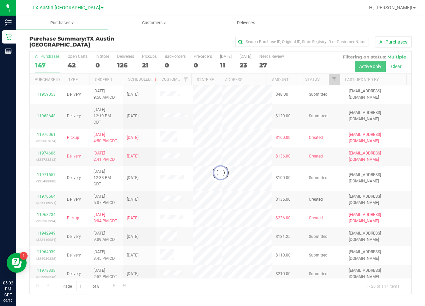
click at [218, 43] on div "All Purchases" at bounding box center [284, 41] width 255 height 11
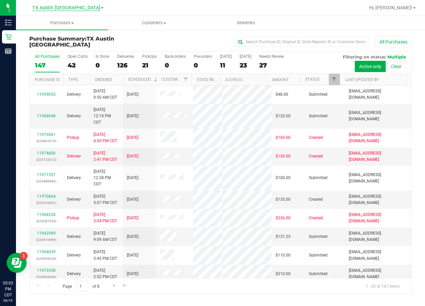
click at [67, 9] on span "TX Austin [GEOGRAPHIC_DATA]" at bounding box center [66, 8] width 68 height 6
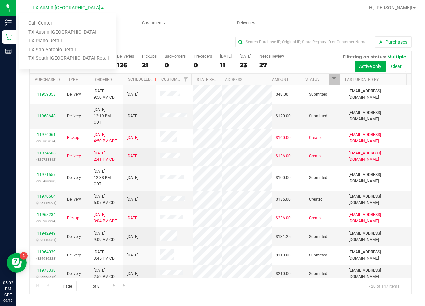
click at [62, 19] on ul "Call Center [GEOGRAPHIC_DATA] [GEOGRAPHIC_DATA] [GEOGRAPHIC_DATA] [GEOGRAPHIC_D…" at bounding box center [67, 41] width 97 height 56
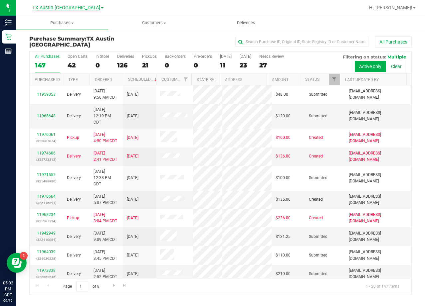
click at [69, 7] on span "TX Austin [GEOGRAPHIC_DATA]" at bounding box center [66, 8] width 68 height 6
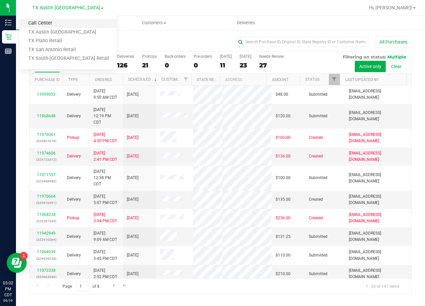
click at [55, 24] on link "Call Center" at bounding box center [67, 23] width 97 height 9
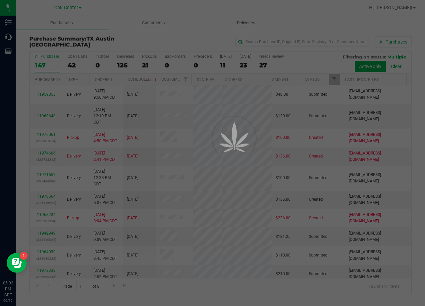
click at [13, 41] on div "Call Center" at bounding box center [9, 36] width 14 height 13
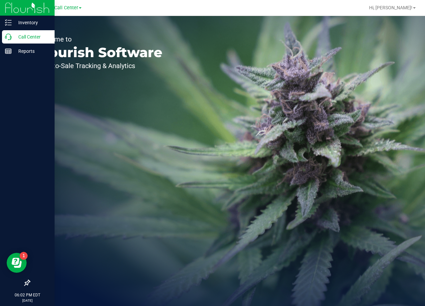
click at [15, 37] on p "Call Center" at bounding box center [32, 37] width 40 height 8
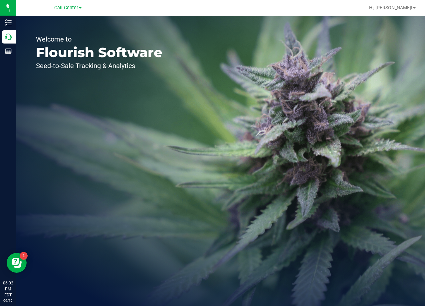
click at [104, 57] on p "Flourish Software" at bounding box center [99, 52] width 126 height 13
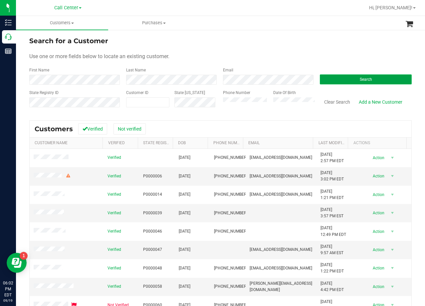
click at [330, 81] on button "Search" at bounding box center [366, 80] width 92 height 10
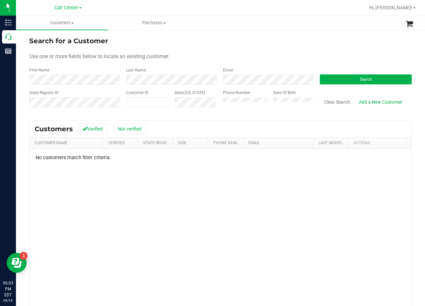
click at [249, 52] on form "Search for a Customer Use one or more fields below to locate an existing custom…" at bounding box center [220, 75] width 382 height 78
click at [326, 103] on button "Clear Search" at bounding box center [337, 101] width 35 height 11
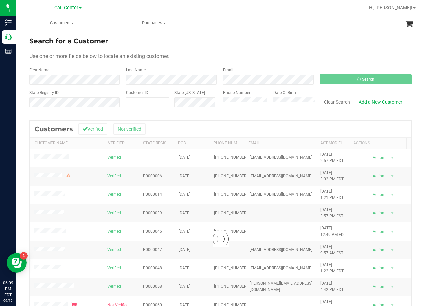
click at [280, 58] on div "Use one or more fields below to locate an existing customer." at bounding box center [220, 57] width 382 height 8
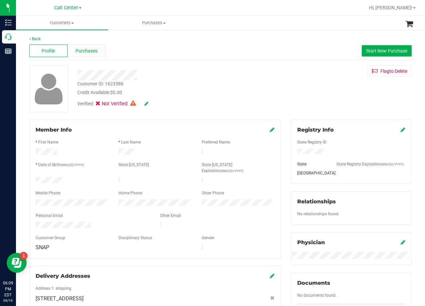
click at [94, 48] on span "Purchases" at bounding box center [87, 51] width 22 height 7
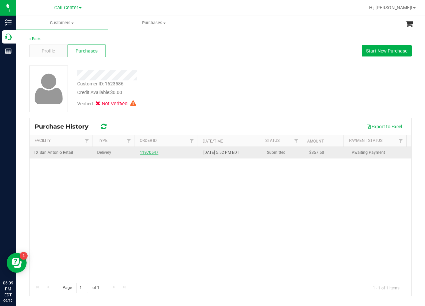
click at [147, 152] on link "11970547" at bounding box center [149, 152] width 19 height 5
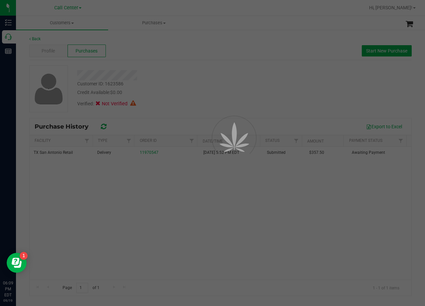
click at [188, 66] on div at bounding box center [212, 153] width 425 height 306
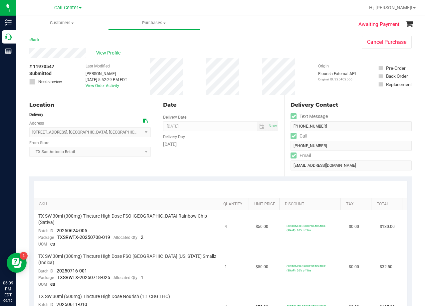
click at [253, 47] on div "Back Cancel Purchase" at bounding box center [220, 42] width 382 height 12
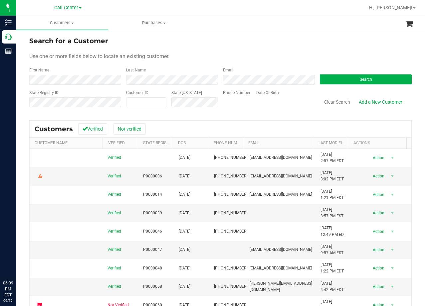
click at [240, 108] on div "Phone Number" at bounding box center [237, 102] width 28 height 24
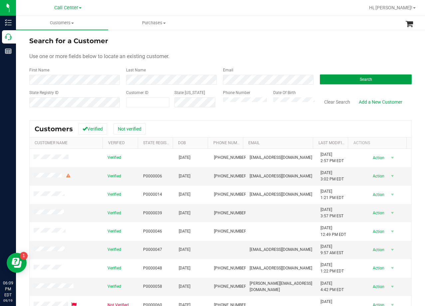
click at [333, 81] on button "Search" at bounding box center [366, 80] width 92 height 10
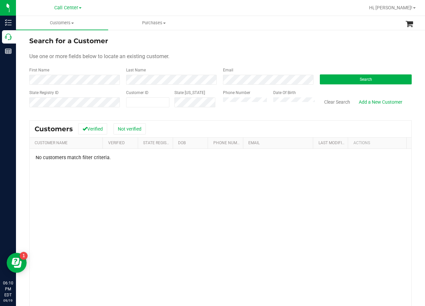
click at [240, 50] on form "Search for a Customer Use one or more fields below to locate an existing custom…" at bounding box center [220, 75] width 382 height 78
click at [273, 68] on div "Email" at bounding box center [266, 76] width 97 height 18
click at [360, 96] on link "Add a New Customer" at bounding box center [380, 101] width 52 height 11
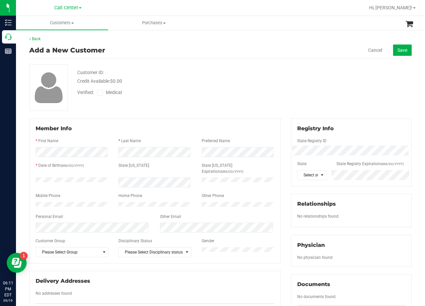
click at [256, 93] on div "Verified: Medical" at bounding box center [170, 92] width 196 height 15
click at [251, 85] on div "Verified: Medical" at bounding box center [170, 92] width 196 height 15
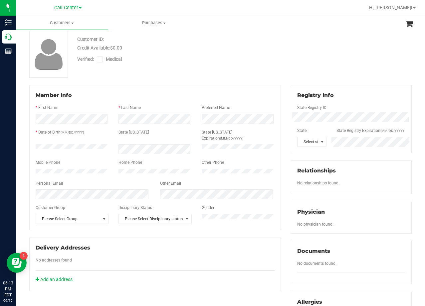
click at [101, 60] on icon at bounding box center [100, 60] width 4 height 0
click at [0, 0] on input "Medical" at bounding box center [0, 0] width 0 height 0
click at [255, 47] on div "Credit Available: $0.00" at bounding box center [170, 48] width 186 height 7
drag, startPoint x: 342, startPoint y: 36, endPoint x: 267, endPoint y: 100, distance: 98.4
click at [335, 44] on div "Customer ID: Credit Available: $0.00 Verified: Medical" at bounding box center [220, 54] width 392 height 47
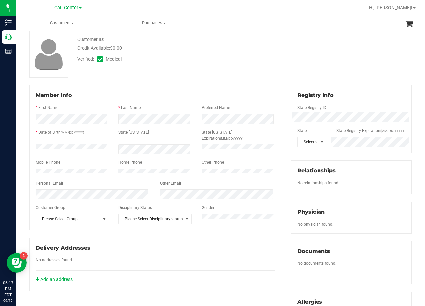
click at [67, 175] on div at bounding box center [155, 177] width 239 height 5
click at [365, 5] on div at bounding box center [241, 7] width 245 height 13
drag, startPoint x: 326, startPoint y: 48, endPoint x: 314, endPoint y: 57, distance: 15.7
click at [326, 48] on div "Customer ID: Credit Available: $0.00 Verified: Medical" at bounding box center [220, 54] width 392 height 47
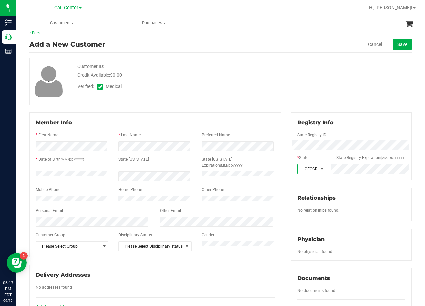
scroll to position [0, 0]
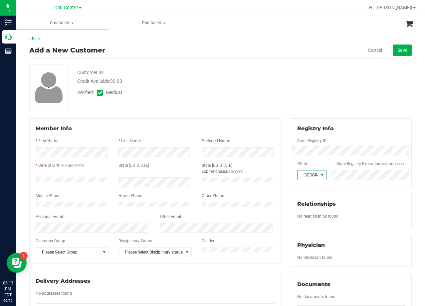
click at [186, 83] on div "Credit Available: $0.00" at bounding box center [170, 81] width 186 height 7
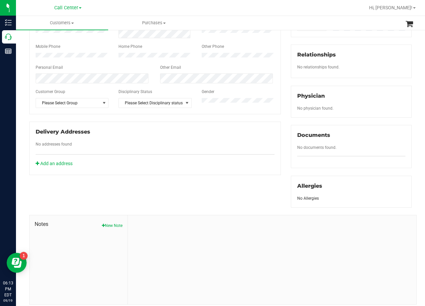
scroll to position [176, 0]
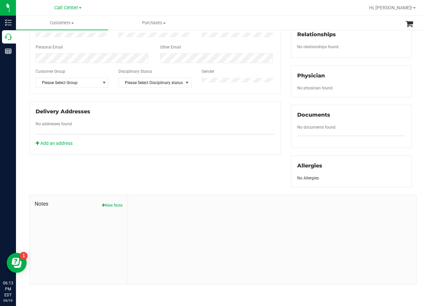
click at [111, 205] on button "New Note" at bounding box center [112, 206] width 21 height 6
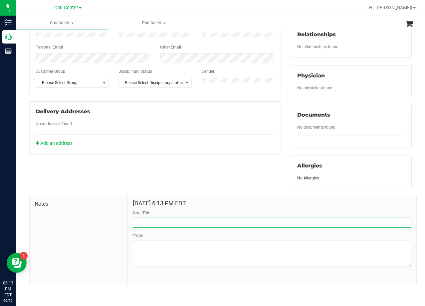
drag, startPoint x: 162, startPoint y: 223, endPoint x: 174, endPoint y: 228, distance: 12.8
click at [164, 223] on input "Note Title" at bounding box center [272, 223] width 278 height 10
type input "[PERSON_NAME]"
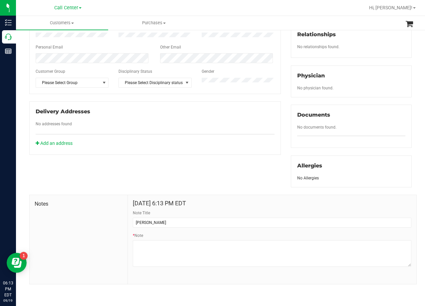
drag, startPoint x: 175, startPoint y: 188, endPoint x: 160, endPoint y: 186, distance: 14.4
click at [174, 188] on div "Notes Sep 19, 2025 6:13 PM EDT Note Title CURT * Note" at bounding box center [220, 236] width 392 height 97
click at [269, 188] on div "Notes Sep 19, 2025 6:13 PM EDT Note Title CURT * Note" at bounding box center [220, 236] width 392 height 97
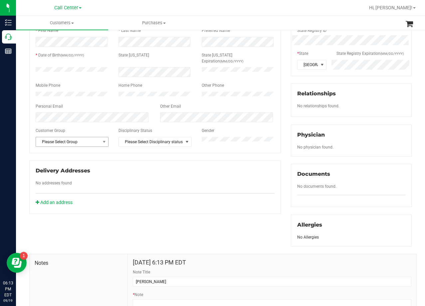
scroll to position [109, 0]
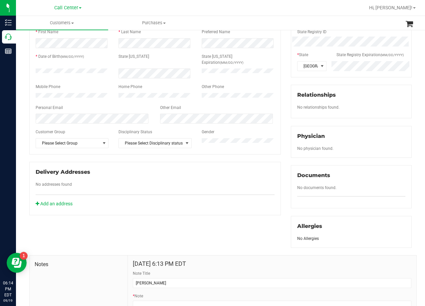
click at [282, 115] on div "Member Info * First Name * Last Name Preferred Name * Date of Birth (MM/DD/YYYY…" at bounding box center [154, 112] width 261 height 206
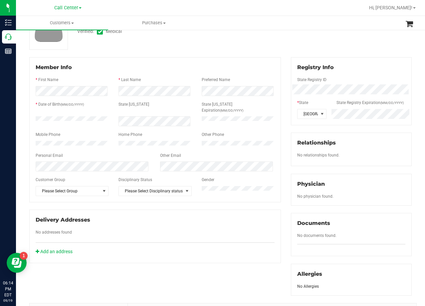
scroll to position [0, 0]
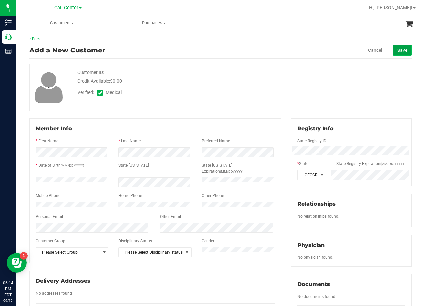
click at [402, 50] on span "Save" at bounding box center [402, 50] width 10 height 5
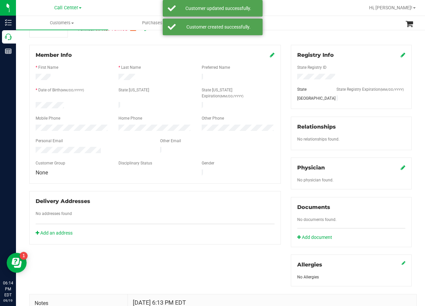
scroll to position [166, 0]
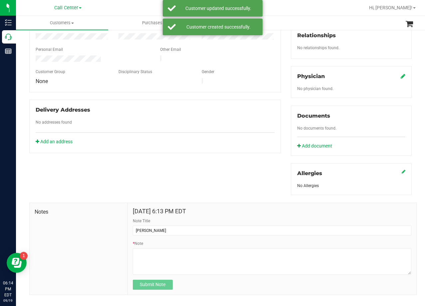
click at [401, 79] on icon at bounding box center [403, 76] width 5 height 5
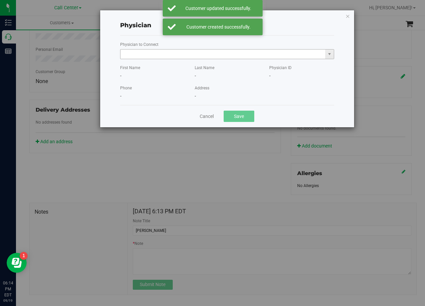
click at [133, 55] on input "text" at bounding box center [222, 54] width 205 height 9
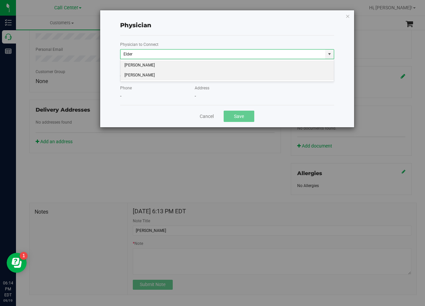
click at [158, 75] on li "Inez Elder" at bounding box center [226, 76] width 213 height 10
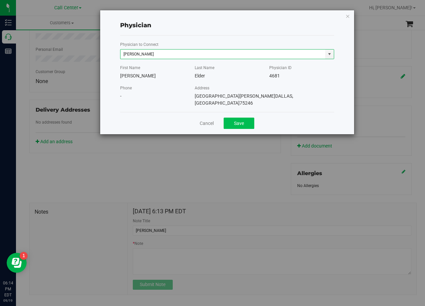
type input "Inez Elder"
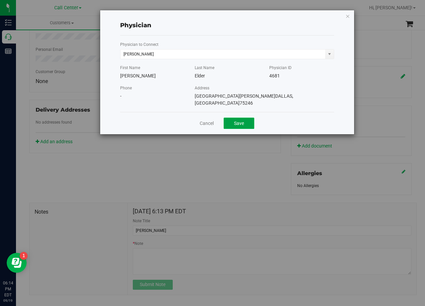
click at [237, 119] on button "Save" at bounding box center [239, 123] width 31 height 11
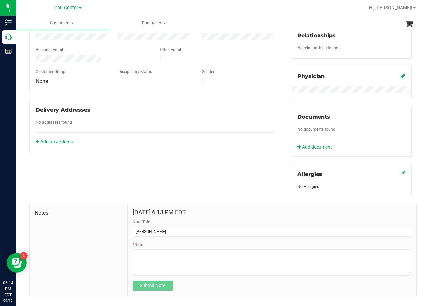
click at [281, 125] on div "Member Info * First Name * Last Name Preferred Name * Date of Birth (MM/DD/YYYY…" at bounding box center [154, 53] width 261 height 200
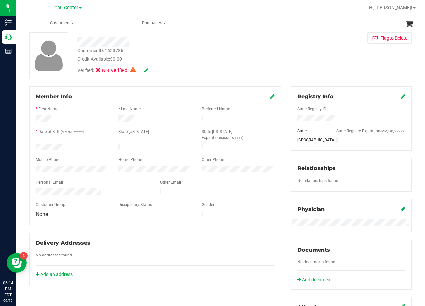
click at [279, 127] on div "Member Info * First Name * Last Name Preferred Name * Date of Birth (MM/DD/YYYY…" at bounding box center [154, 186] width 261 height 200
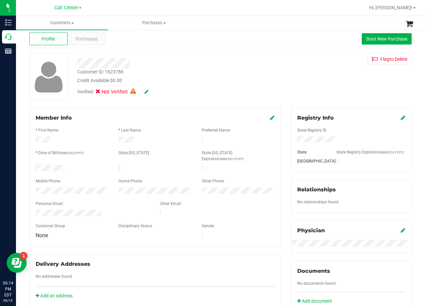
scroll to position [0, 0]
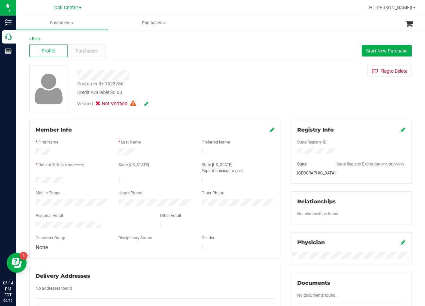
click at [263, 106] on div "Customer ID: 1623786 Credit Available: $0.00 Verified: Not Verified Flag to Del…" at bounding box center [220, 89] width 392 height 47
click at [145, 103] on icon at bounding box center [146, 103] width 4 height 5
click at [146, 104] on icon at bounding box center [145, 104] width 5 height 5
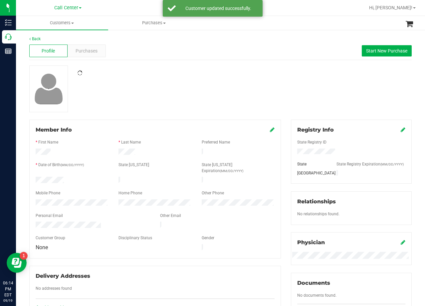
click at [181, 92] on div at bounding box center [220, 89] width 392 height 47
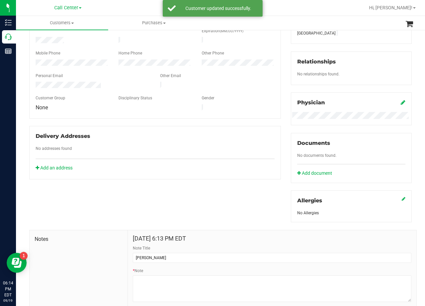
scroll to position [183, 0]
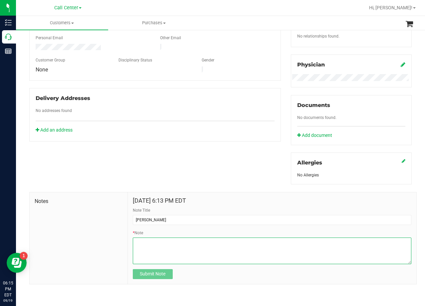
click at [245, 258] on textarea "* Note" at bounding box center [272, 251] width 278 height 27
paste textarea "Patient Name: Lesley Carter Address: 1204 REGENTS PARK CT Desoto, TX, 75115 Pho…"
type textarea "Patient Name: Lesley Carter Address: 1204 REGENTS PARK CT Desoto, TX, 75115 Pho…"
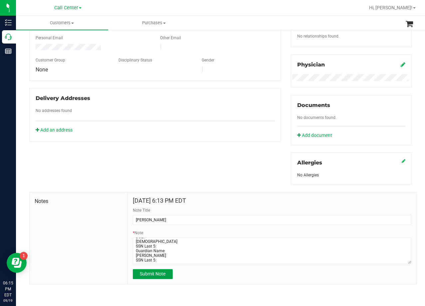
click at [160, 277] on button "Submit Note" at bounding box center [153, 274] width 40 height 10
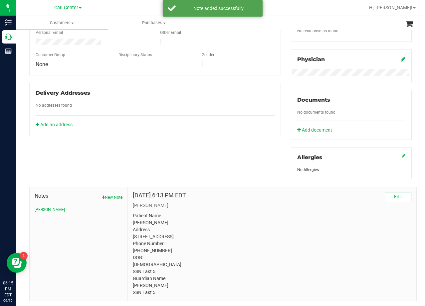
drag, startPoint x: 280, startPoint y: 120, endPoint x: 280, endPoint y: 115, distance: 5.7
click at [280, 117] on div "Member Info * First Name * Last Name Preferred Name * Date of Birth (MM/DD/YYYY…" at bounding box center [154, 36] width 261 height 200
click at [280, 113] on div "Member Info * First Name * Last Name Preferred Name * Date of Birth (MM/DD/YYYY…" at bounding box center [154, 36] width 261 height 200
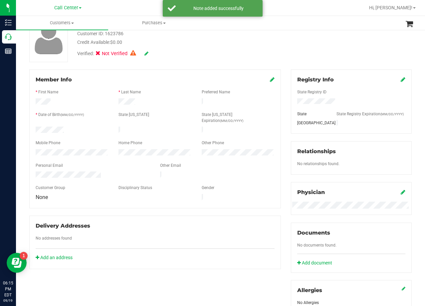
click at [280, 112] on div "Member Info * First Name * Last Name Preferred Name * Date of Birth (MM/DD/YYYY…" at bounding box center [154, 170] width 261 height 200
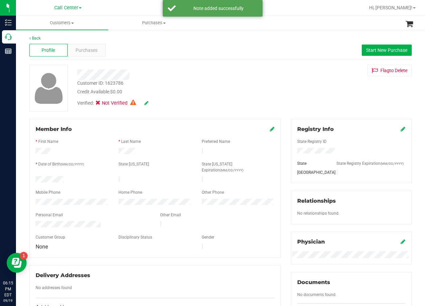
scroll to position [0, 0]
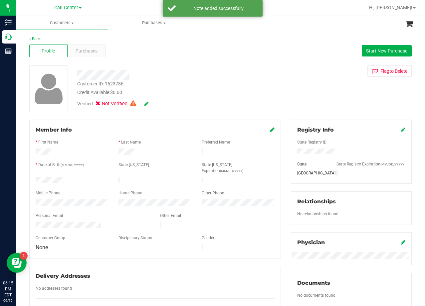
click at [280, 108] on div "Customer ID: 1623786 Credit Available: $0.00 Verified: Not Verified Flag to Del…" at bounding box center [220, 89] width 392 height 47
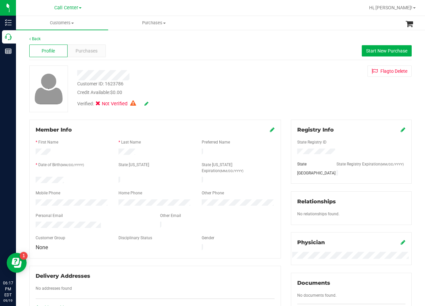
click at [266, 75] on div "Customer ID: 1623786 Credit Available: $0.00 Verified: Not Verified Flag to Del…" at bounding box center [220, 89] width 392 height 47
click at [295, 93] on div "Customer ID: 1623786 Credit Available: $0.00 Verified: Not Verified Flag to Del…" at bounding box center [220, 89] width 392 height 47
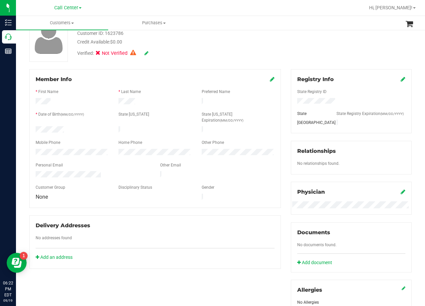
scroll to position [166, 0]
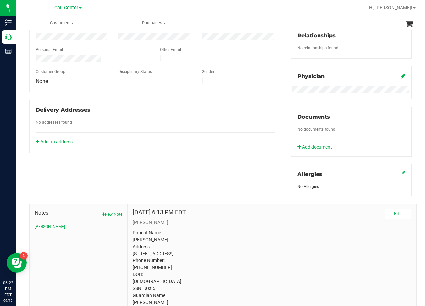
click at [281, 122] on div "Member Info * First Name * Last Name Preferred Name * Date of Birth (MM/DD/YYYY…" at bounding box center [154, 53] width 261 height 200
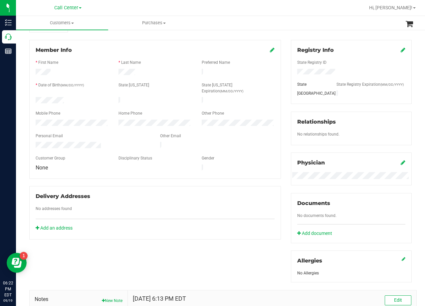
scroll to position [0, 0]
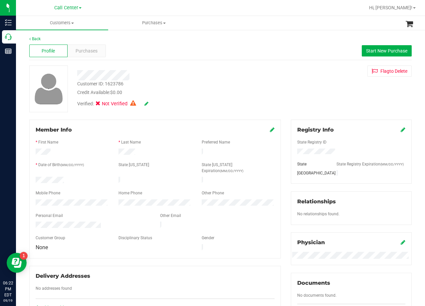
click at [280, 122] on div "Member Info * First Name * Last Name Preferred Name * Date of Birth (MM/DD/YYYY…" at bounding box center [154, 220] width 261 height 200
click at [238, 83] on div "Customer ID: 1623786 Credit Available: $0.00" at bounding box center [170, 89] width 196 height 16
click at [279, 92] on div "Customer ID: 1623786 Credit Available: $0.00 Verified: Not Verified Flag to Del…" at bounding box center [220, 89] width 392 height 47
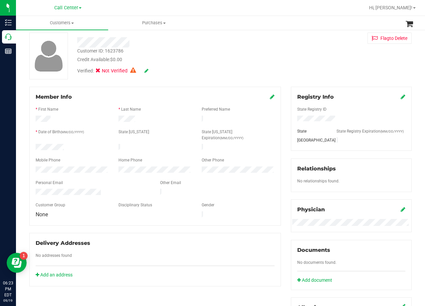
scroll to position [33, 0]
drag, startPoint x: 290, startPoint y: 69, endPoint x: 279, endPoint y: 67, distance: 10.9
click at [289, 69] on div "Customer ID: 1623786 Credit Available: $0.00 Verified: Not Verified Flag to Del…" at bounding box center [220, 55] width 392 height 47
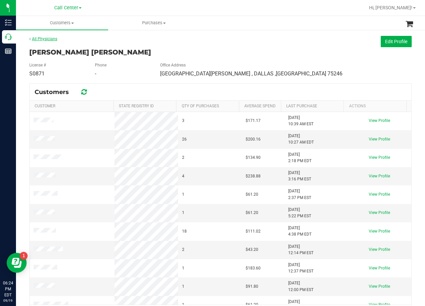
click at [42, 40] on link "All Physicians" at bounding box center [43, 39] width 28 height 5
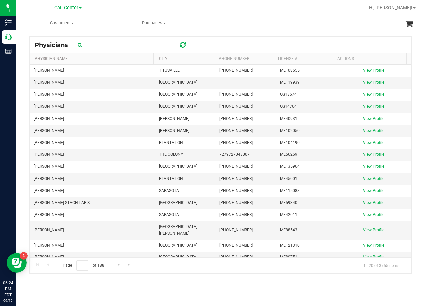
click at [112, 44] on input "text" at bounding box center [125, 45] width 100 height 10
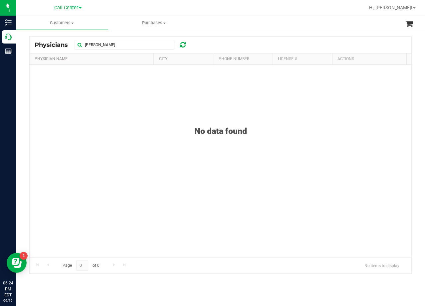
click at [242, 44] on div "Physicians Nicole Borges" at bounding box center [221, 45] width 382 height 17
click at [239, 33] on div "Physicians Nicole Borges Physician Name City Phone Number License # Actions No …" at bounding box center [220, 154] width 409 height 251
click at [234, 43] on div "Physicians Nicole Borges" at bounding box center [221, 45] width 382 height 17
click at [257, 32] on div "Physicians Nicole Borges Physician Name City Phone Number License # Actions No …" at bounding box center [220, 154] width 409 height 251
drag, startPoint x: 97, startPoint y: 46, endPoint x: 131, endPoint y: 44, distance: 33.7
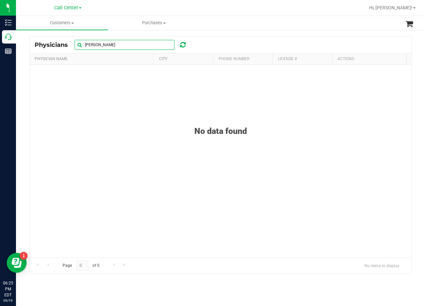
click at [131, 44] on input "Nicole Borges" at bounding box center [125, 45] width 100 height 10
click at [225, 38] on div at bounding box center [221, 155] width 382 height 237
drag, startPoint x: 97, startPoint y: 44, endPoint x: 134, endPoint y: 41, distance: 36.8
click at [132, 42] on input "Nicole Simpson" at bounding box center [125, 45] width 100 height 10
type input "Nicole Borges"
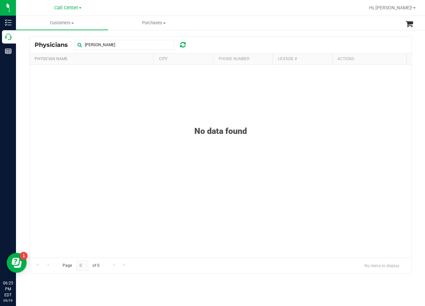
click at [218, 34] on div "Physicians Nicole Borges Physician Name City Phone Number License # Actions No …" at bounding box center [220, 154] width 409 height 251
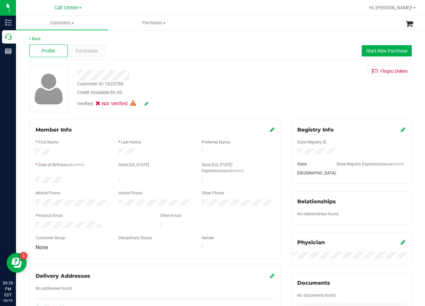
click at [280, 86] on div "Customer ID: 1623786 Credit Available: $0.00 Verified: Not Verified Flag to Del…" at bounding box center [220, 89] width 392 height 47
click at [183, 95] on div "Credit Available: $0.00" at bounding box center [170, 92] width 186 height 7
click at [373, 52] on span "Start New Purchase" at bounding box center [386, 50] width 41 height 5
click at [256, 93] on div "Credit Available: $0.00" at bounding box center [170, 92] width 186 height 7
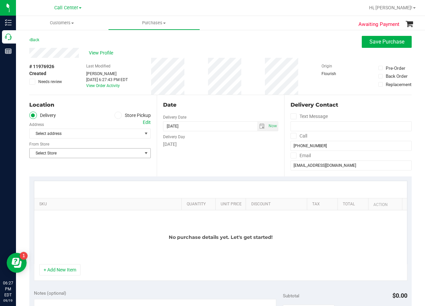
click at [103, 154] on span "Select Store" at bounding box center [86, 153] width 112 height 9
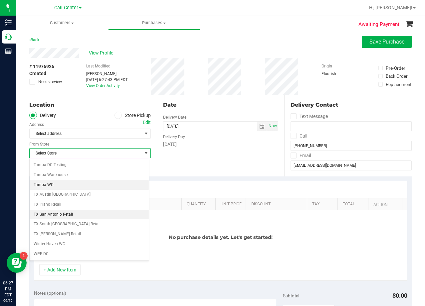
scroll to position [483, 0]
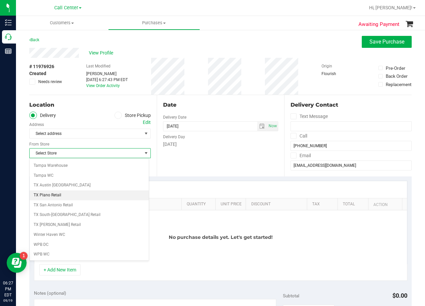
click at [71, 194] on li "TX Plano Retail" at bounding box center [89, 196] width 119 height 10
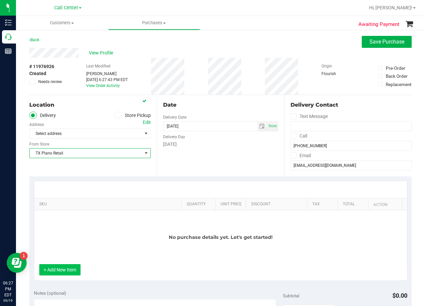
click at [64, 266] on button "+ Add New Item" at bounding box center [59, 269] width 41 height 11
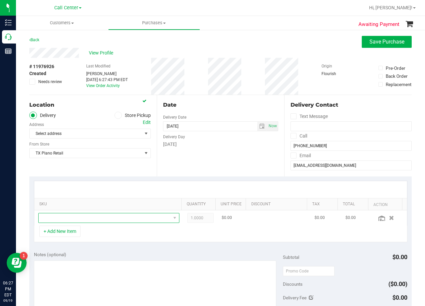
click at [82, 221] on span "NO DATA FOUND" at bounding box center [105, 218] width 132 height 9
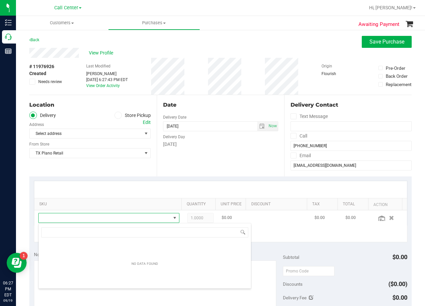
scroll to position [10, 133]
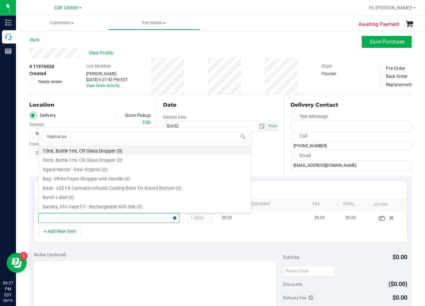
type input "tropical par"
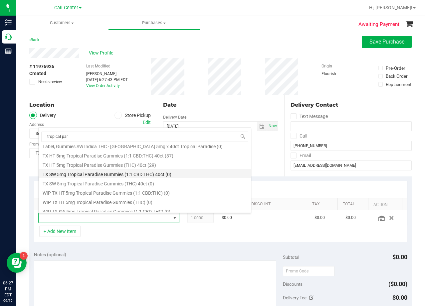
scroll to position [86, 0]
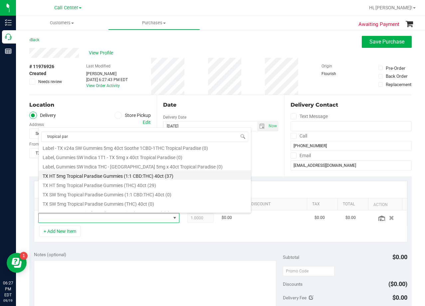
click at [111, 175] on li "TX HT 5mg Tropical Paradise Gummies (1:1 CBD:THC) 40ct (37)" at bounding box center [145, 175] width 212 height 9
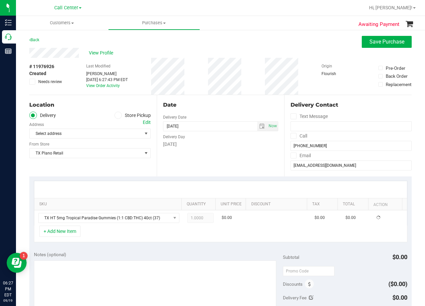
click at [204, 169] on div "Date Delivery Date 09/19/2025 Now 09/19/2025 06:27 PM Now Delivery Day Friday" at bounding box center [220, 136] width 127 height 82
click at [144, 121] on div "Edit" at bounding box center [147, 122] width 8 height 7
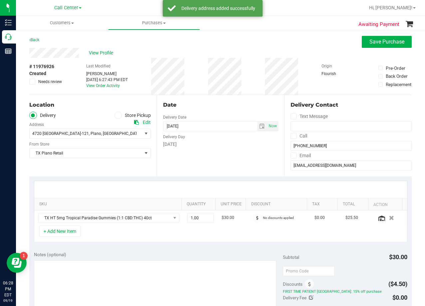
click at [241, 140] on div "Delivery Day" at bounding box center [220, 136] width 115 height 10
click at [229, 115] on div "Date Delivery Date [DATE] Now [DATE] 08:00 AM Now Delivery Day [DATE]" at bounding box center [220, 136] width 127 height 82
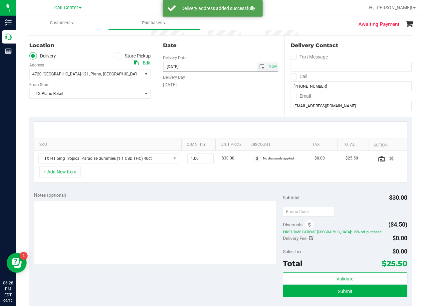
scroll to position [0, 0]
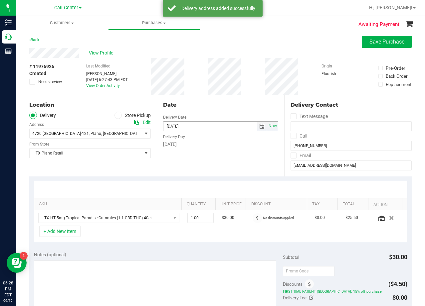
click at [259, 126] on span "select" at bounding box center [261, 126] width 5 height 5
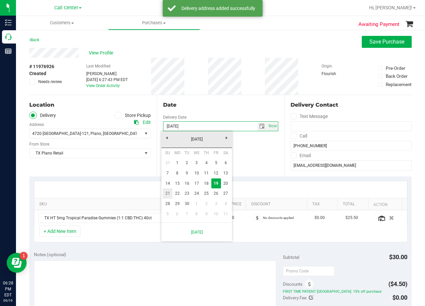
click at [164, 193] on link "21" at bounding box center [168, 194] width 10 height 10
type input "[DATE]"
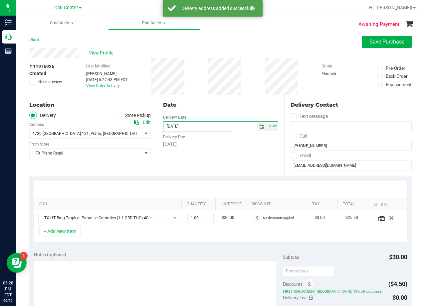
click at [203, 139] on div "Delivery Day" at bounding box center [220, 136] width 115 height 10
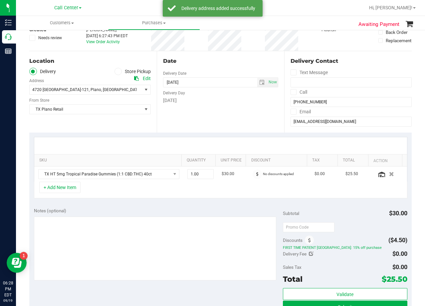
scroll to position [133, 0]
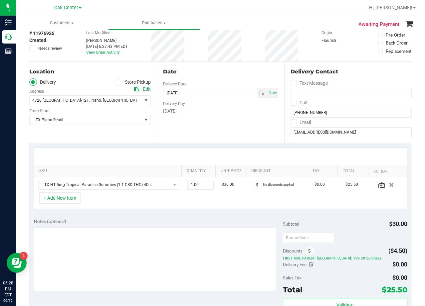
click at [232, 76] on div "Date Delivery Date 09/21/2025 Now 09/21/2025 08:00 AM Now Delivery Day Sunday" at bounding box center [220, 103] width 127 height 82
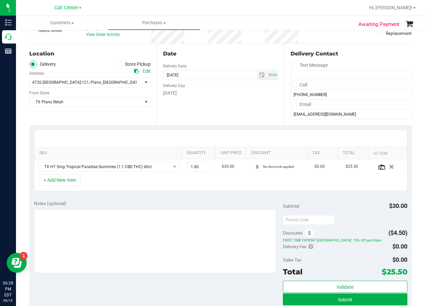
scroll to position [100, 0]
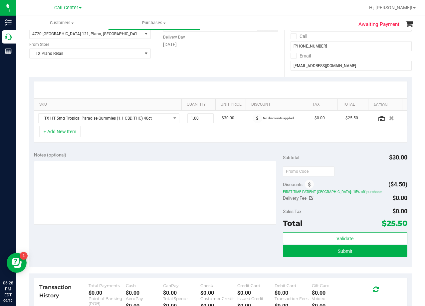
drag, startPoint x: 382, startPoint y: 225, endPoint x: 402, endPoint y: 223, distance: 19.7
click at [402, 223] on span "$25.50" at bounding box center [395, 223] width 26 height 9
click at [373, 202] on div "Delivery Fee $0.00" at bounding box center [345, 198] width 124 height 12
click at [237, 140] on div "+ Add New Item" at bounding box center [220, 134] width 373 height 17
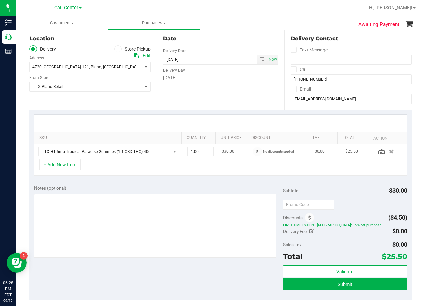
scroll to position [33, 0]
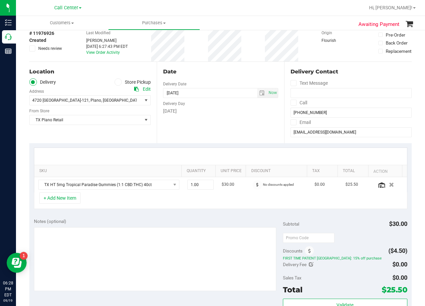
click at [232, 116] on div "Date Delivery Date 09/21/2025 Now 09/21/2025 08:00 AM Now Delivery Day Sunday" at bounding box center [220, 103] width 127 height 82
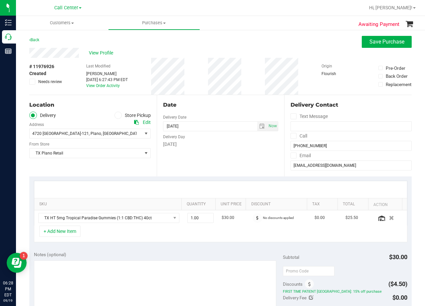
click at [219, 103] on div "Date" at bounding box center [220, 105] width 115 height 8
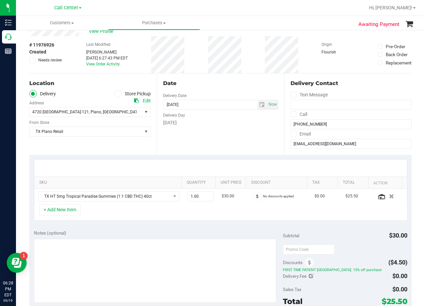
scroll to position [33, 0]
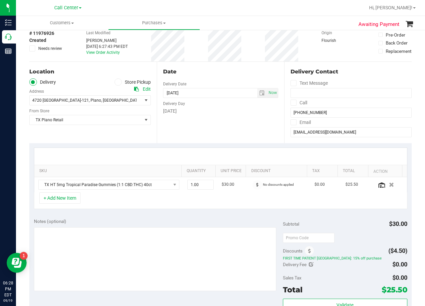
click at [219, 106] on div "Delivery Day" at bounding box center [220, 103] width 115 height 10
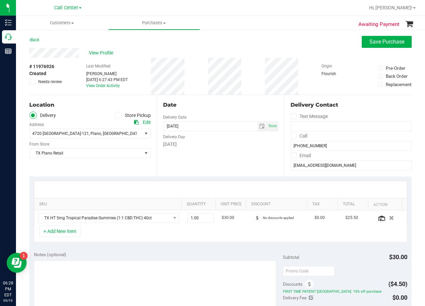
click at [219, 106] on div "Date" at bounding box center [220, 105] width 115 height 8
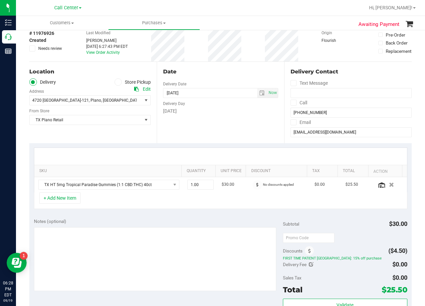
click at [216, 106] on div "Delivery Day" at bounding box center [220, 103] width 115 height 10
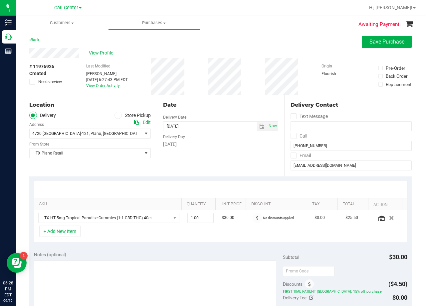
click at [216, 106] on div "Date" at bounding box center [220, 105] width 115 height 8
click at [217, 106] on div "Date" at bounding box center [220, 105] width 115 height 8
click at [215, 109] on div "Date Delivery Date 09/21/2025 Now 09/21/2025 08:00 AM Now Delivery Day Sunday" at bounding box center [220, 136] width 127 height 82
click at [215, 108] on div "Date" at bounding box center [220, 105] width 115 height 8
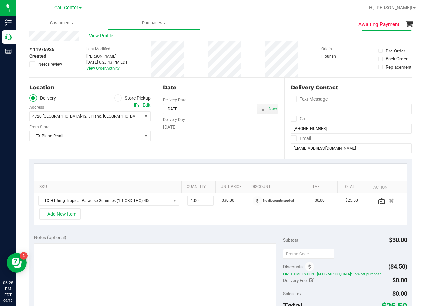
scroll to position [33, 0]
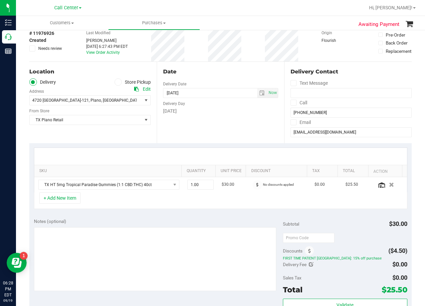
click at [215, 108] on div "[DATE]" at bounding box center [220, 111] width 115 height 7
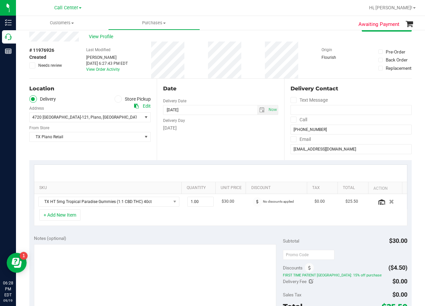
scroll to position [0, 0]
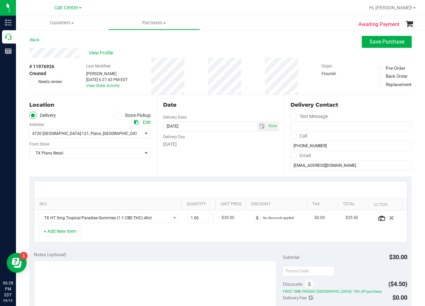
click at [215, 108] on div "Date" at bounding box center [220, 105] width 115 height 8
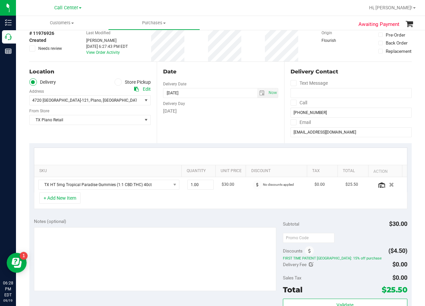
click at [215, 108] on div "[DATE]" at bounding box center [220, 111] width 115 height 7
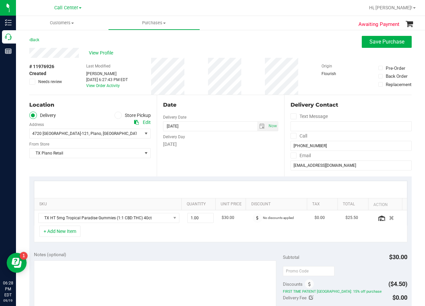
click at [215, 107] on div "Date" at bounding box center [220, 105] width 115 height 8
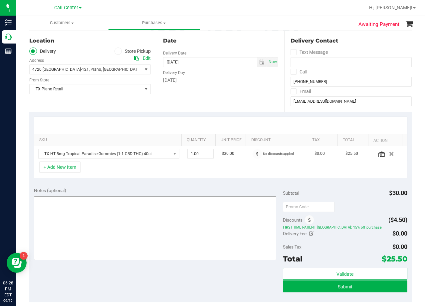
scroll to position [67, 0]
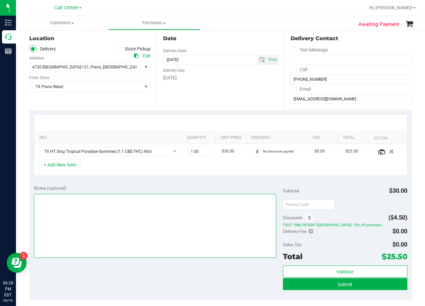
click at [204, 250] on textarea at bounding box center [155, 226] width 242 height 64
type textarea "pu 9/21"
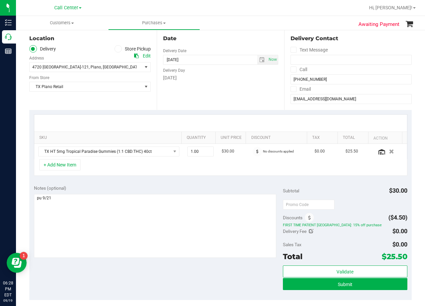
click at [242, 179] on div "SKU Quantity Unit Price Discount Tax Total Action TX HT 5mg Tropical Paradise G…" at bounding box center [220, 145] width 382 height 71
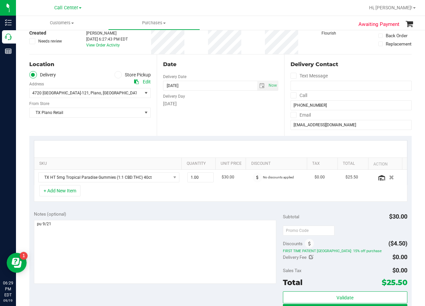
scroll to position [0, 0]
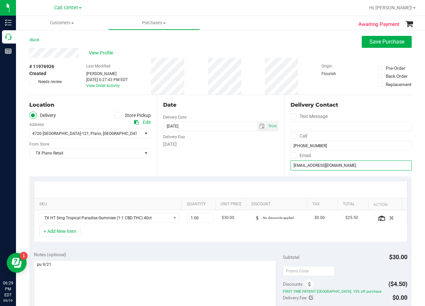
click at [317, 165] on input "[EMAIL_ADDRESS][DOMAIN_NAME]" at bounding box center [350, 166] width 121 height 10
click at [231, 105] on div "Date" at bounding box center [220, 105] width 115 height 8
drag, startPoint x: 259, startPoint y: 102, endPoint x: 260, endPoint y: 106, distance: 3.3
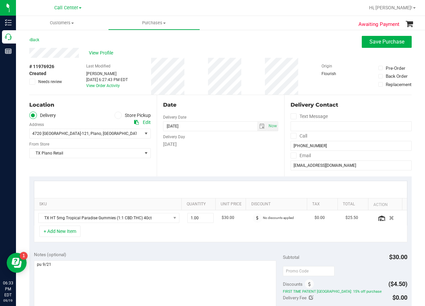
click at [259, 102] on div "Date" at bounding box center [220, 105] width 115 height 8
click at [314, 127] on input "tel" at bounding box center [350, 126] width 121 height 10
paste input "nsimpson1130@g"
click at [310, 126] on input "(113) 0" at bounding box center [350, 126] width 121 height 10
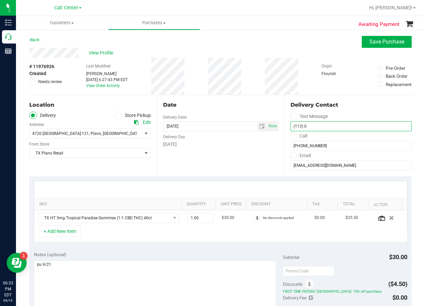
click at [310, 126] on input "(113) 0" at bounding box center [350, 126] width 121 height 10
paste input "nsimpson1130@g"
click at [311, 126] on input "(113) 0" at bounding box center [350, 126] width 121 height 10
click at [311, 124] on input "(113) 0" at bounding box center [350, 126] width 121 height 10
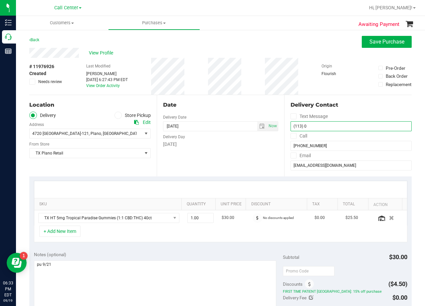
click at [311, 124] on input "(113) 0" at bounding box center [350, 126] width 121 height 10
click at [311, 125] on input "(113) 0" at bounding box center [350, 126] width 121 height 10
paste input "nsimpson1130@g"
type input "("
click at [310, 127] on input "[PHONE_NUMBER]" at bounding box center [350, 126] width 121 height 10
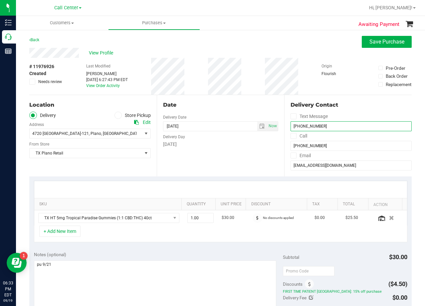
click at [310, 127] on input "[PHONE_NUMBER]" at bounding box center [350, 126] width 121 height 10
type input "[PHONE_NUMBER]"
click at [252, 103] on div "Date" at bounding box center [220, 105] width 115 height 8
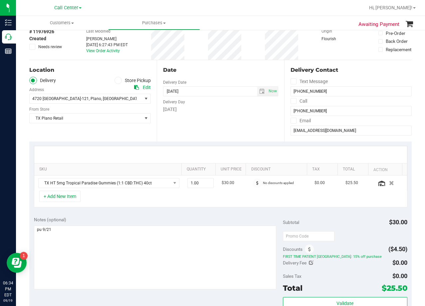
scroll to position [100, 0]
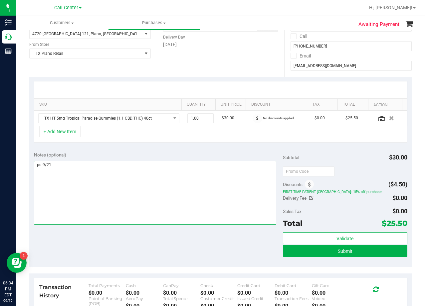
click at [161, 165] on textarea at bounding box center [155, 193] width 242 height 64
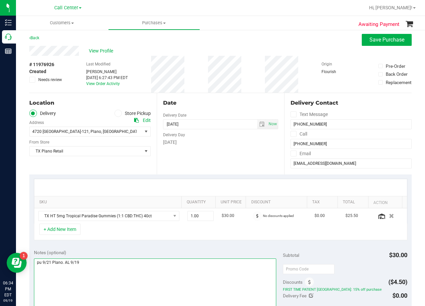
scroll to position [0, 0]
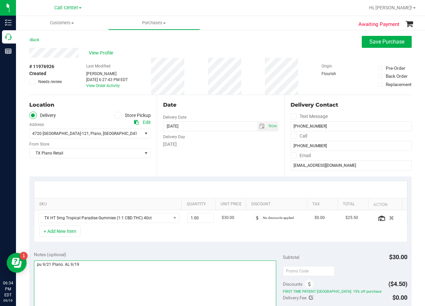
type textarea "pu 9/21 Plano. AL 9/19"
click at [212, 99] on div "Date Delivery Date 09/21/2025 Now 09/21/2025 08:00 AM Now Delivery Day Sunday" at bounding box center [220, 136] width 127 height 82
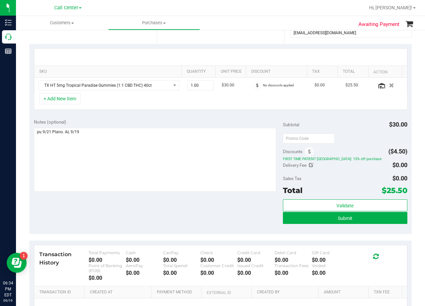
scroll to position [133, 0]
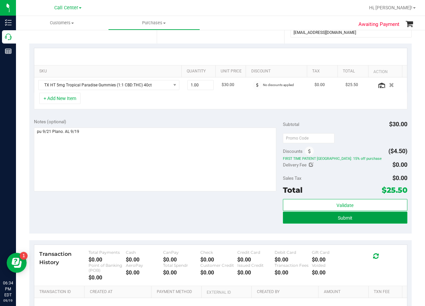
click at [288, 222] on button "Submit" at bounding box center [345, 218] width 124 height 12
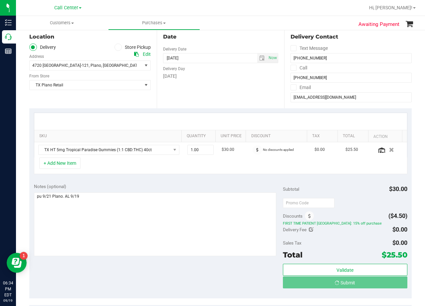
scroll to position [0, 0]
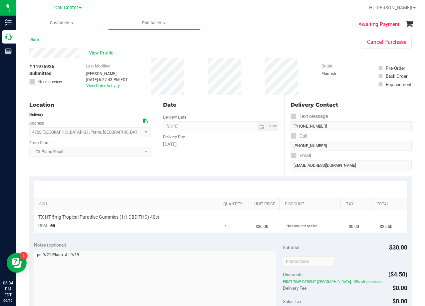
click at [249, 71] on div "# 11976926 Submitted Needs review Last Modified Alexander Lawson Sep 19, 2025 6…" at bounding box center [220, 76] width 382 height 37
click at [105, 56] on div "View Profile" at bounding box center [188, 53] width 319 height 10
click at [104, 55] on span "View Profile" at bounding box center [102, 53] width 27 height 7
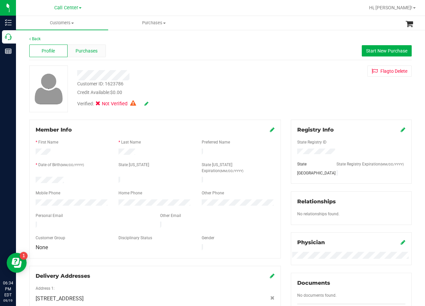
click at [90, 49] on span "Purchases" at bounding box center [87, 51] width 22 height 7
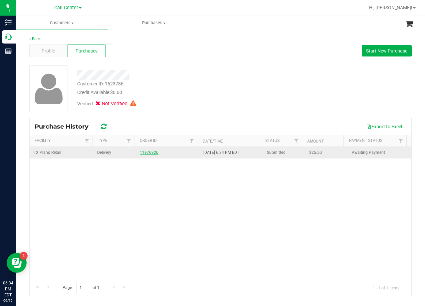
click at [146, 153] on link "11976926" at bounding box center [149, 152] width 19 height 5
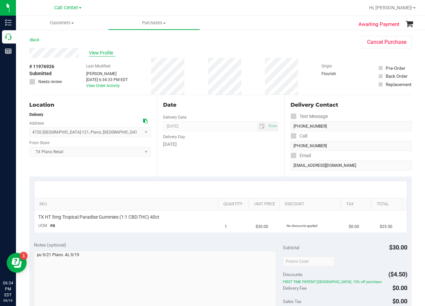
click at [110, 54] on span "View Profile" at bounding box center [102, 53] width 27 height 7
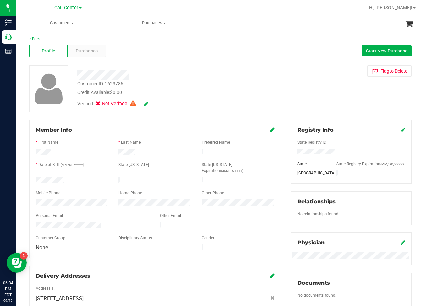
click at [270, 130] on icon at bounding box center [272, 129] width 5 height 5
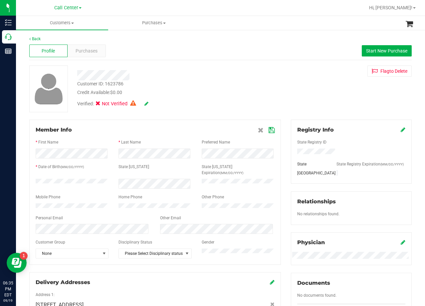
click at [272, 131] on div "Member Info * First Name * Last Name Preferred Name * Date of Birth (MM/DD/YYYY…" at bounding box center [154, 192] width 251 height 145
click at [270, 131] on icon at bounding box center [271, 130] width 6 height 5
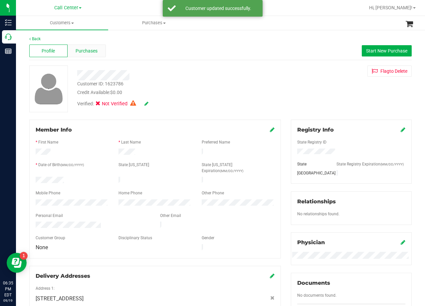
click at [82, 49] on span "Purchases" at bounding box center [87, 51] width 22 height 7
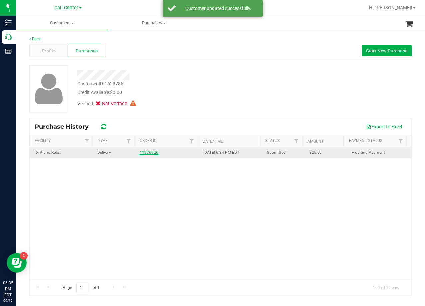
click at [149, 151] on link "11976926" at bounding box center [149, 152] width 19 height 5
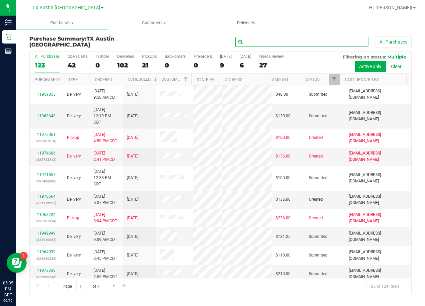
click at [271, 36] on div "All Purchases" at bounding box center [284, 41] width 255 height 11
paste input "Lesley Borges"
type input "Lesley Borges"
click at [185, 41] on div "Lesley Borges All Purchases" at bounding box center [284, 41] width 255 height 11
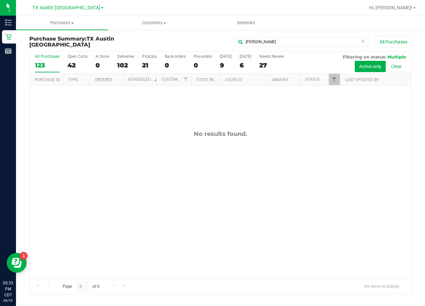
click at [71, 12] on div "TX Austin DC Call Center TX Austin DC TX Plano Retail TX San Antonio Retail TX …" at bounding box center [67, 8] width 71 height 8
click at [70, 10] on span "TX Austin [GEOGRAPHIC_DATA]" at bounding box center [66, 8] width 68 height 6
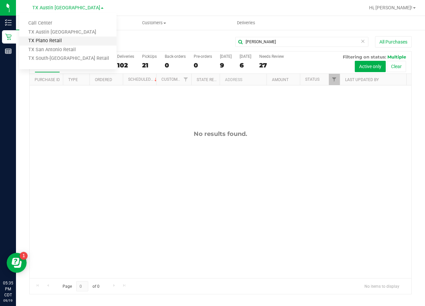
click at [70, 40] on link "TX Plano Retail" at bounding box center [67, 41] width 97 height 9
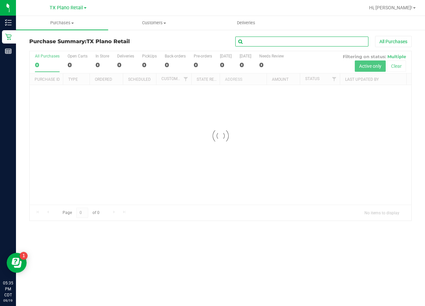
click at [256, 41] on input "text" at bounding box center [301, 42] width 133 height 10
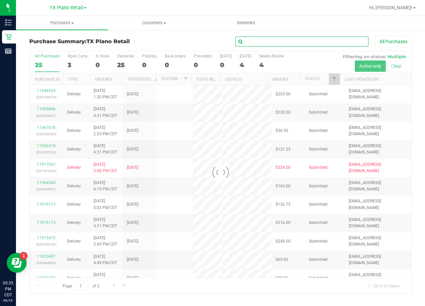
paste input "Lesley Borges"
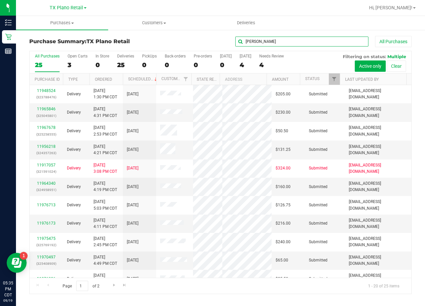
type input "Lesley Borges"
click at [201, 40] on div "Lesley Borges All Purchases" at bounding box center [284, 41] width 255 height 11
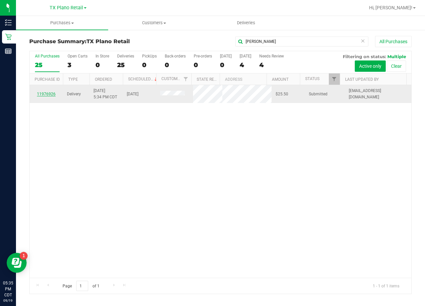
click at [55, 96] on link "11976926" at bounding box center [46, 94] width 19 height 5
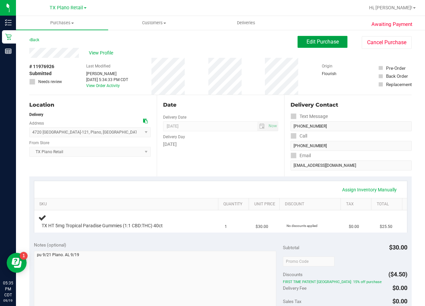
click at [323, 43] on span "Edit Purchase" at bounding box center [322, 42] width 32 height 6
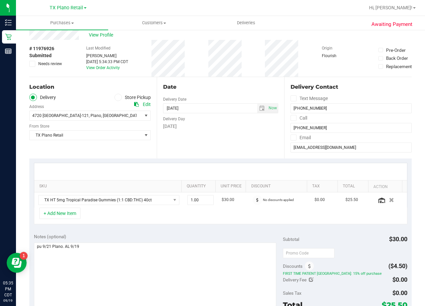
scroll to position [67, 0]
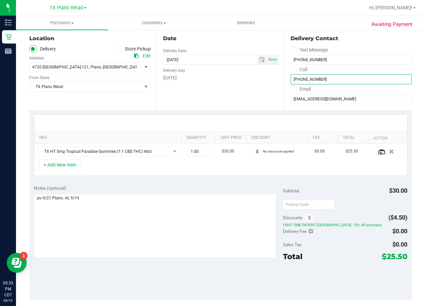
click at [317, 80] on input "(609) 647-4064" at bounding box center [350, 80] width 121 height 10
paste input "Lesley Borges"
type input "Lesley Borges"
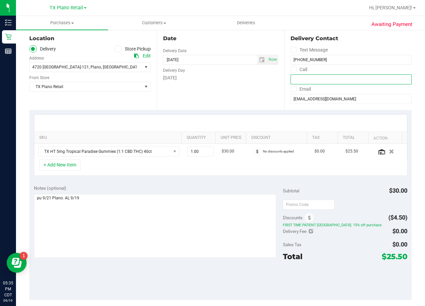
paste input "Lesley Borges"
type input "Lesley Borges"
paste input "Lesley Borges"
type input "Lesley Borges"
paste input "Lesley Borges"
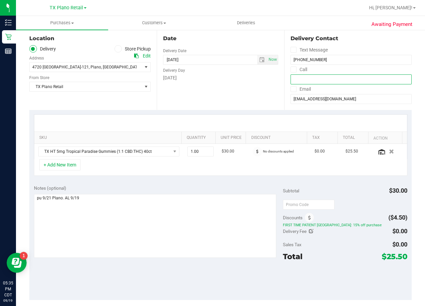
type input "Lesley Borges"
type input "[PHONE_NUMBER]"
click at [256, 105] on div "Date Delivery Date 09/21/2025 Now 09/21/2025 08:00 AM Now Delivery Day Sunday" at bounding box center [220, 70] width 127 height 82
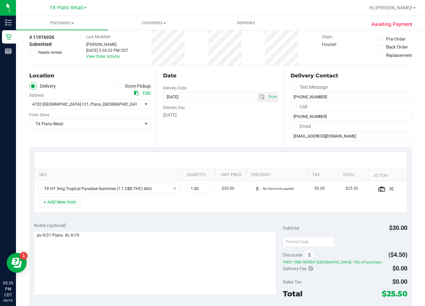
scroll to position [0, 0]
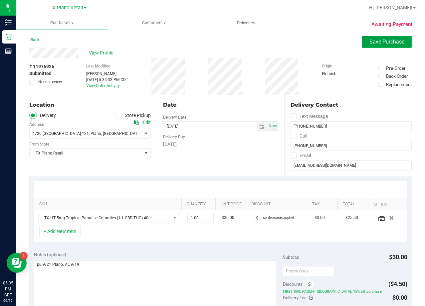
click at [374, 46] on button "Save Purchase" at bounding box center [387, 42] width 50 height 12
click at [274, 51] on div "View Profile" at bounding box center [220, 53] width 382 height 10
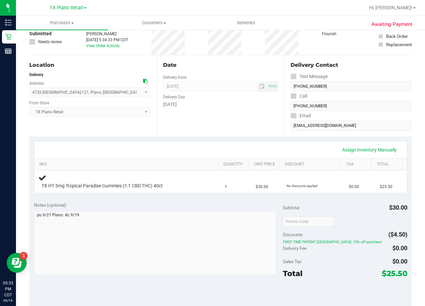
scroll to position [133, 0]
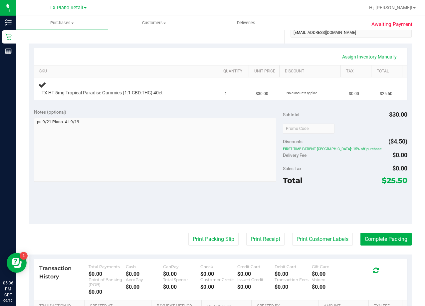
drag, startPoint x: 238, startPoint y: 198, endPoint x: 233, endPoint y: 195, distance: 5.8
click at [238, 198] on div "Notes (optional) Subtotal $30.00 Discounts ($4.50) FIRST TIME PATIENT TX: 15% o…" at bounding box center [220, 164] width 382 height 120
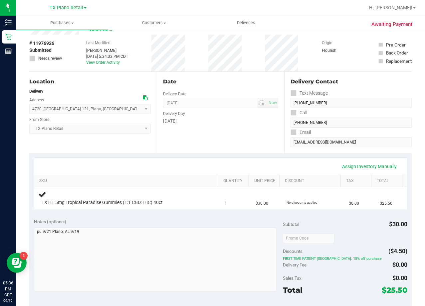
scroll to position [0, 0]
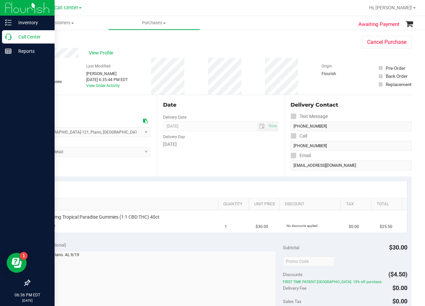
click at [8, 38] on icon at bounding box center [8, 37] width 7 height 7
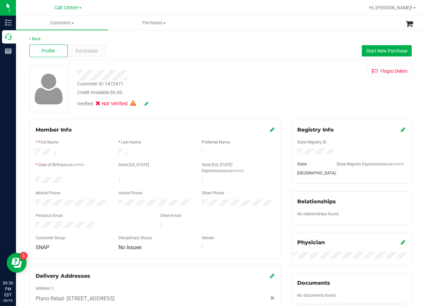
click at [248, 77] on div at bounding box center [170, 75] width 196 height 10
click at [238, 104] on div "Verified: Not Verified" at bounding box center [170, 103] width 196 height 15
click at [85, 51] on span "Purchases" at bounding box center [87, 51] width 22 height 7
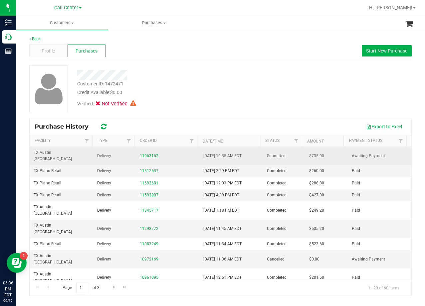
click at [147, 154] on link "11963162" at bounding box center [149, 156] width 19 height 5
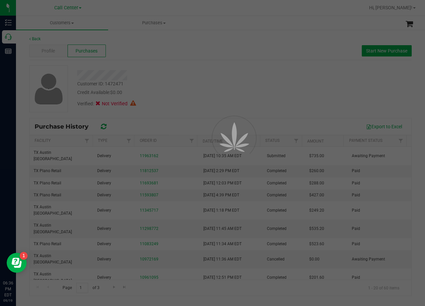
click at [152, 78] on div at bounding box center [212, 153] width 425 height 306
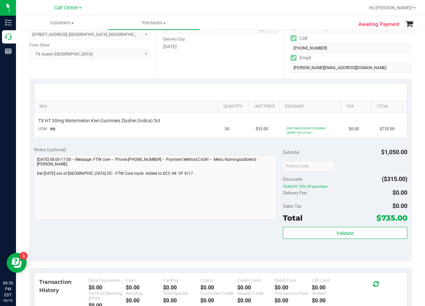
scroll to position [100, 0]
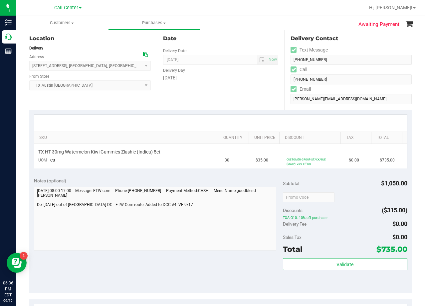
click at [220, 84] on div "Date Delivery Date [DATE] Now [DATE] 08:00 AM Now Delivery Day [DATE]" at bounding box center [220, 70] width 127 height 82
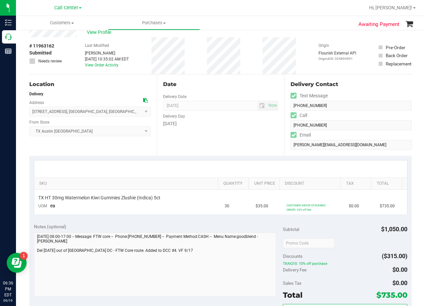
scroll to position [0, 0]
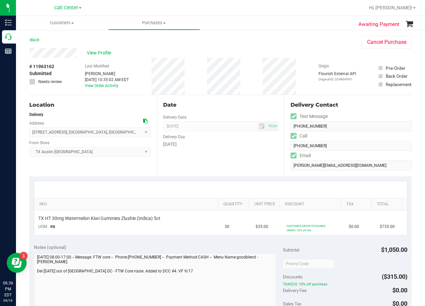
click at [223, 103] on div "Date" at bounding box center [220, 105] width 115 height 8
click at [144, 121] on icon at bounding box center [145, 121] width 5 height 5
click at [248, 121] on span "[DATE] Now" at bounding box center [220, 126] width 115 height 10
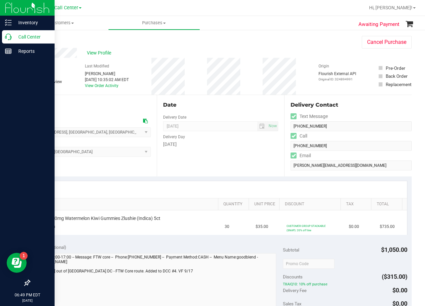
click at [13, 37] on p "Call Center" at bounding box center [32, 37] width 40 height 8
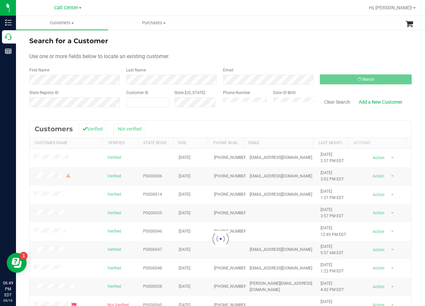
click at [255, 42] on div "Search for a Customer" at bounding box center [220, 41] width 382 height 10
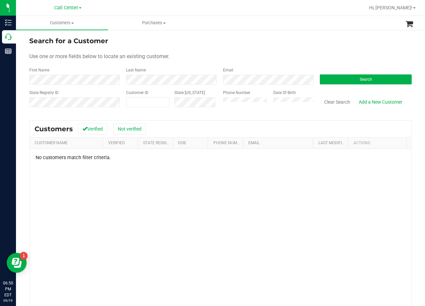
click at [280, 52] on form "Search for a Customer Use one or more fields below to locate an existing custom…" at bounding box center [220, 75] width 382 height 78
click at [270, 47] on form "Search for a Customer Use one or more fields below to locate an existing custom…" at bounding box center [220, 75] width 382 height 78
click at [254, 57] on div "Use one or more fields below to locate an existing customer." at bounding box center [220, 57] width 382 height 8
click at [285, 58] on div "Use one or more fields below to locate an existing customer." at bounding box center [220, 57] width 382 height 8
click at [294, 50] on form "Search for a Customer Use one or more fields below to locate an existing custom…" at bounding box center [220, 75] width 382 height 78
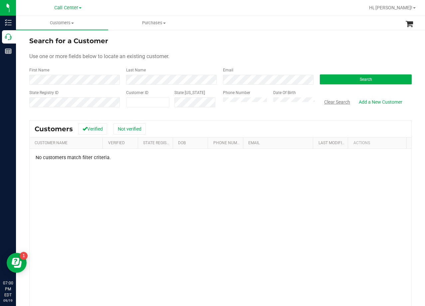
click at [326, 104] on button "Clear Search" at bounding box center [337, 101] width 35 height 11
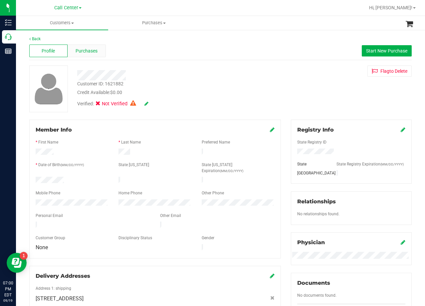
click at [95, 51] on span "Purchases" at bounding box center [87, 51] width 22 height 7
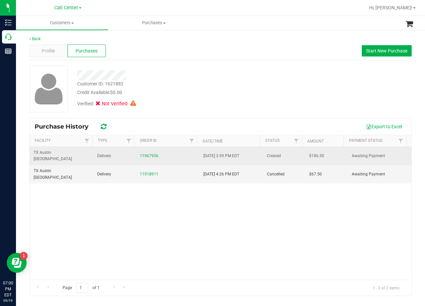
click at [142, 155] on div "11967936" at bounding box center [168, 156] width 56 height 6
click at [144, 154] on link "11967936" at bounding box center [149, 156] width 19 height 5
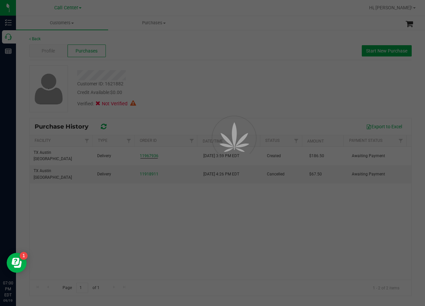
click at [179, 83] on div at bounding box center [212, 153] width 425 height 306
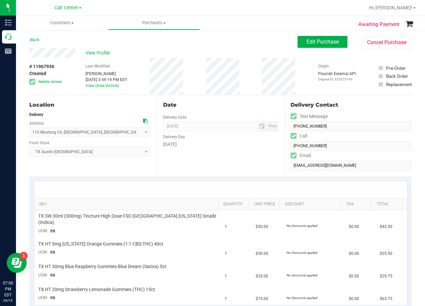
click at [221, 51] on div "View Profile" at bounding box center [163, 53] width 268 height 10
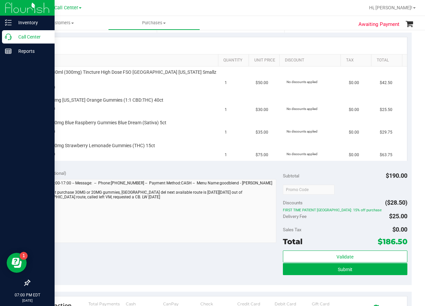
scroll to position [133, 0]
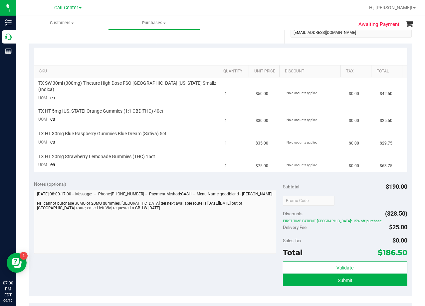
click at [248, 59] on div at bounding box center [220, 56] width 373 height 17
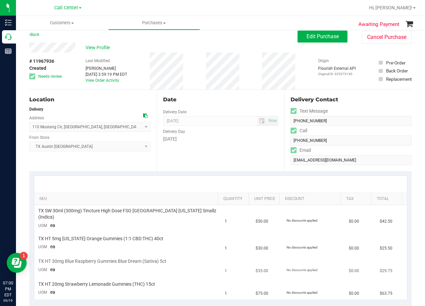
scroll to position [0, 0]
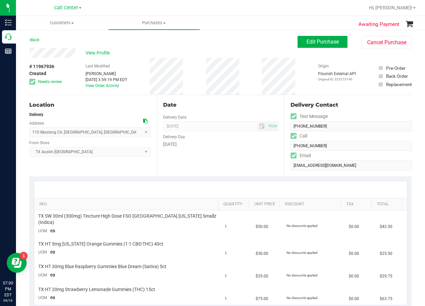
click at [206, 102] on div "Date" at bounding box center [220, 105] width 115 height 8
click at [255, 83] on div "# 11967936 Created Needs review Last Modified [PERSON_NAME] [DATE] 3:59:19 PM E…" at bounding box center [220, 76] width 382 height 37
click at [100, 54] on span "View Profile" at bounding box center [98, 53] width 27 height 7
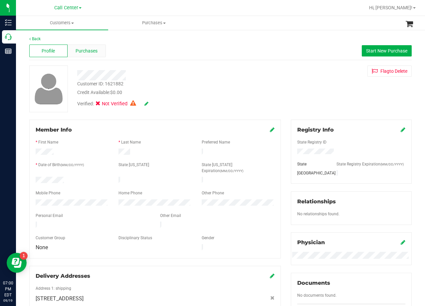
click at [90, 53] on span "Purchases" at bounding box center [87, 51] width 22 height 7
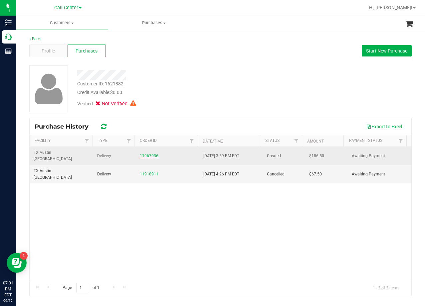
drag, startPoint x: 150, startPoint y: 164, endPoint x: 149, endPoint y: 151, distance: 13.0
click at [149, 154] on link "11967936" at bounding box center [149, 156] width 19 height 5
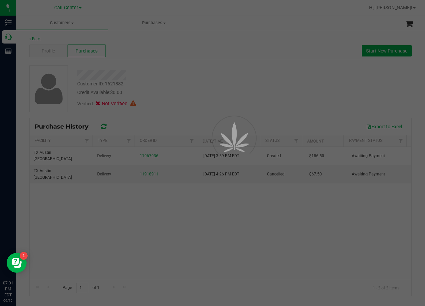
click at [177, 68] on div at bounding box center [212, 153] width 425 height 306
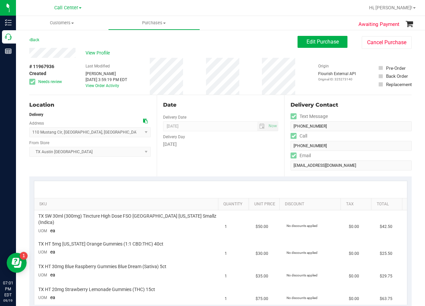
click at [210, 55] on div "View Profile" at bounding box center [163, 53] width 268 height 10
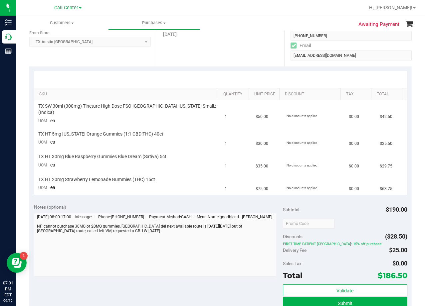
scroll to position [100, 0]
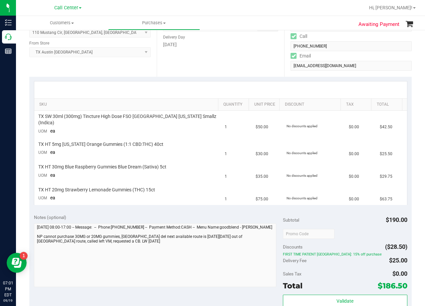
click at [233, 86] on div at bounding box center [220, 90] width 373 height 17
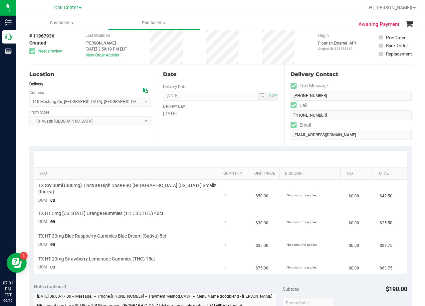
scroll to position [67, 0]
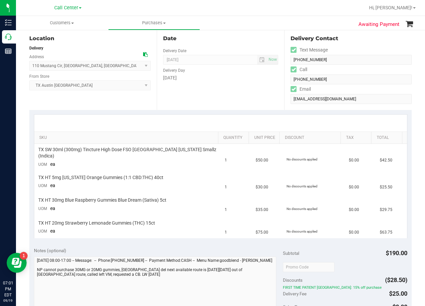
click at [232, 119] on div at bounding box center [220, 123] width 373 height 17
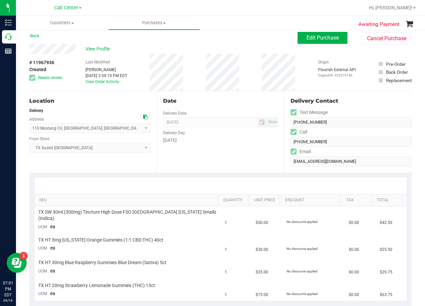
scroll to position [0, 0]
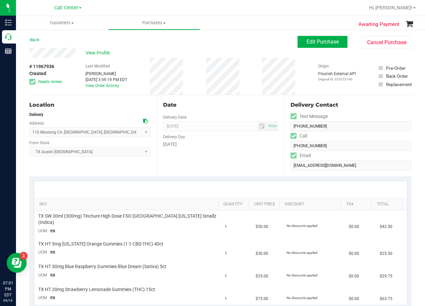
click at [225, 142] on div "[DATE]" at bounding box center [220, 144] width 115 height 7
click at [317, 44] on span "Edit Purchase" at bounding box center [322, 42] width 32 height 6
click at [232, 44] on div "Back Edit Purchase Cancel Purchase" at bounding box center [220, 42] width 382 height 12
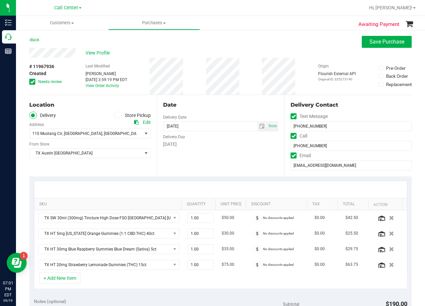
click at [226, 43] on div "Back Save Purchase" at bounding box center [220, 42] width 382 height 12
click at [225, 48] on div "View Profile" at bounding box center [220, 53] width 382 height 10
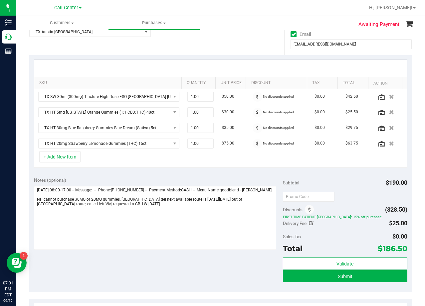
scroll to position [133, 0]
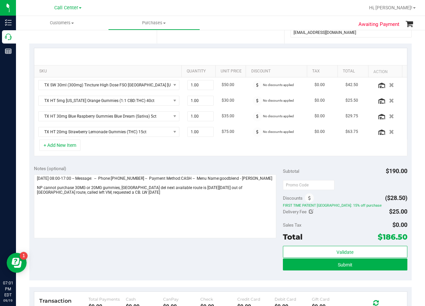
click at [235, 54] on div at bounding box center [220, 56] width 373 height 17
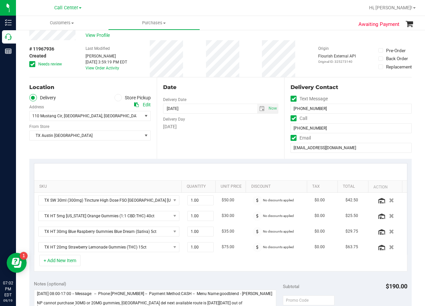
scroll to position [33, 0]
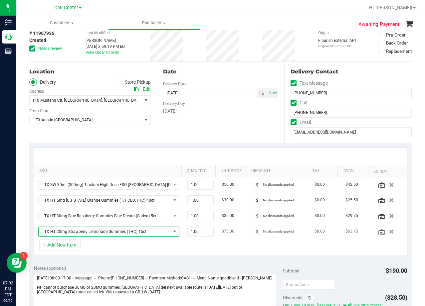
click at [106, 231] on span "TX HT 20mg Strawberry Lemonade Gummies (THC) 15ct" at bounding box center [105, 231] width 132 height 9
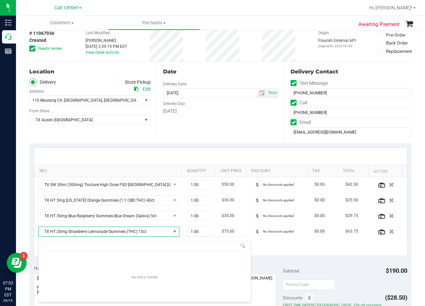
scroll to position [10, 133]
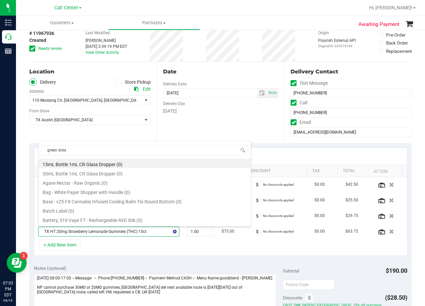
type input "green dream"
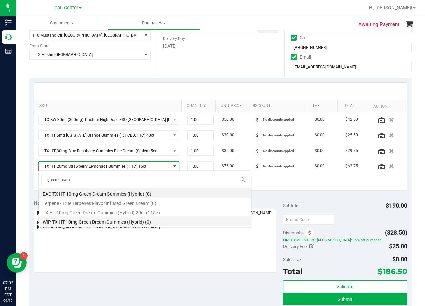
scroll to position [100, 0]
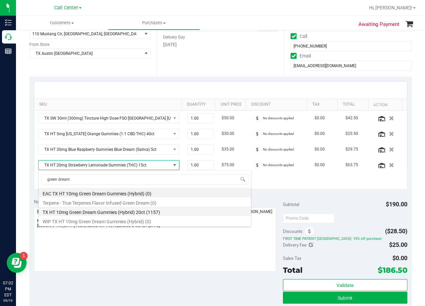
click at [142, 215] on li "TX HT 10mg Green Dream Gummies (Hybrid) 20ct (1157)" at bounding box center [145, 211] width 212 height 9
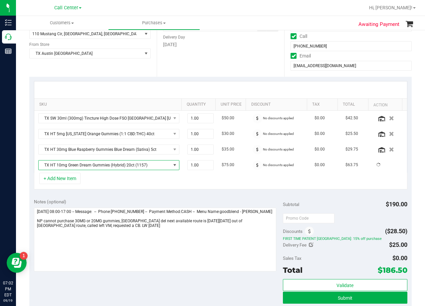
click at [140, 204] on div "Notes (optional)" at bounding box center [158, 202] width 249 height 7
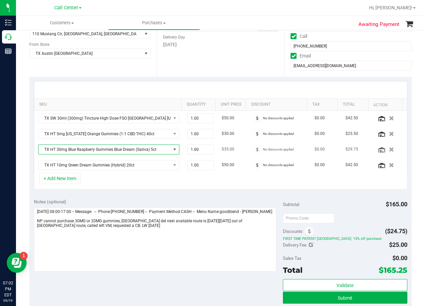
click at [106, 151] on span "TX HT 30mg Blue Raspberry Gummies Blue Dream (Sativa) 5ct" at bounding box center [105, 149] width 132 height 9
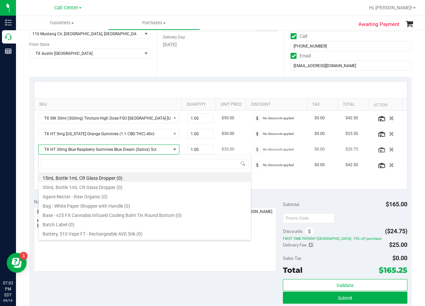
scroll to position [10, 137]
type input "[US_STATE] orange"
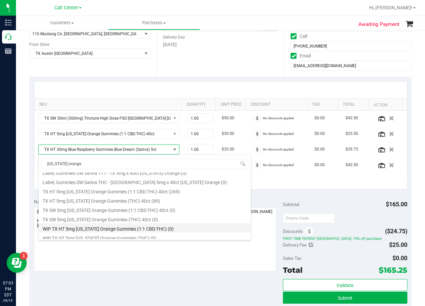
scroll to position [77, 0]
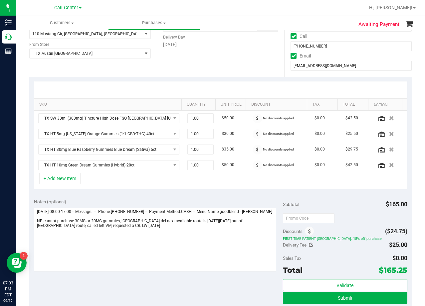
click at [195, 80] on div "SKU Quantity Unit Price Discount Tax Total Action TX SW 30ml (300mg) Tincture H…" at bounding box center [220, 135] width 382 height 117
click at [147, 148] on span "TX HT 30mg Blue Raspberry Gummies Blue Dream (Sativa) 5ct" at bounding box center [105, 149] width 132 height 9
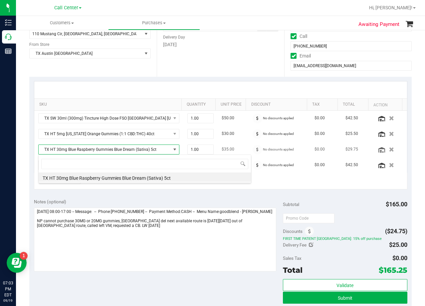
scroll to position [10, 137]
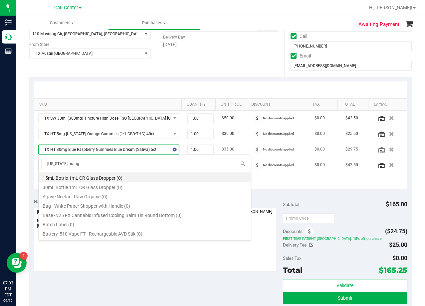
type input "[US_STATE] orange"
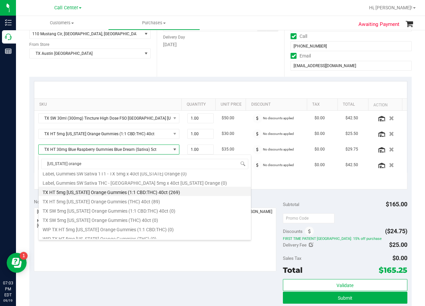
scroll to position [77, 0]
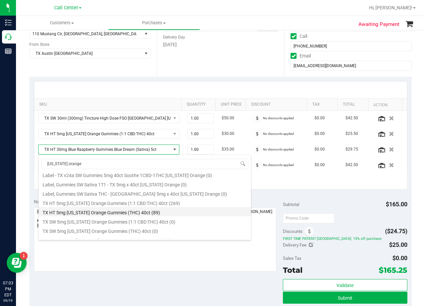
click at [164, 214] on li "TX HT 5mg [US_STATE] Orange Gummies (THC) 40ct (89)" at bounding box center [145, 211] width 212 height 9
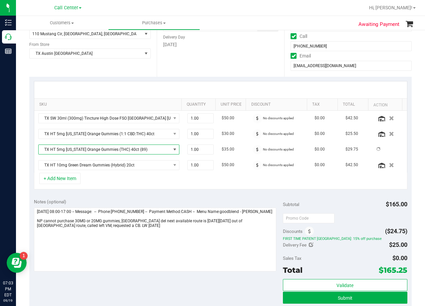
click at [161, 202] on div "Notes (optional)" at bounding box center [158, 202] width 249 height 7
click at [235, 88] on div at bounding box center [220, 90] width 373 height 17
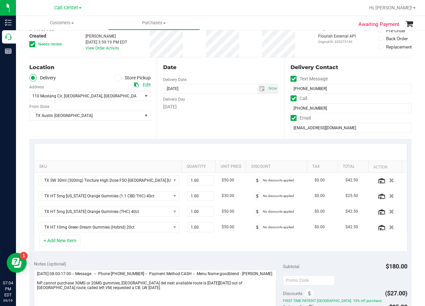
scroll to position [0, 0]
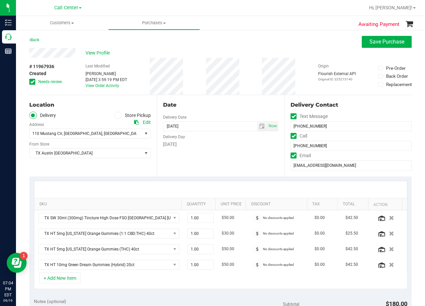
click at [134, 124] on icon at bounding box center [136, 122] width 5 height 5
click at [186, 102] on div "Date" at bounding box center [220, 105] width 115 height 8
drag, startPoint x: 240, startPoint y: 95, endPoint x: 207, endPoint y: 129, distance: 47.3
click at [240, 95] on div "Date Delivery Date [DATE] Now [DATE] 08:00 AM Now Delivery Day [DATE]" at bounding box center [220, 136] width 127 height 82
click at [214, 103] on div "Date" at bounding box center [220, 105] width 115 height 8
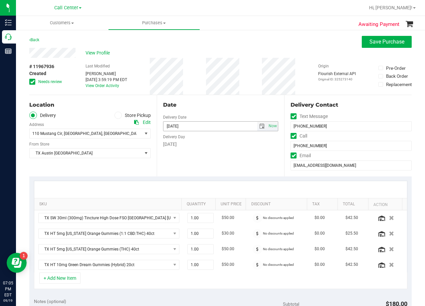
click at [259, 128] on span "select" at bounding box center [261, 126] width 5 height 5
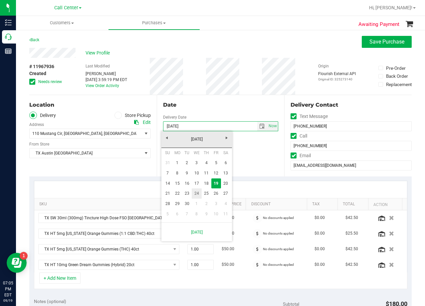
click at [196, 192] on link "24" at bounding box center [197, 194] width 10 height 10
type input "[DATE]"
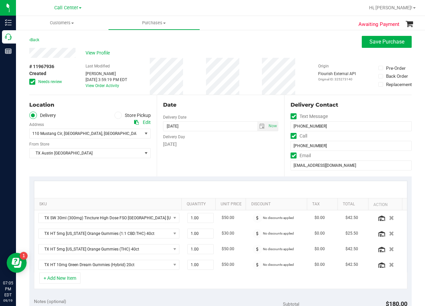
click at [224, 49] on div "View Profile" at bounding box center [220, 53] width 382 height 10
click at [220, 50] on div "View Profile" at bounding box center [220, 53] width 382 height 10
click at [243, 76] on div "# 11967936 Created Needs review Last Modified [PERSON_NAME] [DATE] 3:59:19 PM E…" at bounding box center [220, 76] width 382 height 37
click at [219, 107] on div "Date" at bounding box center [220, 105] width 115 height 8
click at [245, 106] on div "Date" at bounding box center [220, 105] width 115 height 8
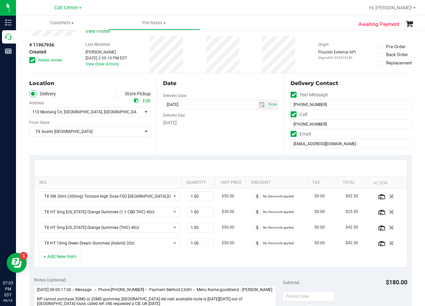
scroll to position [33, 0]
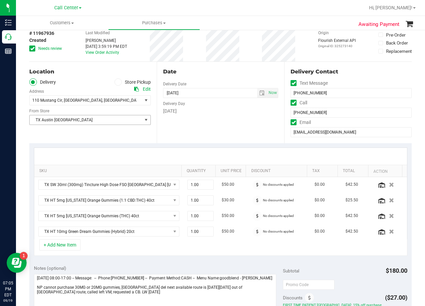
click at [117, 124] on span "TX Austin [GEOGRAPHIC_DATA]" at bounding box center [86, 119] width 112 height 9
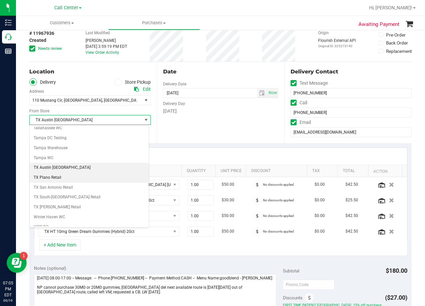
scroll to position [483, 0]
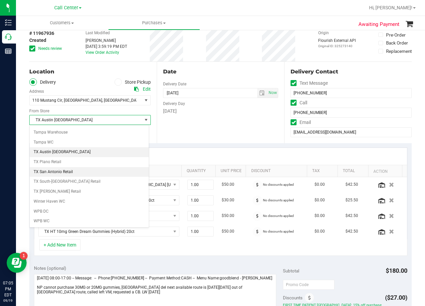
click at [89, 175] on li "TX San Antonio Retail" at bounding box center [89, 172] width 119 height 10
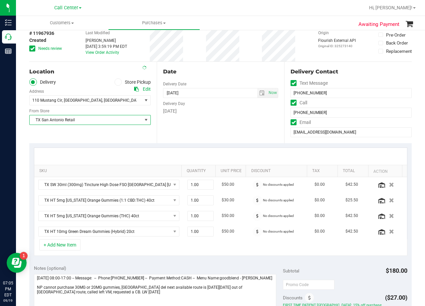
click at [226, 124] on div "Date Delivery Date [DATE] Now [DATE] 08:00 AM Now Delivery Day [DATE]" at bounding box center [220, 103] width 127 height 82
click at [215, 77] on div "Date Delivery Date [DATE] Now [DATE] 08:00 AM Now Delivery Day [DATE]" at bounding box center [220, 103] width 127 height 82
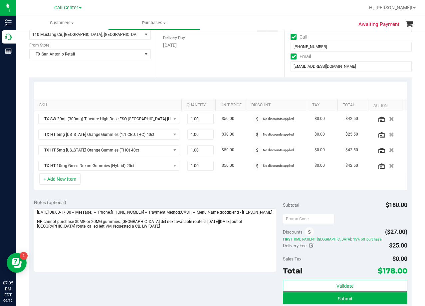
scroll to position [100, 0]
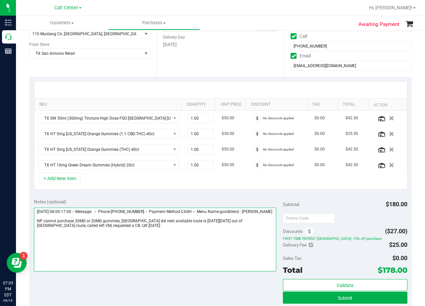
click at [126, 233] on textarea at bounding box center [155, 240] width 242 height 64
click at [171, 212] on textarea at bounding box center [155, 240] width 242 height 64
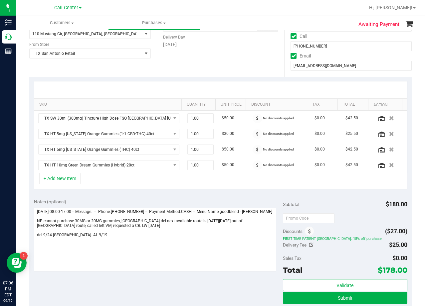
click at [194, 202] on div "Notes (optional)" at bounding box center [158, 202] width 249 height 7
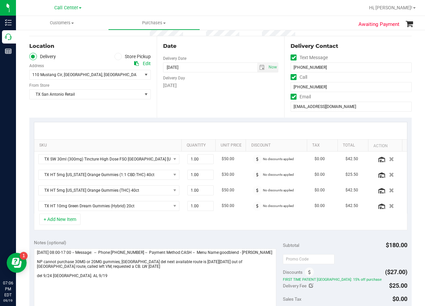
scroll to position [0, 0]
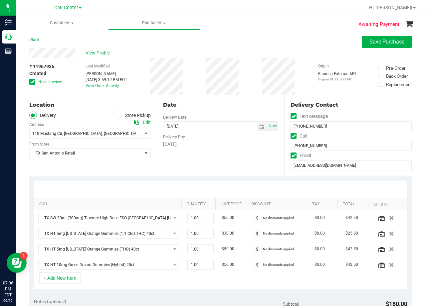
click at [254, 144] on div "[DATE]" at bounding box center [220, 144] width 115 height 7
click at [218, 106] on div "Date" at bounding box center [220, 105] width 115 height 8
click at [32, 82] on icon at bounding box center [32, 82] width 4 height 0
click at [0, 0] on input "Needs review" at bounding box center [0, 0] width 0 height 0
click at [245, 108] on div "Date" at bounding box center [220, 105] width 115 height 8
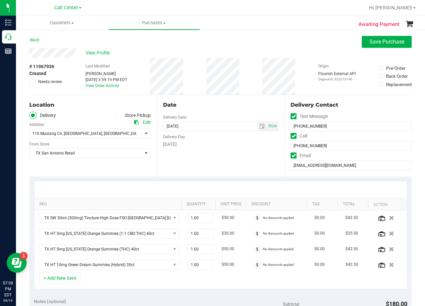
click at [200, 105] on div "Date" at bounding box center [220, 105] width 115 height 8
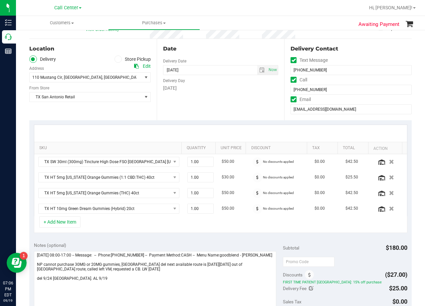
scroll to position [100, 0]
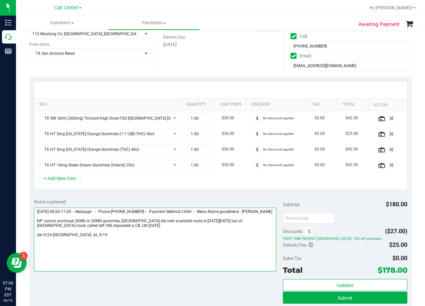
click at [116, 240] on textarea at bounding box center [155, 240] width 242 height 64
drag, startPoint x: 63, startPoint y: 238, endPoint x: 71, endPoint y: 242, distance: 8.3
click at [63, 238] on textarea at bounding box center [155, 240] width 242 height 64
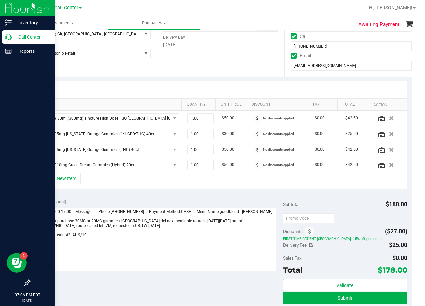
type textarea "[DATE] 08:00-17:00 -- Message: -- Phone:[PHONE_NUMBER] -- Payment Method:CASH -…"
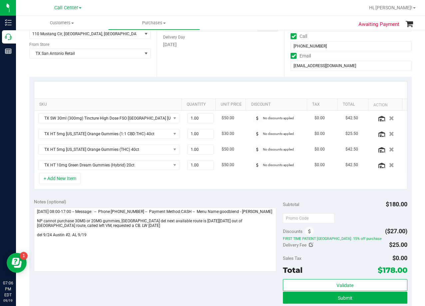
click at [252, 198] on div "Notes (optional) Subtotal $180.00 Discounts ($27.00) FIRST TIME PATIENT TX: 15%…" at bounding box center [220, 254] width 382 height 120
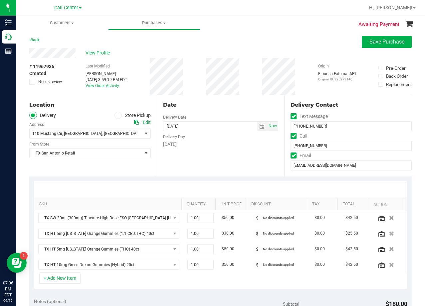
click at [224, 149] on div "Date Delivery Date [DATE] Now [DATE] 08:00 AM Now Delivery Day [DATE]" at bounding box center [220, 136] width 127 height 82
click at [220, 101] on div "Date" at bounding box center [220, 105] width 115 height 8
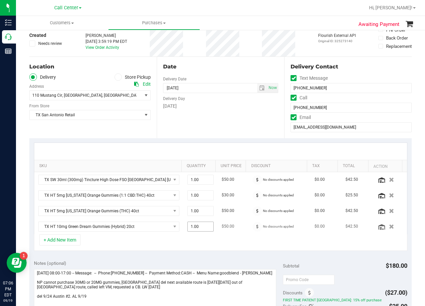
scroll to position [133, 0]
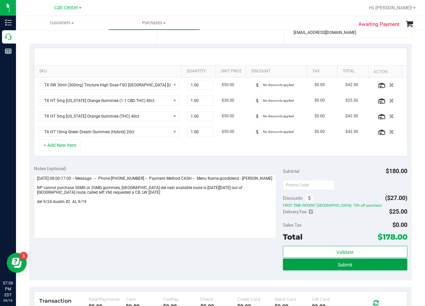
click at [292, 269] on button "Submit" at bounding box center [345, 265] width 124 height 12
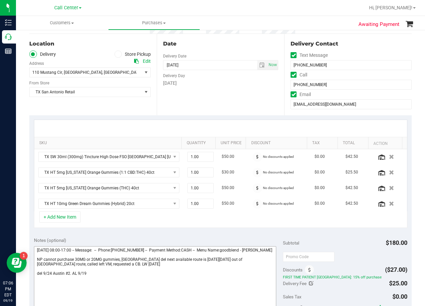
scroll to position [0, 0]
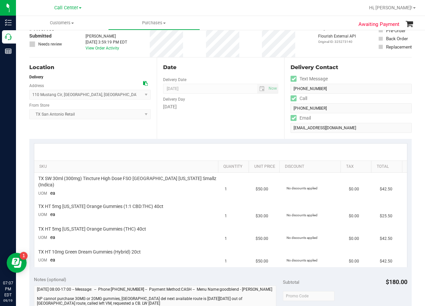
scroll to position [100, 0]
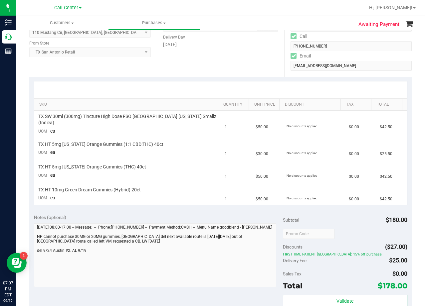
click at [254, 214] on div "Notes (optional)" at bounding box center [158, 217] width 249 height 7
